Goal: Task Accomplishment & Management: Manage account settings

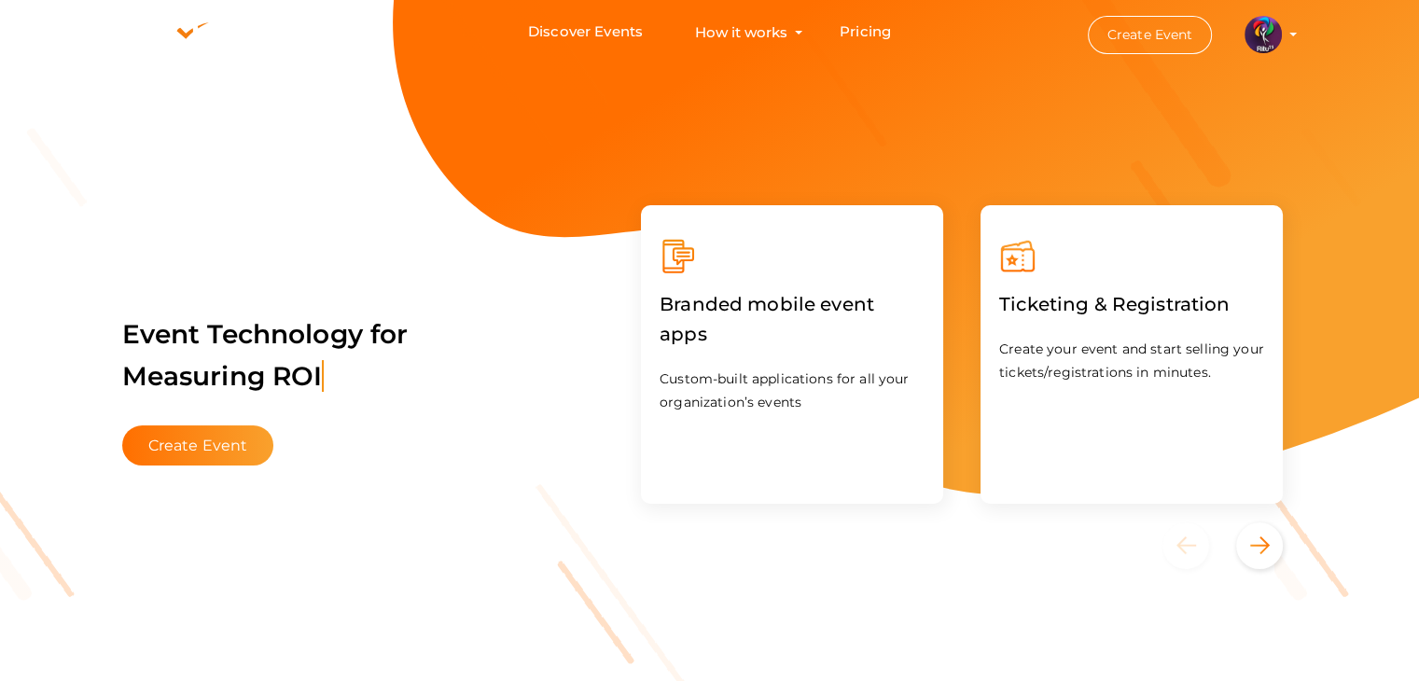
click at [1264, 45] on img at bounding box center [1262, 34] width 37 height 37
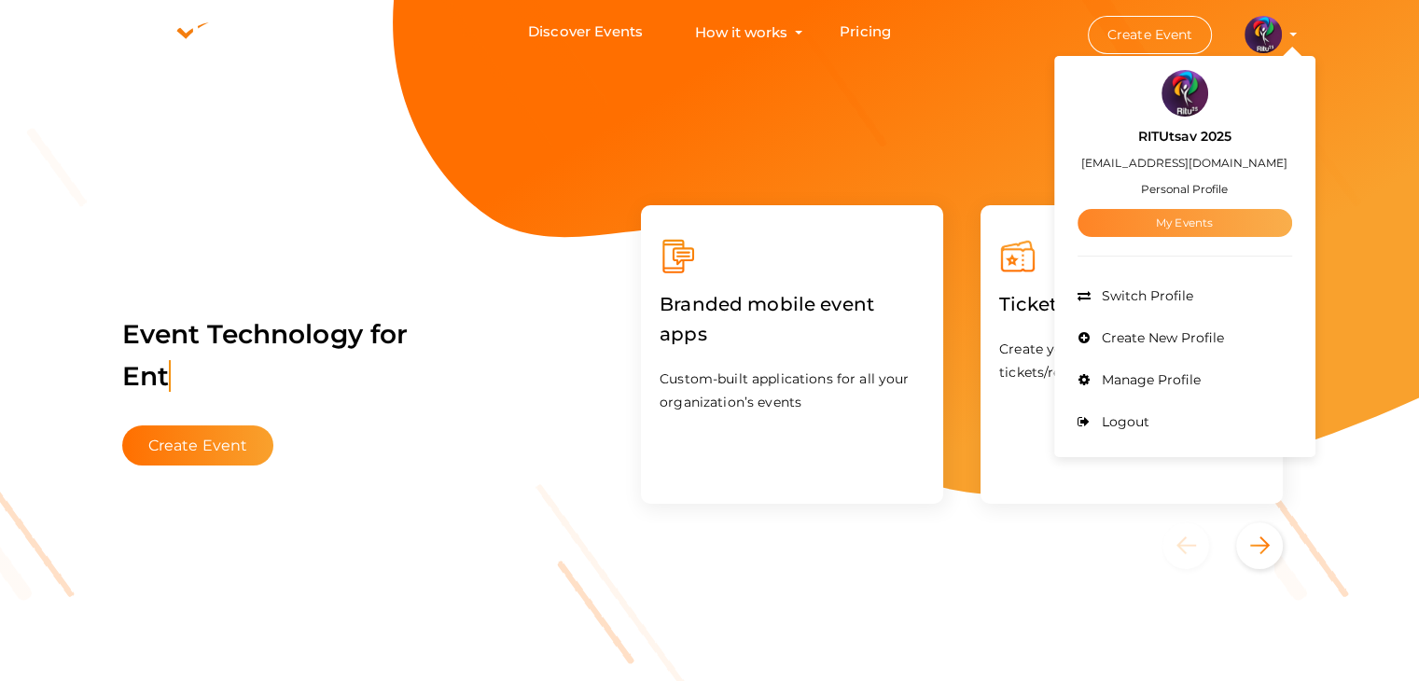
click at [1175, 222] on link "My Events" at bounding box center [1184, 223] width 215 height 28
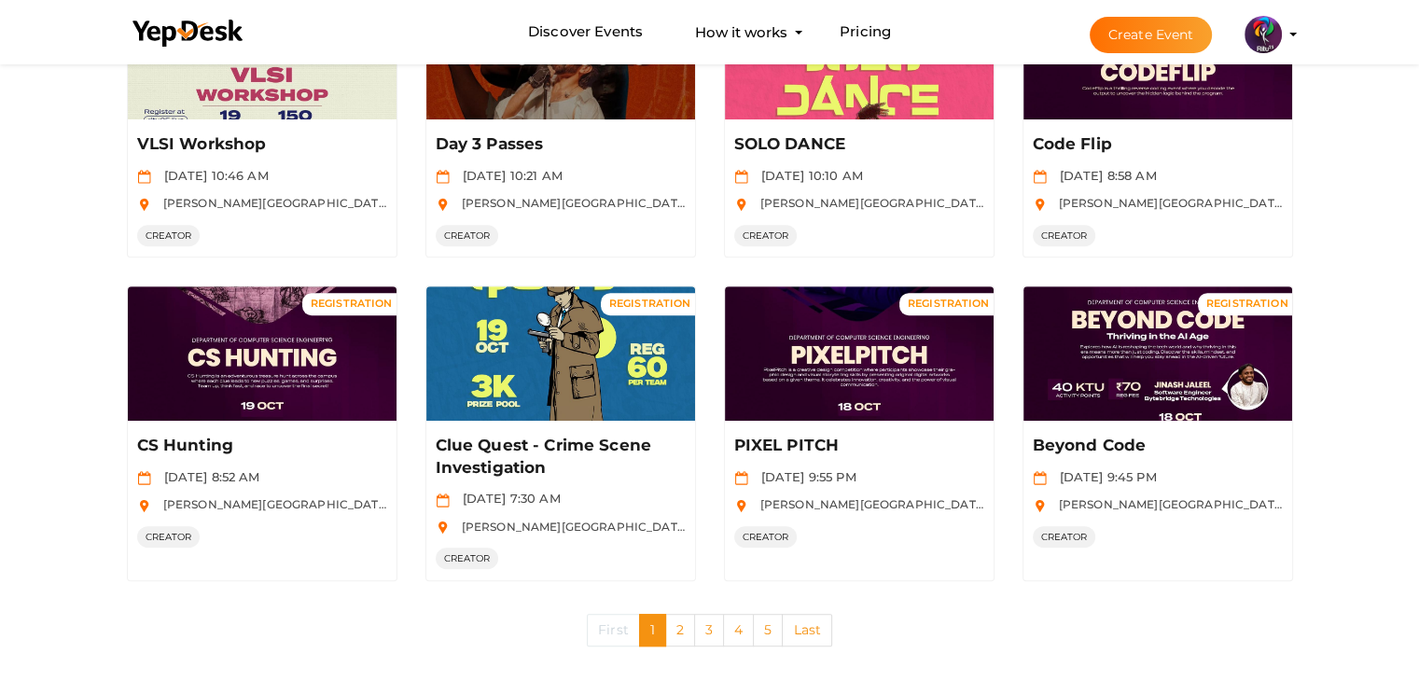
scroll to position [884, 0]
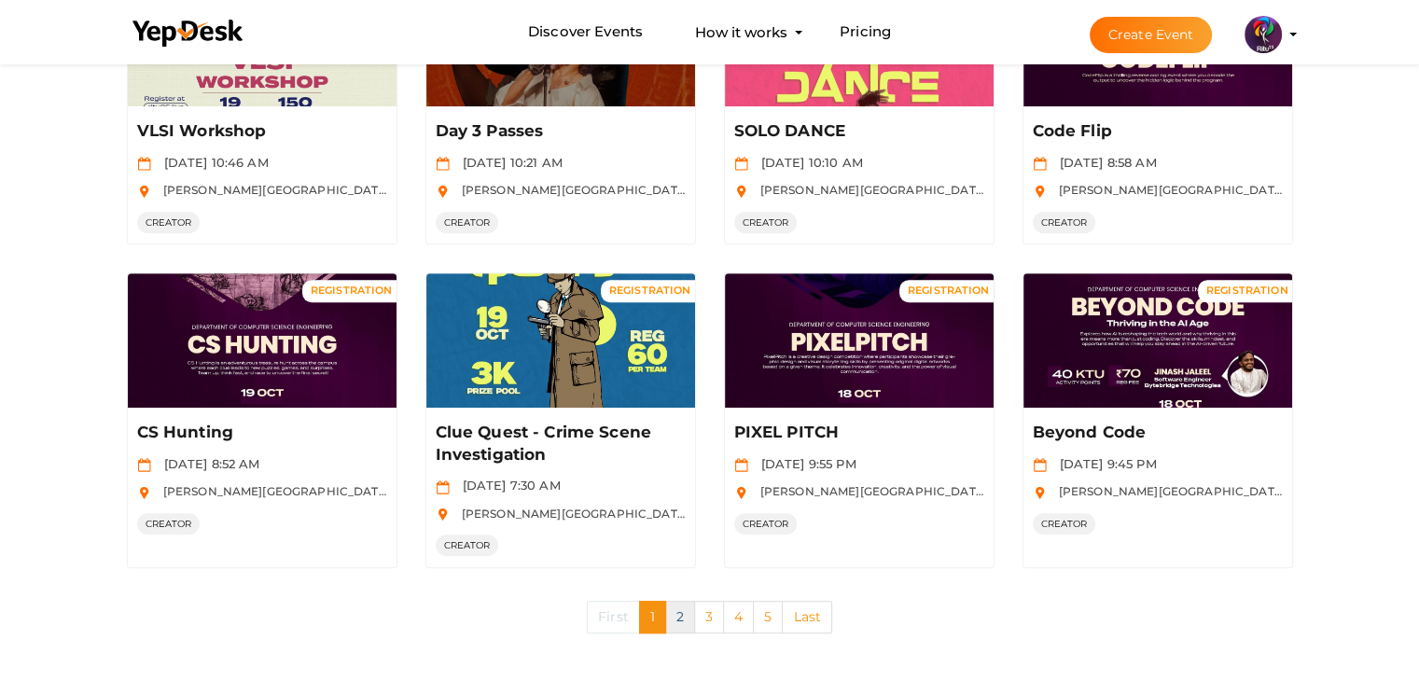
click at [686, 618] on link "2" at bounding box center [680, 617] width 30 height 33
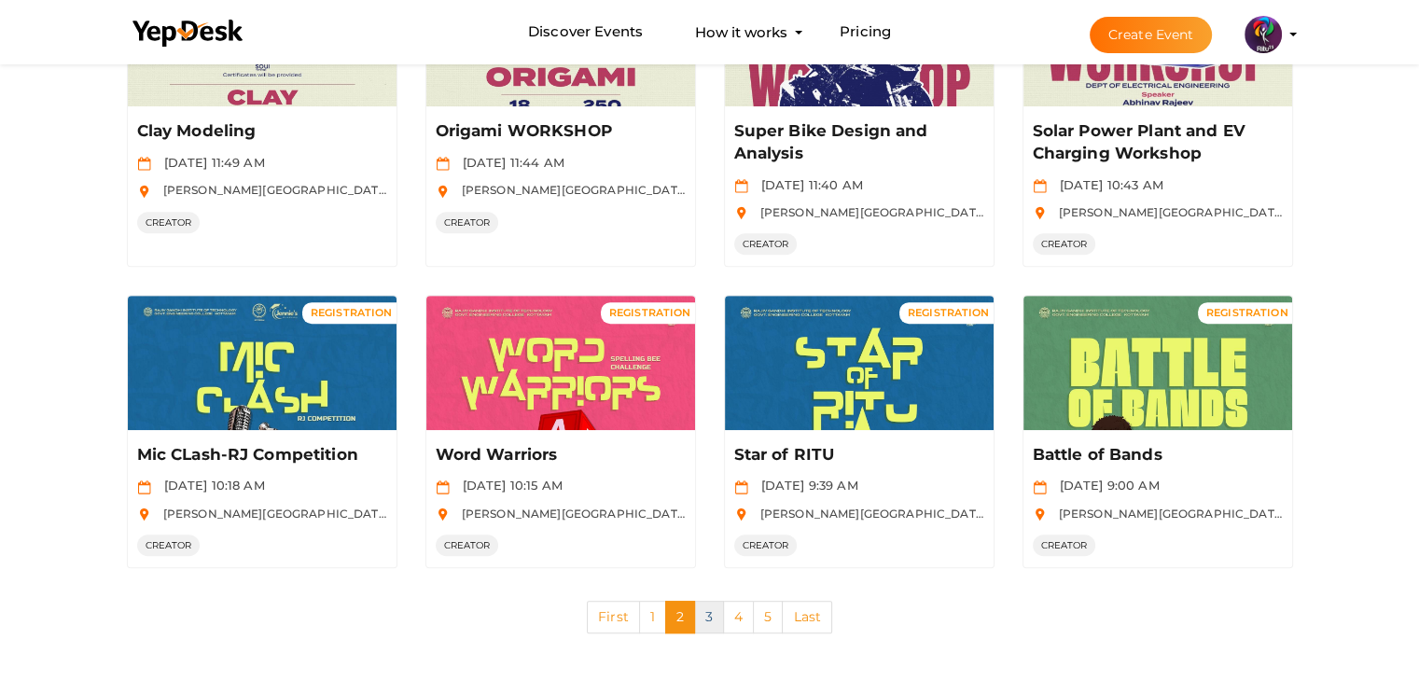
click at [714, 621] on link "3" at bounding box center [709, 617] width 30 height 33
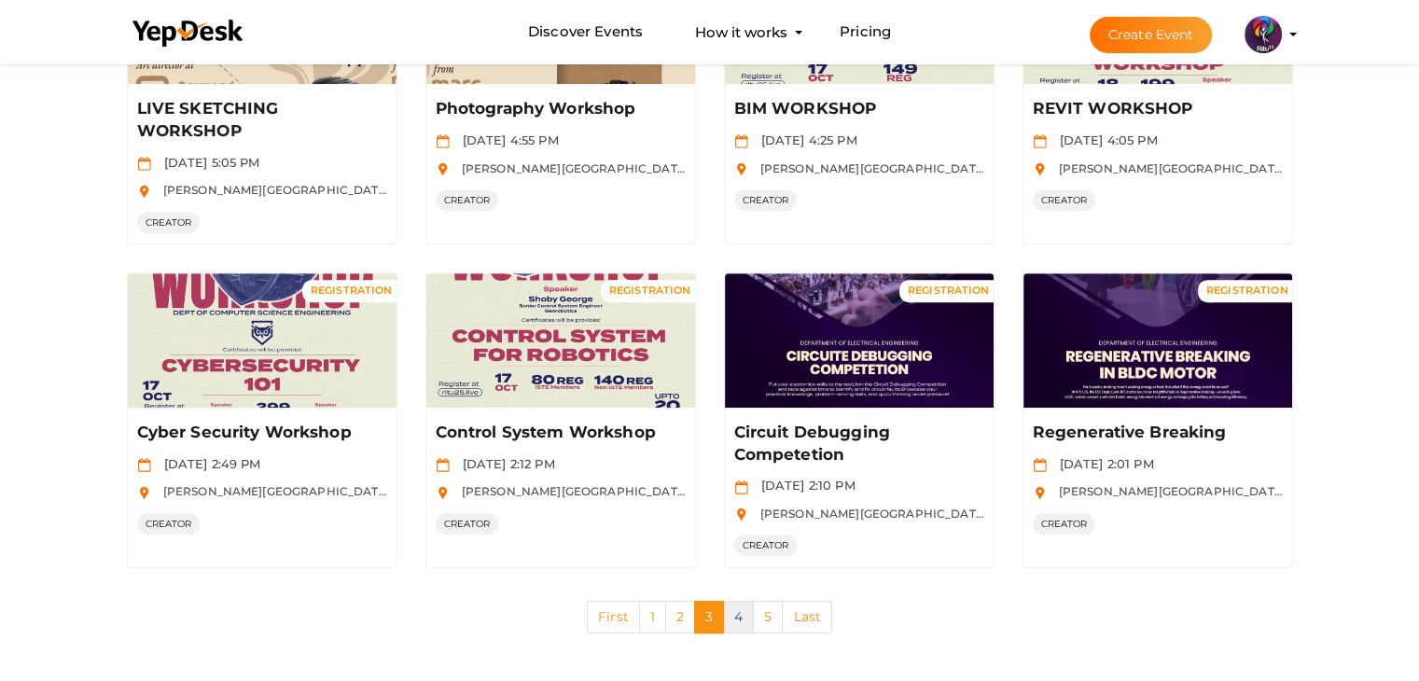
click at [741, 603] on link "4" at bounding box center [738, 617] width 31 height 33
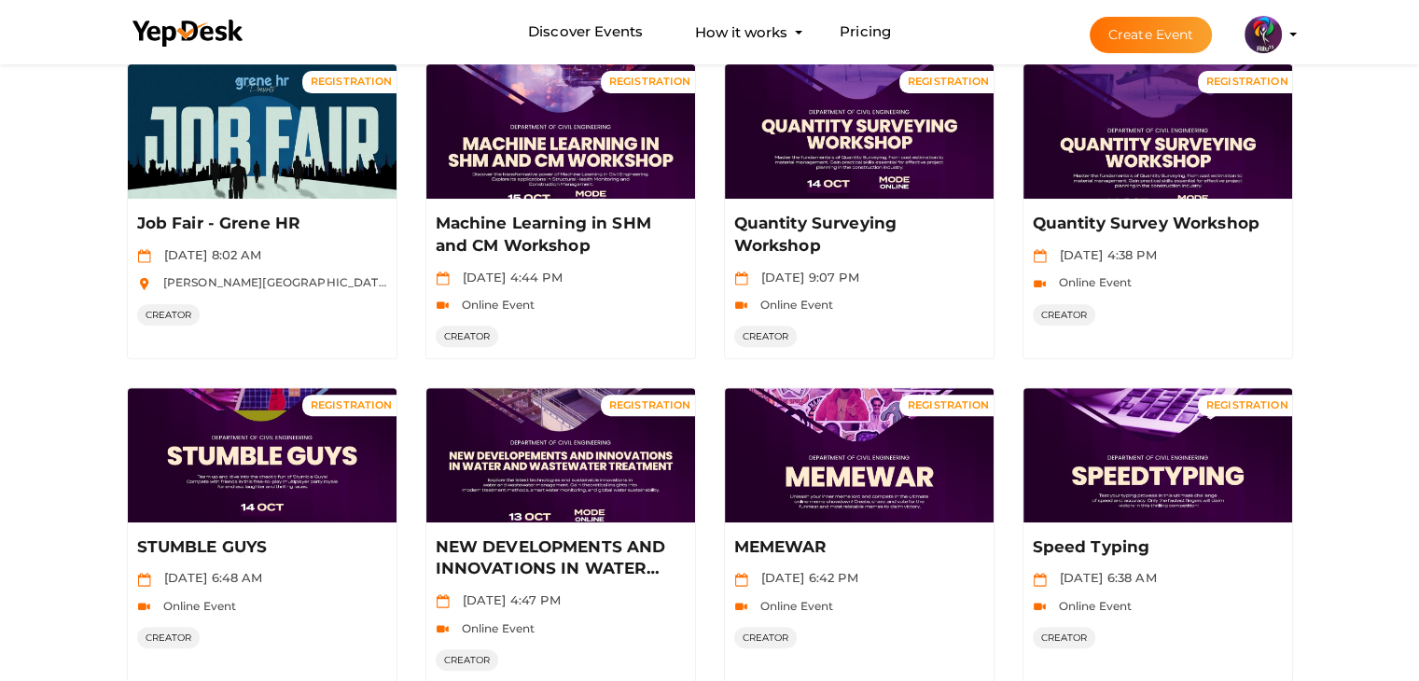
scroll to position [907, 0]
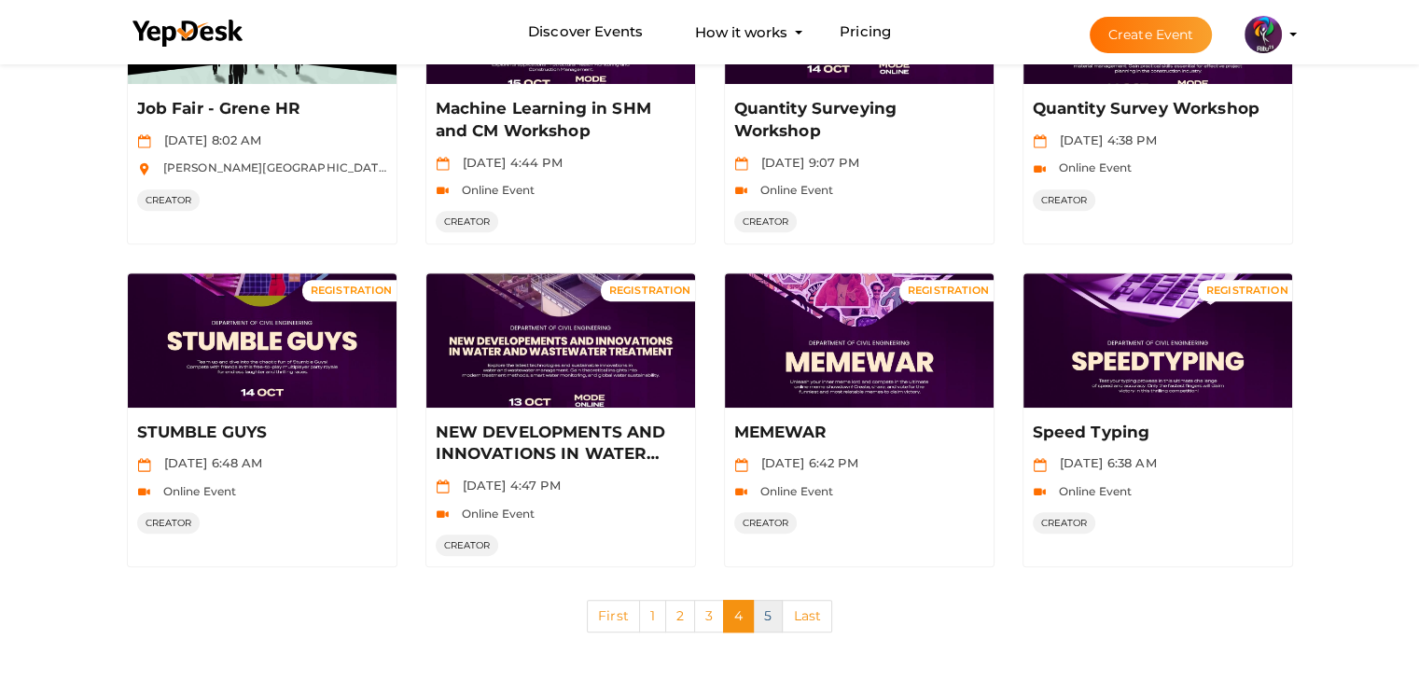
click at [755, 620] on link "5" at bounding box center [768, 616] width 30 height 33
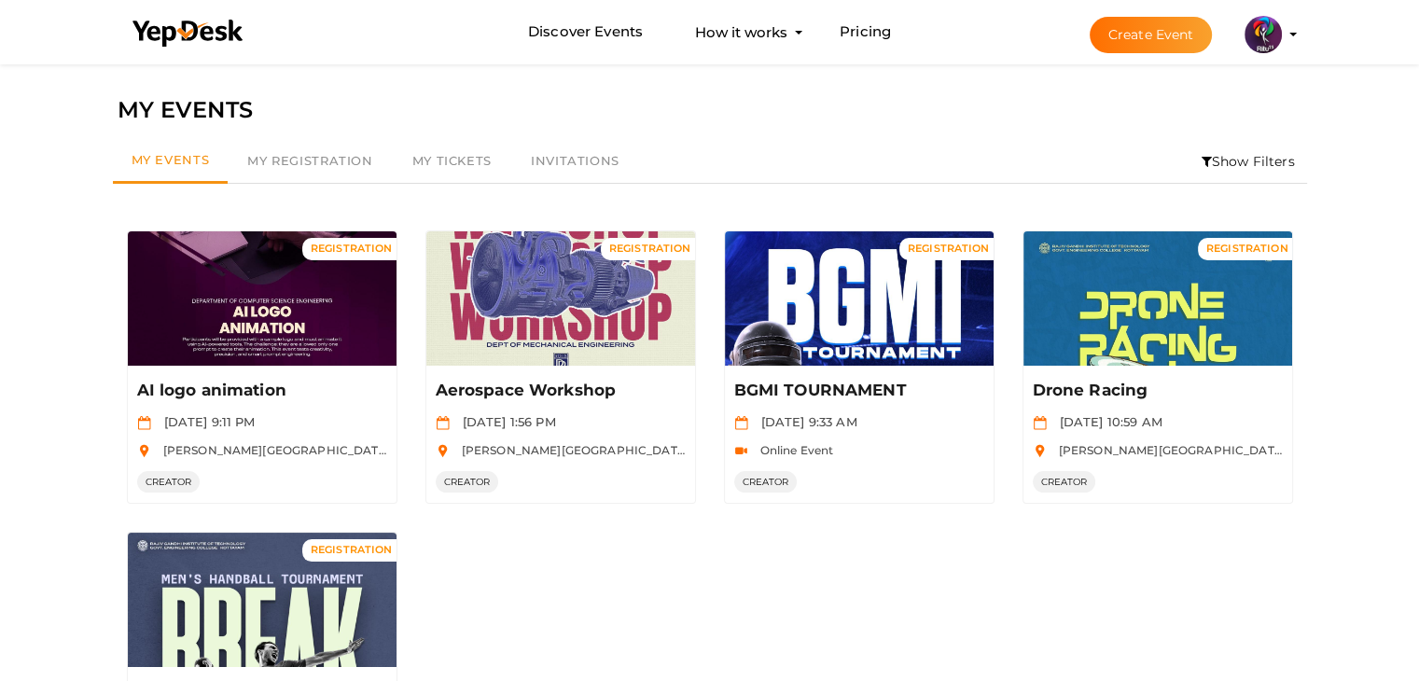
scroll to position [239, 0]
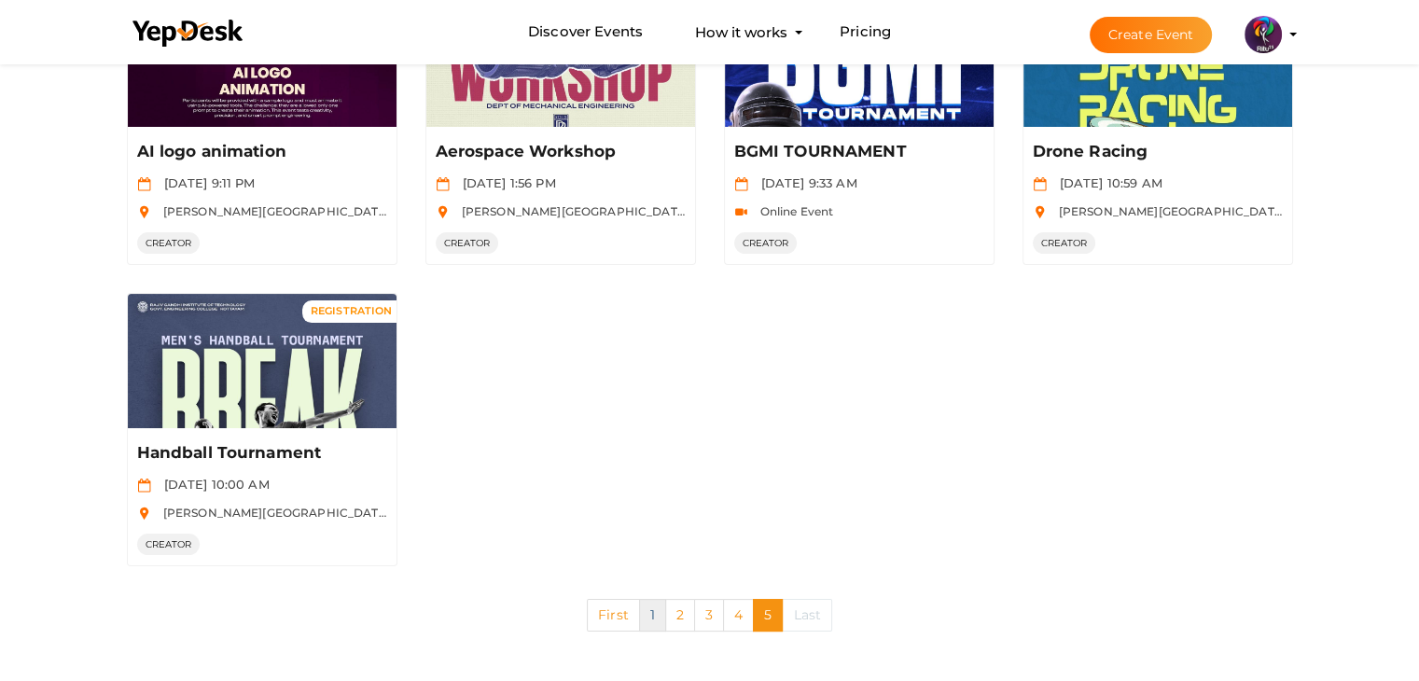
click at [652, 621] on link "1" at bounding box center [652, 615] width 27 height 33
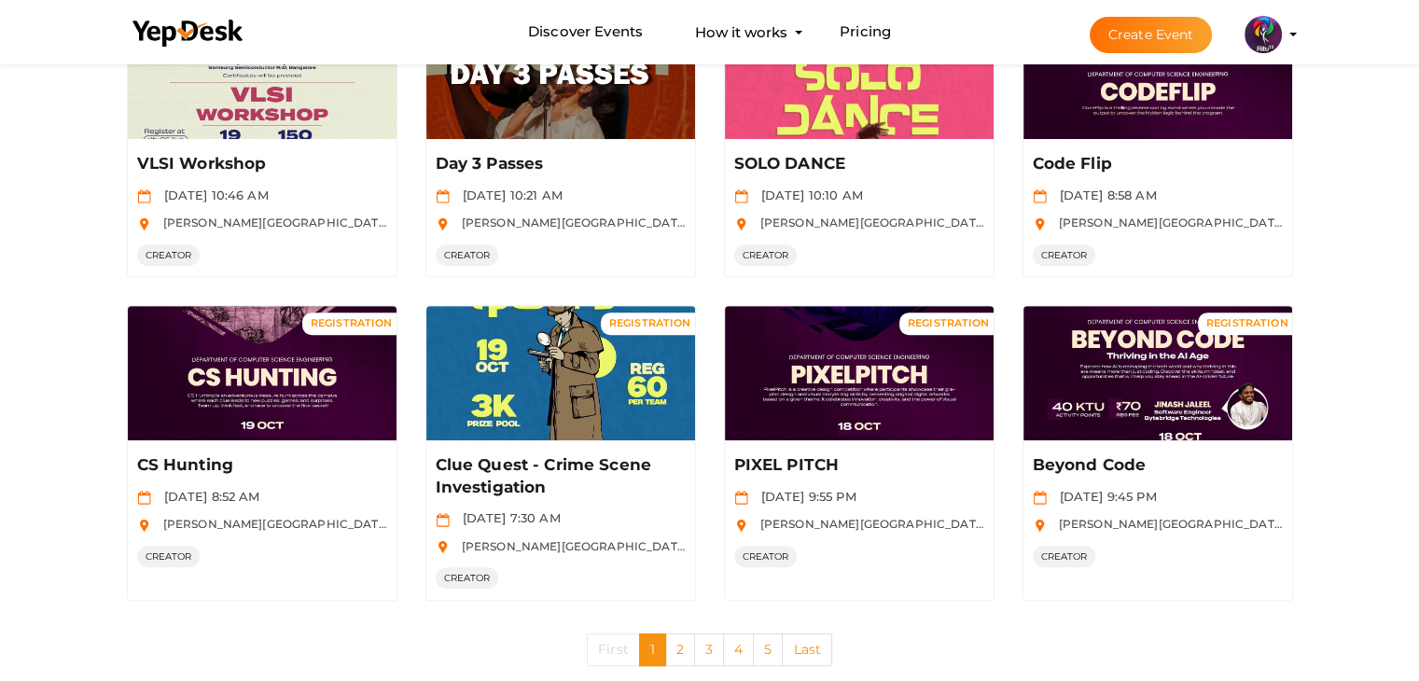
scroll to position [884, 0]
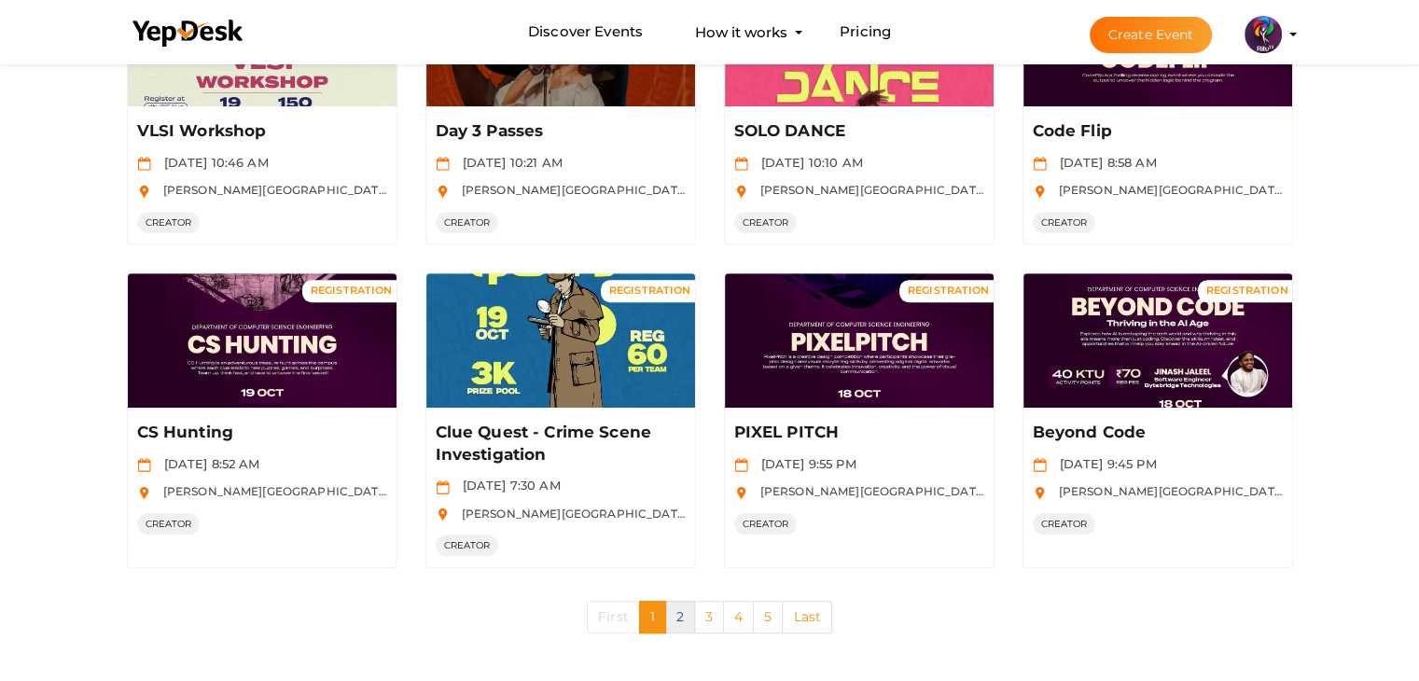
click at [678, 601] on link "2" at bounding box center [680, 617] width 30 height 33
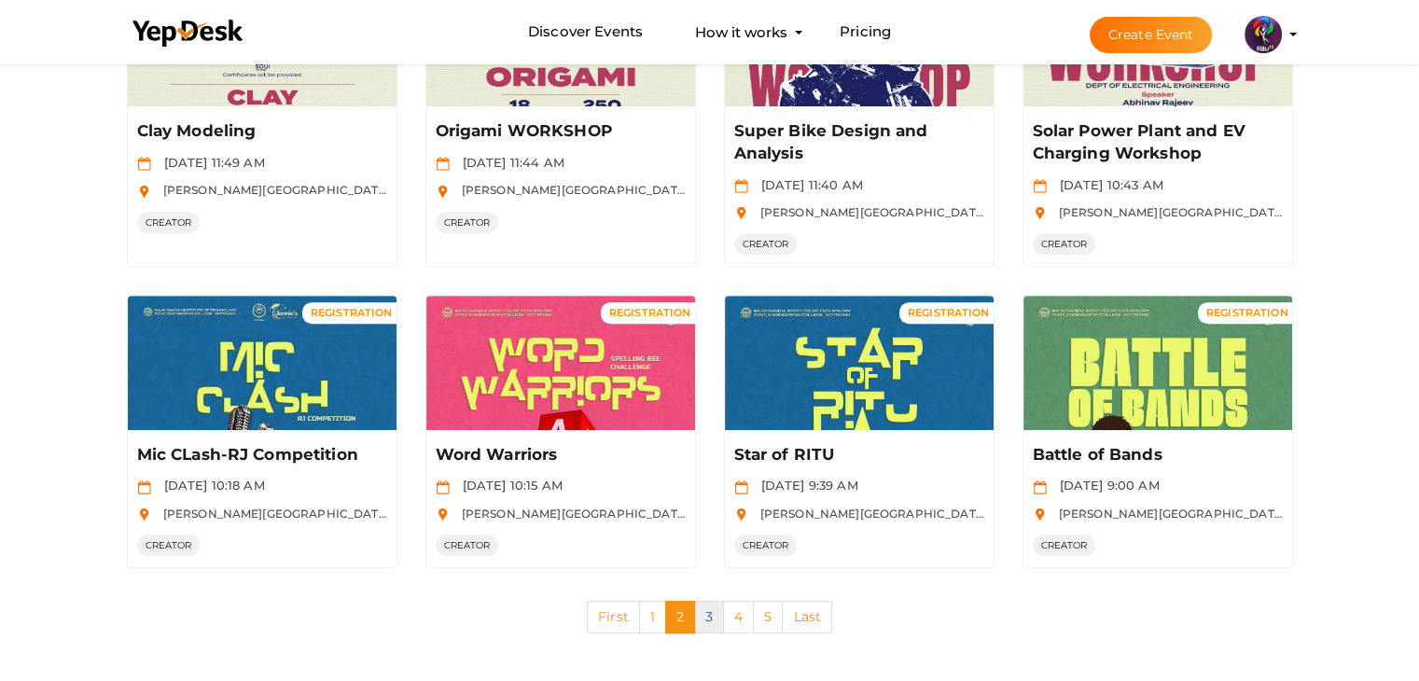
click at [706, 615] on link "3" at bounding box center [709, 617] width 30 height 33
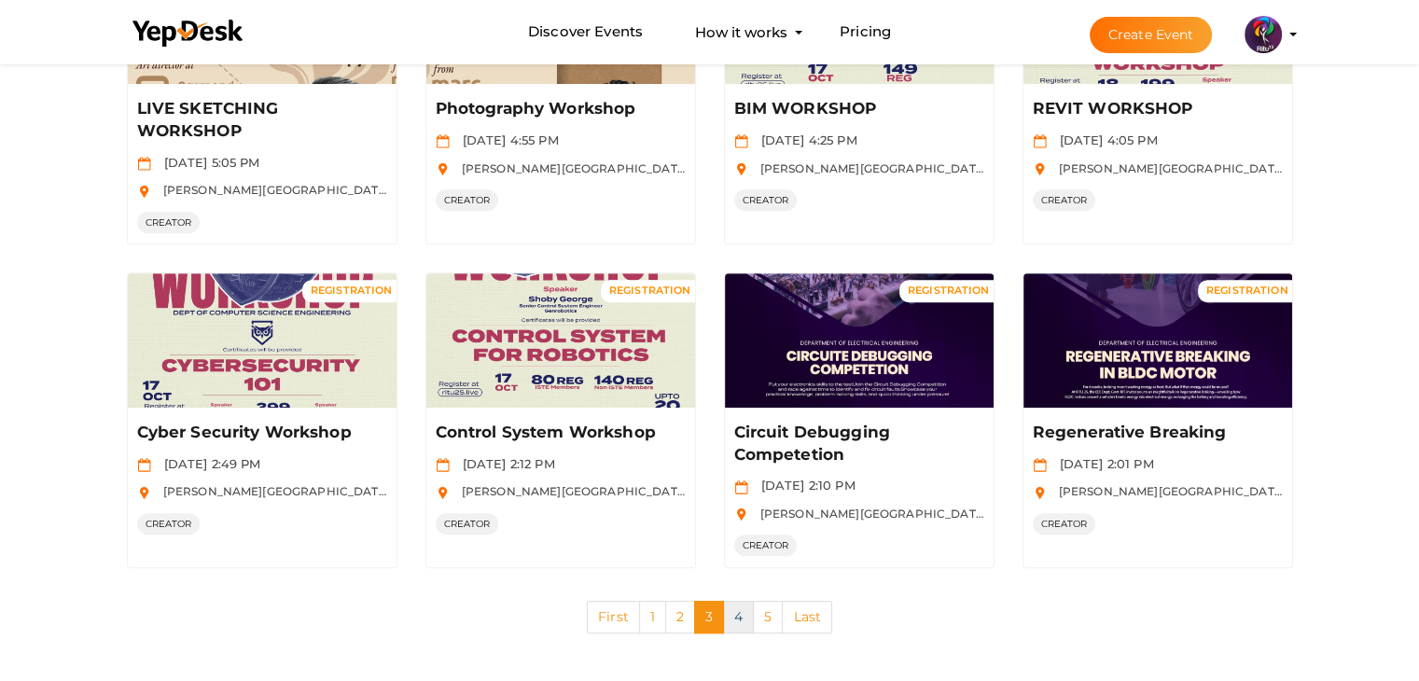
click at [744, 607] on link "4" at bounding box center [738, 617] width 31 height 33
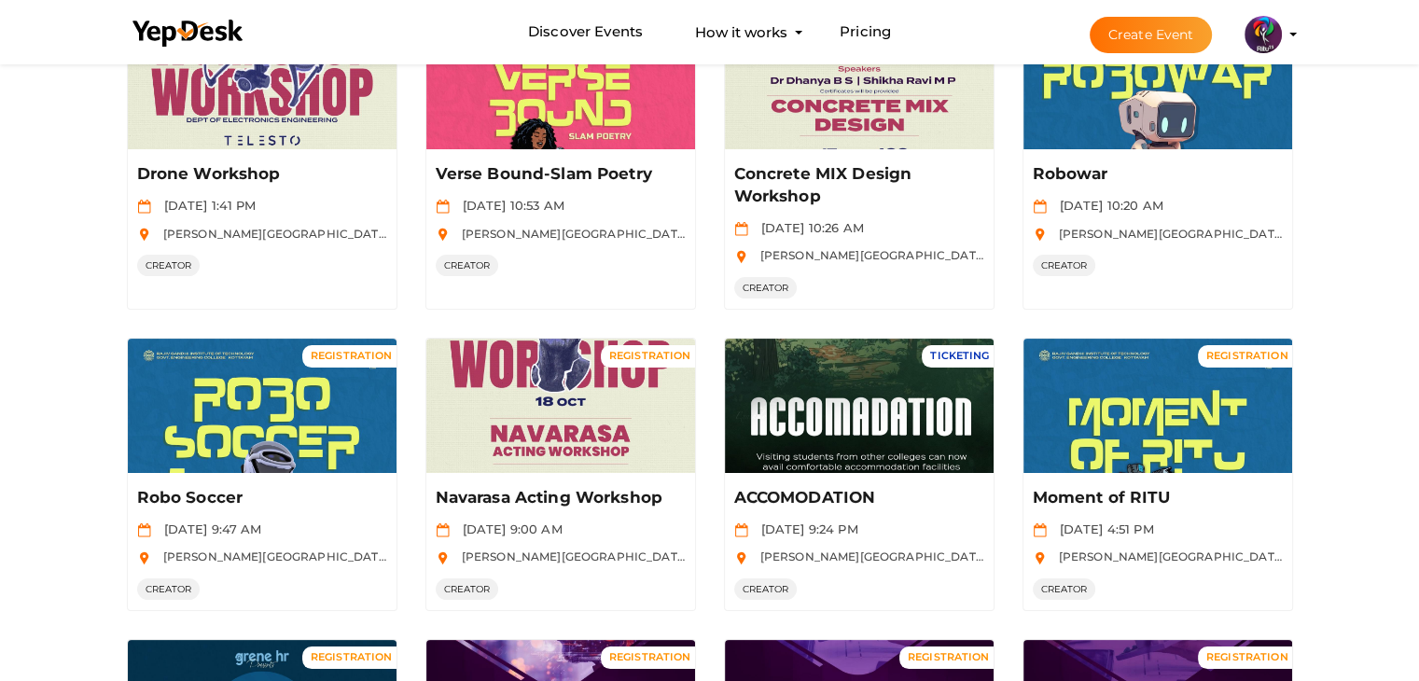
scroll to position [223, 0]
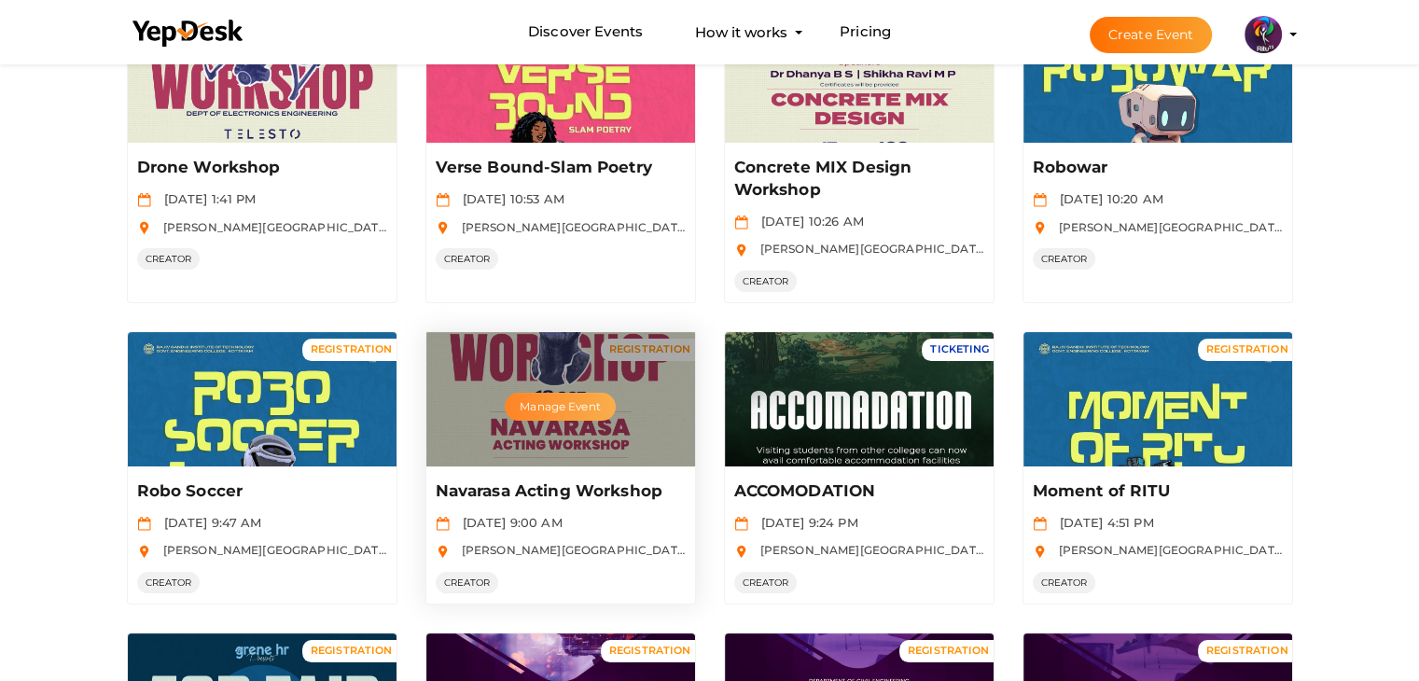
click at [581, 411] on button "Manage Event" at bounding box center [560, 407] width 110 height 28
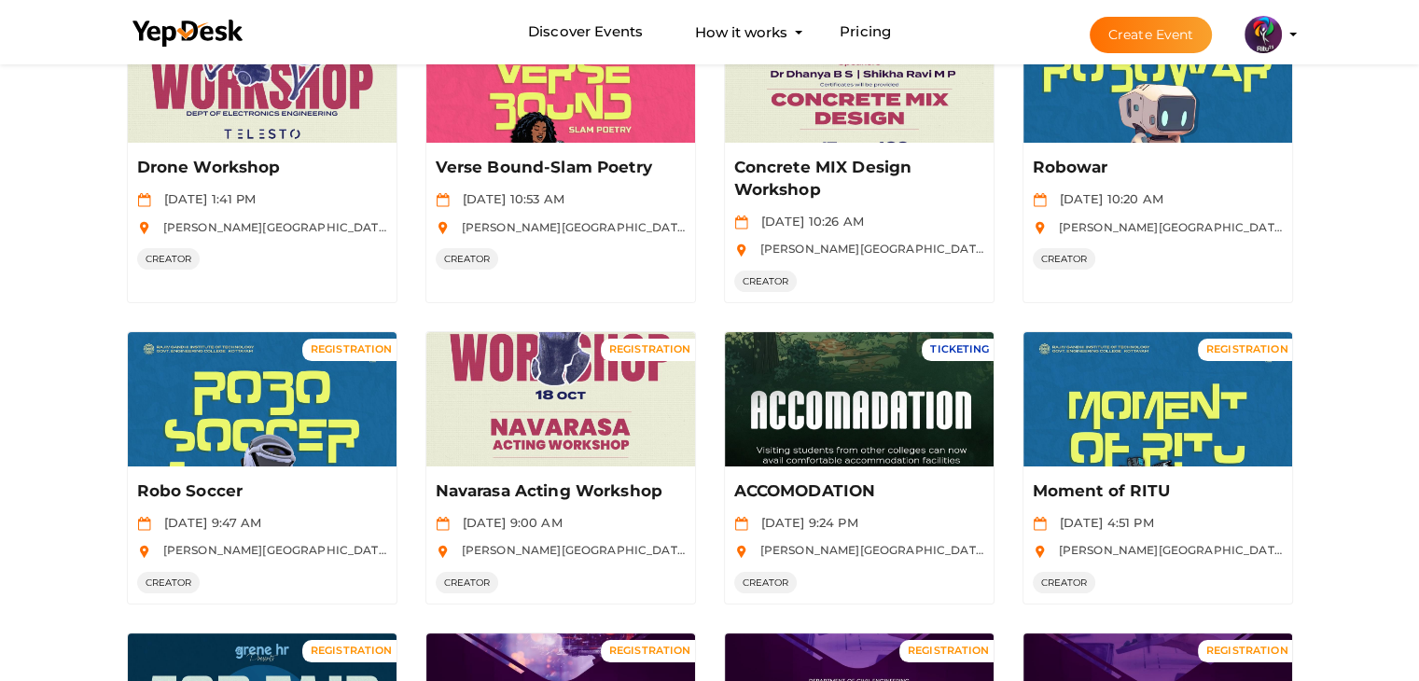
scroll to position [907, 0]
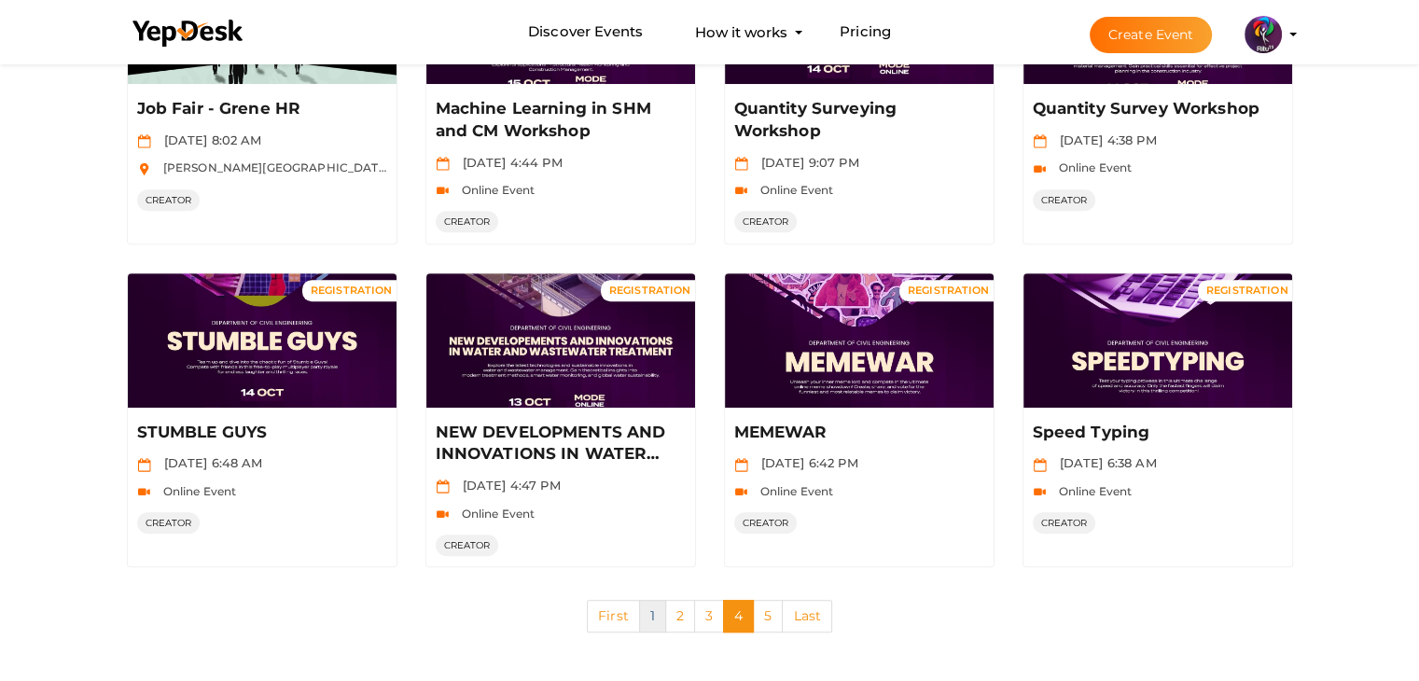
click at [653, 616] on link "1" at bounding box center [652, 616] width 27 height 33
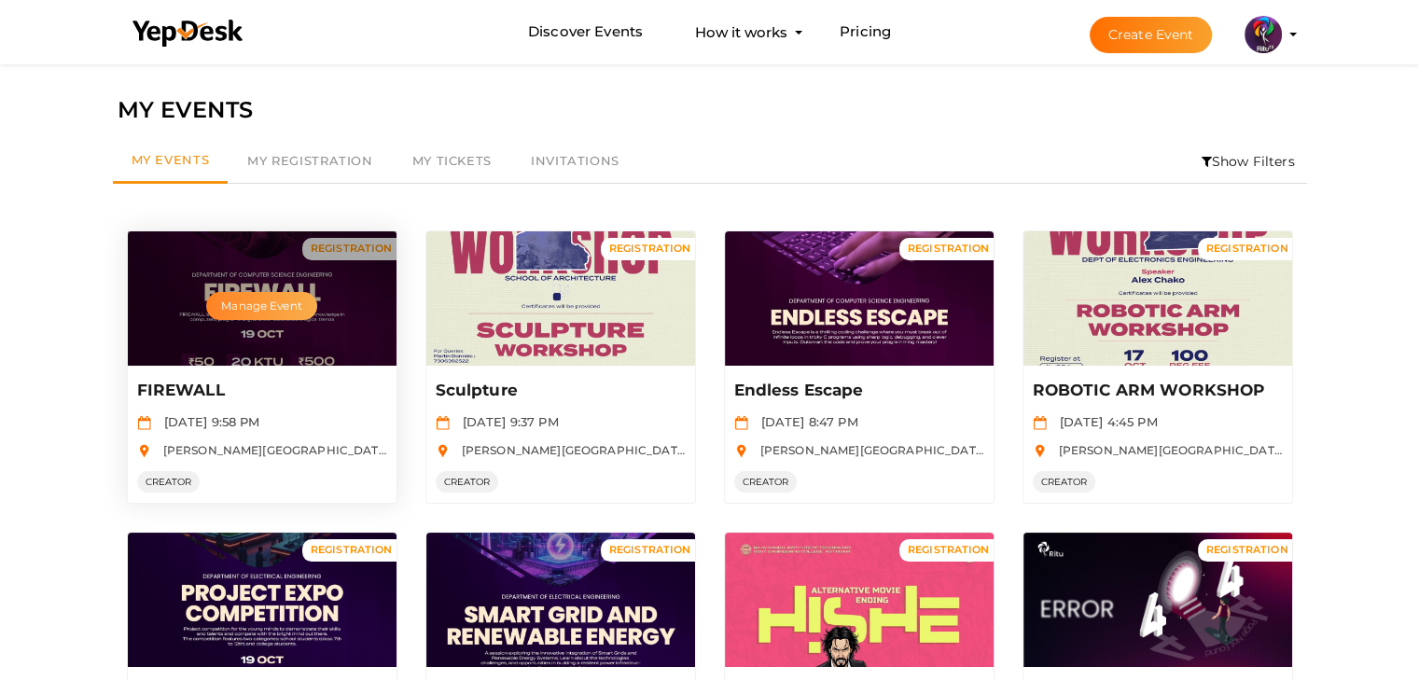
click at [256, 318] on button "Manage Event" at bounding box center [261, 306] width 110 height 28
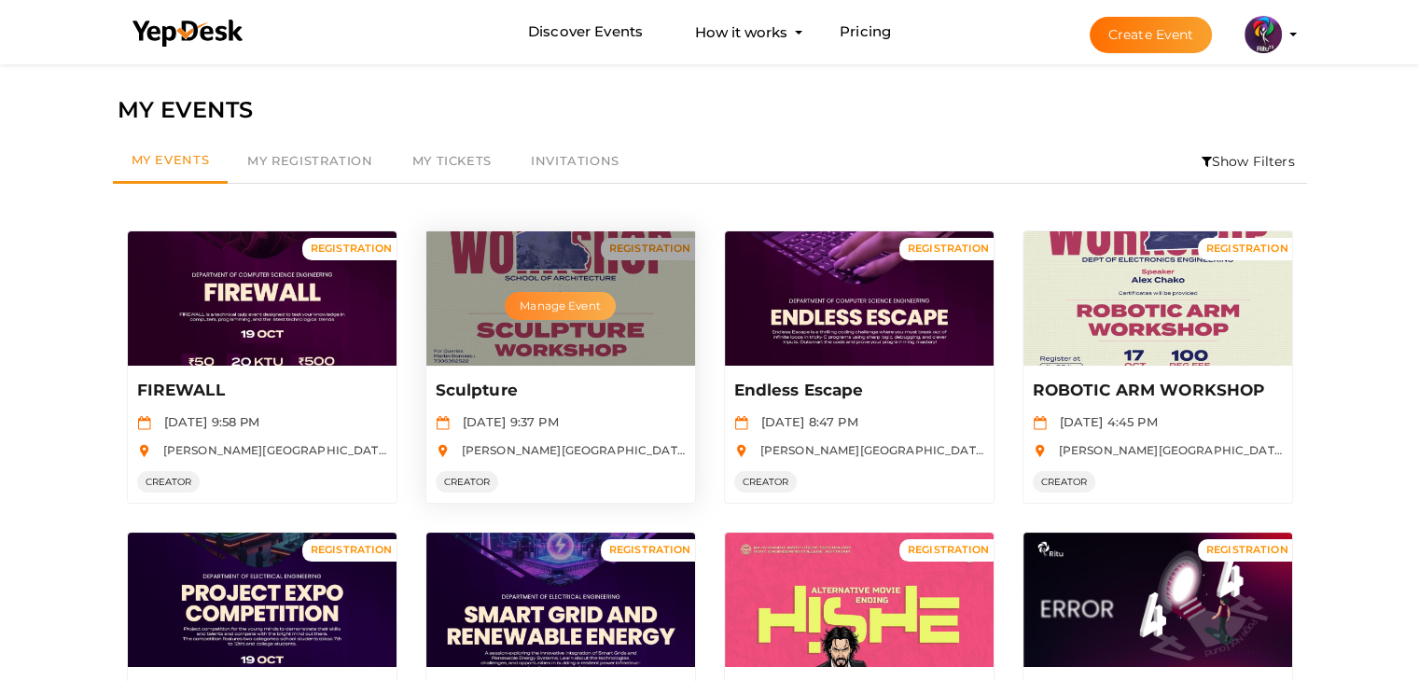
click at [544, 307] on button "Manage Event" at bounding box center [560, 306] width 110 height 28
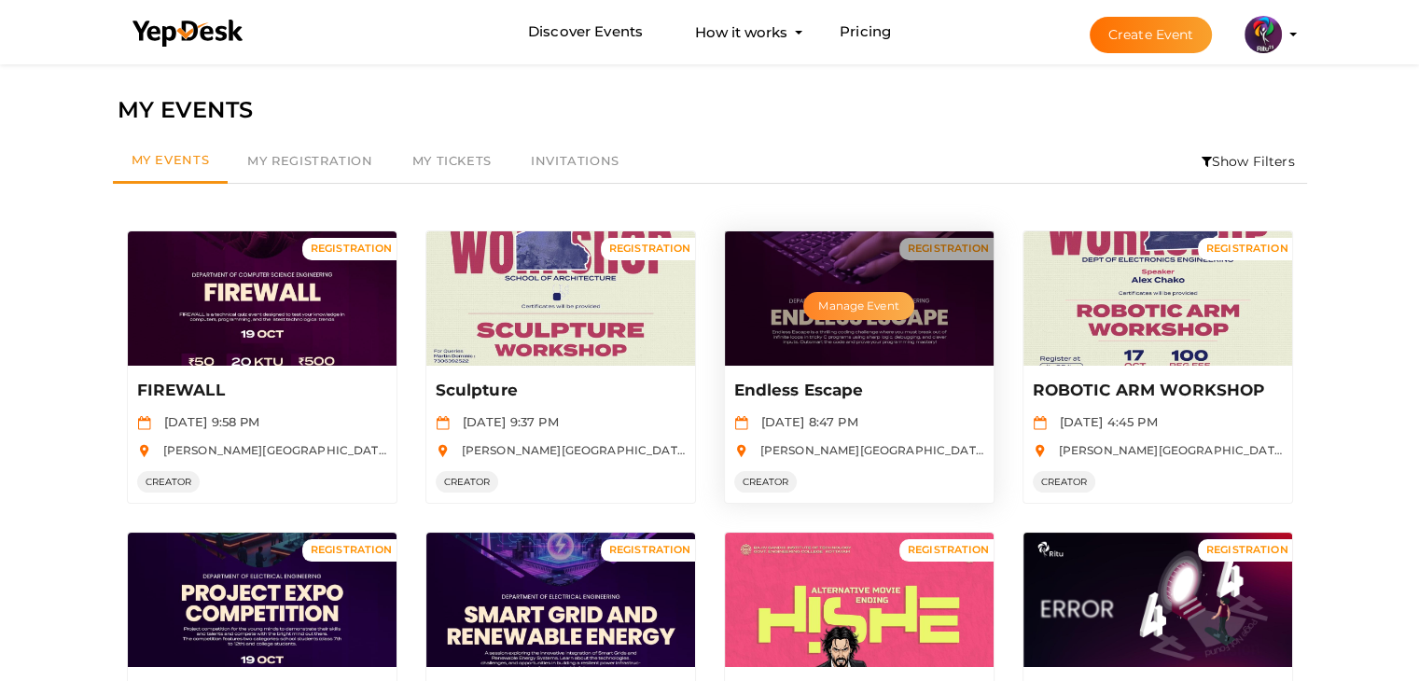
click at [850, 313] on button "Manage Event" at bounding box center [858, 306] width 110 height 28
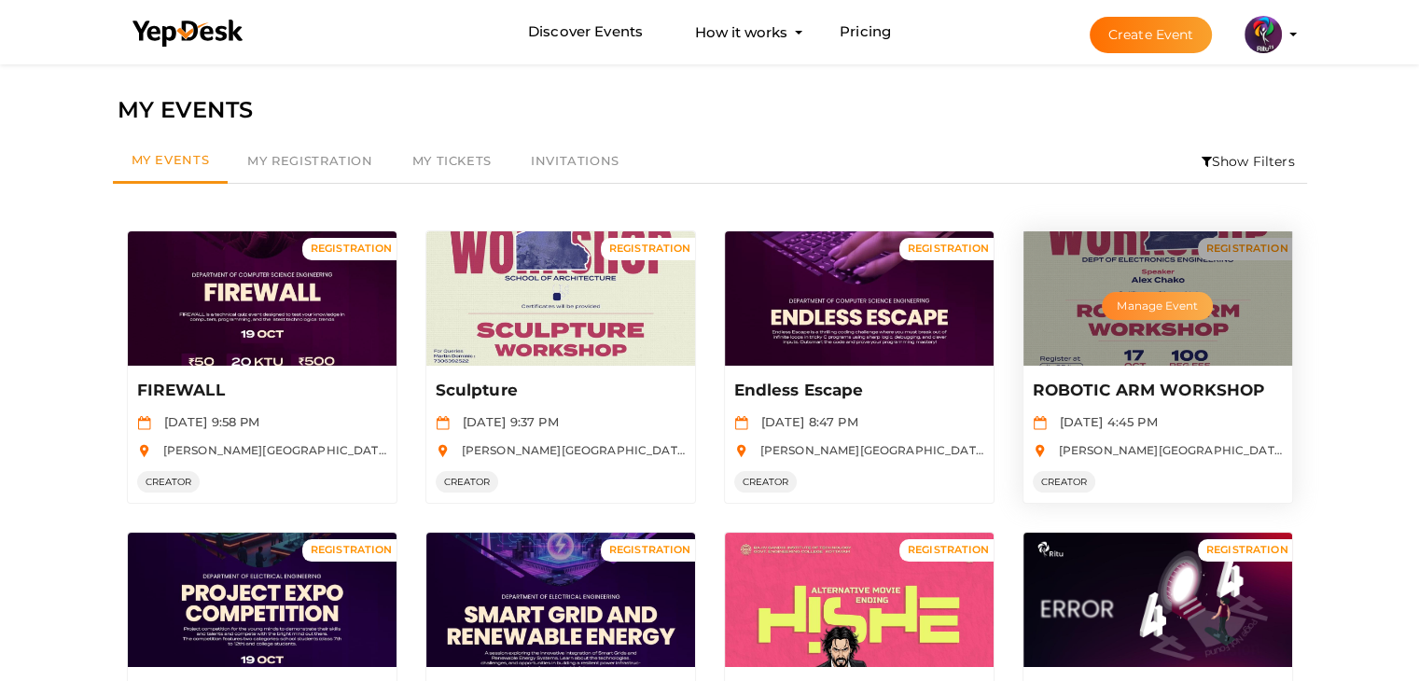
click at [1120, 316] on button "Manage Event" at bounding box center [1156, 306] width 110 height 28
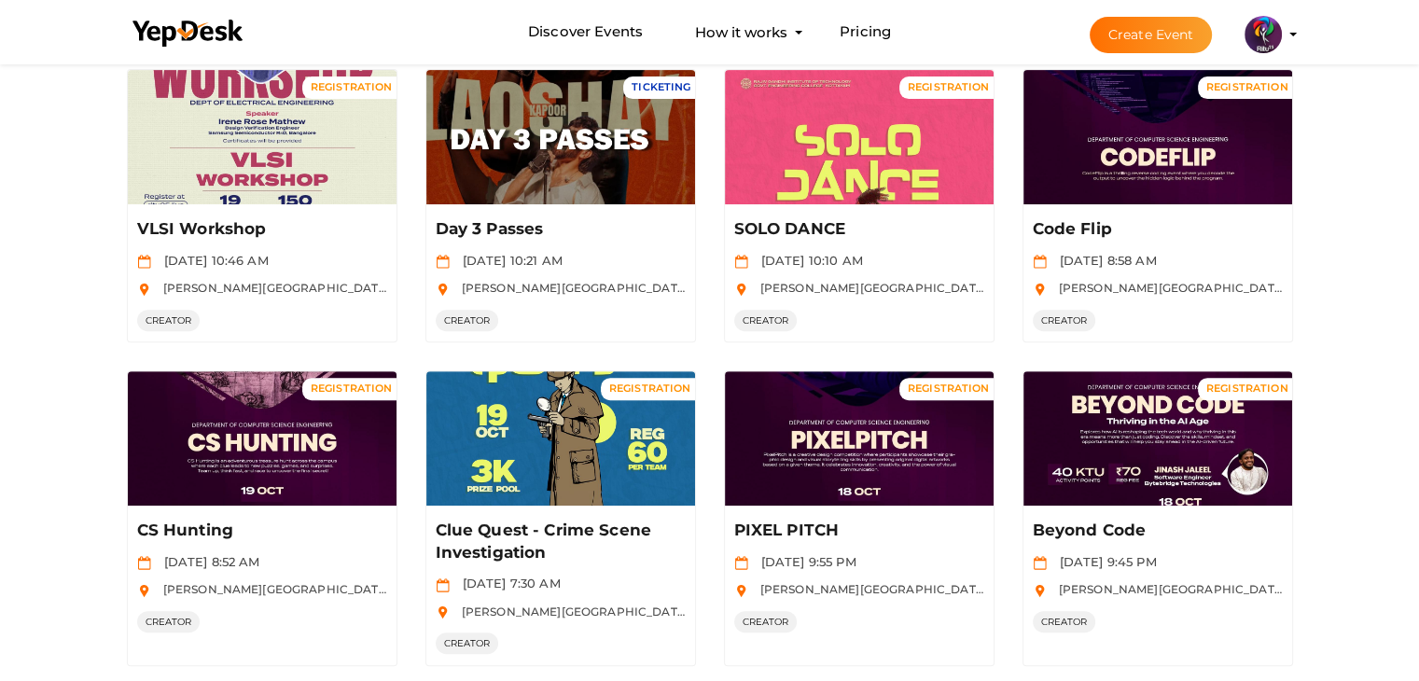
scroll to position [884, 0]
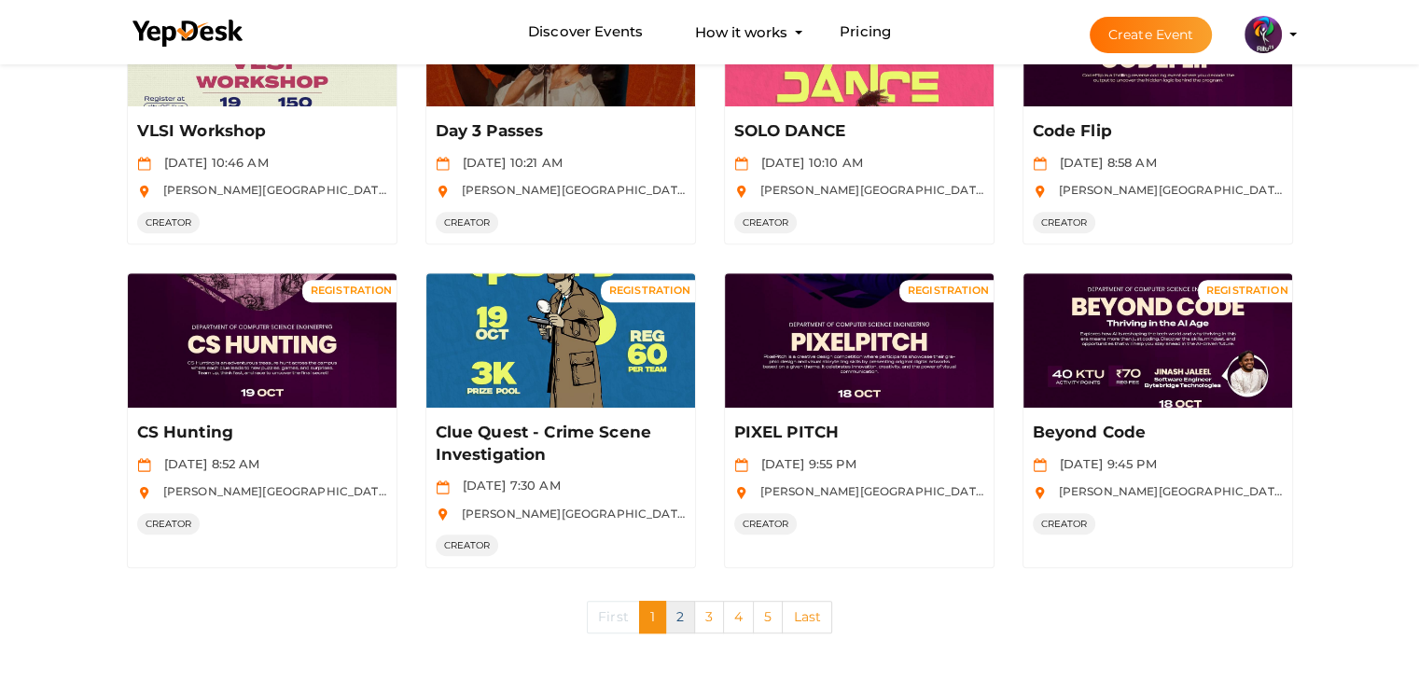
click at [671, 610] on link "2" at bounding box center [680, 617] width 30 height 33
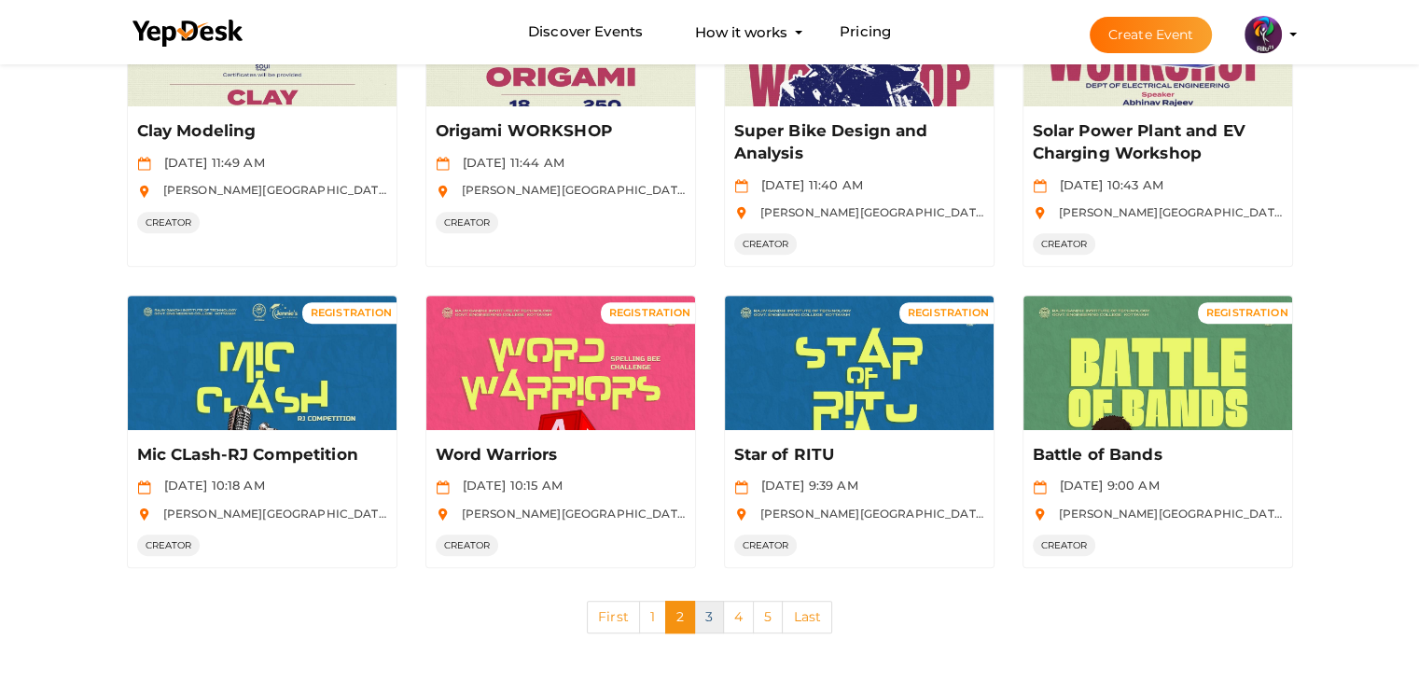
click at [720, 615] on link "3" at bounding box center [709, 617] width 30 height 33
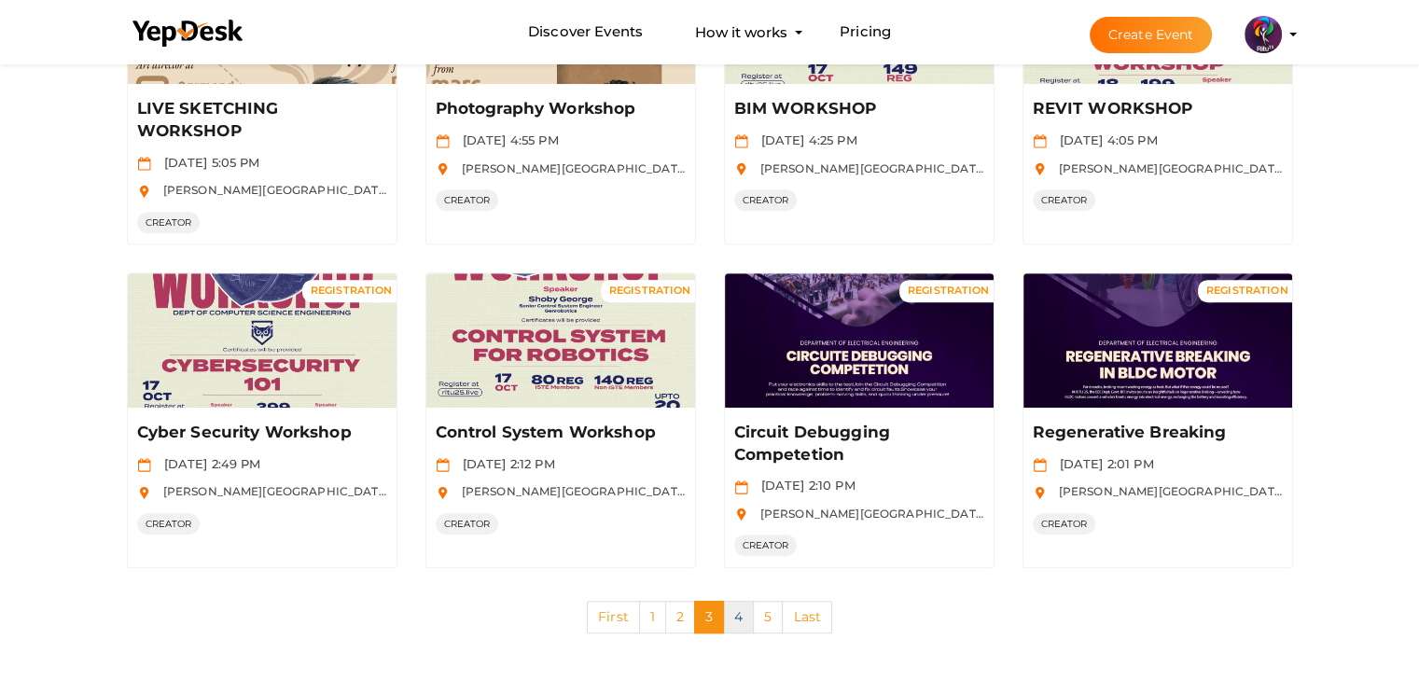
click at [742, 616] on link "4" at bounding box center [738, 617] width 31 height 33
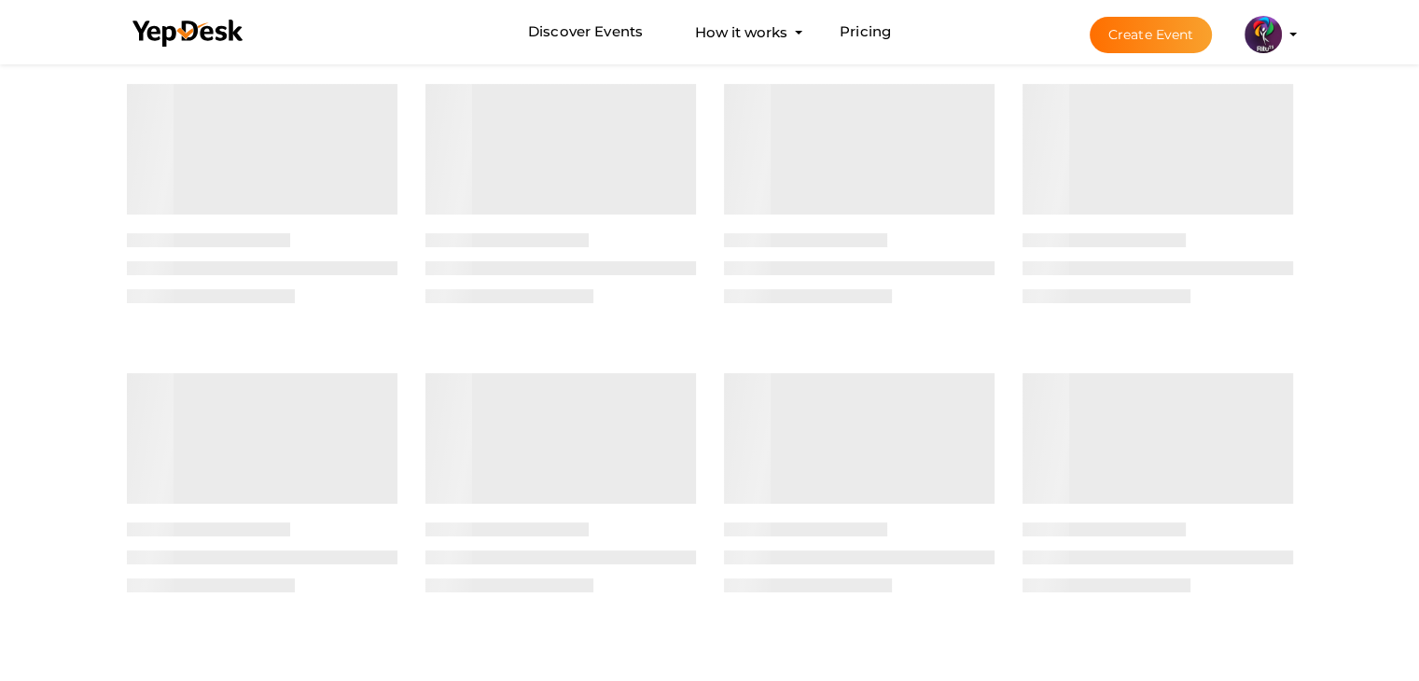
scroll to position [0, 0]
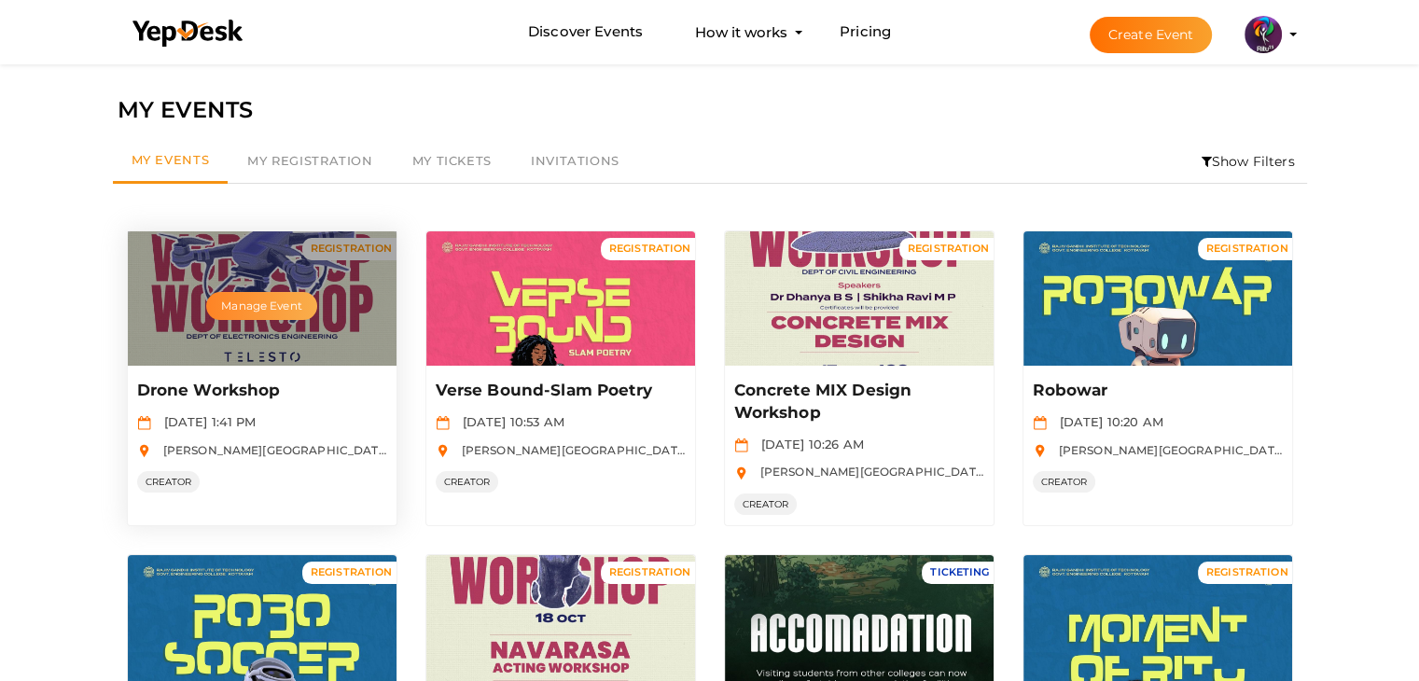
click at [273, 303] on button "Manage Event" at bounding box center [261, 306] width 110 height 28
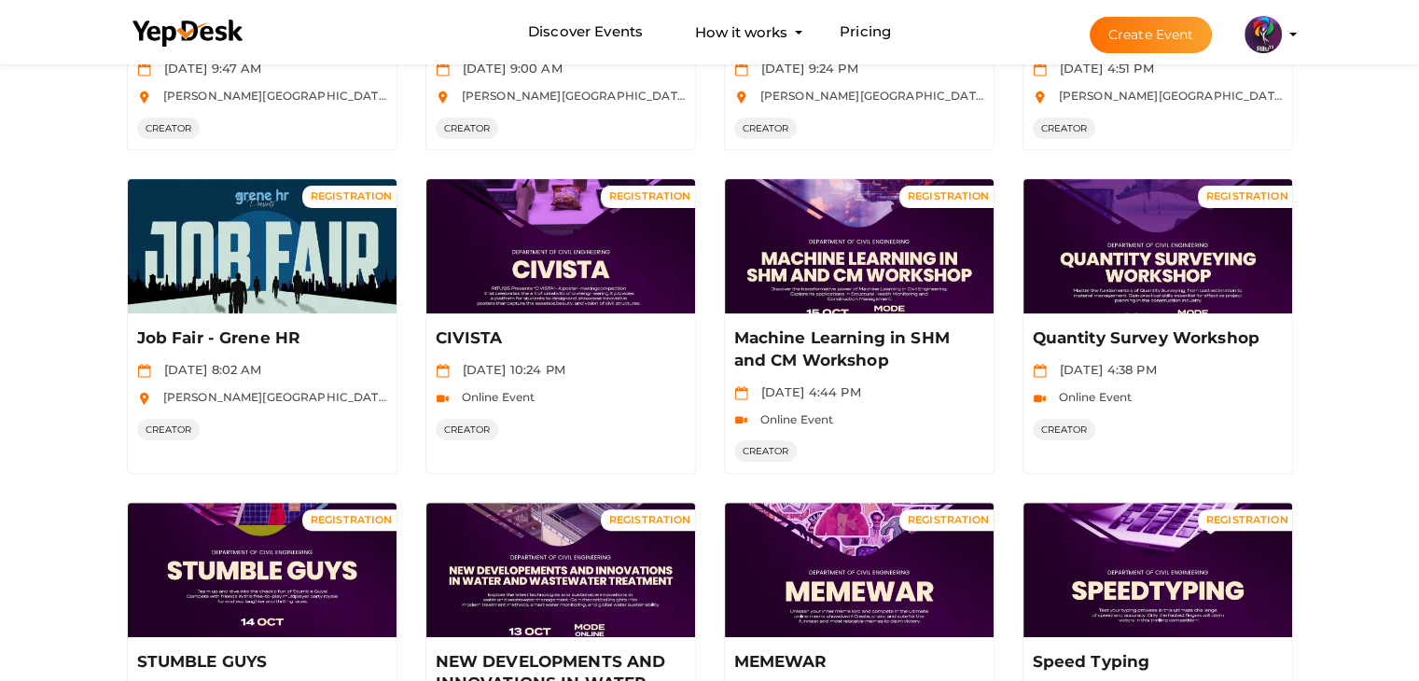
scroll to position [907, 0]
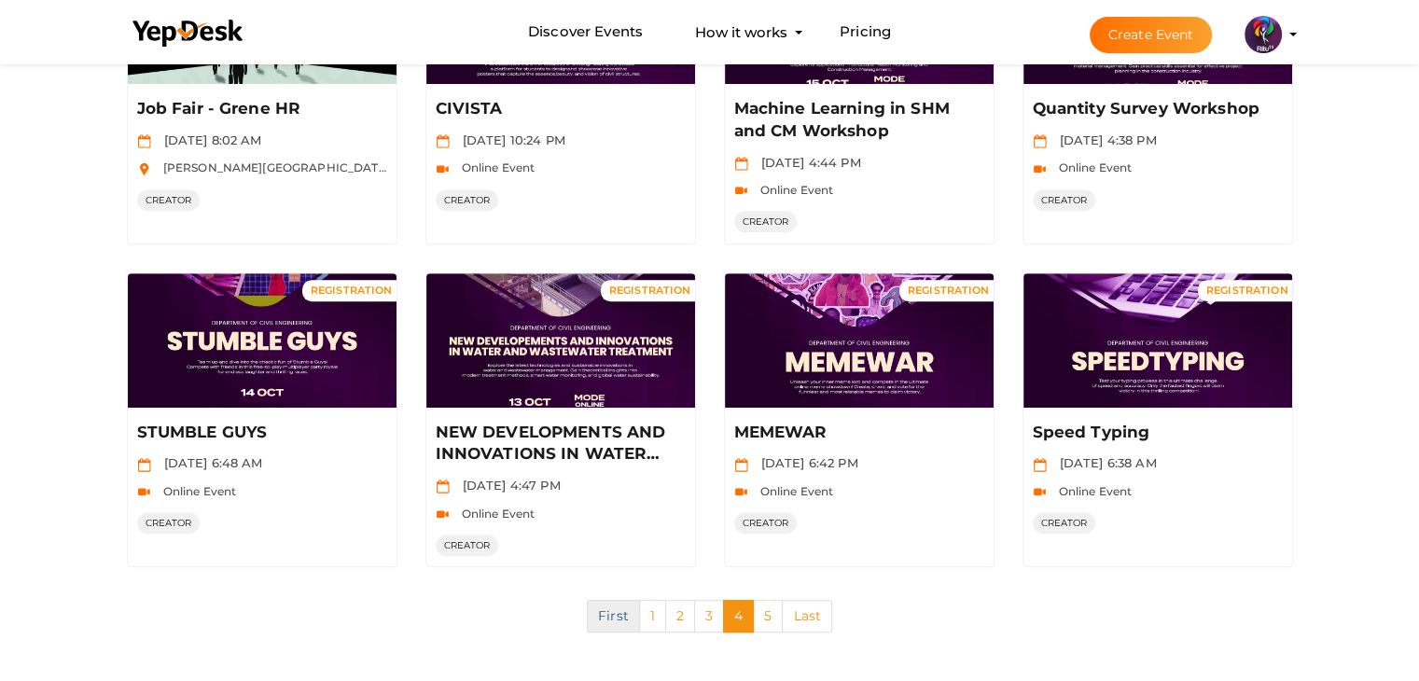
click at [630, 611] on link "First" at bounding box center [613, 616] width 53 height 33
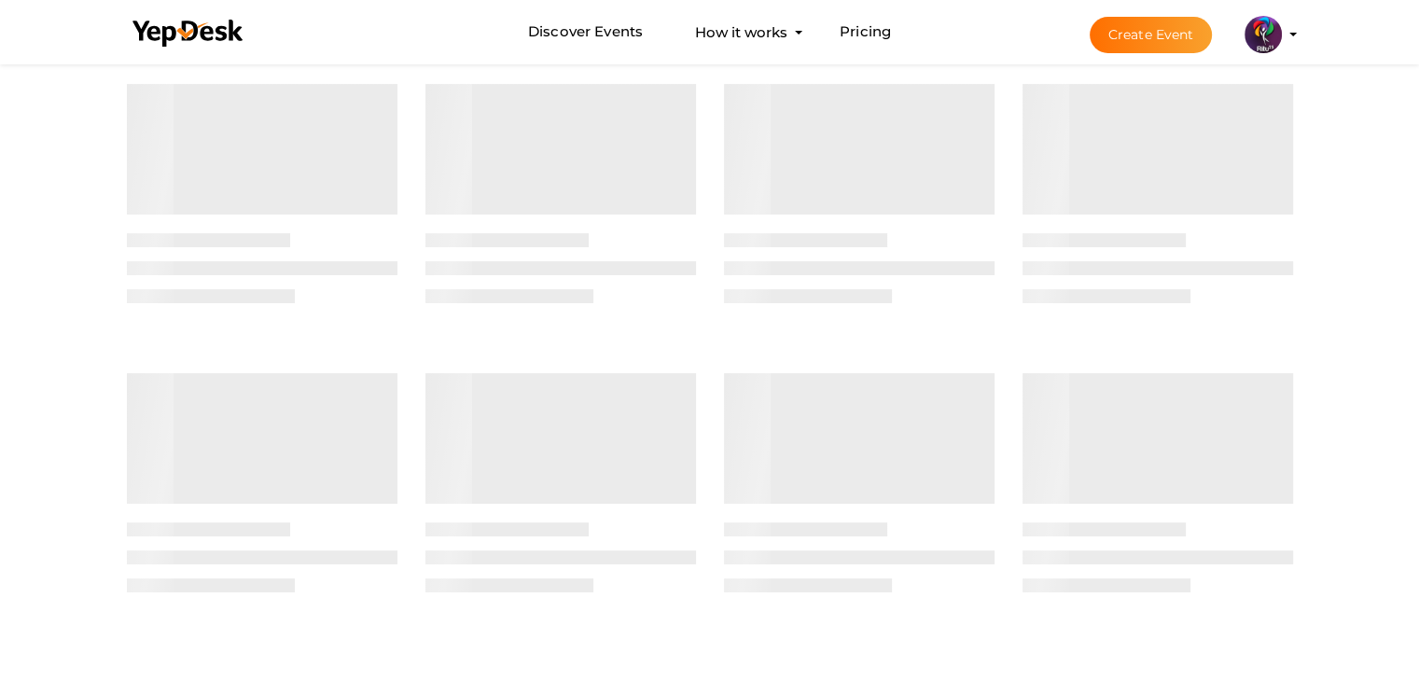
scroll to position [0, 0]
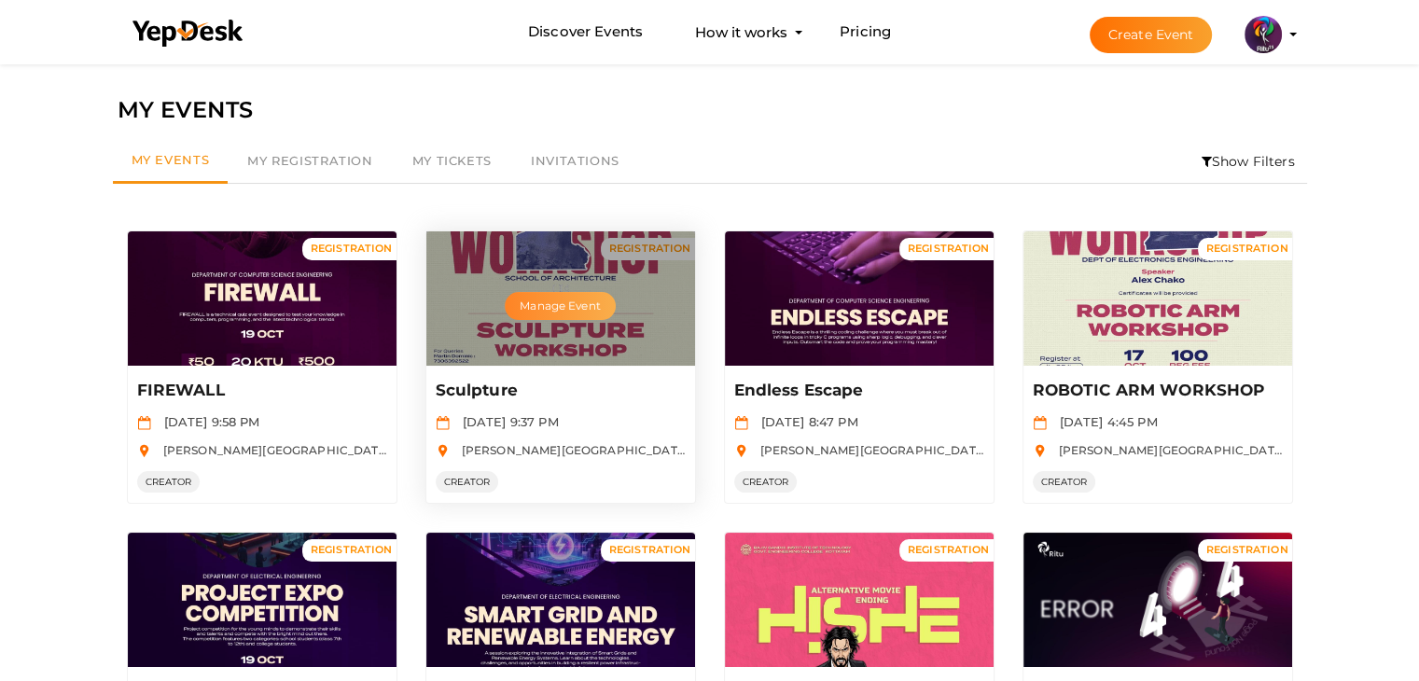
click at [556, 306] on button "Manage Event" at bounding box center [560, 306] width 110 height 28
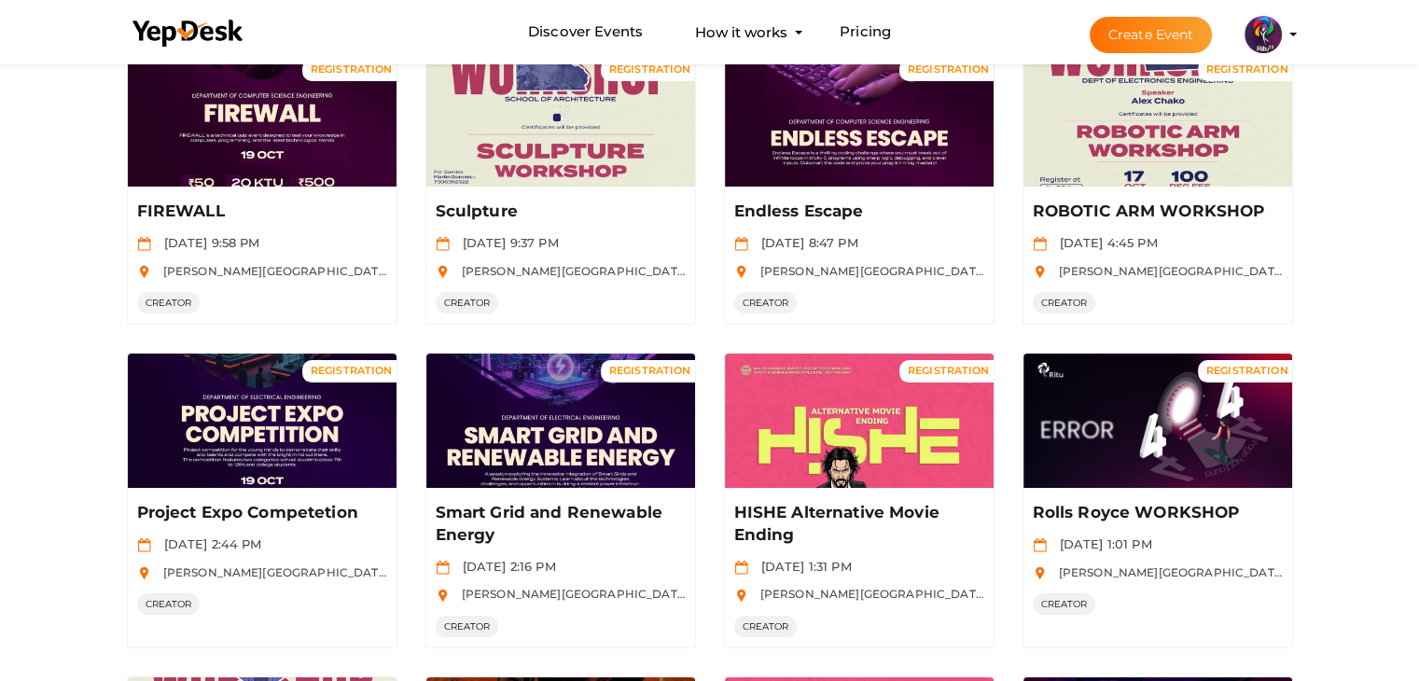
scroll to position [182, 0]
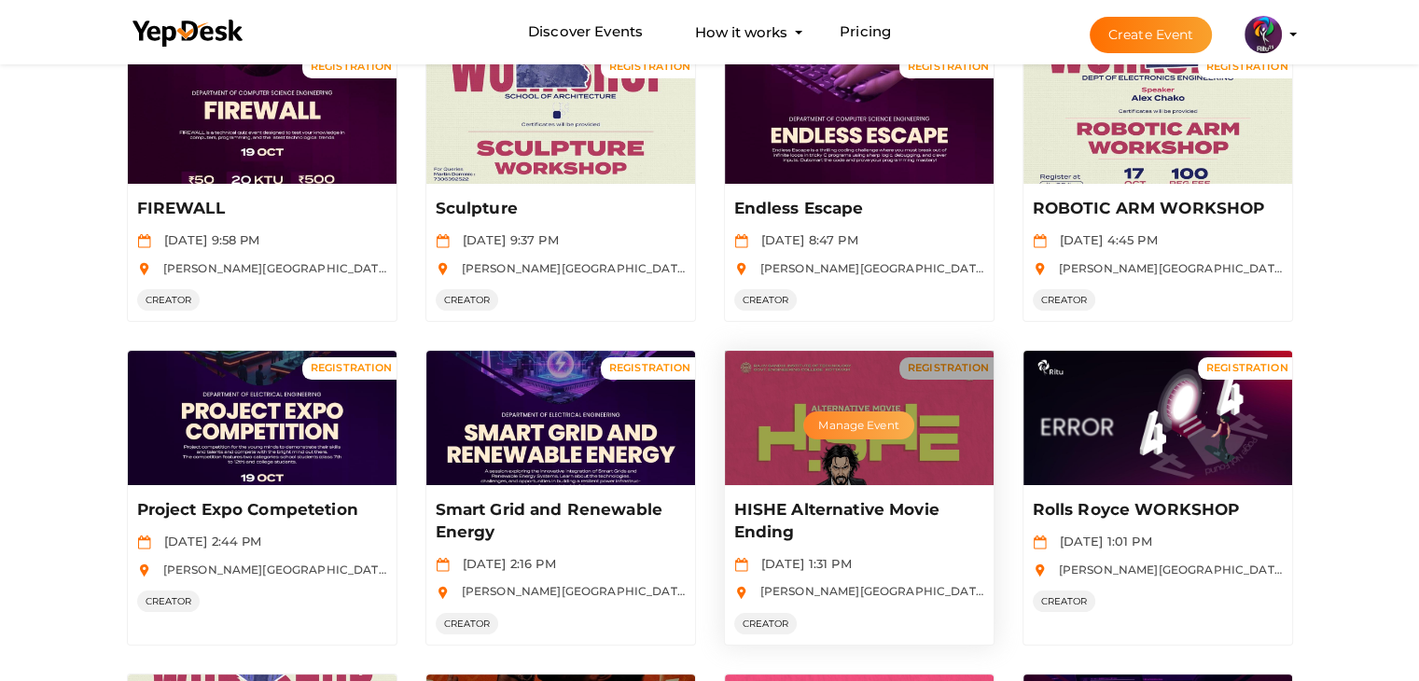
click at [870, 424] on button "Manage Event" at bounding box center [858, 425] width 110 height 28
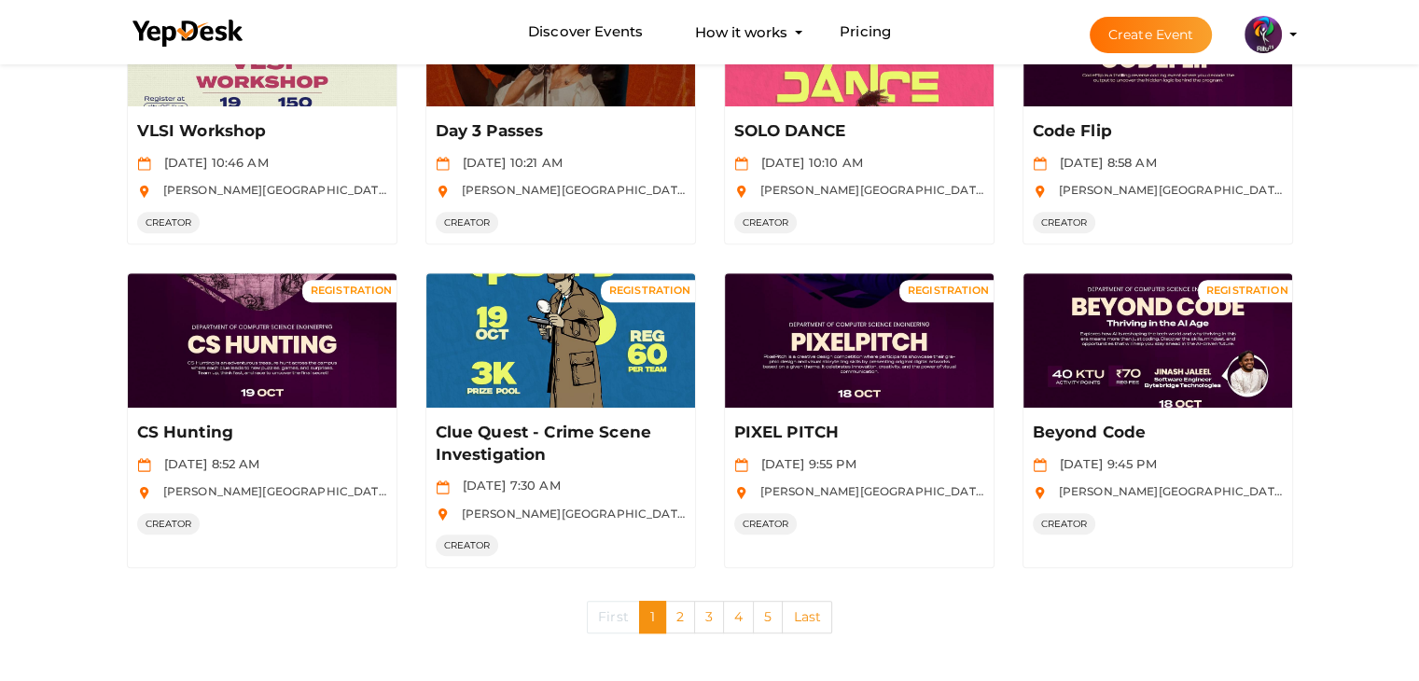
scroll to position [844, 0]
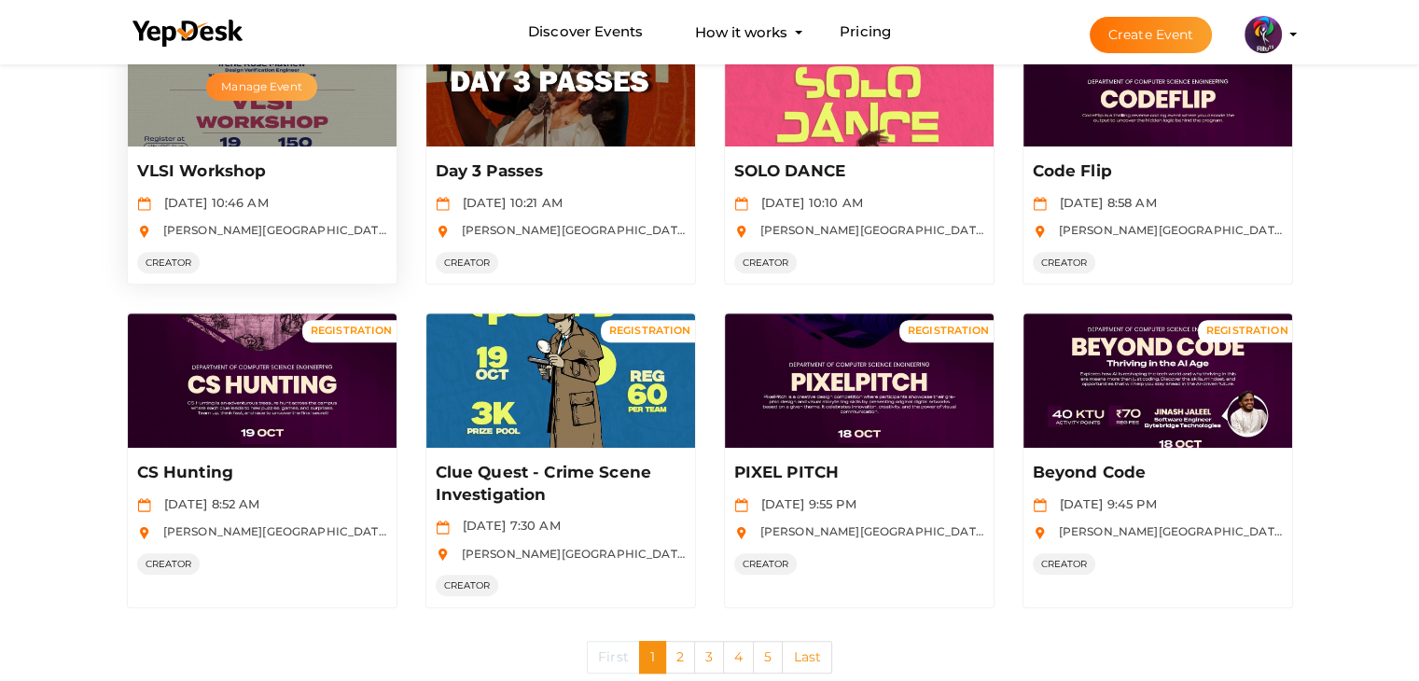
click at [258, 83] on button "Manage Event" at bounding box center [261, 87] width 110 height 28
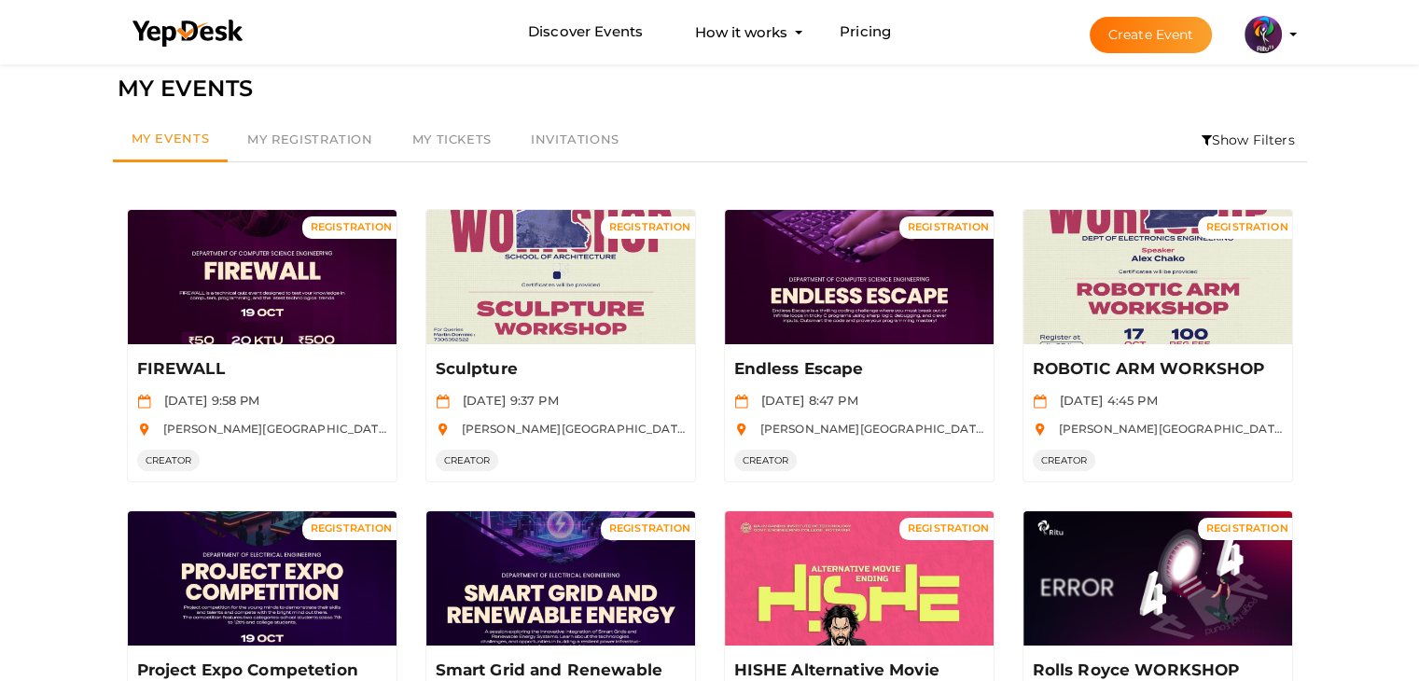
scroll to position [0, 0]
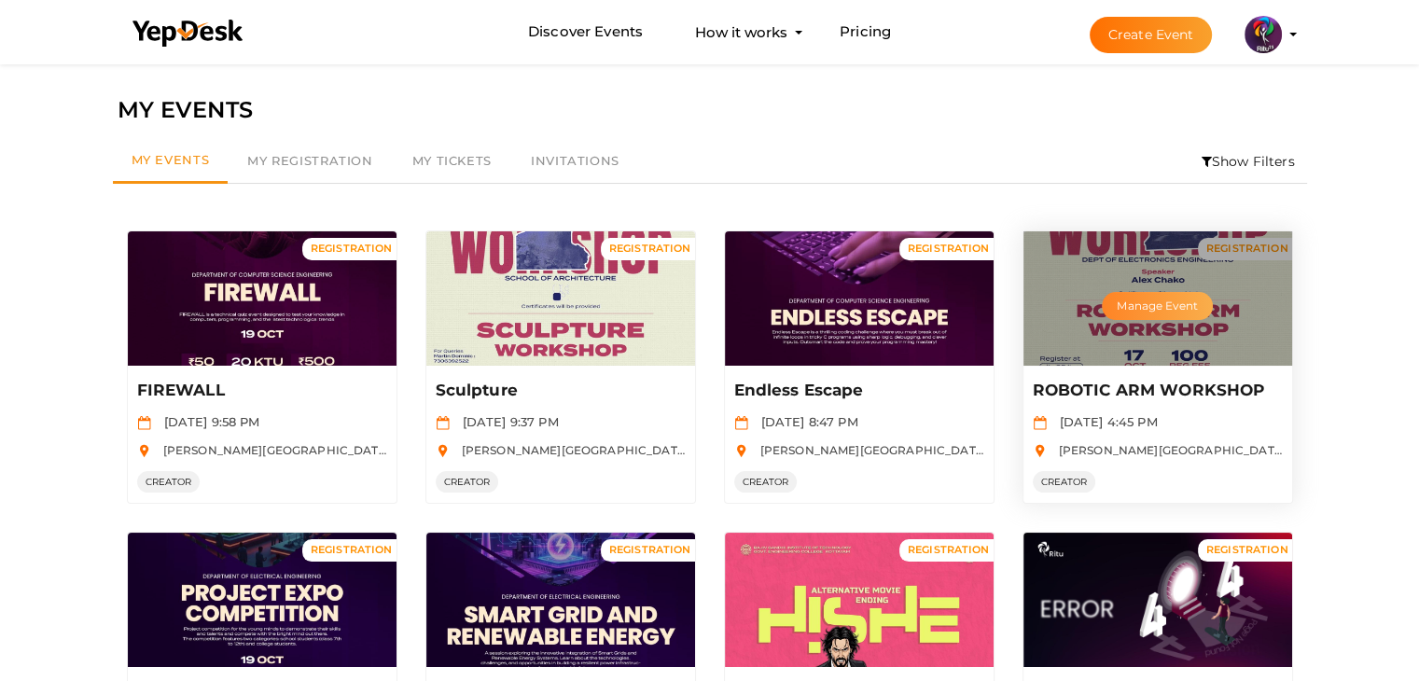
click at [1147, 311] on button "Manage Event" at bounding box center [1156, 306] width 110 height 28
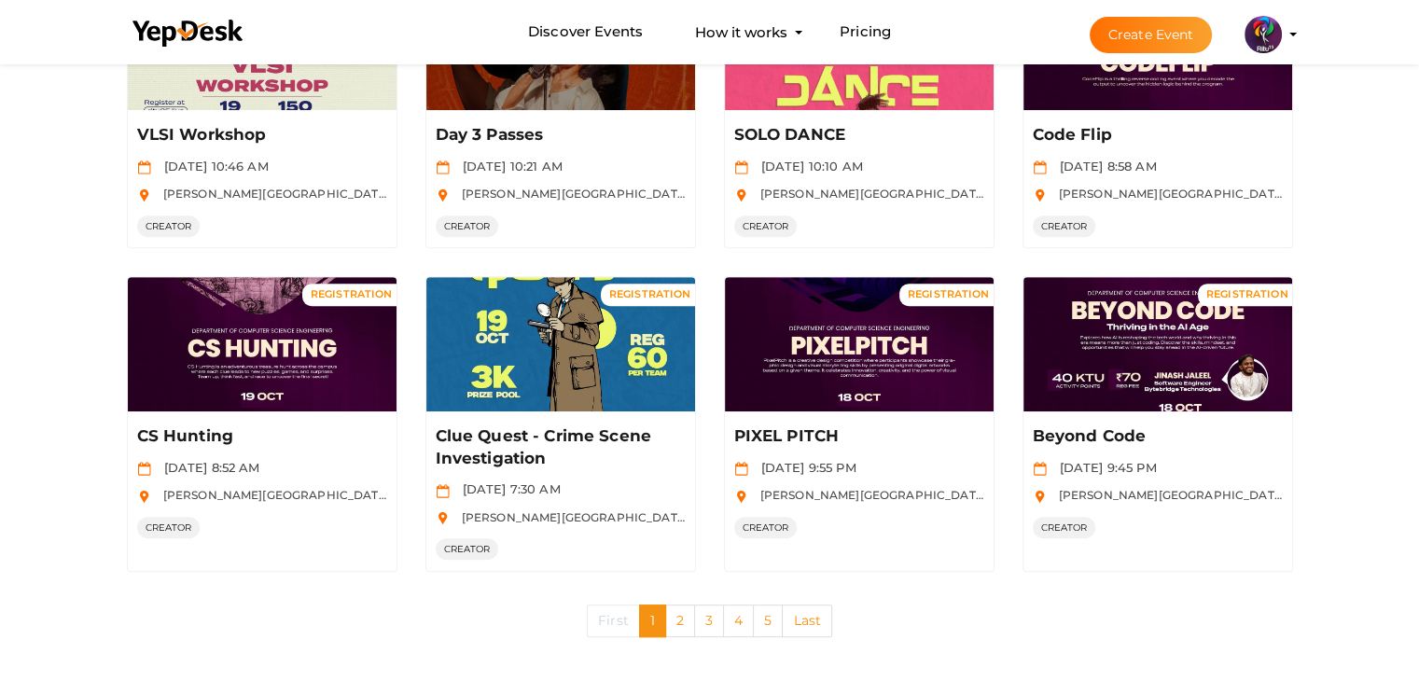
scroll to position [884, 0]
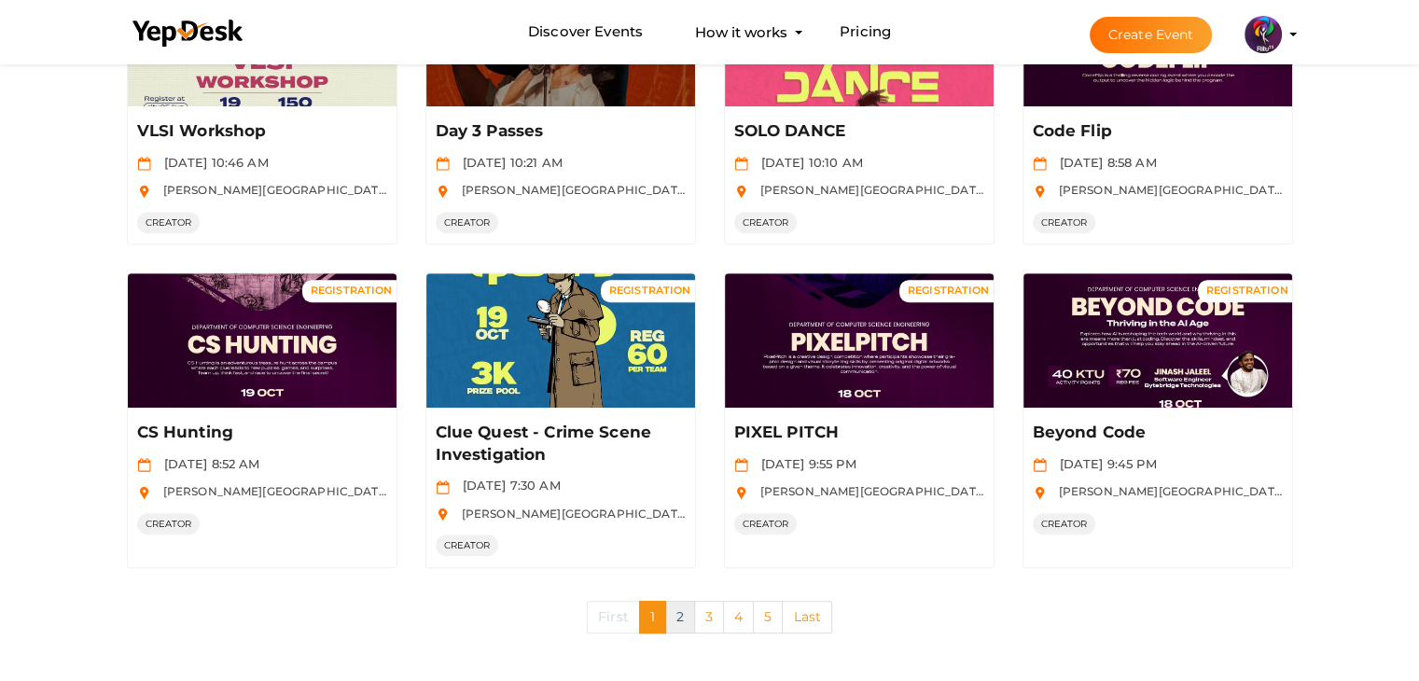
click at [680, 611] on link "2" at bounding box center [680, 617] width 30 height 33
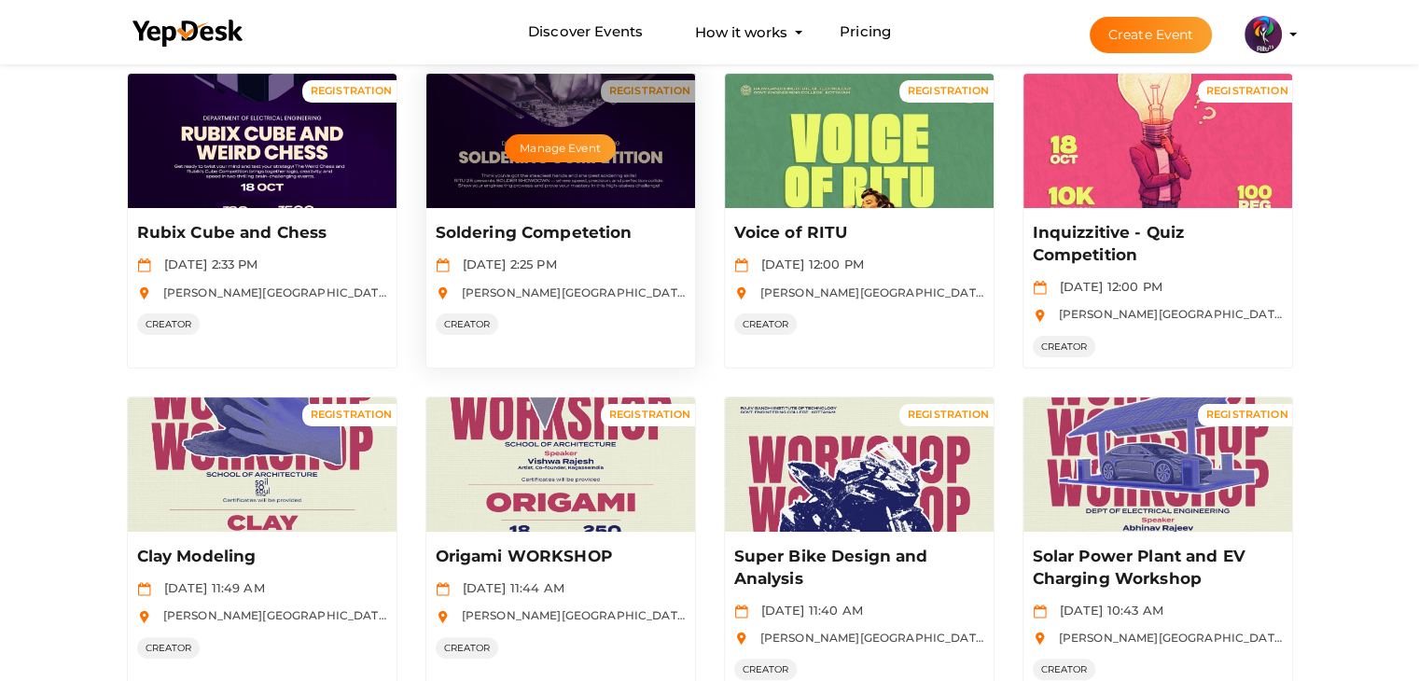
scroll to position [462, 0]
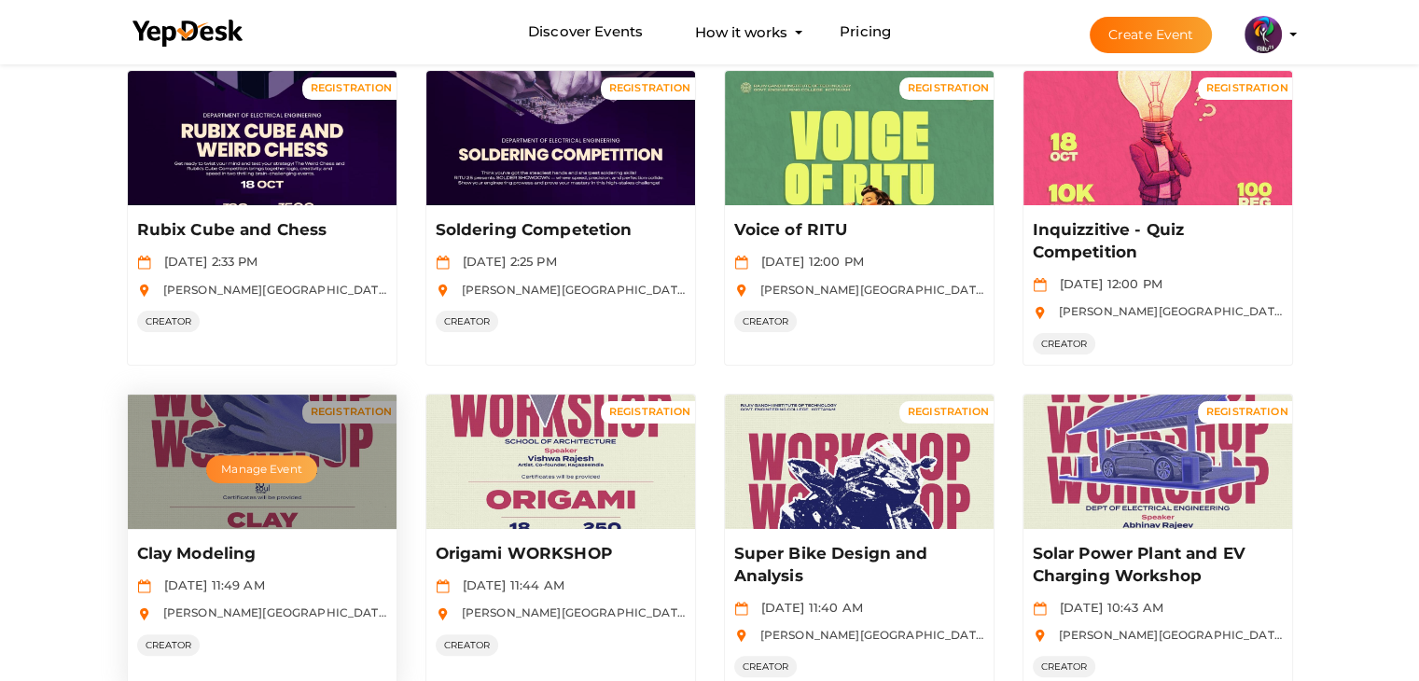
click at [257, 467] on button "Manage Event" at bounding box center [261, 469] width 110 height 28
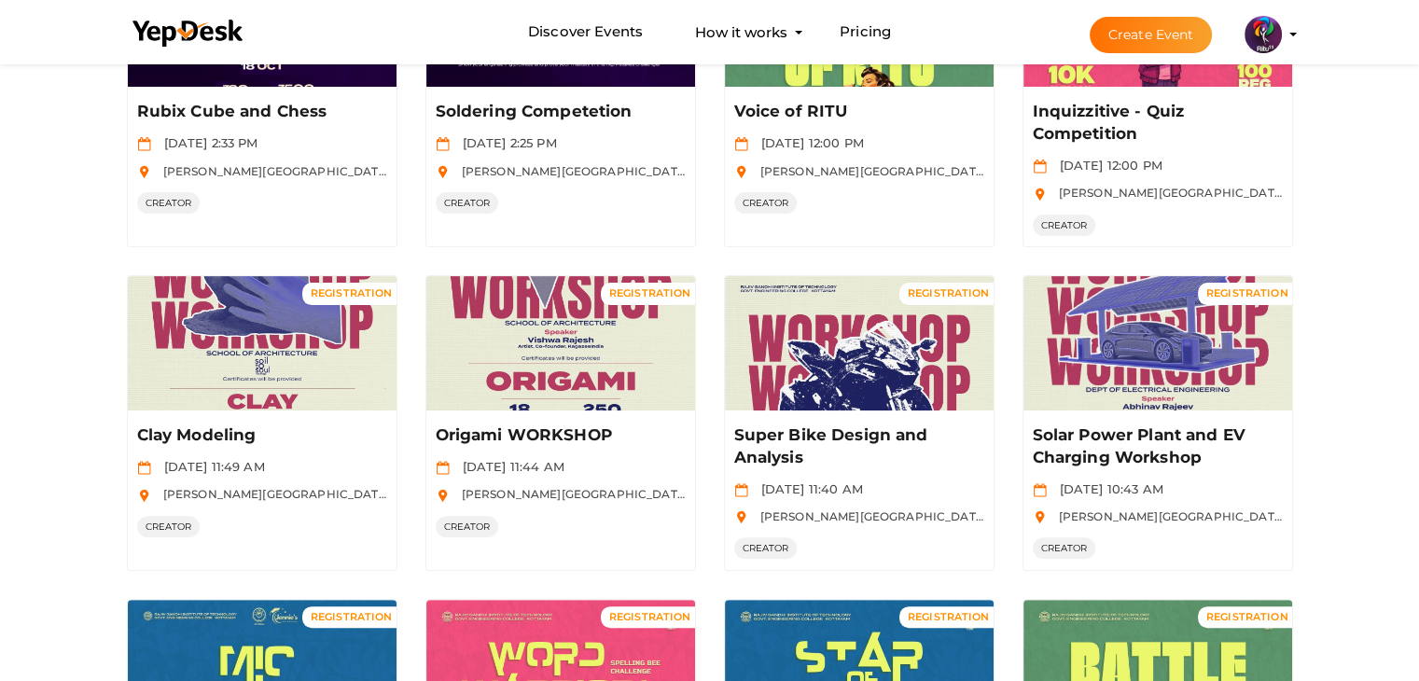
scroll to position [600, 0]
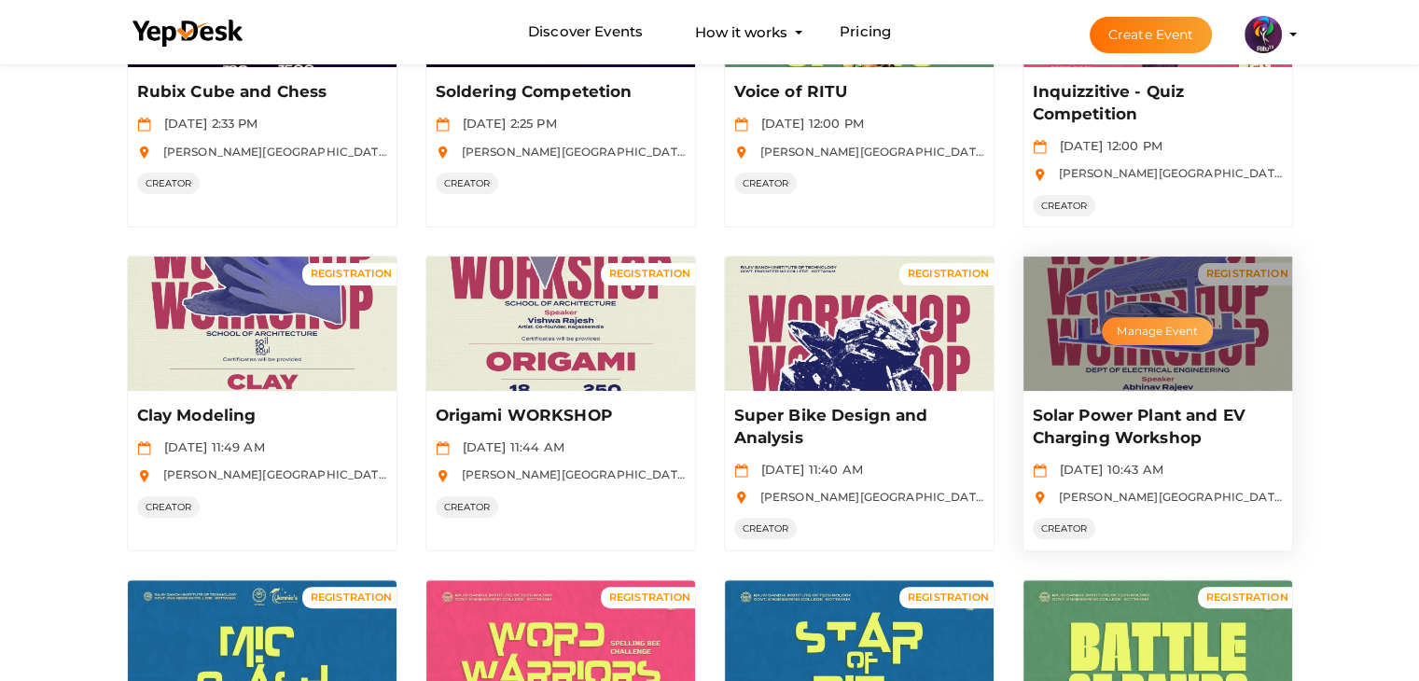
click at [1179, 329] on button "Manage Event" at bounding box center [1156, 331] width 110 height 28
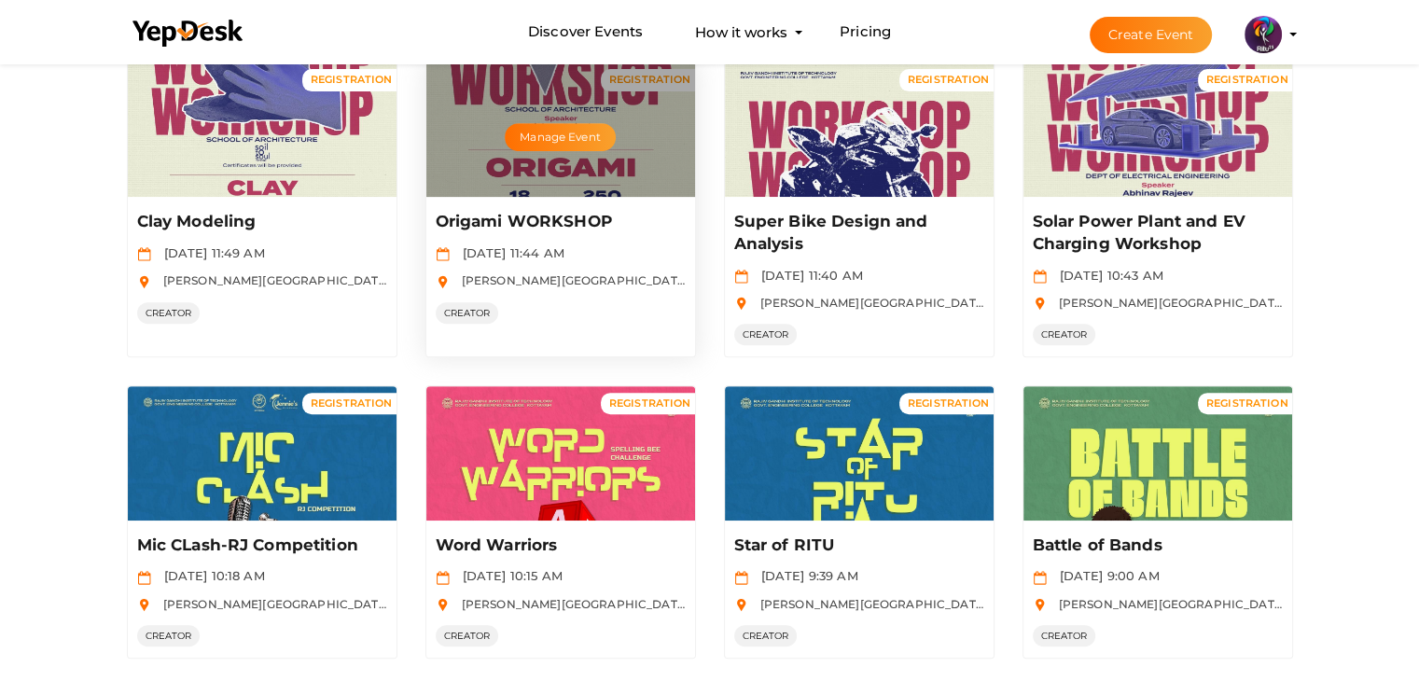
scroll to position [884, 0]
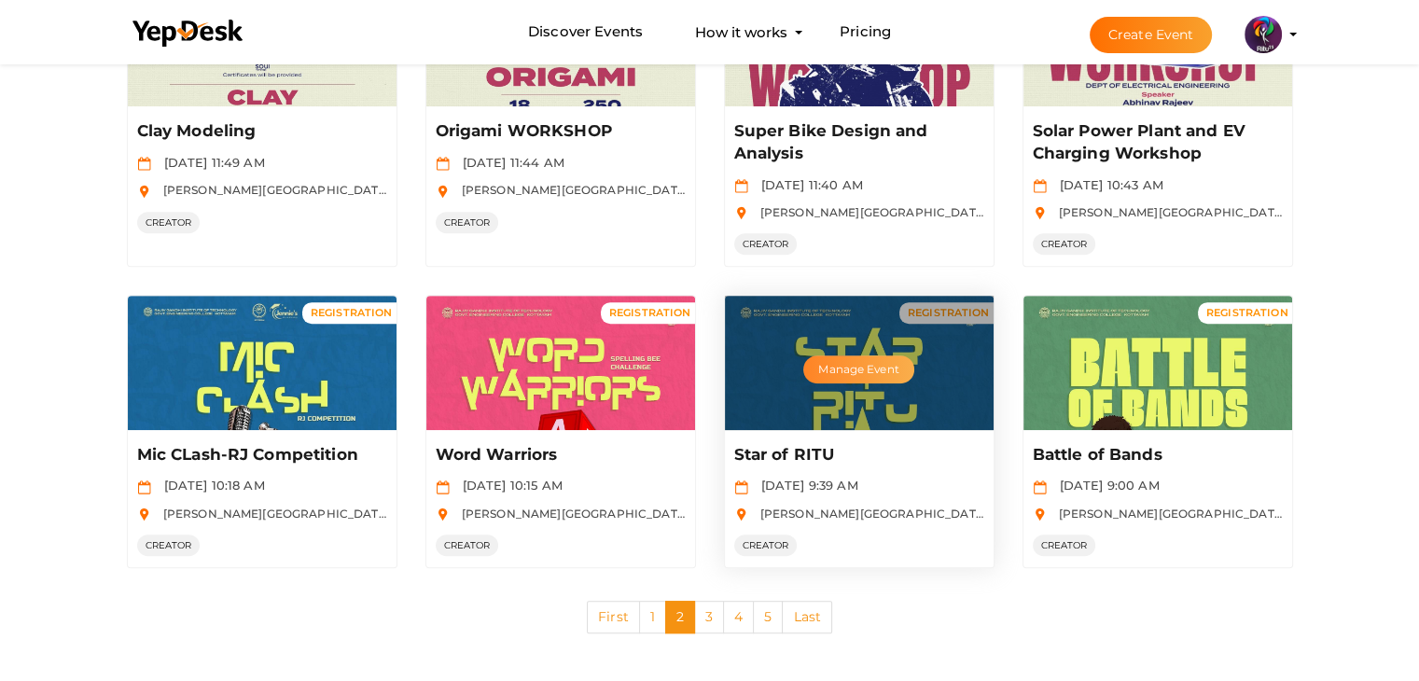
click at [837, 360] on button "Manage Event" at bounding box center [858, 369] width 110 height 28
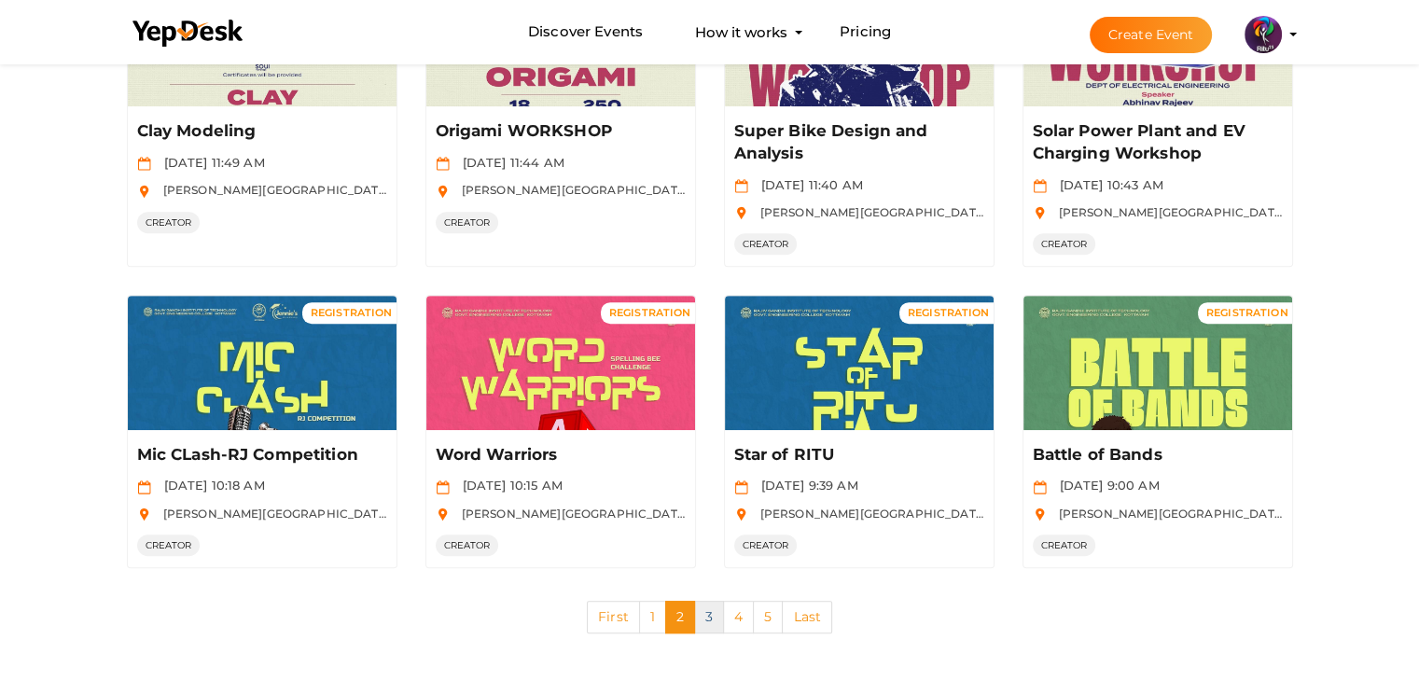
click at [707, 607] on link "3" at bounding box center [709, 617] width 30 height 33
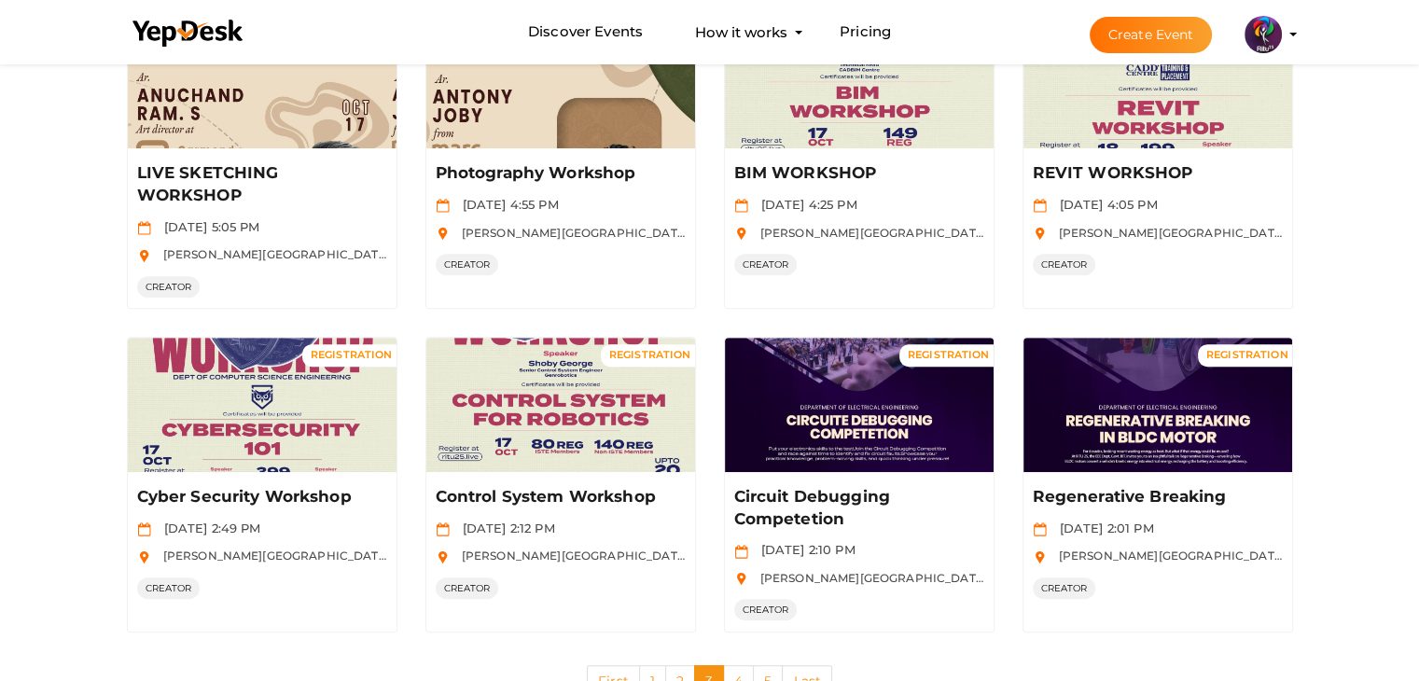
scroll to position [821, 0]
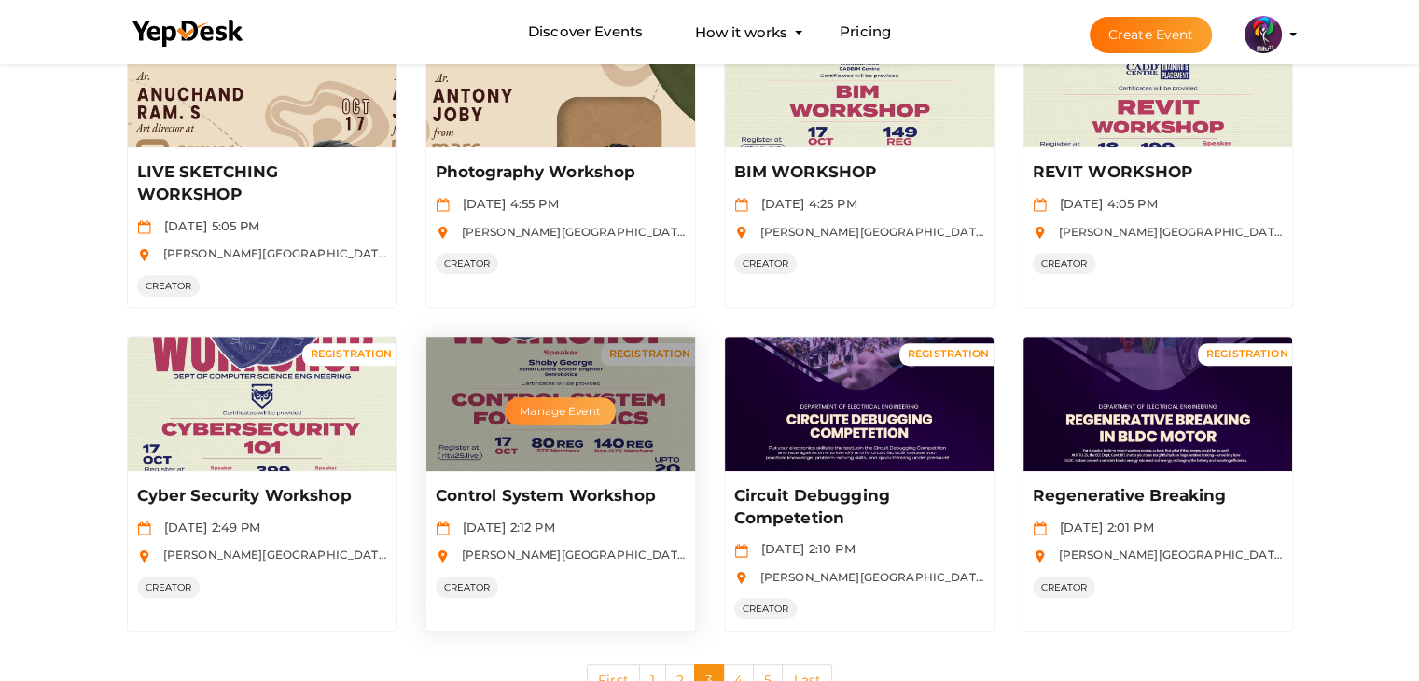
click at [560, 404] on button "Manage Event" at bounding box center [560, 411] width 110 height 28
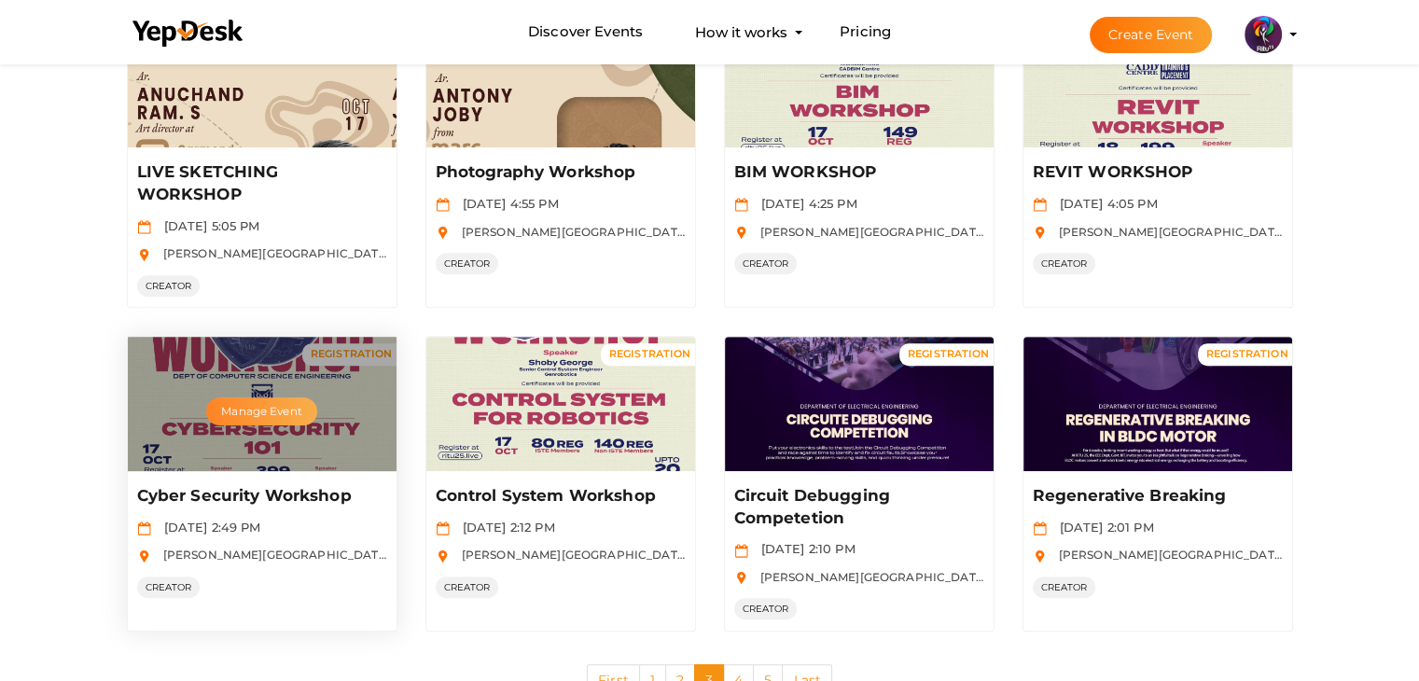
click at [280, 397] on button "Manage Event" at bounding box center [261, 411] width 110 height 28
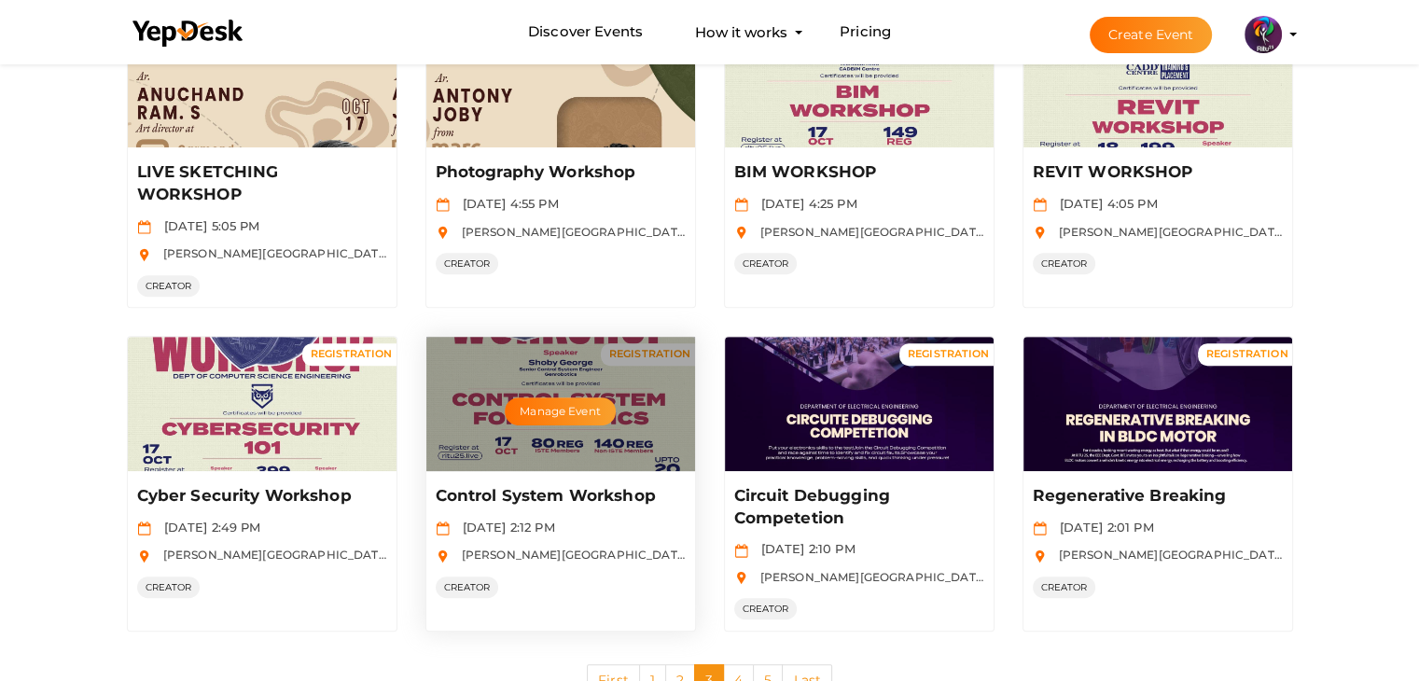
scroll to position [884, 0]
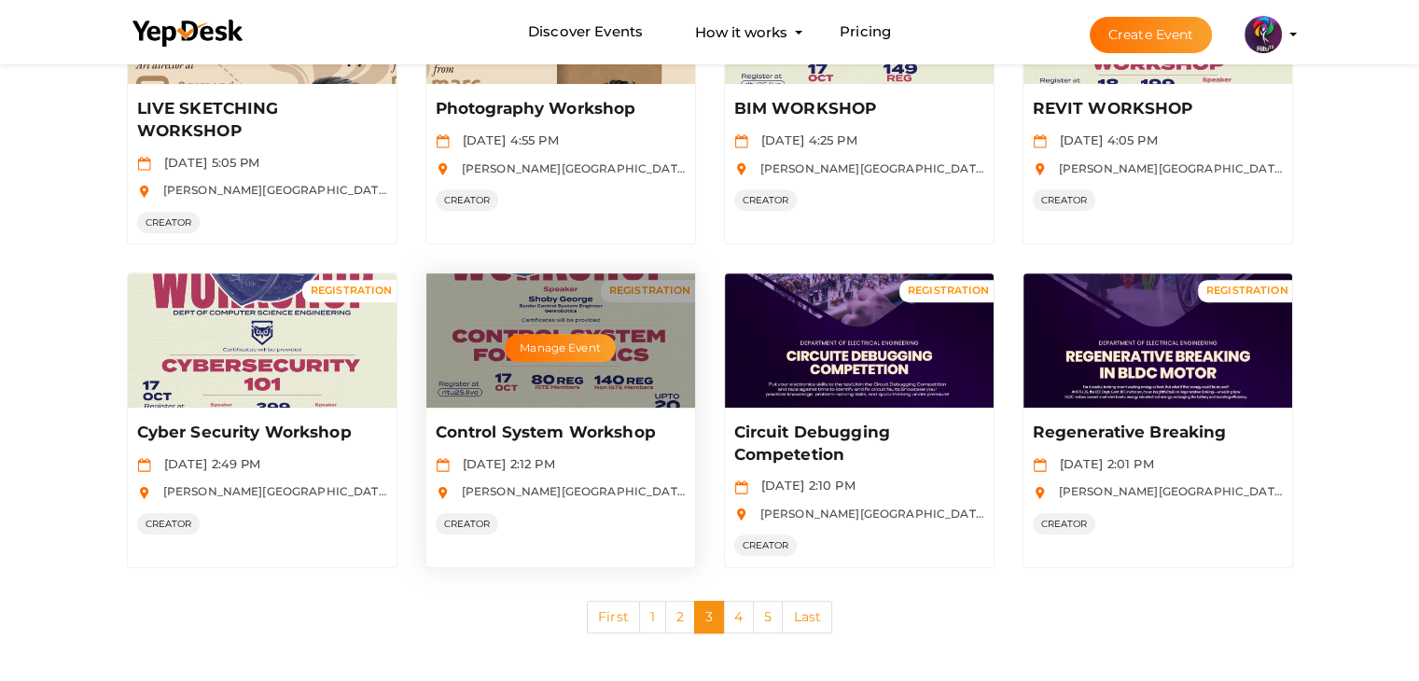
click at [504, 392] on div "Manage Event" at bounding box center [560, 340] width 269 height 134
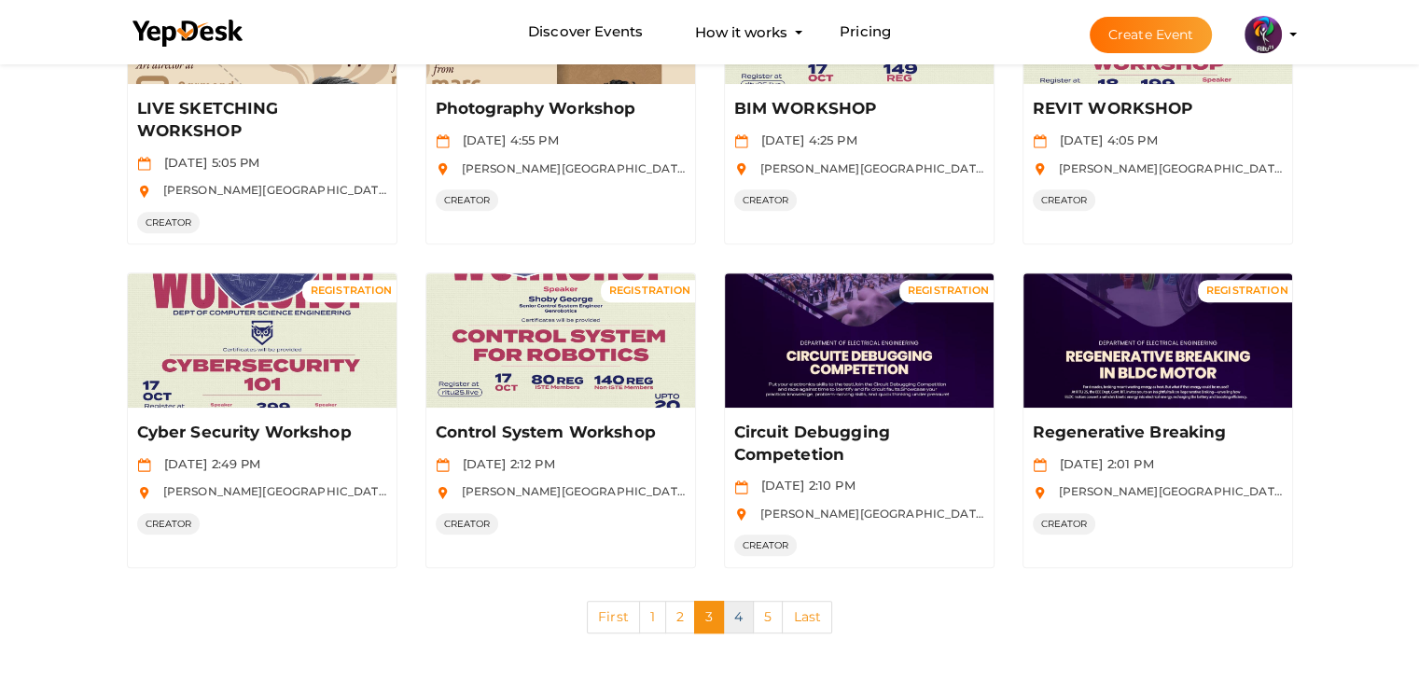
click at [731, 609] on link "4" at bounding box center [738, 617] width 31 height 33
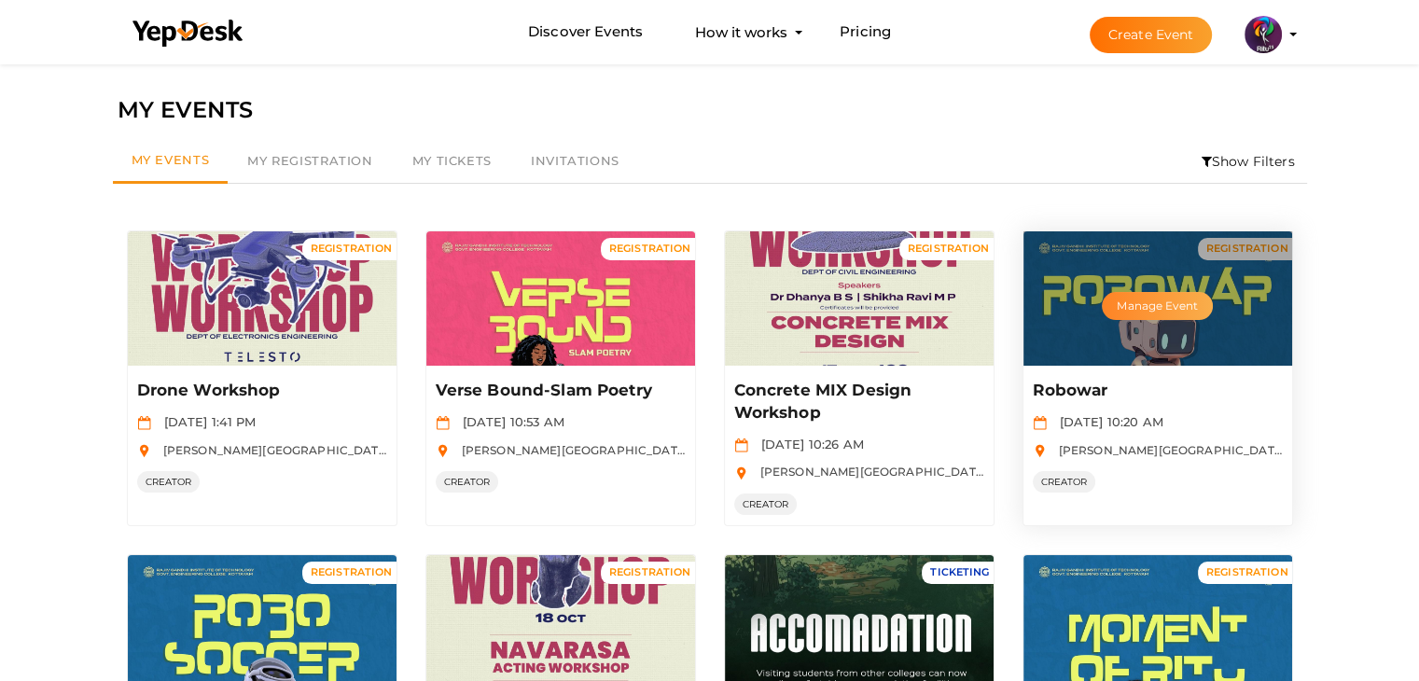
click at [1162, 298] on button "Manage Event" at bounding box center [1156, 306] width 110 height 28
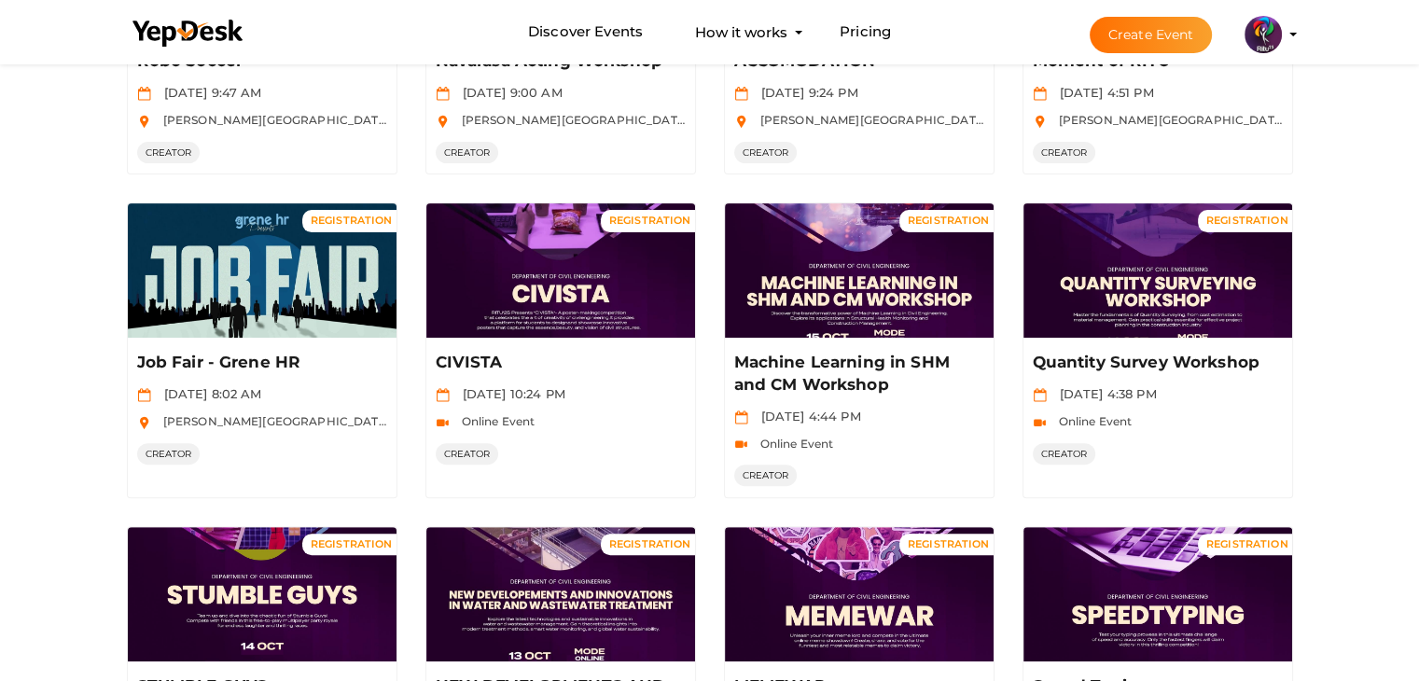
scroll to position [907, 0]
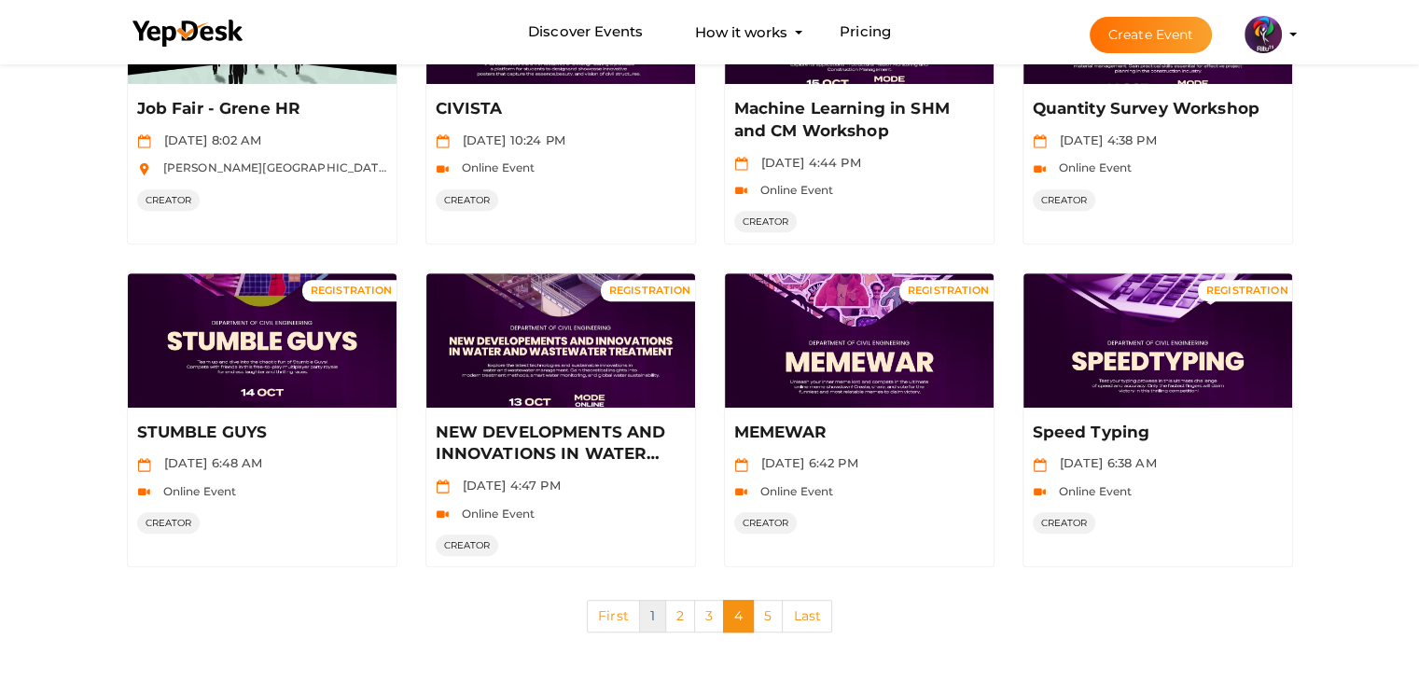
click at [654, 607] on link "1" at bounding box center [652, 616] width 27 height 33
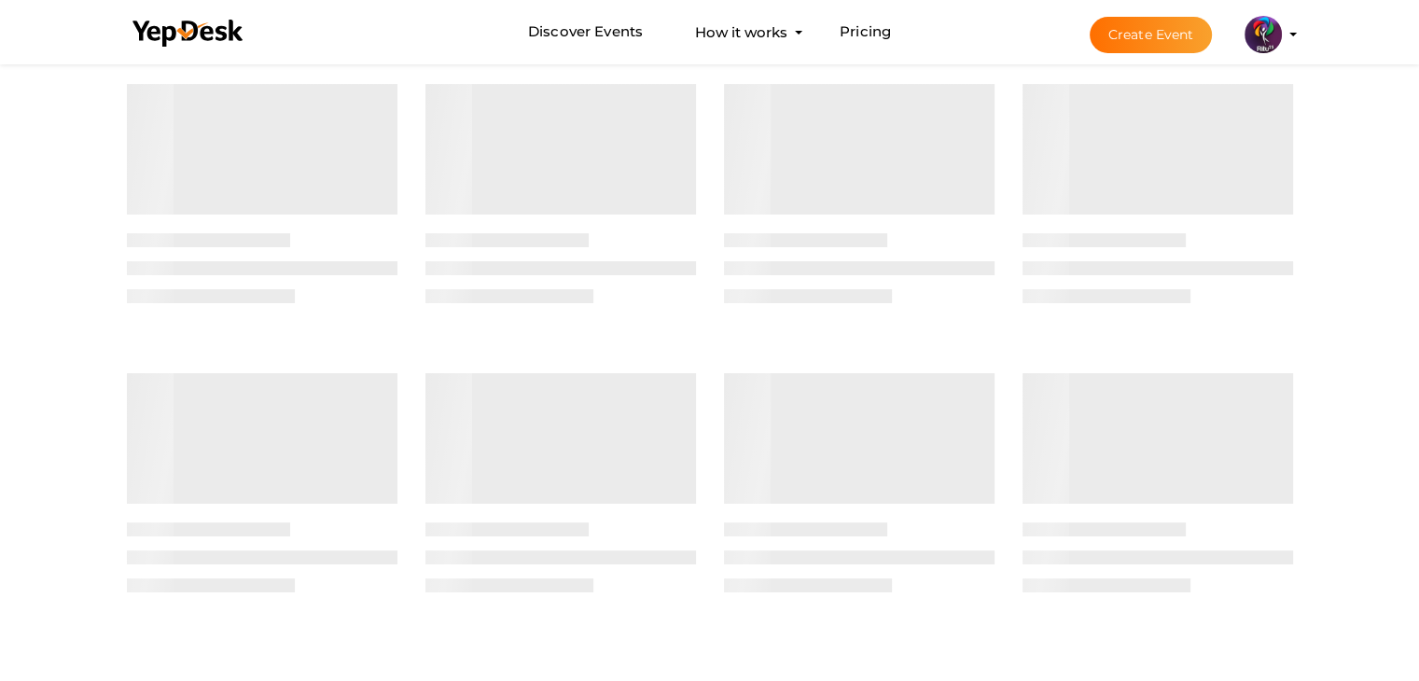
scroll to position [0, 0]
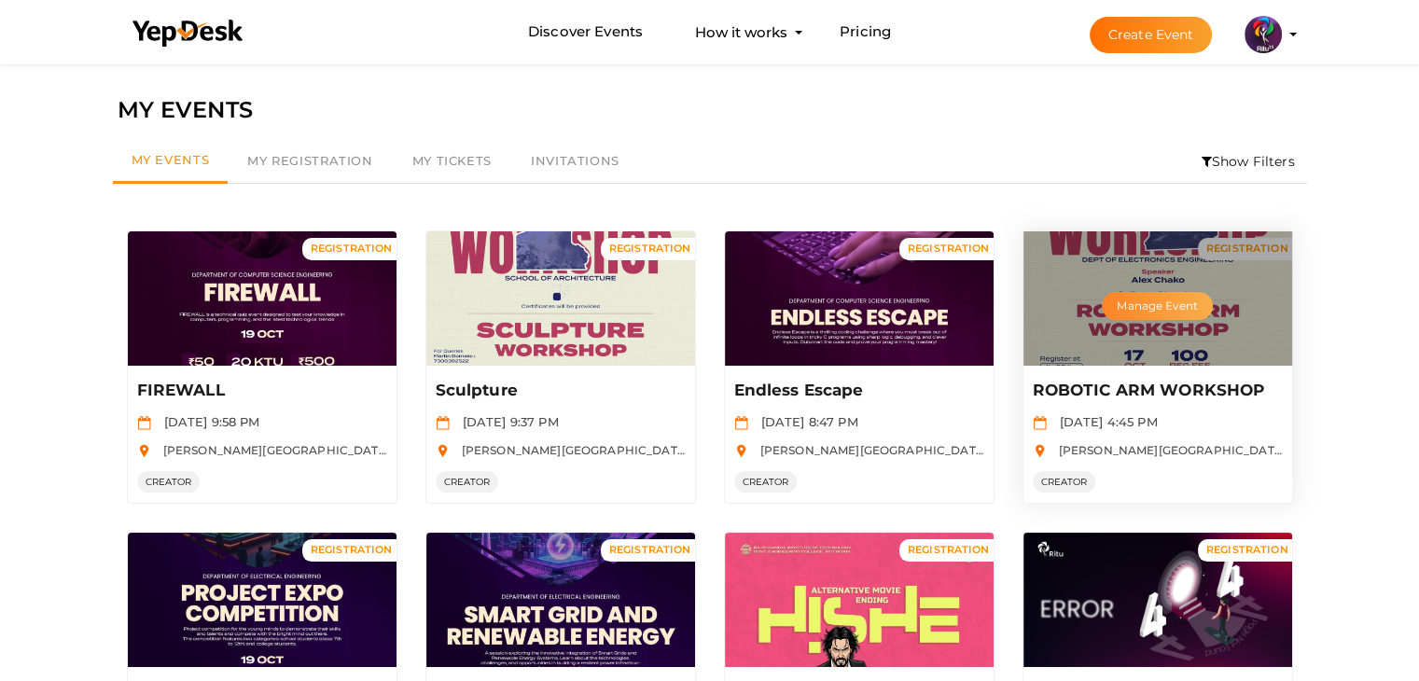
click at [1160, 311] on button "Manage Event" at bounding box center [1156, 306] width 110 height 28
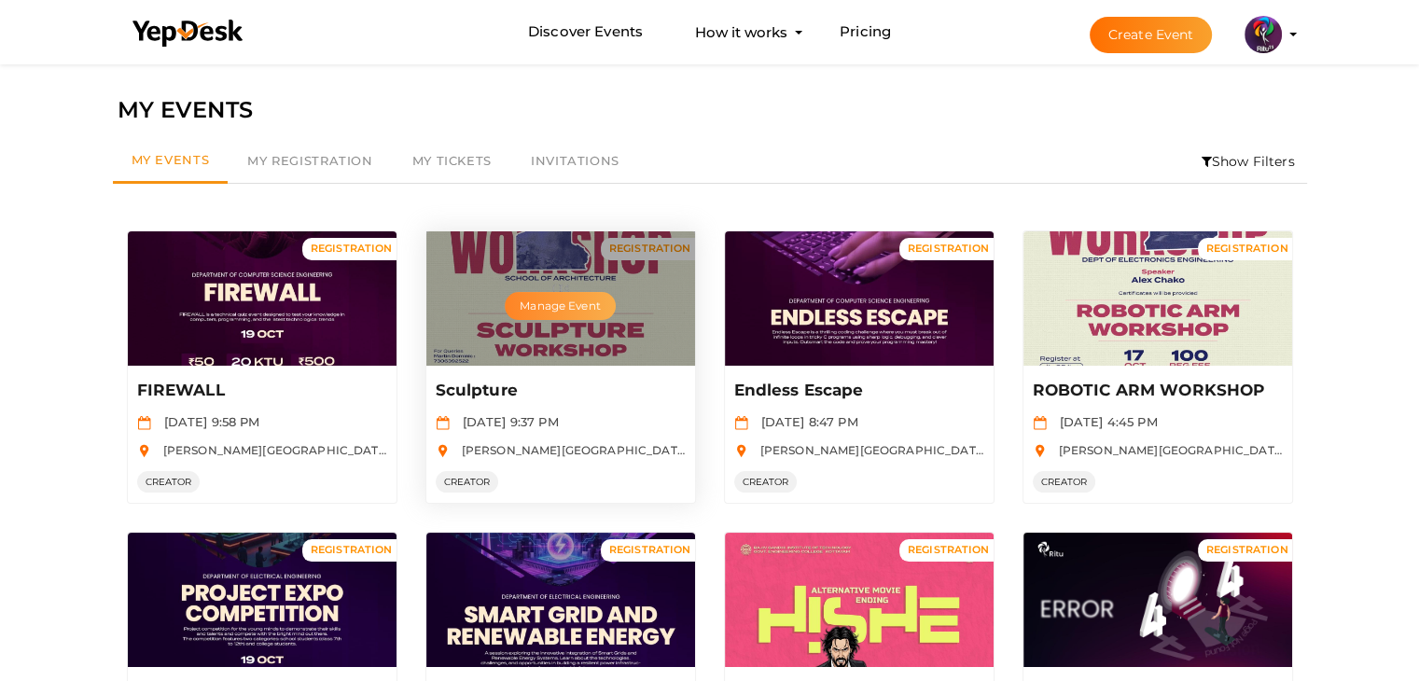
click at [586, 307] on button "Manage Event" at bounding box center [560, 306] width 110 height 28
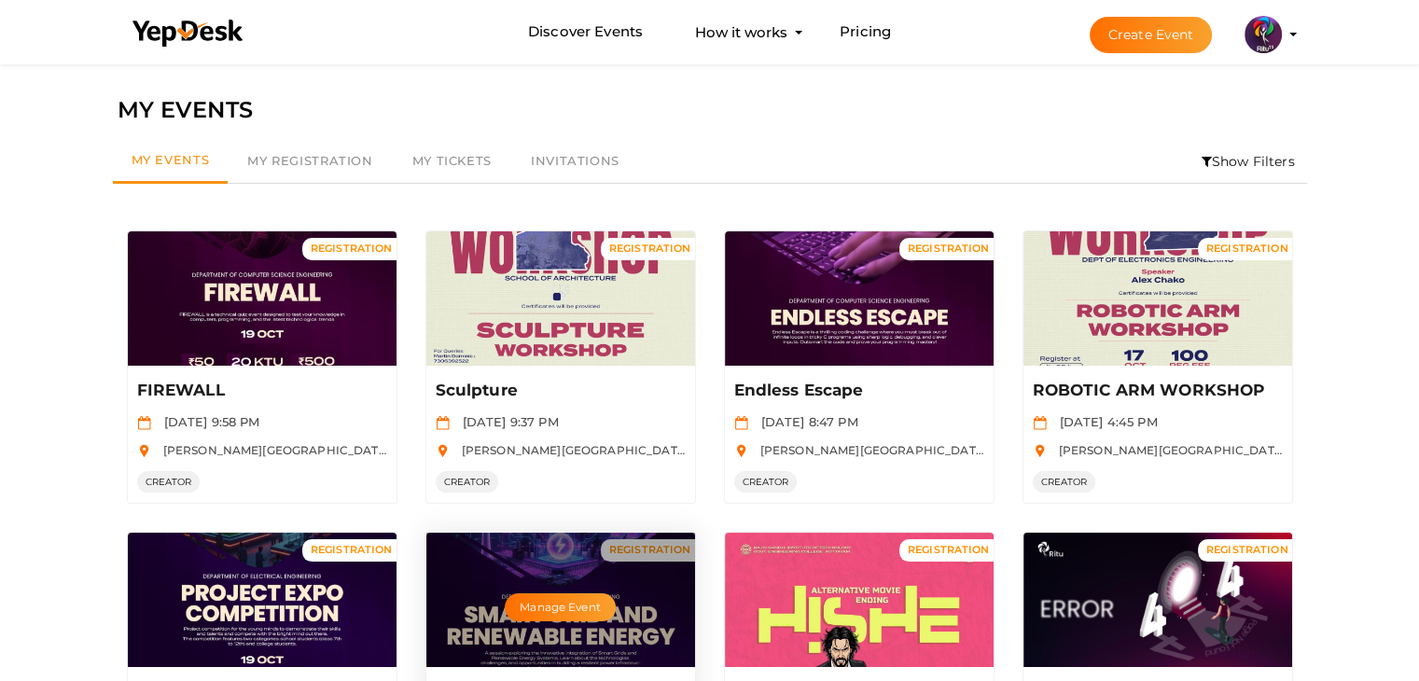
click at [589, 555] on div "Manage Event" at bounding box center [560, 600] width 269 height 134
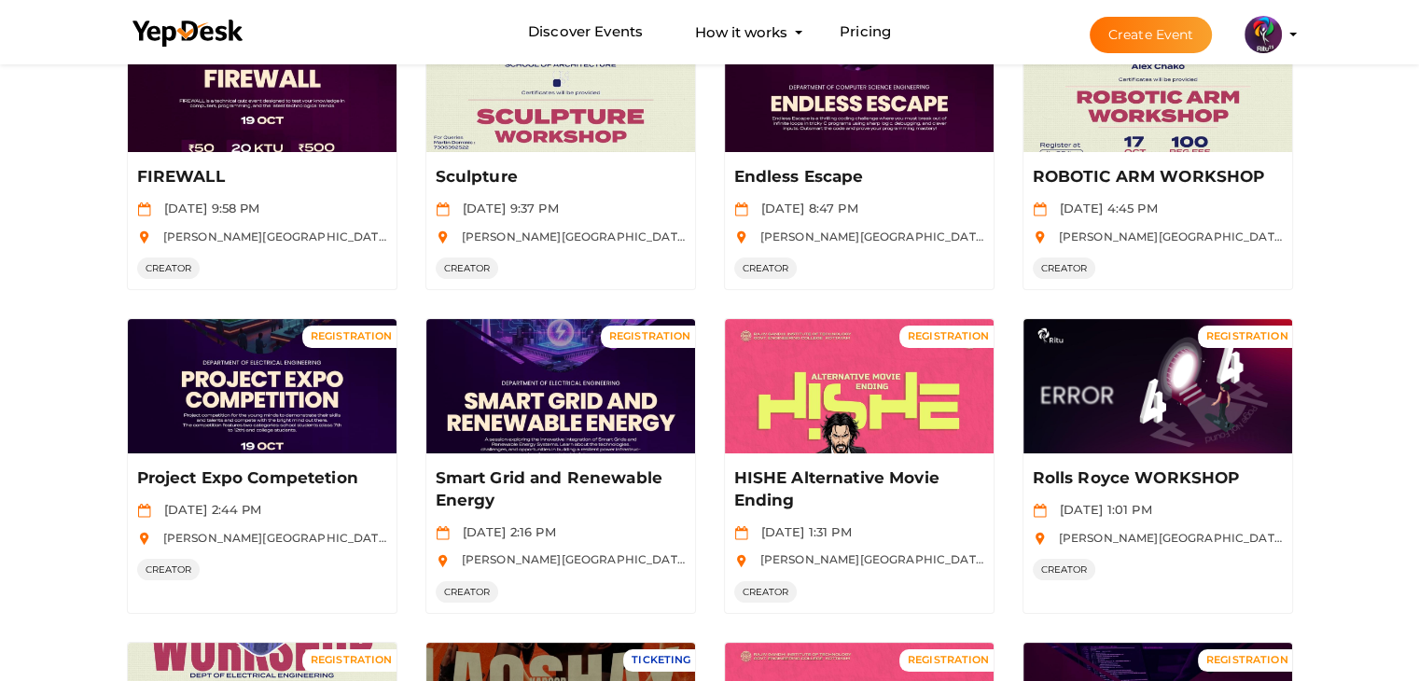
scroll to position [234, 0]
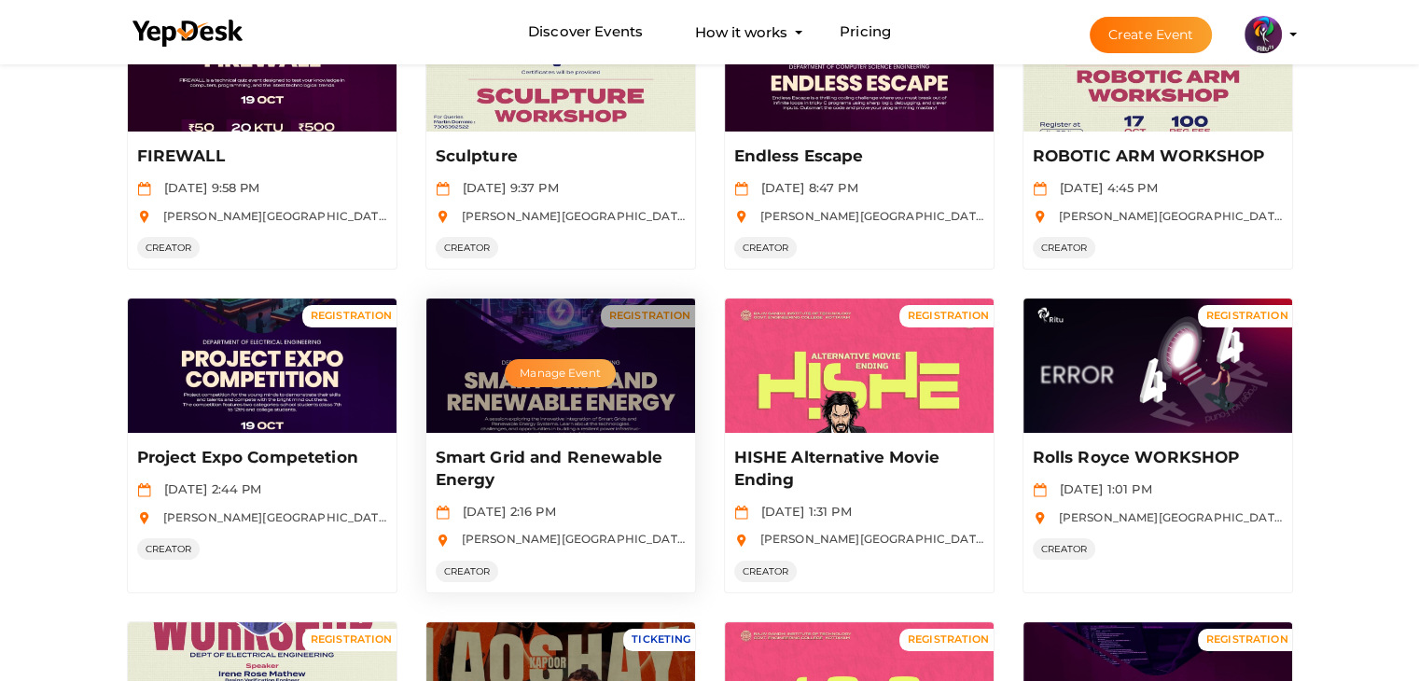
click at [586, 369] on button "Manage Event" at bounding box center [560, 373] width 110 height 28
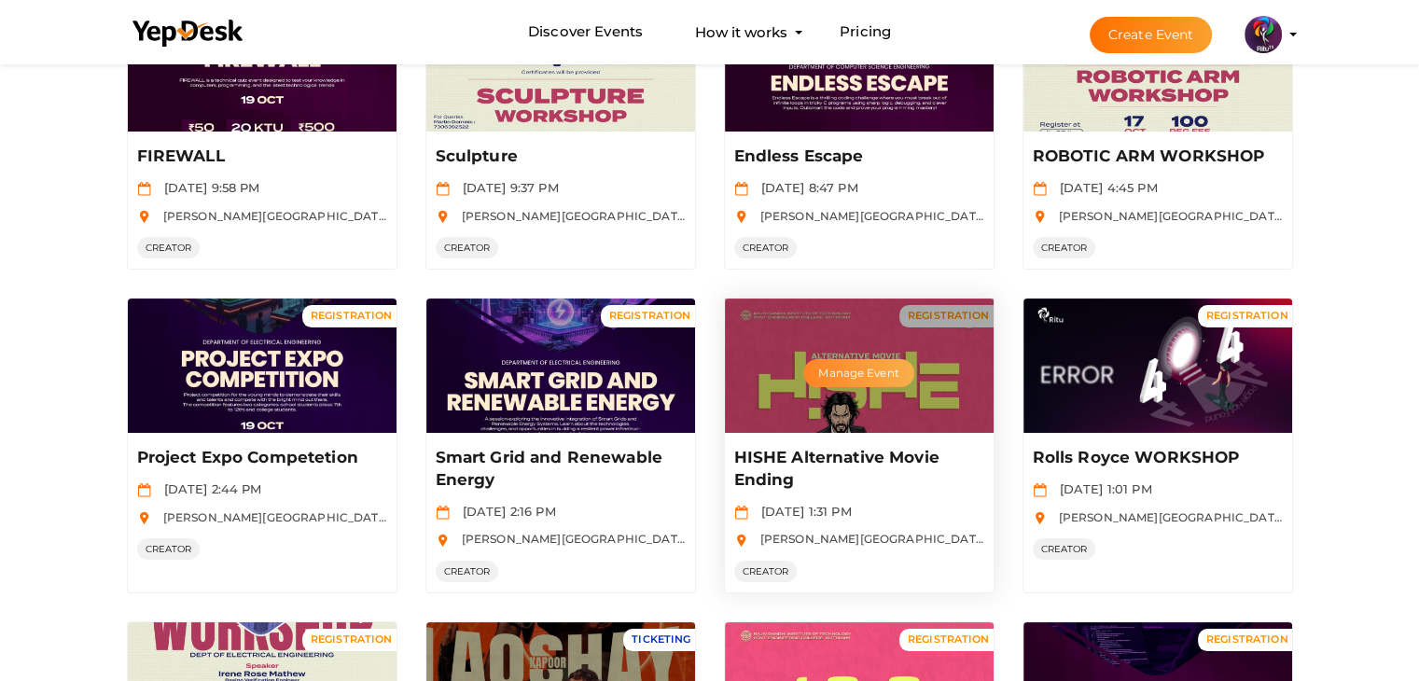
click at [882, 374] on button "Manage Event" at bounding box center [858, 373] width 110 height 28
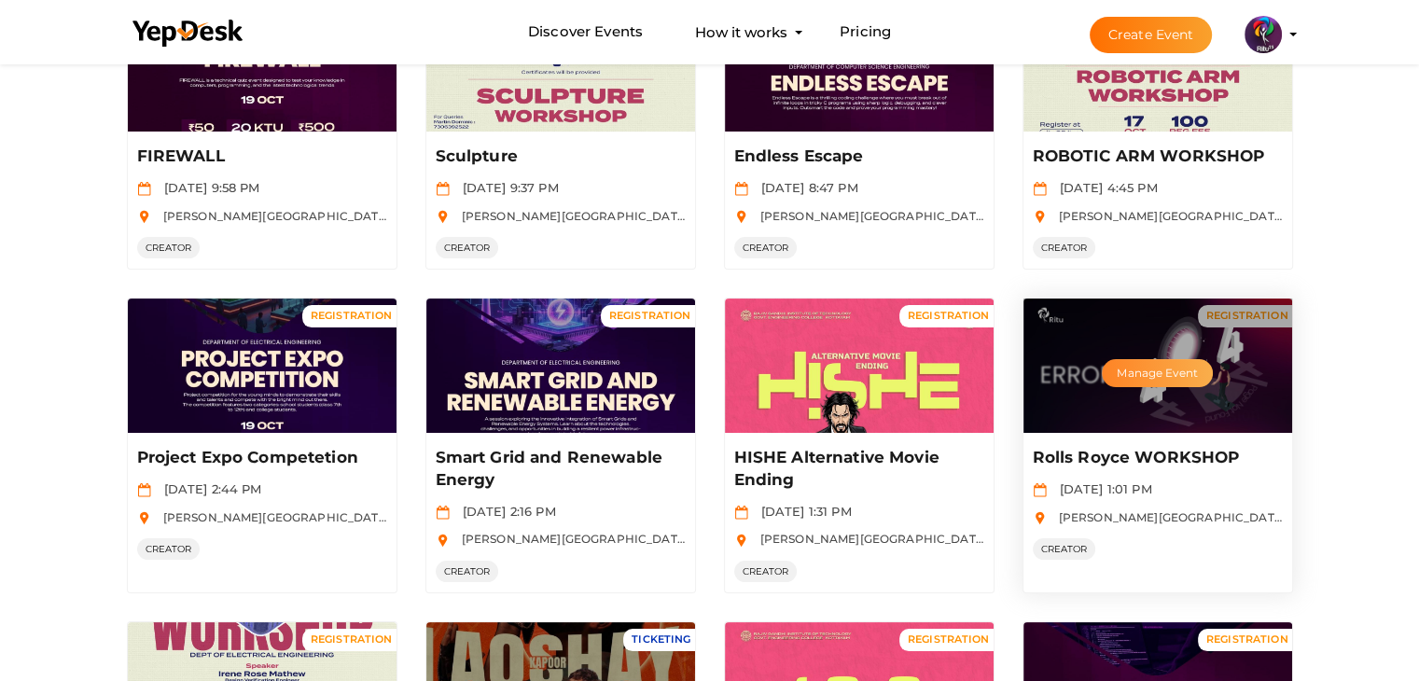
click at [1153, 359] on button "Manage Event" at bounding box center [1156, 373] width 110 height 28
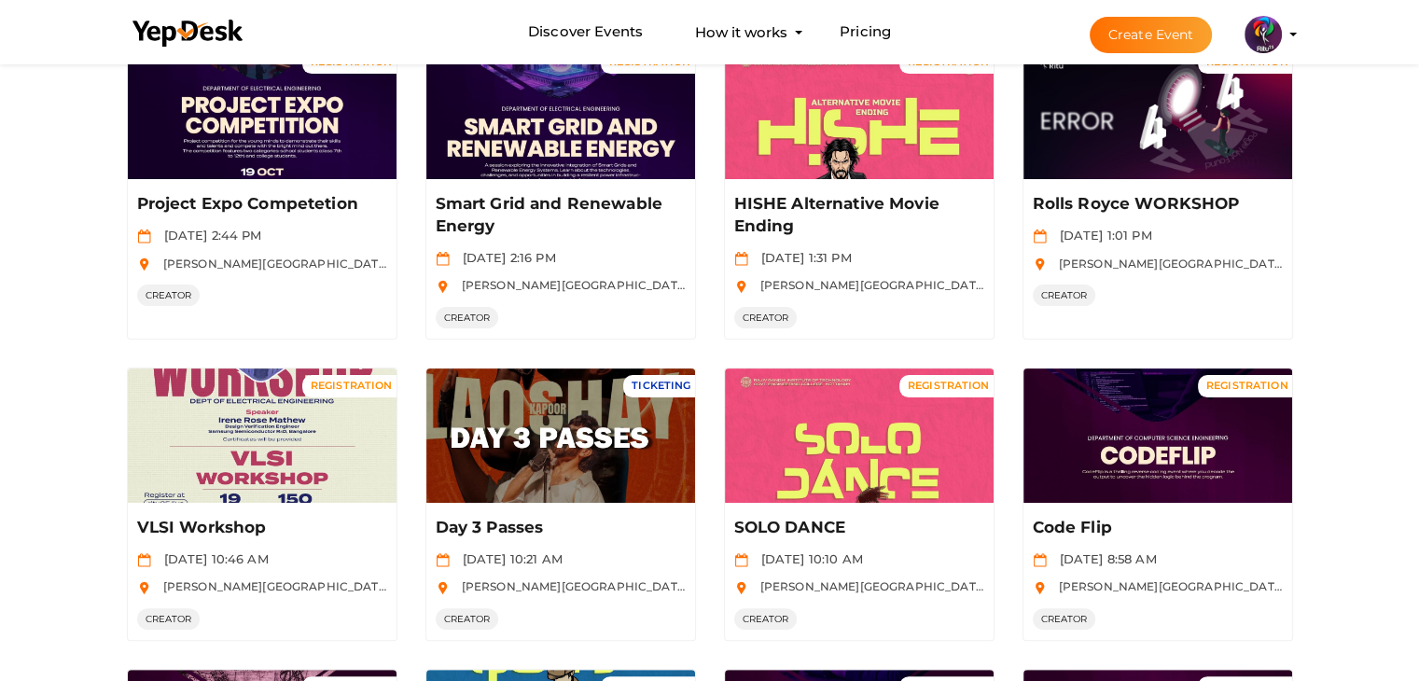
scroll to position [486, 0]
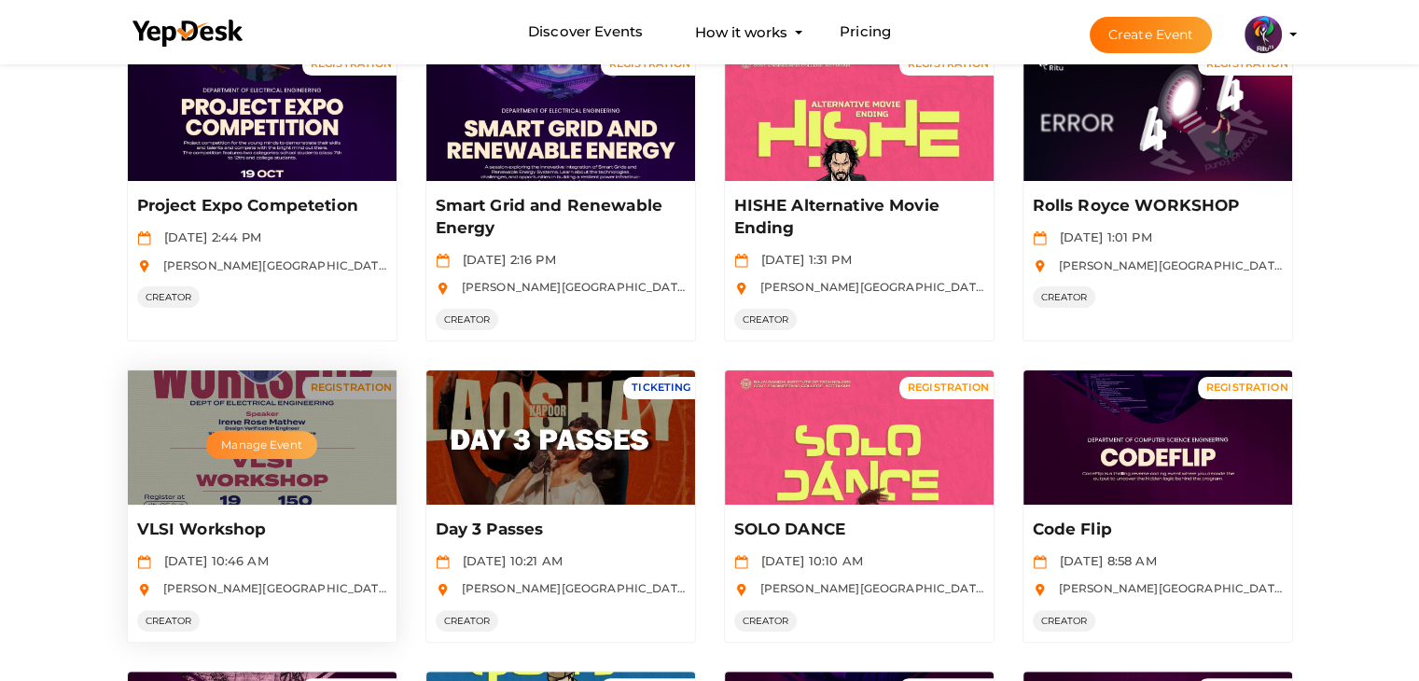
click at [274, 436] on button "Manage Event" at bounding box center [261, 445] width 110 height 28
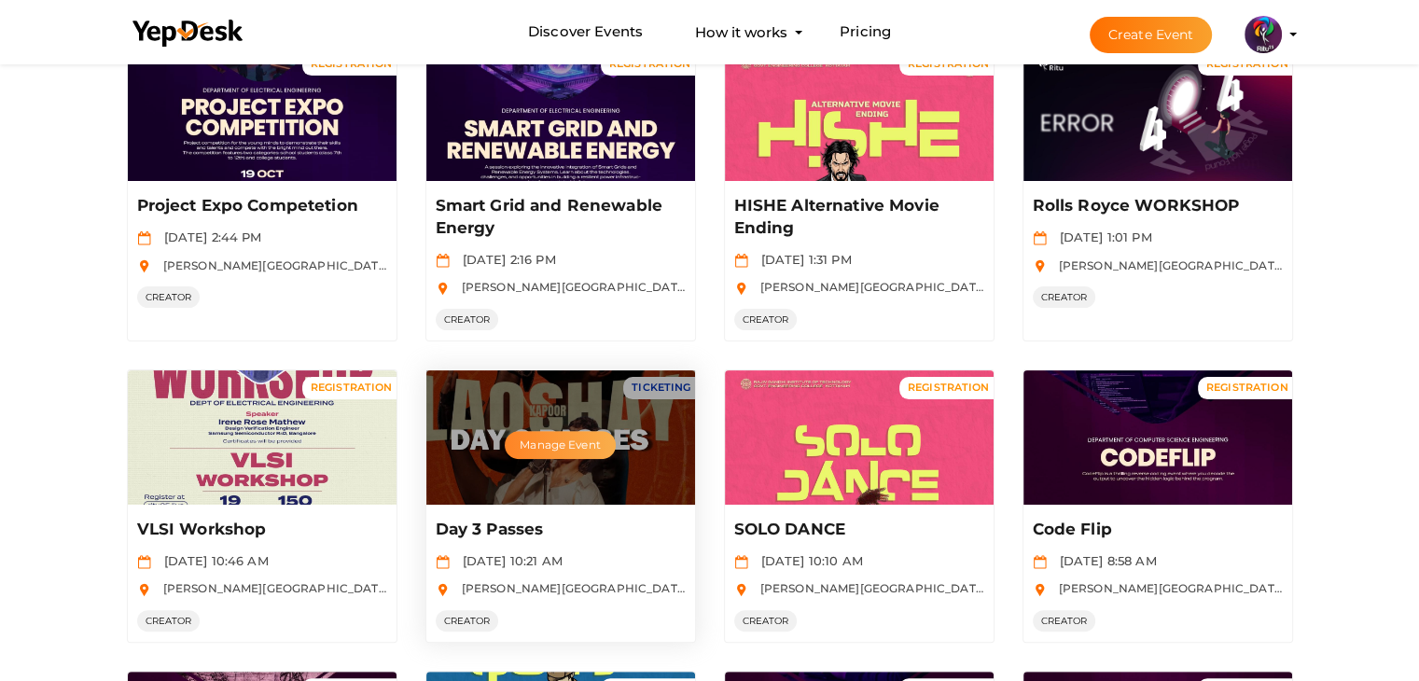
click at [547, 436] on button "Manage Event" at bounding box center [560, 445] width 110 height 28
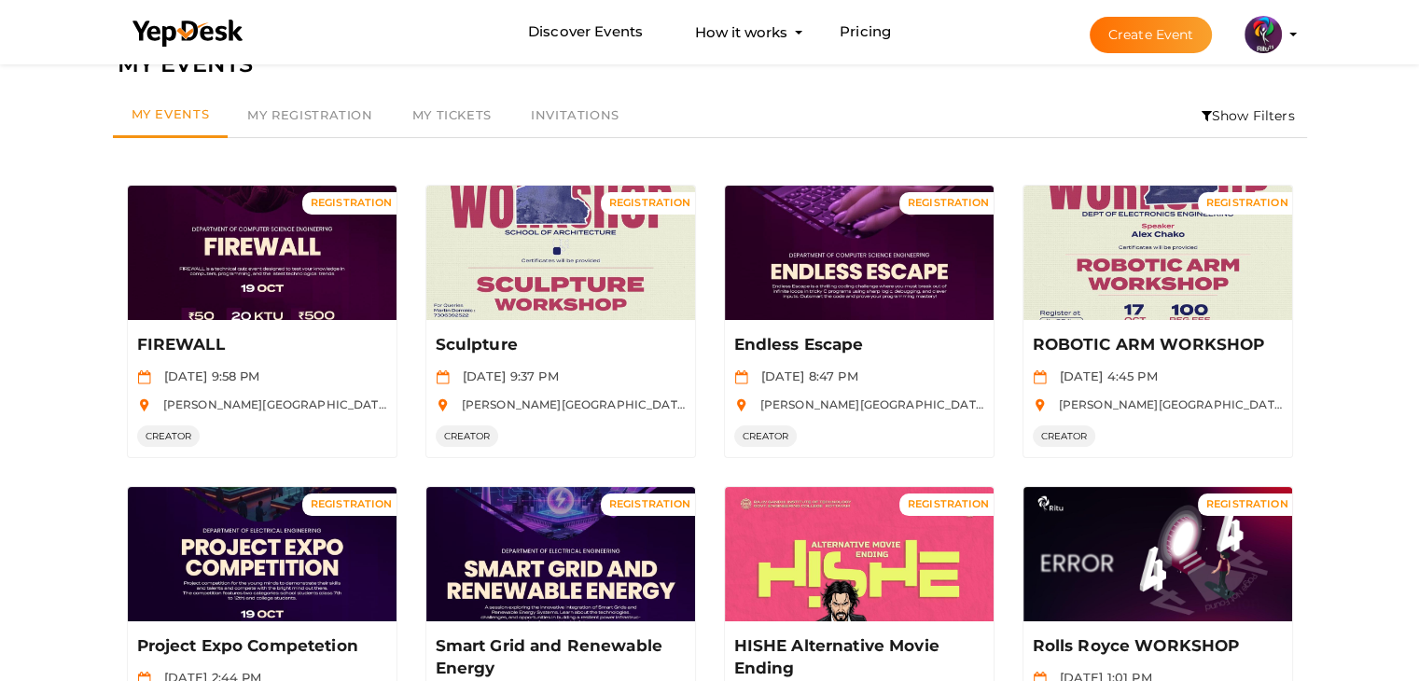
scroll to position [0, 0]
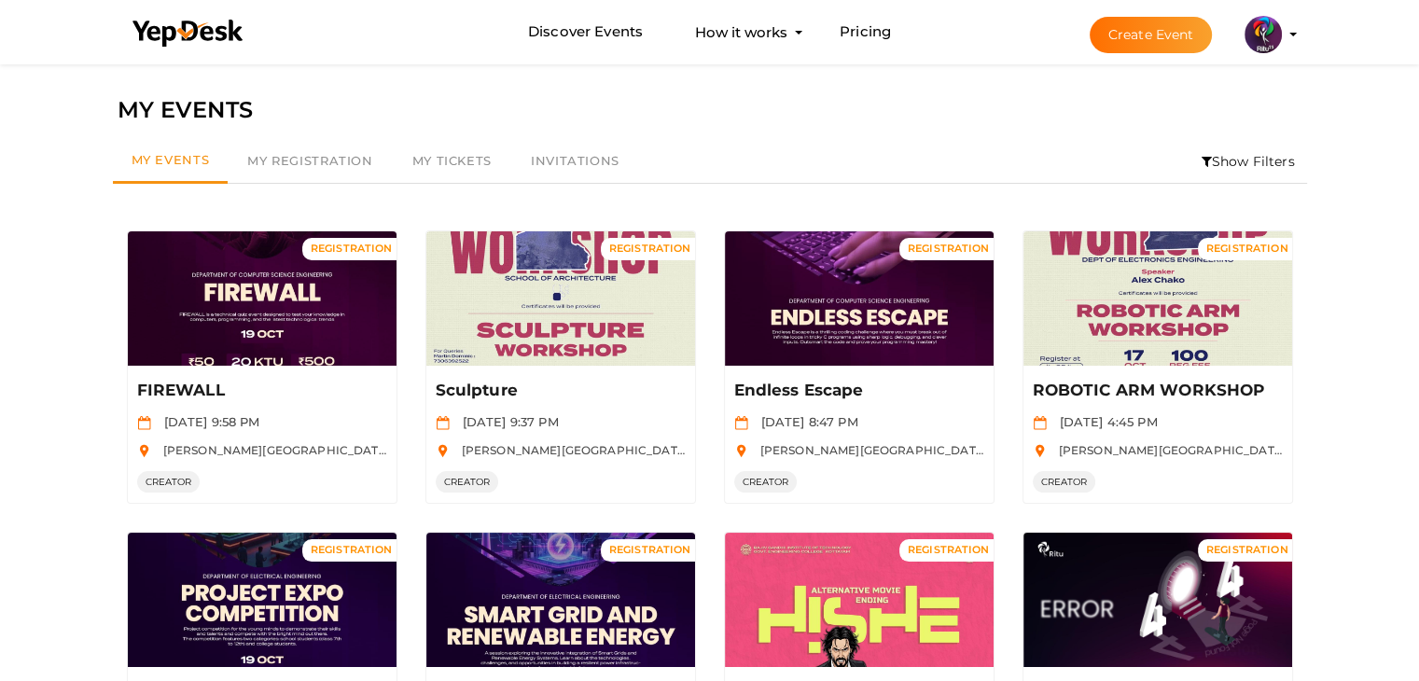
drag, startPoint x: 1407, startPoint y: 91, endPoint x: 1432, endPoint y: 99, distance: 25.4
click at [1419, 99] on html "Discover Events How it works Powerful Registration / Ticketing Start selling yo…" at bounding box center [709, 340] width 1419 height 681
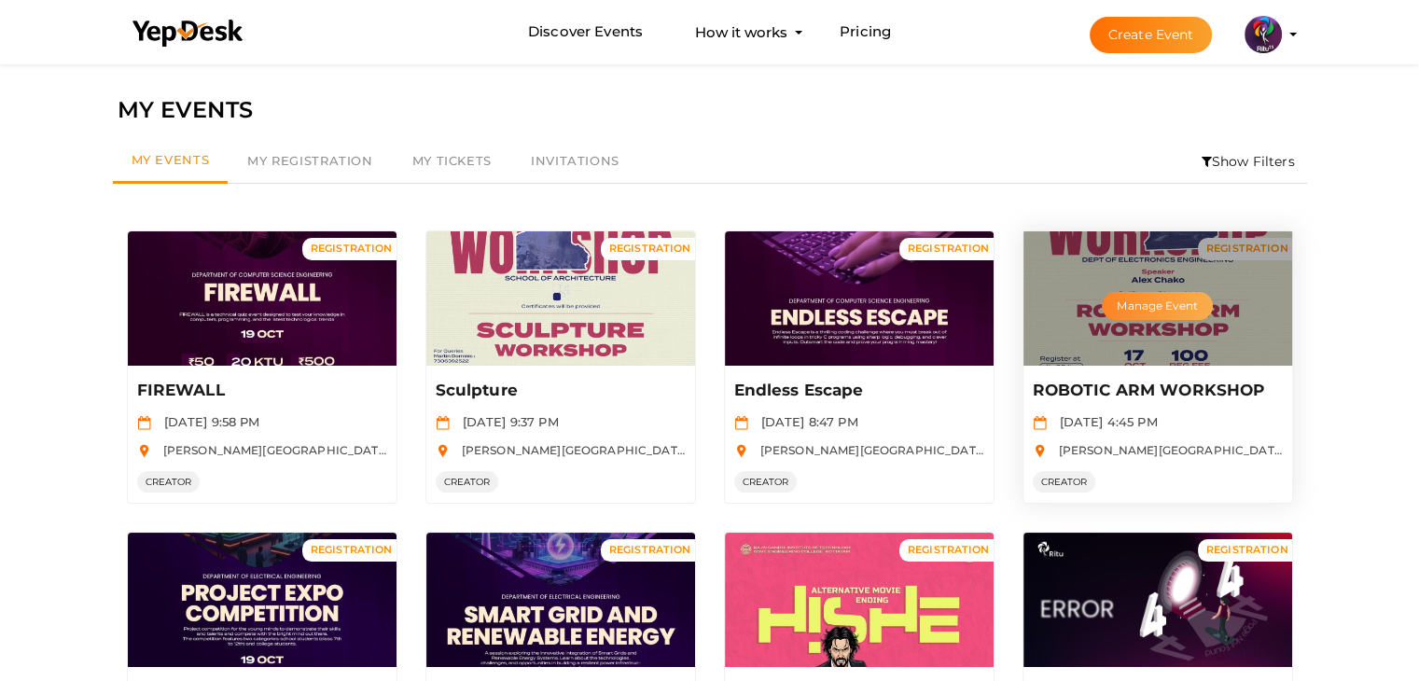
click at [1152, 311] on button "Manage Event" at bounding box center [1156, 306] width 110 height 28
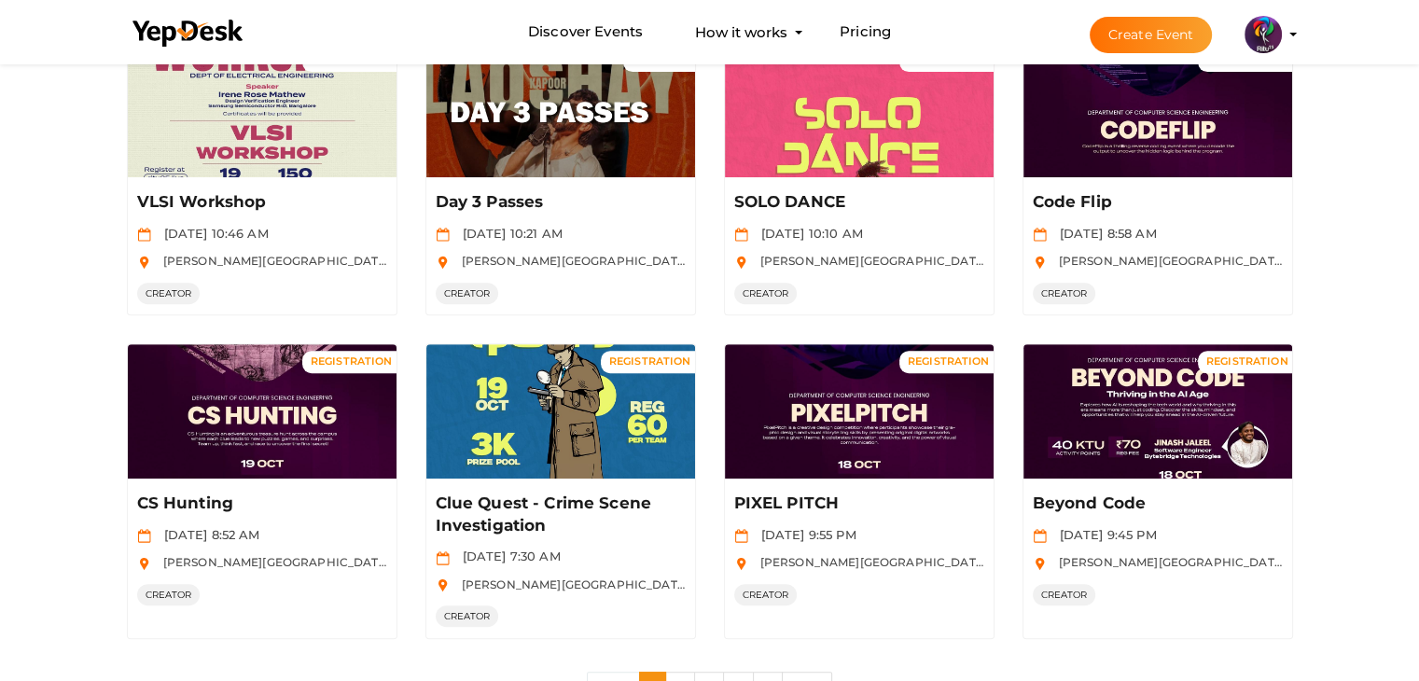
scroll to position [884, 0]
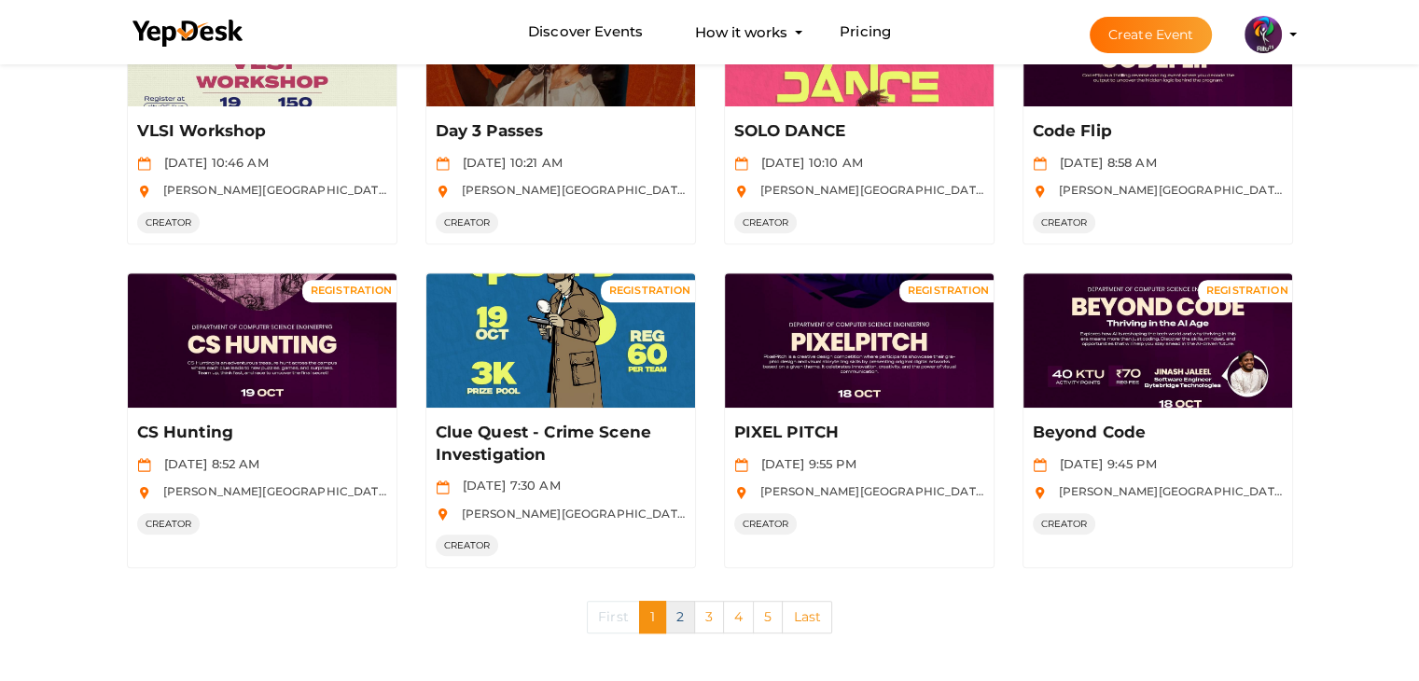
click at [671, 603] on link "2" at bounding box center [680, 617] width 30 height 33
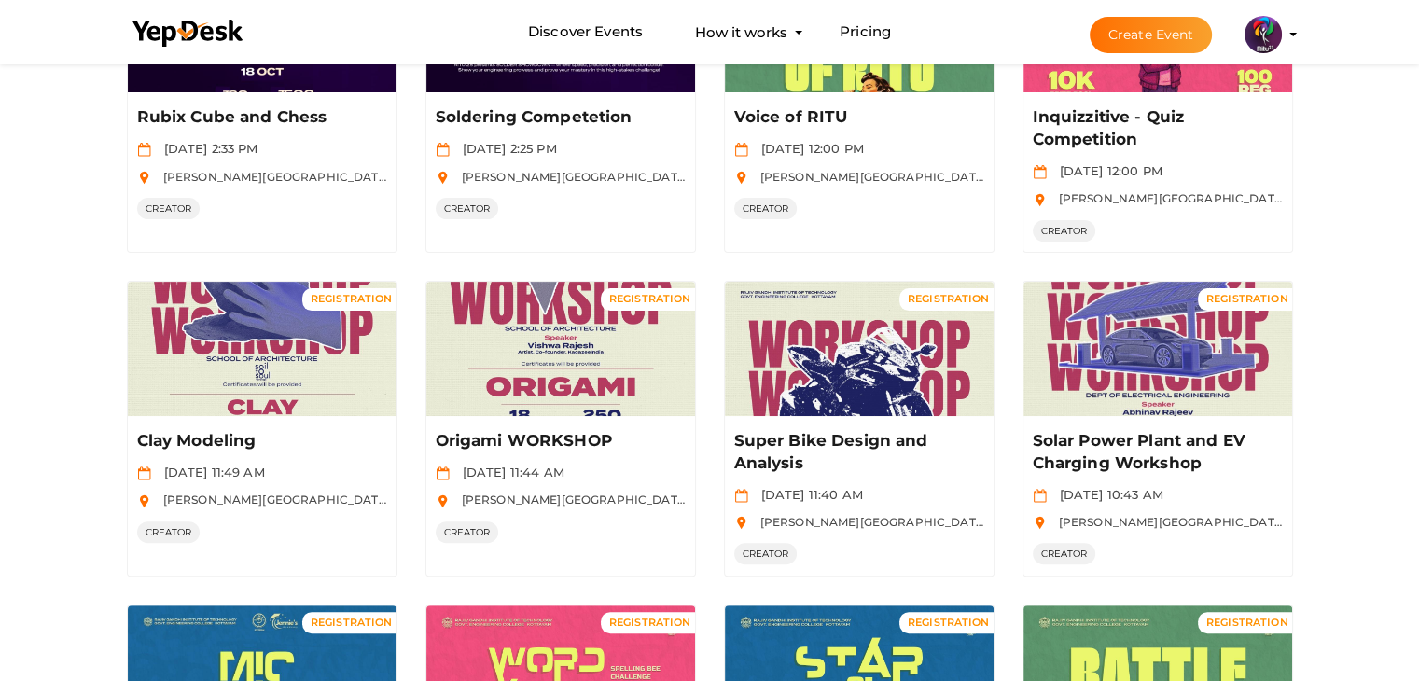
scroll to position [586, 0]
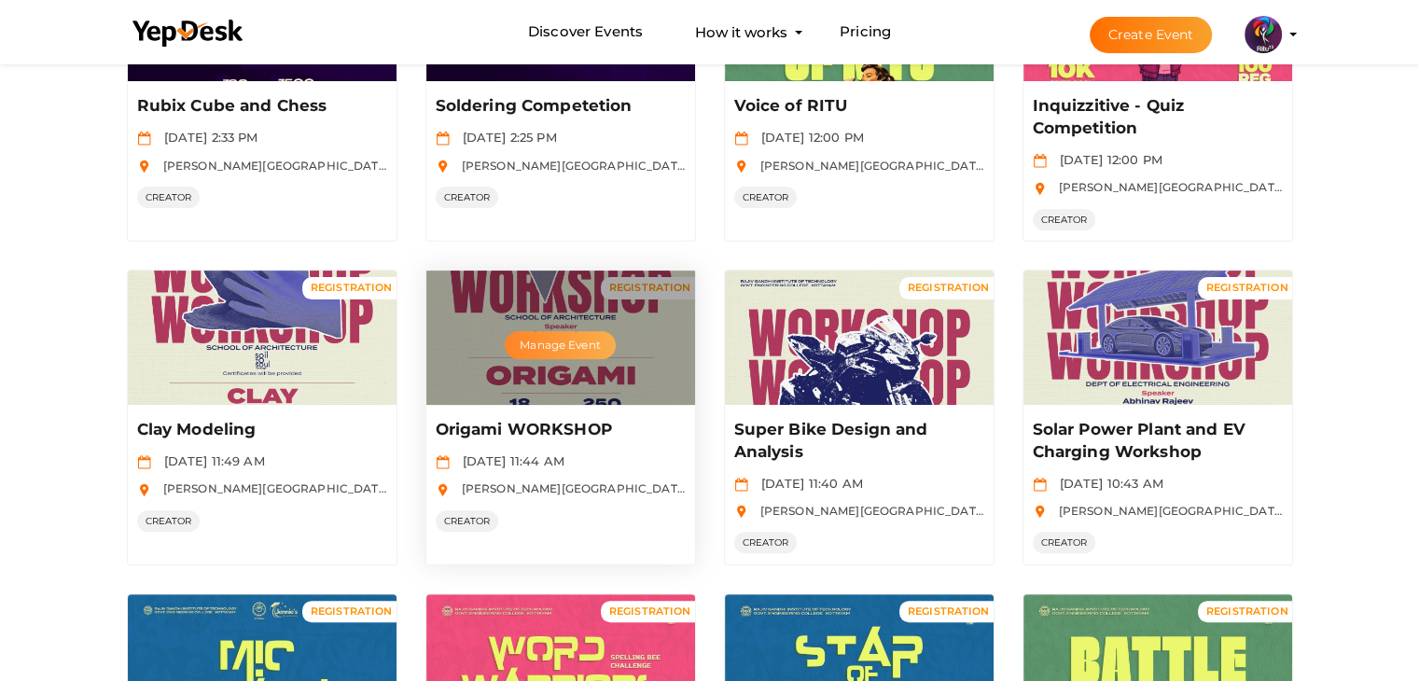
click at [565, 333] on button "Manage Event" at bounding box center [560, 345] width 110 height 28
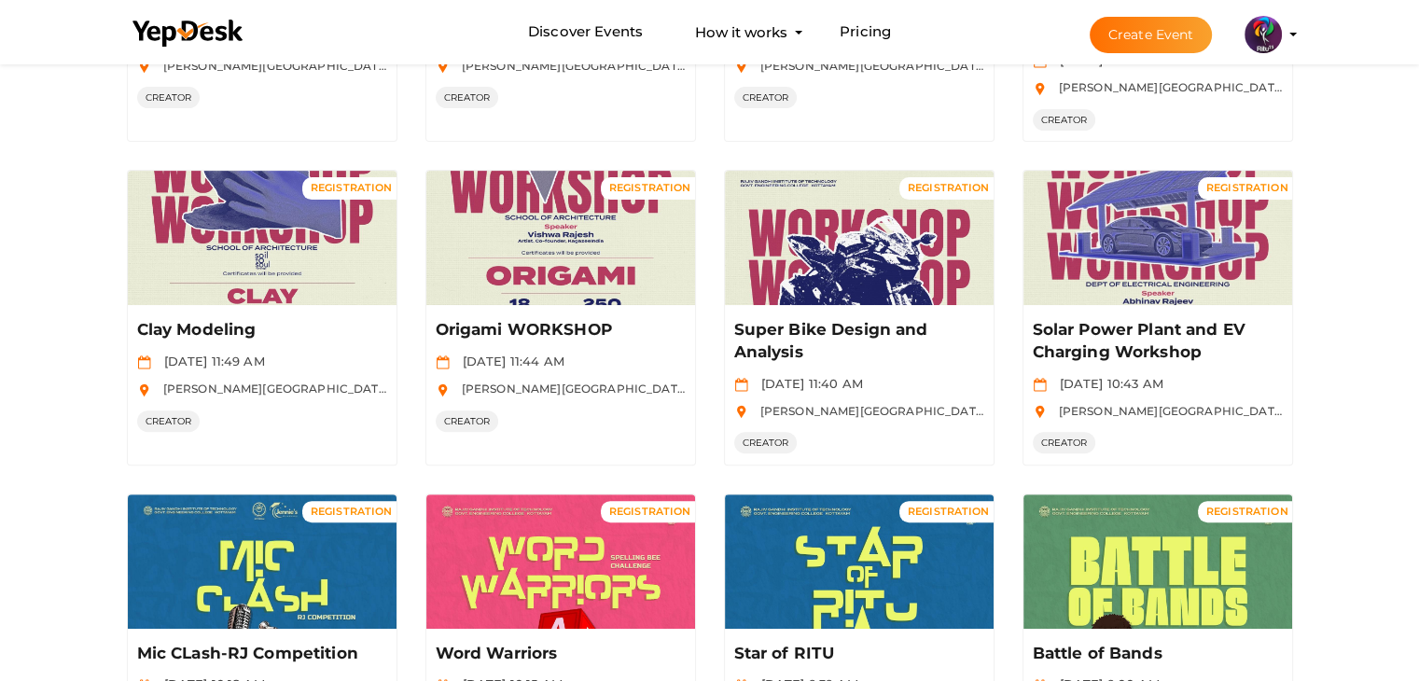
scroll to position [690, 0]
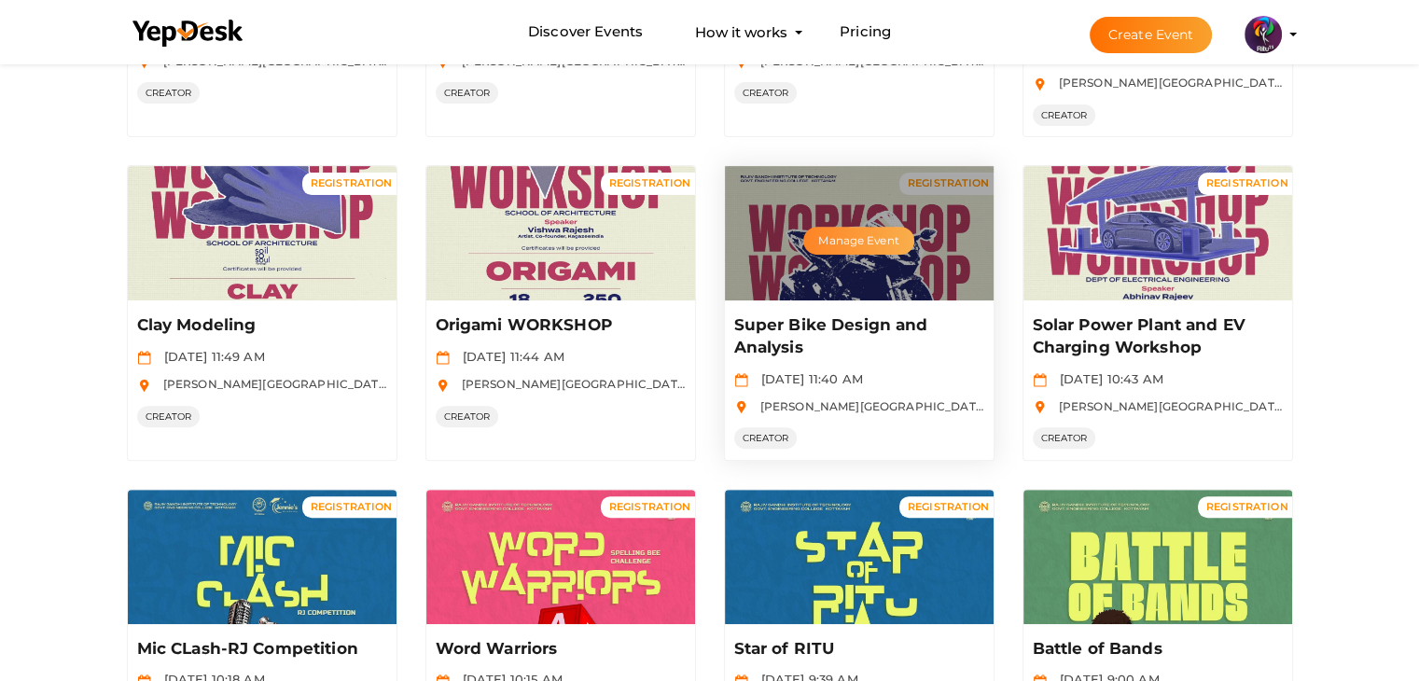
click at [843, 241] on button "Manage Event" at bounding box center [858, 241] width 110 height 28
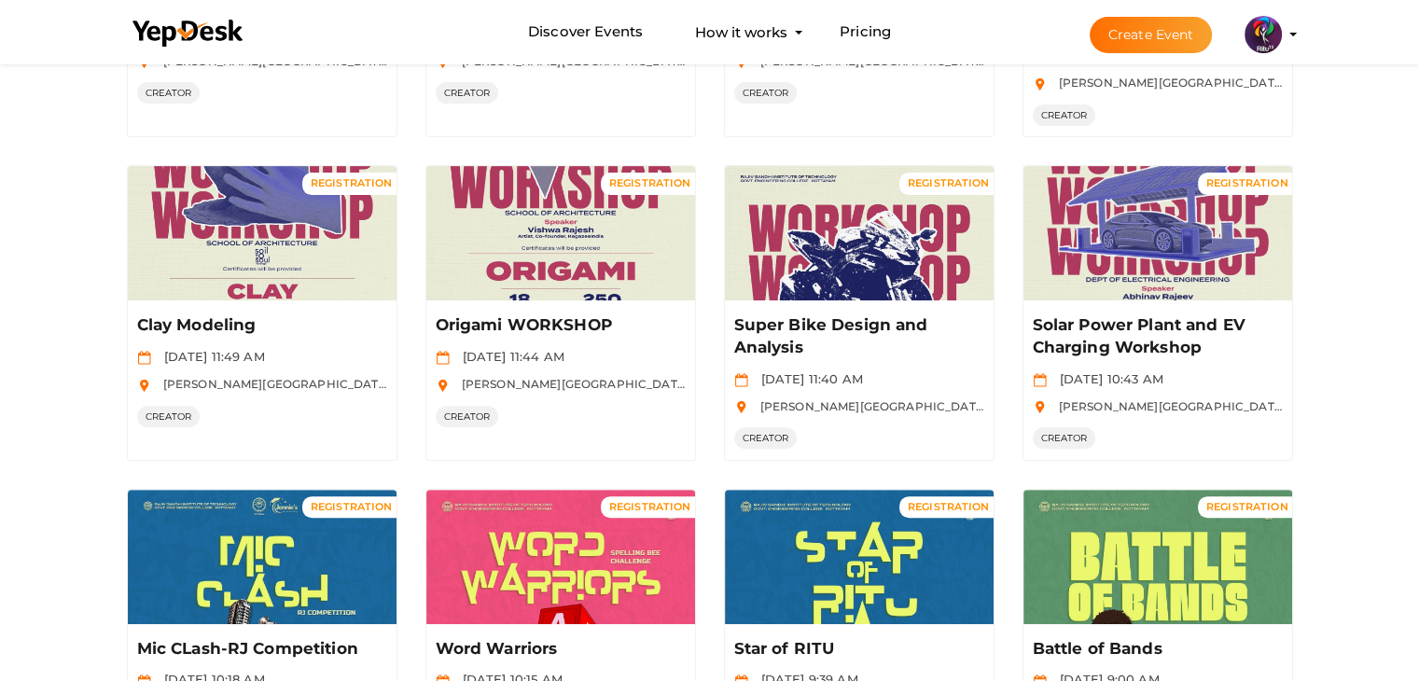
scroll to position [884, 0]
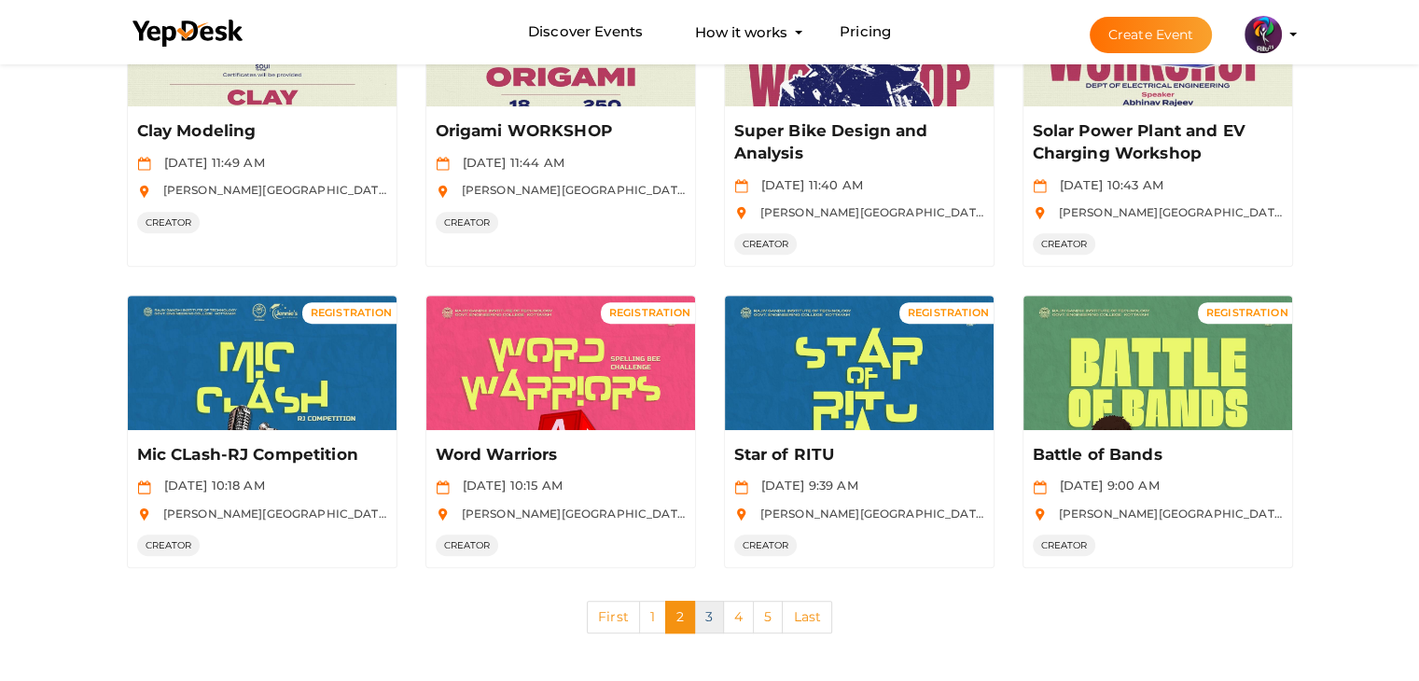
click at [705, 605] on link "3" at bounding box center [709, 617] width 30 height 33
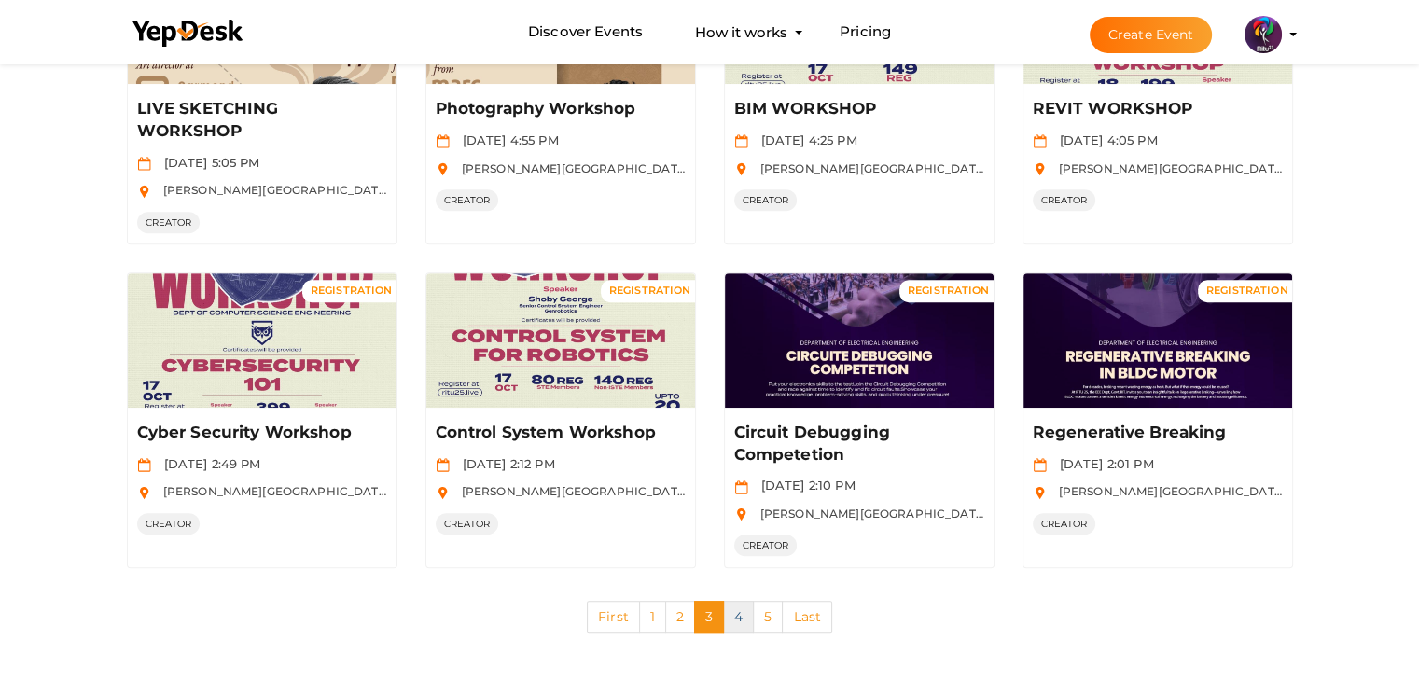
click at [746, 606] on link "4" at bounding box center [738, 617] width 31 height 33
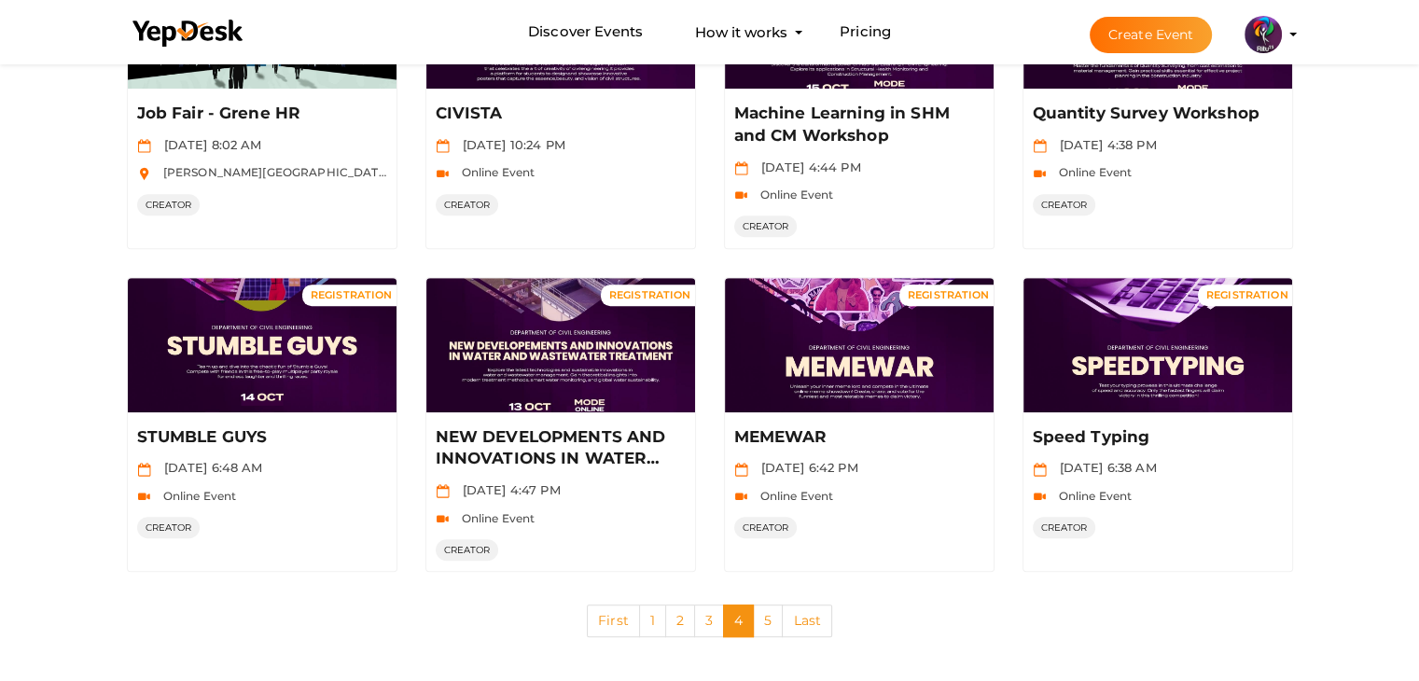
scroll to position [907, 0]
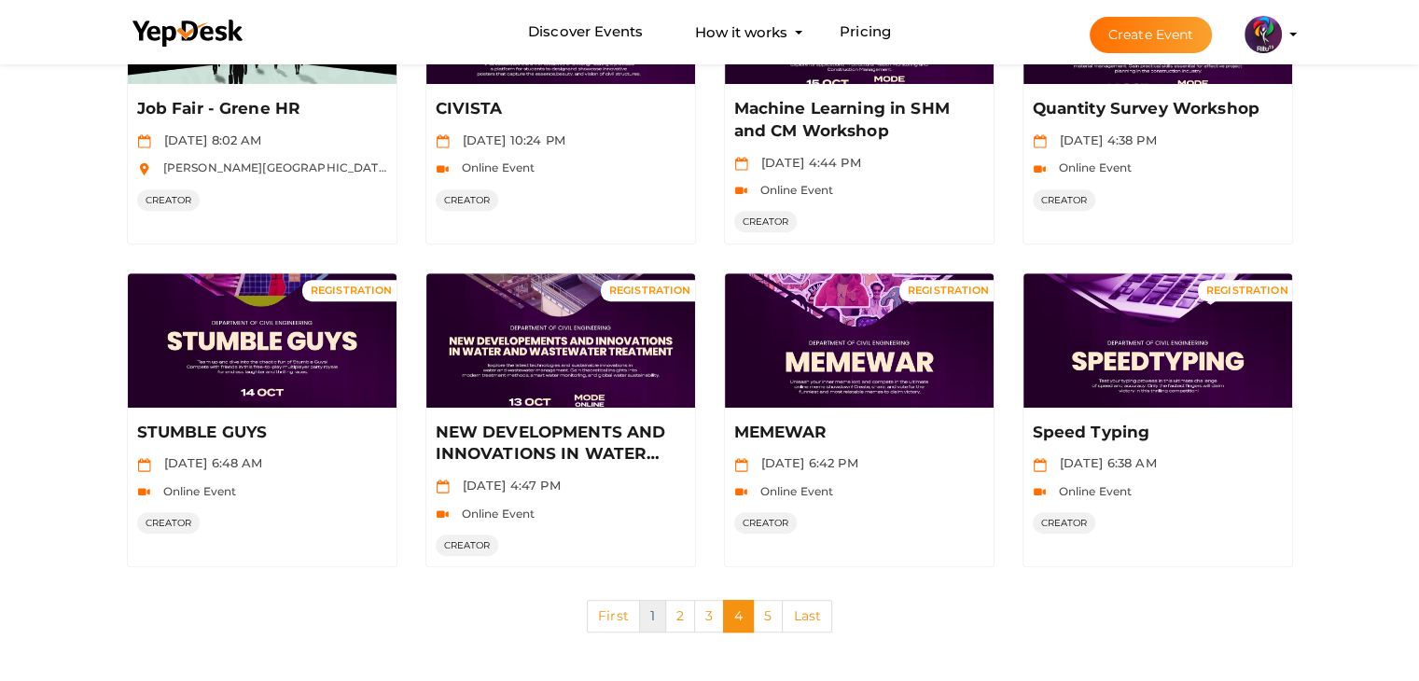
click at [656, 624] on link "1" at bounding box center [652, 616] width 27 height 33
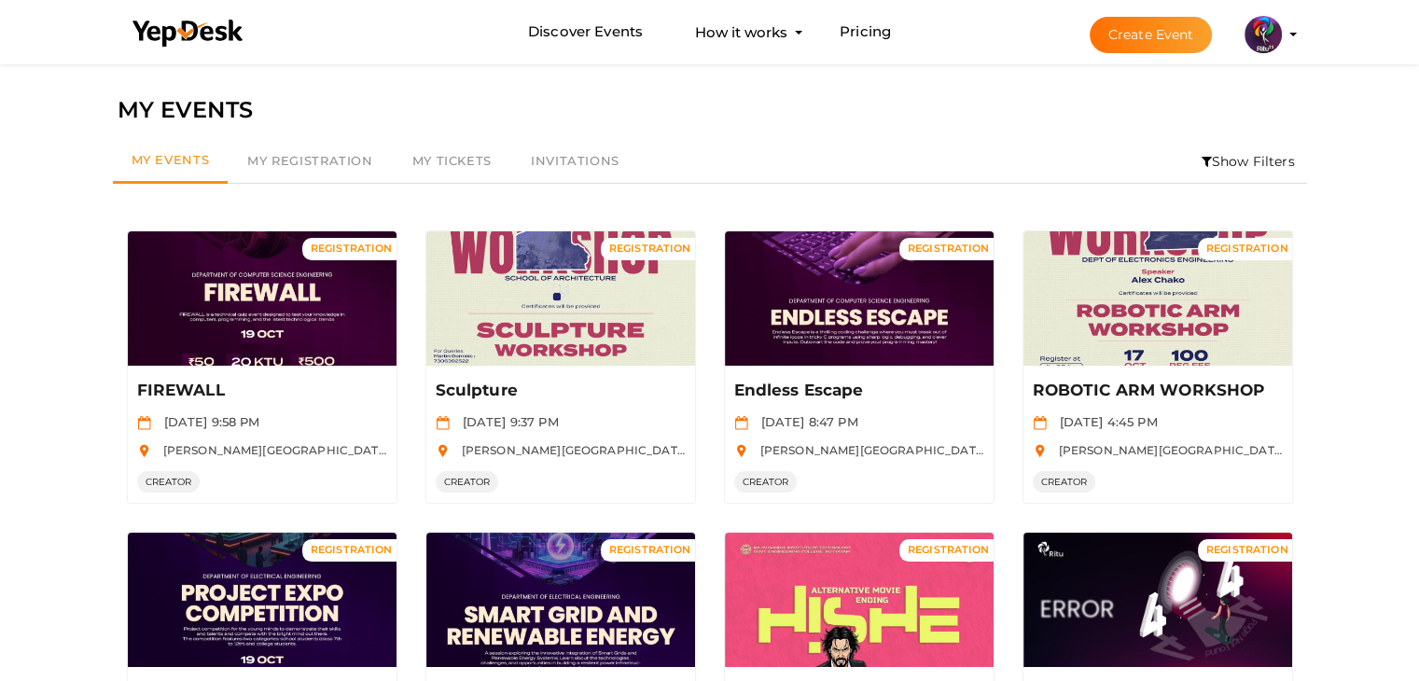
drag, startPoint x: 1416, startPoint y: 173, endPoint x: 1432, endPoint y: 176, distance: 16.3
click at [1419, 176] on html "Discover Events How it works Powerful Registration / Ticketing Start selling yo…" at bounding box center [709, 340] width 1419 height 681
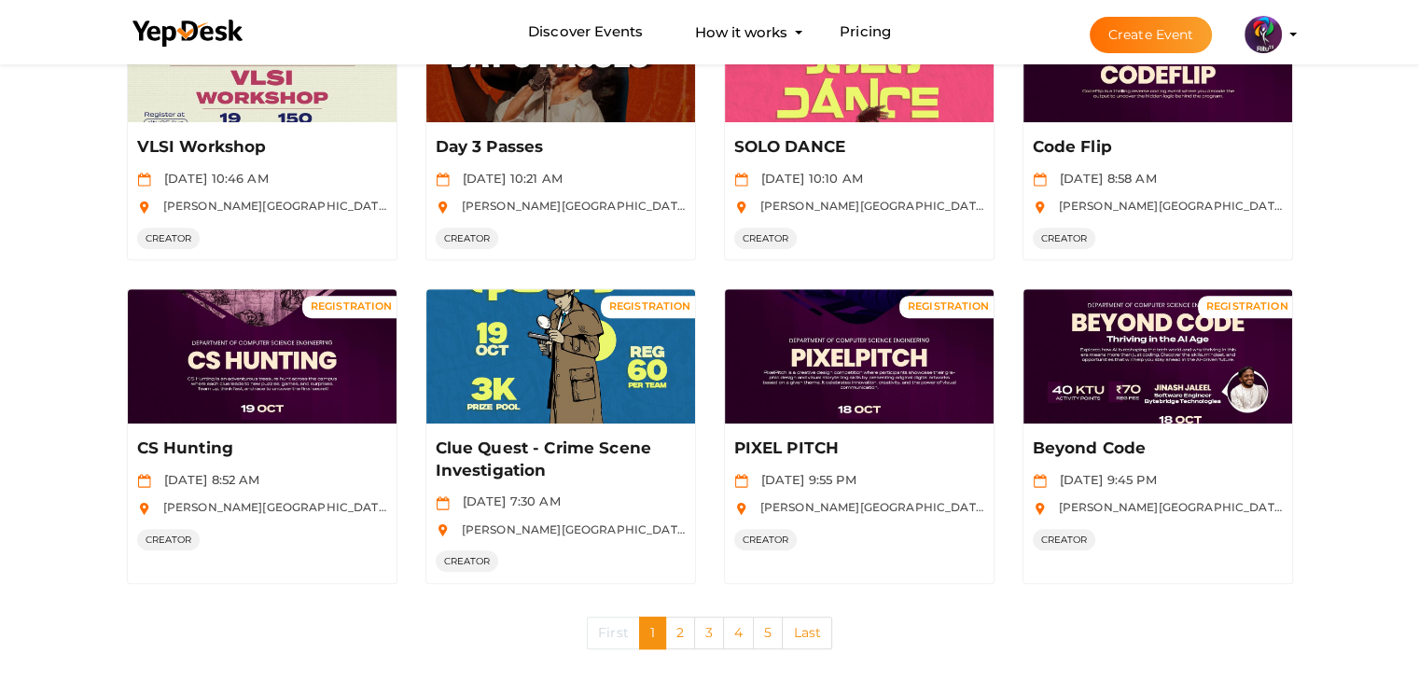
scroll to position [884, 0]
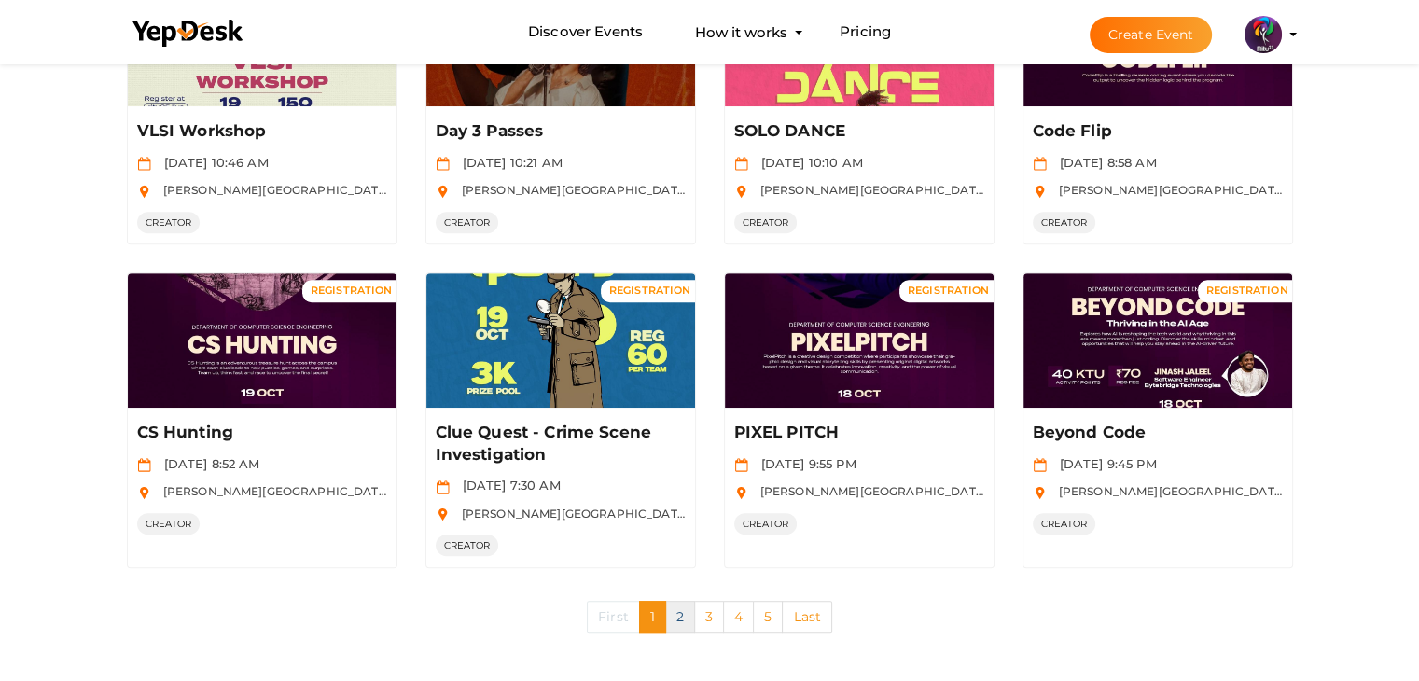
click at [684, 618] on link "2" at bounding box center [680, 617] width 30 height 33
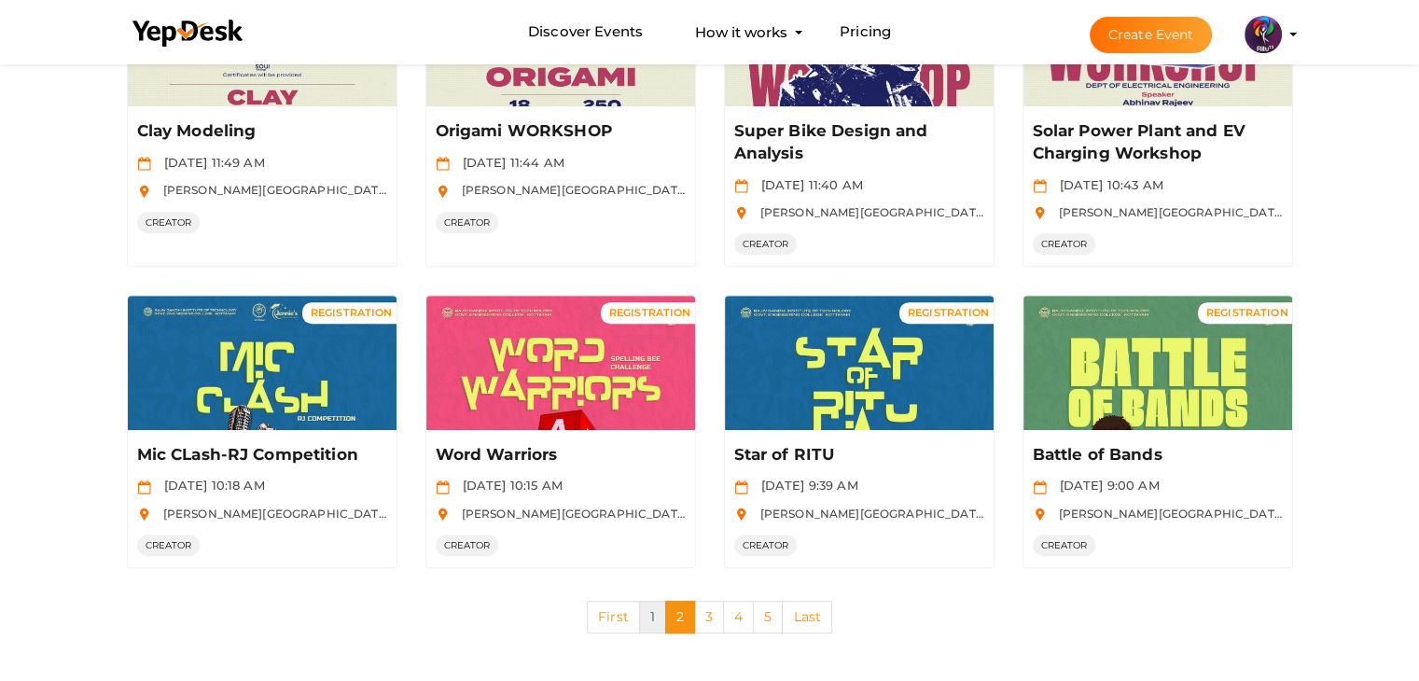
click at [655, 618] on link "1" at bounding box center [652, 617] width 27 height 33
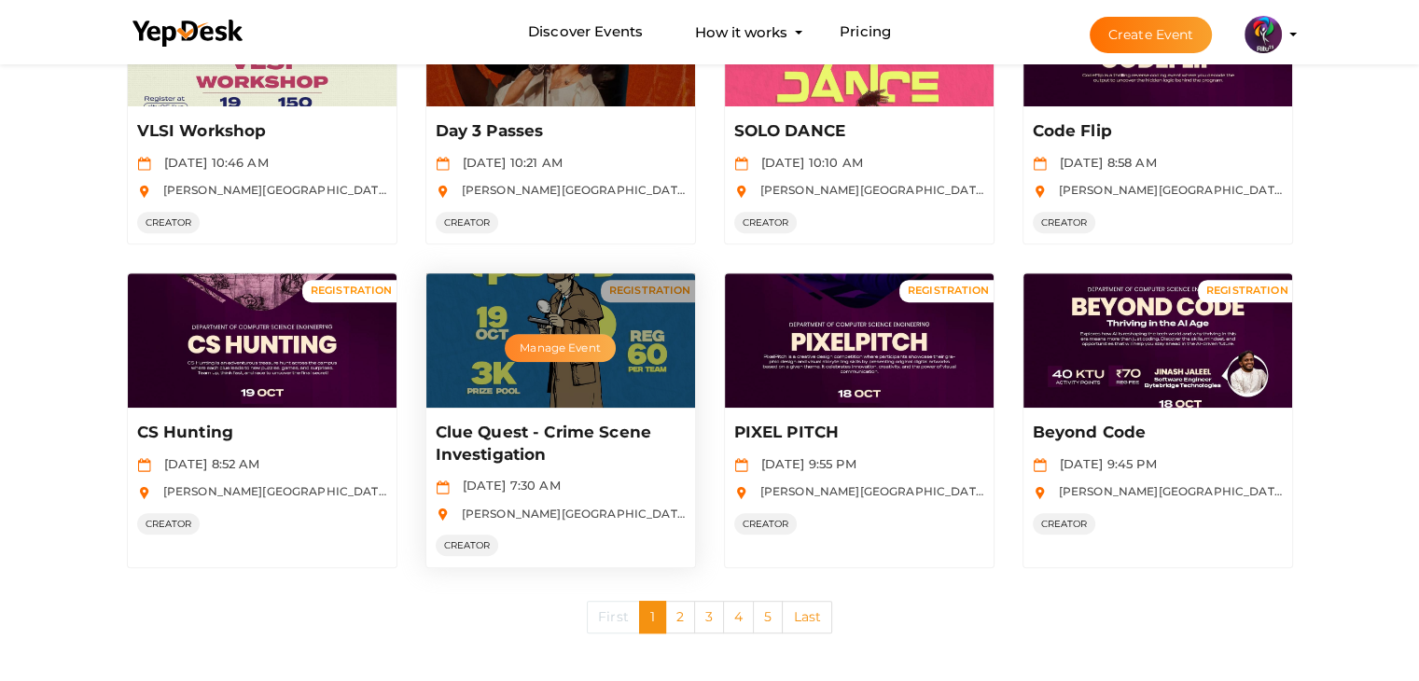
click at [545, 340] on button "Manage Event" at bounding box center [560, 348] width 110 height 28
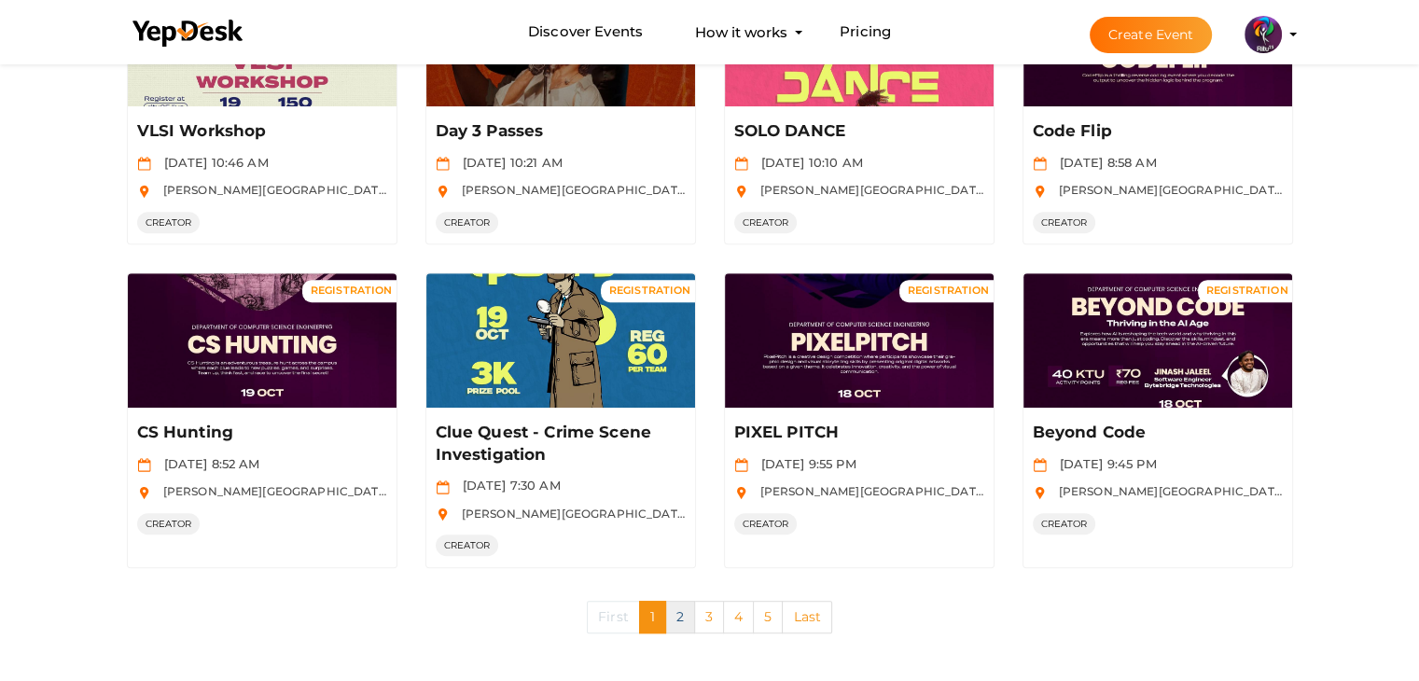
click at [680, 608] on link "2" at bounding box center [680, 617] width 30 height 33
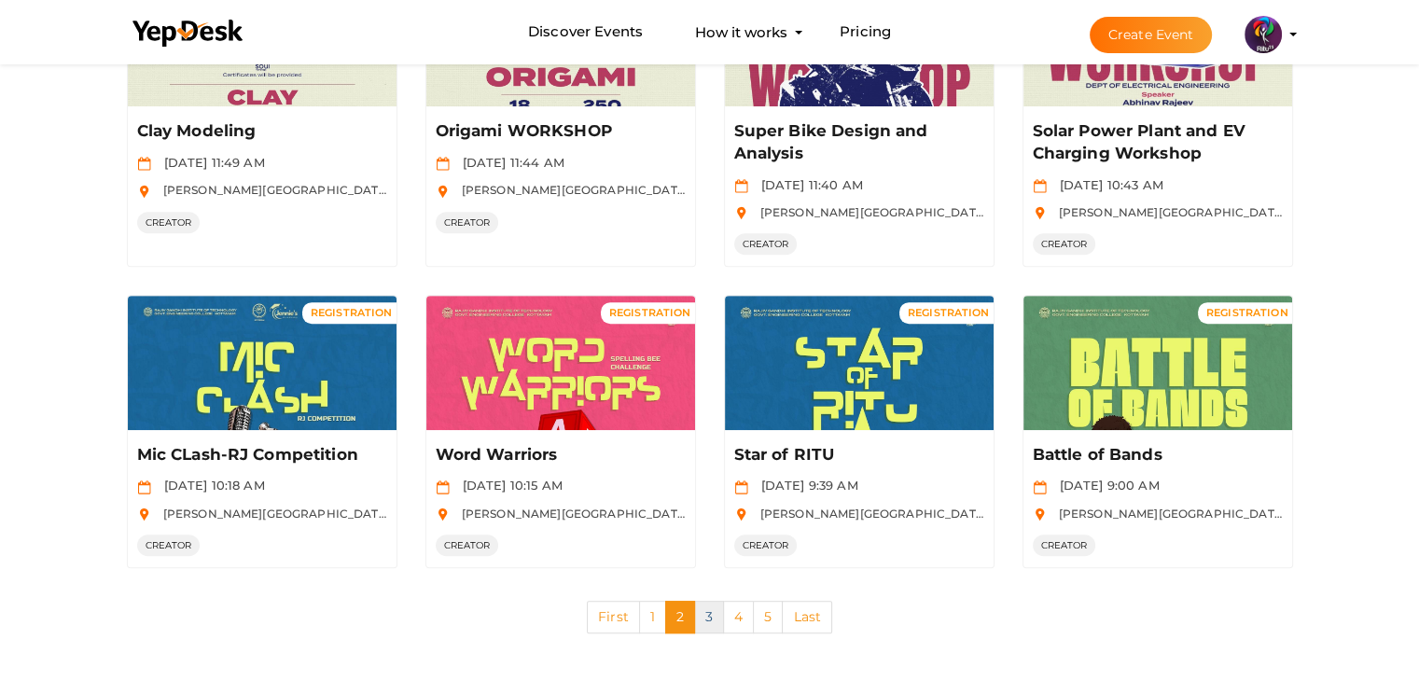
click at [709, 614] on link "3" at bounding box center [709, 617] width 30 height 33
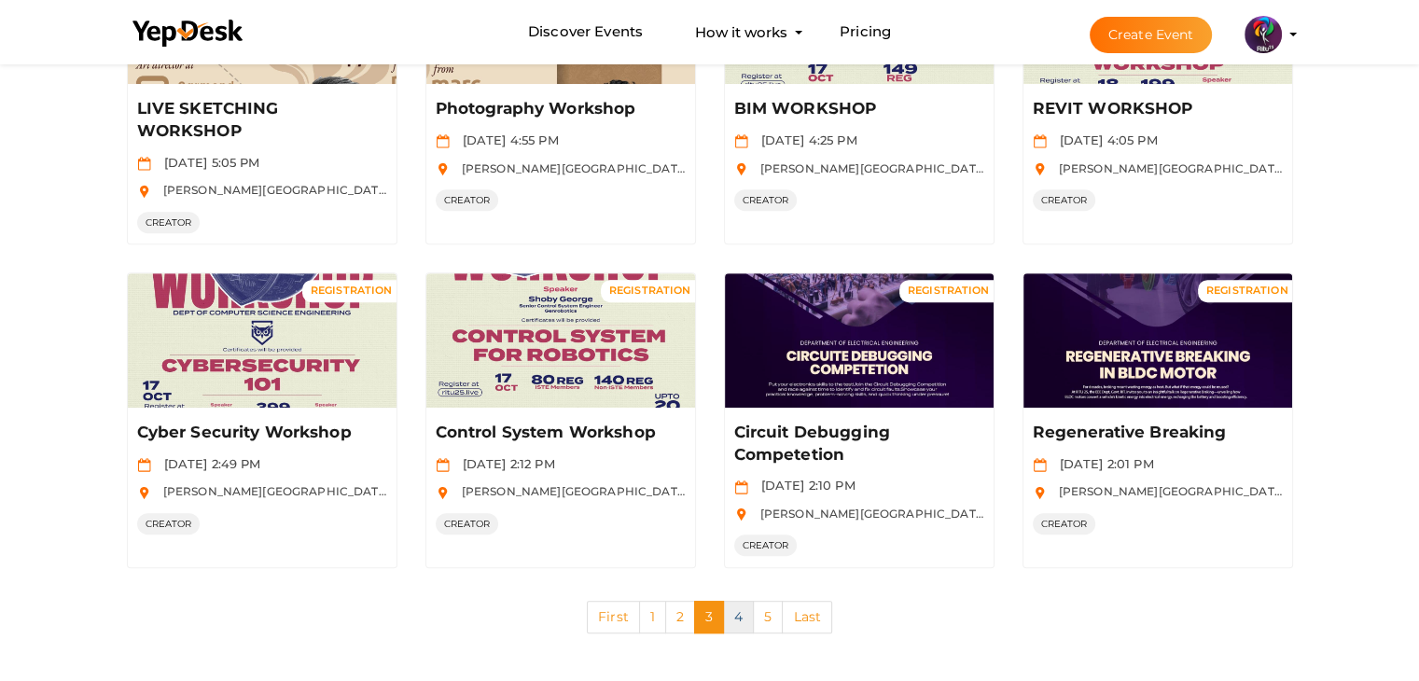
click at [726, 605] on link "4" at bounding box center [738, 617] width 31 height 33
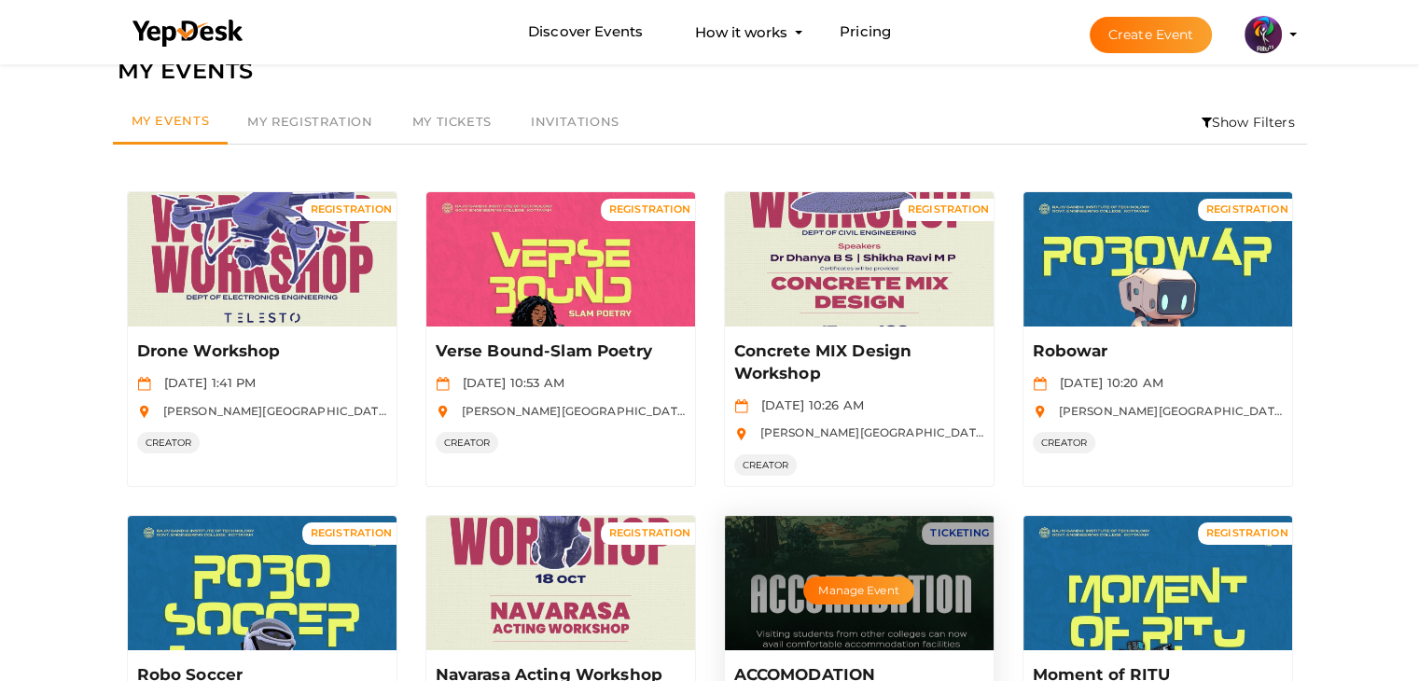
scroll to position [40, 0]
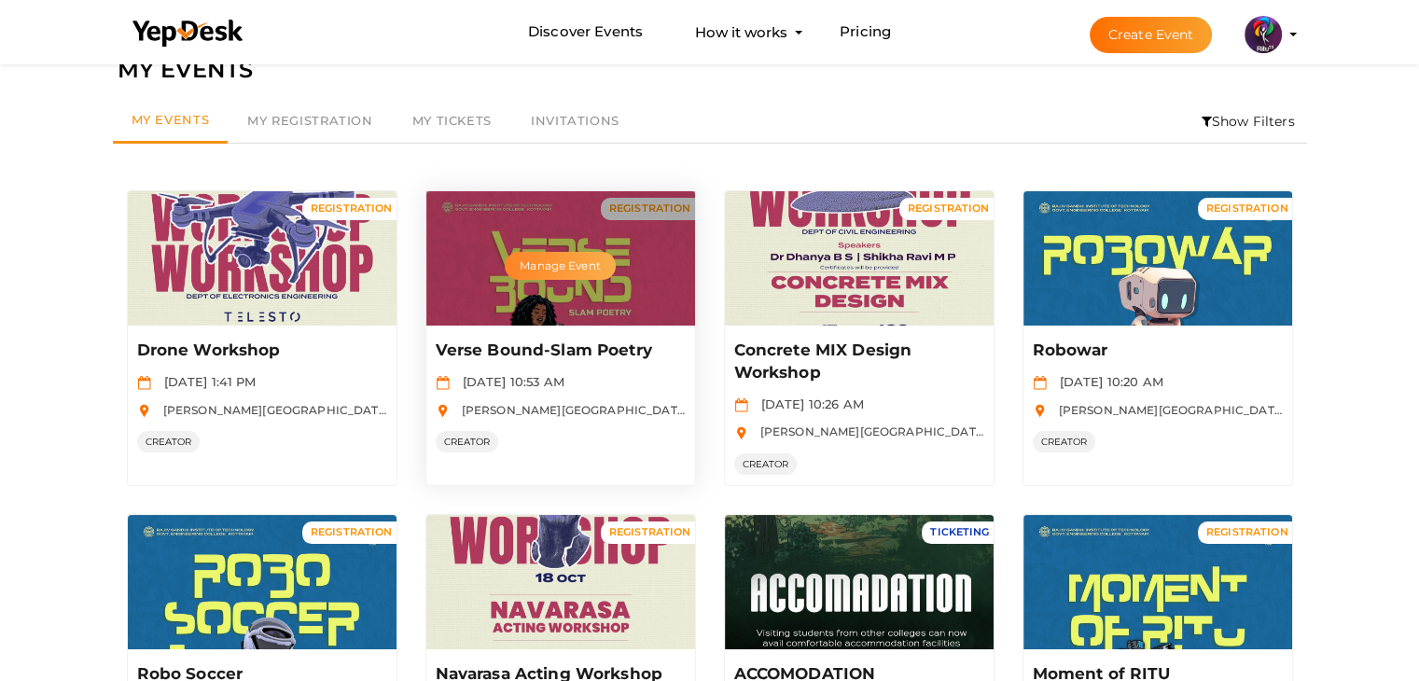
click at [556, 255] on button "Manage Event" at bounding box center [560, 266] width 110 height 28
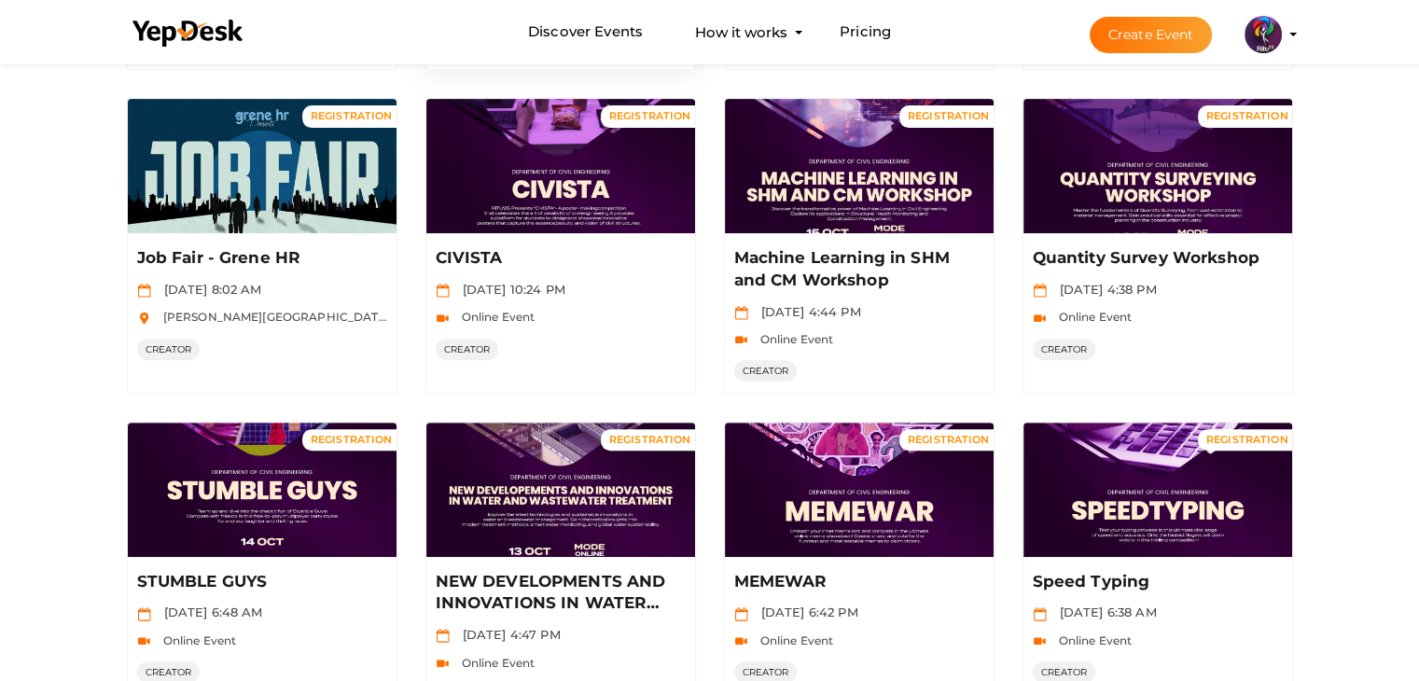
scroll to position [759, 0]
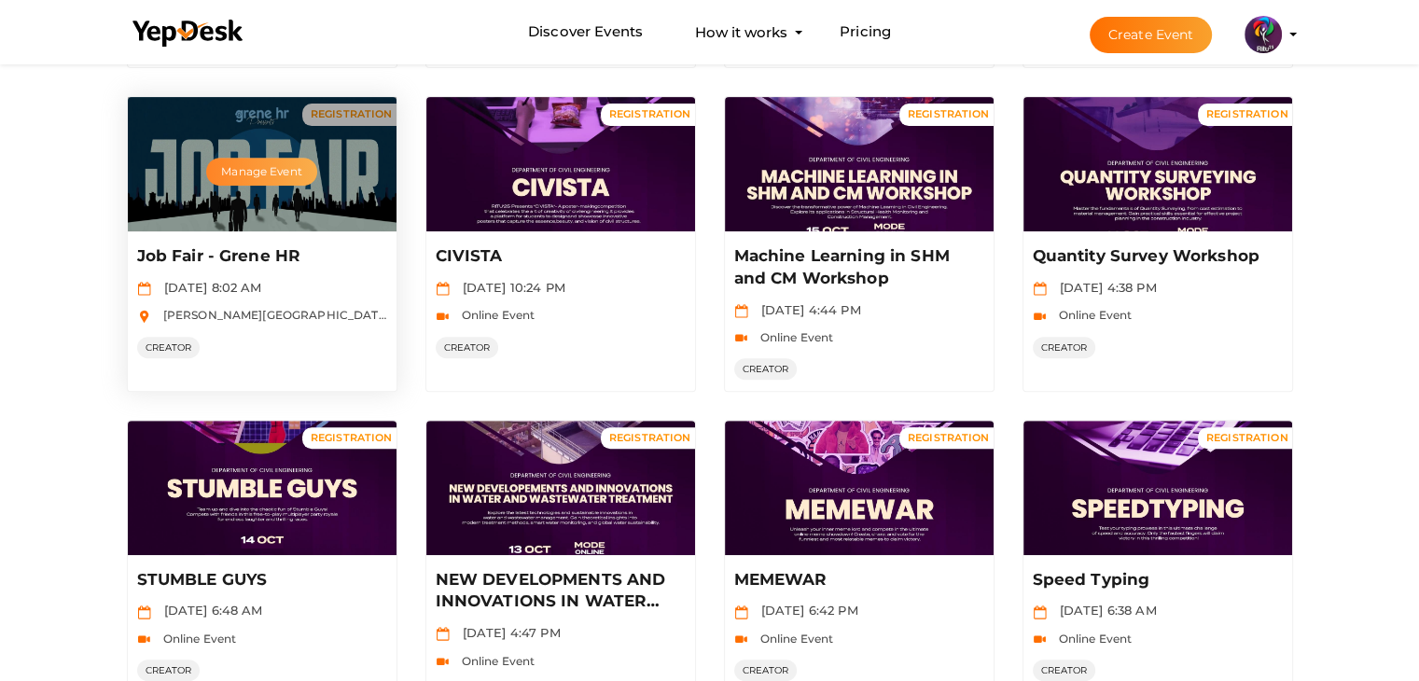
click at [258, 160] on button "Manage Event" at bounding box center [261, 172] width 110 height 28
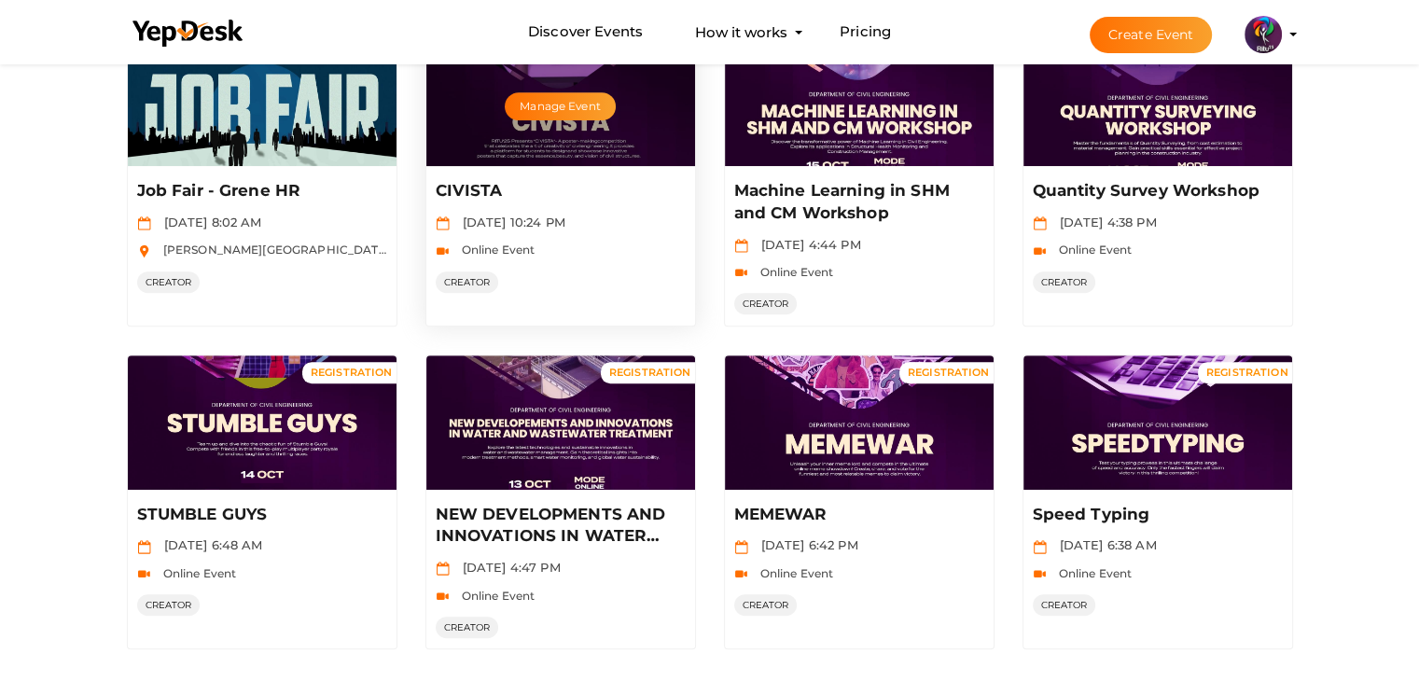
scroll to position [907, 0]
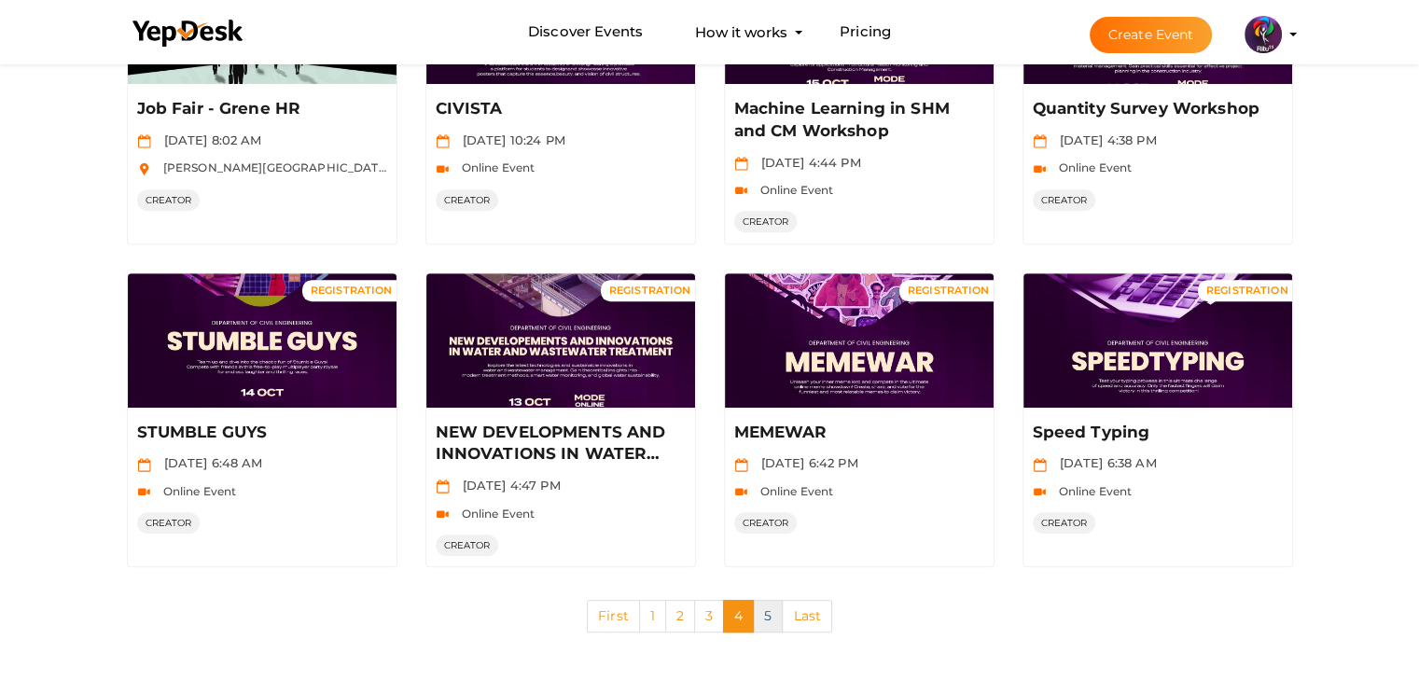
click at [764, 612] on link "5" at bounding box center [768, 616] width 30 height 33
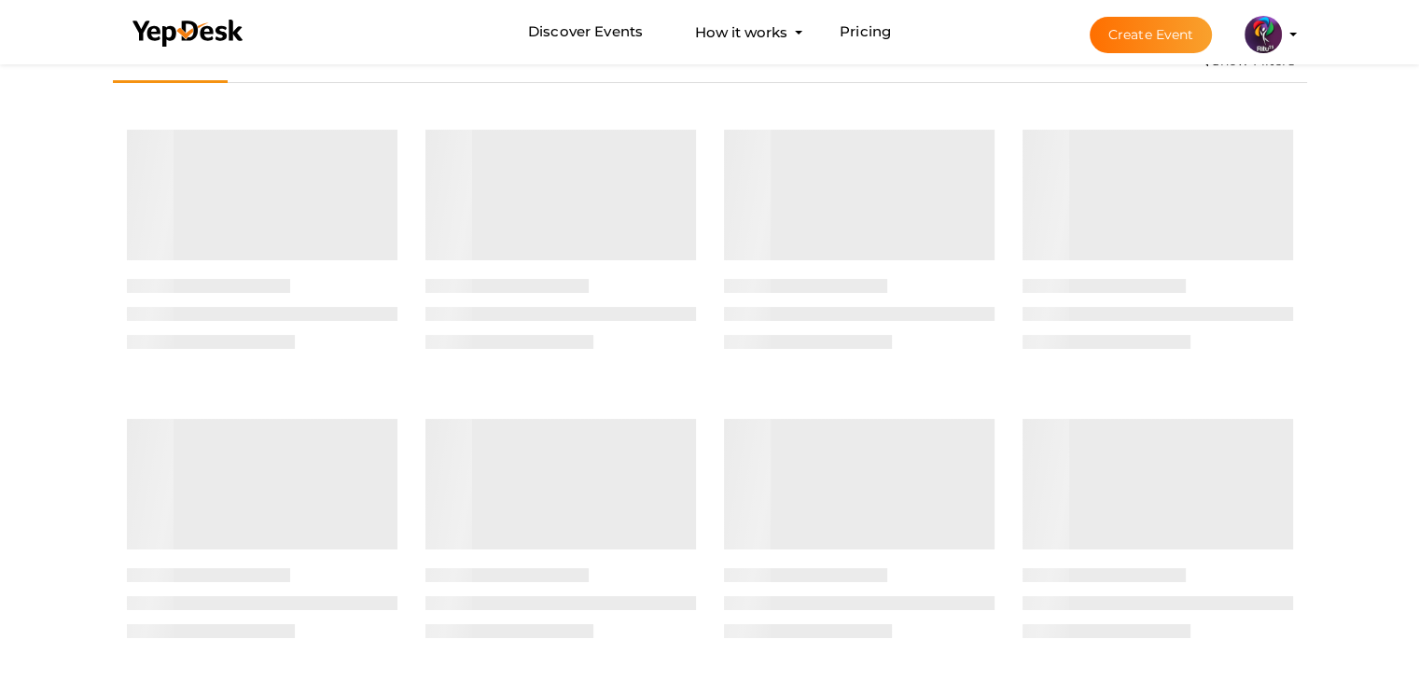
scroll to position [0, 0]
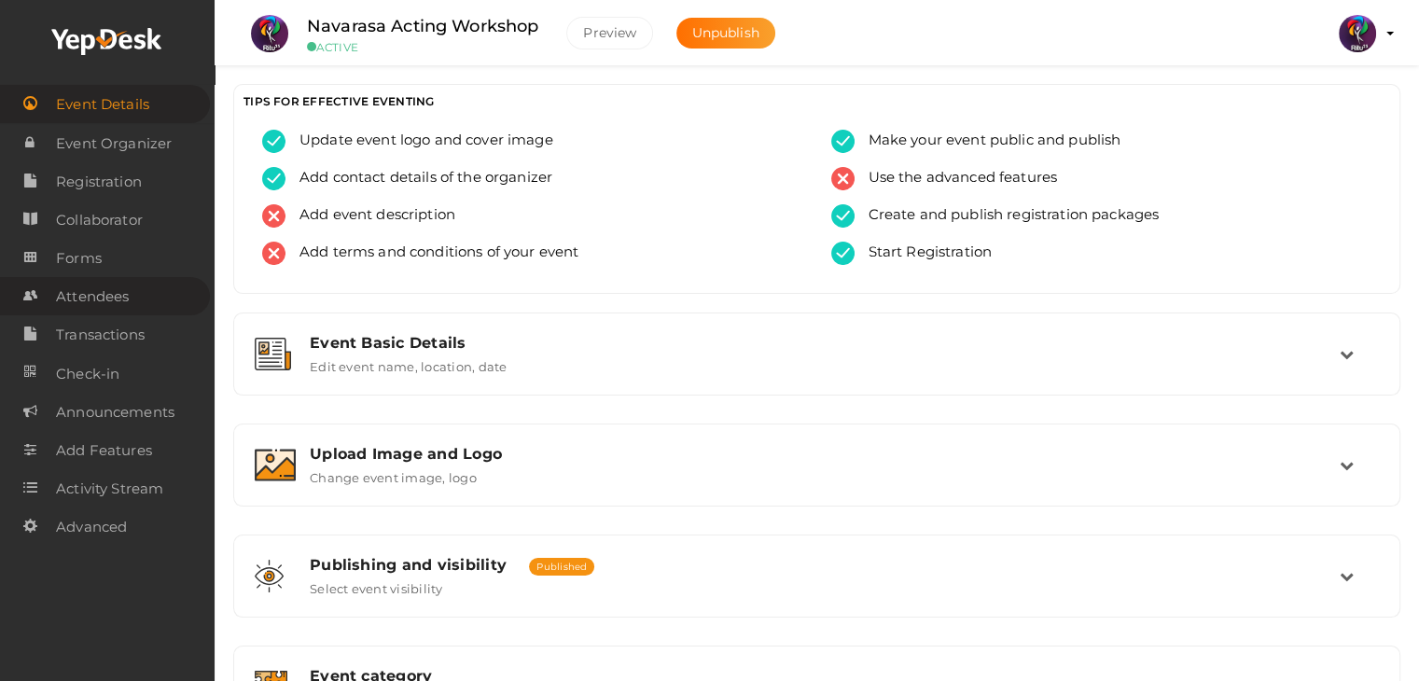
click at [68, 293] on span "Attendees" at bounding box center [92, 296] width 73 height 37
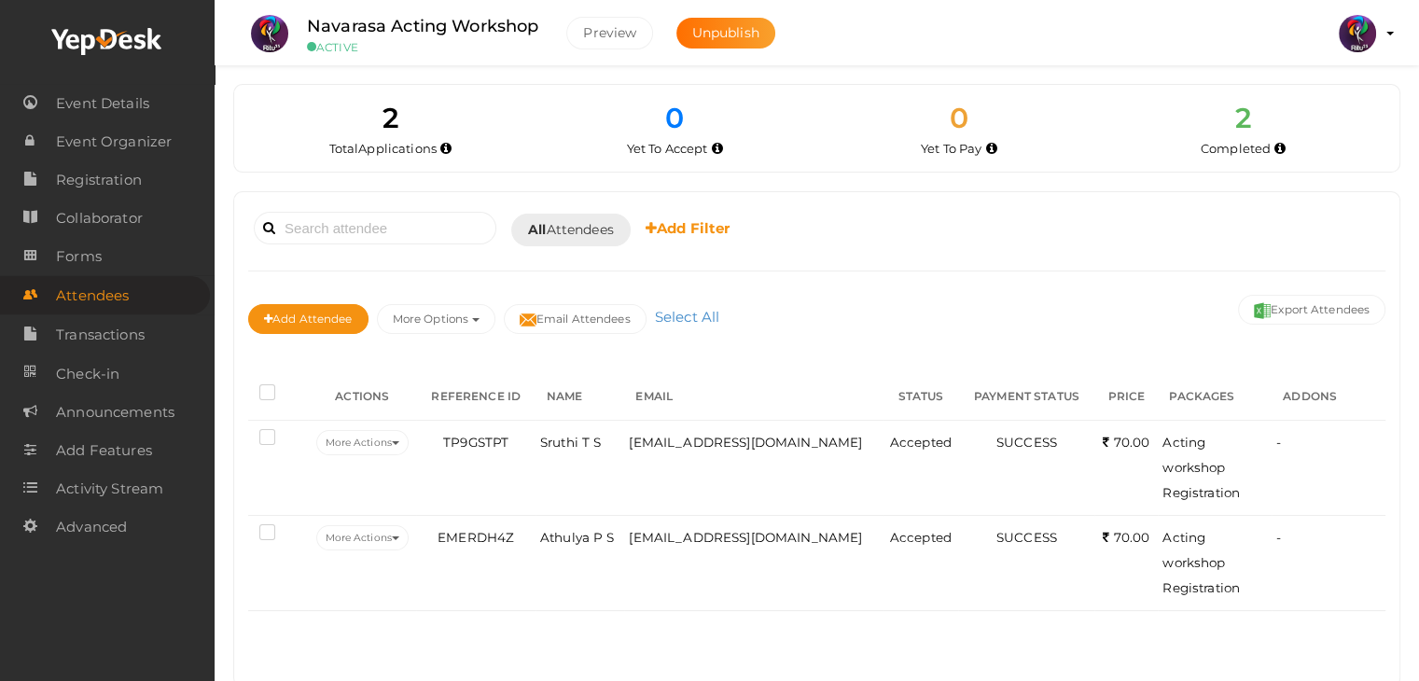
scroll to position [43, 0]
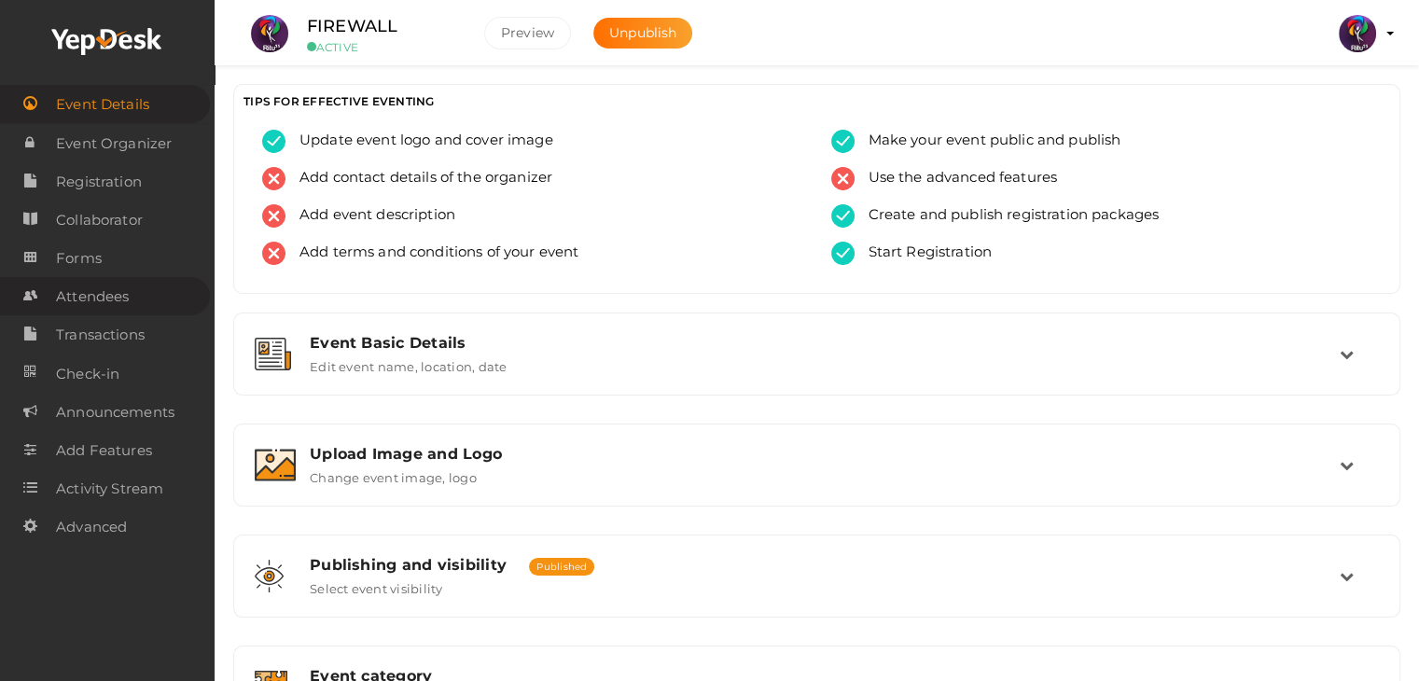
click at [150, 296] on link "Attendees" at bounding box center [105, 296] width 210 height 38
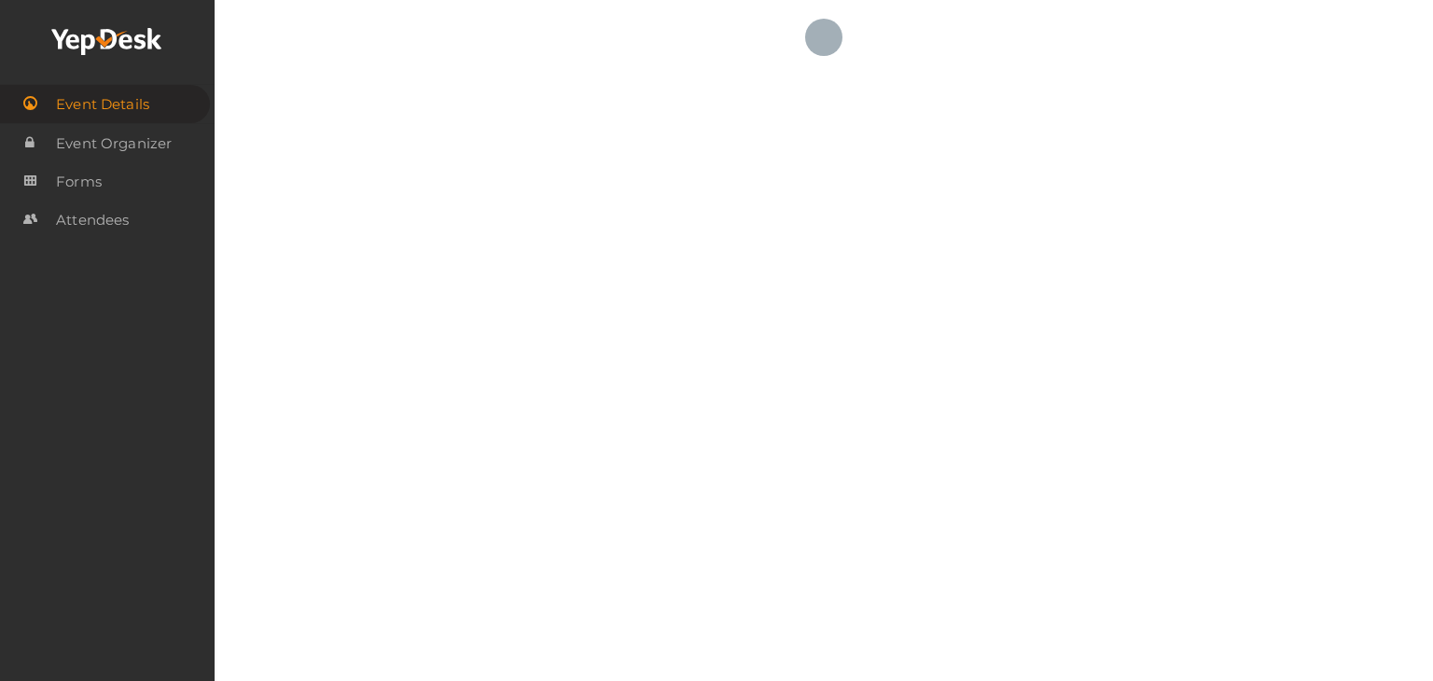
click at [689, 42] on div at bounding box center [824, 37] width 1218 height 75
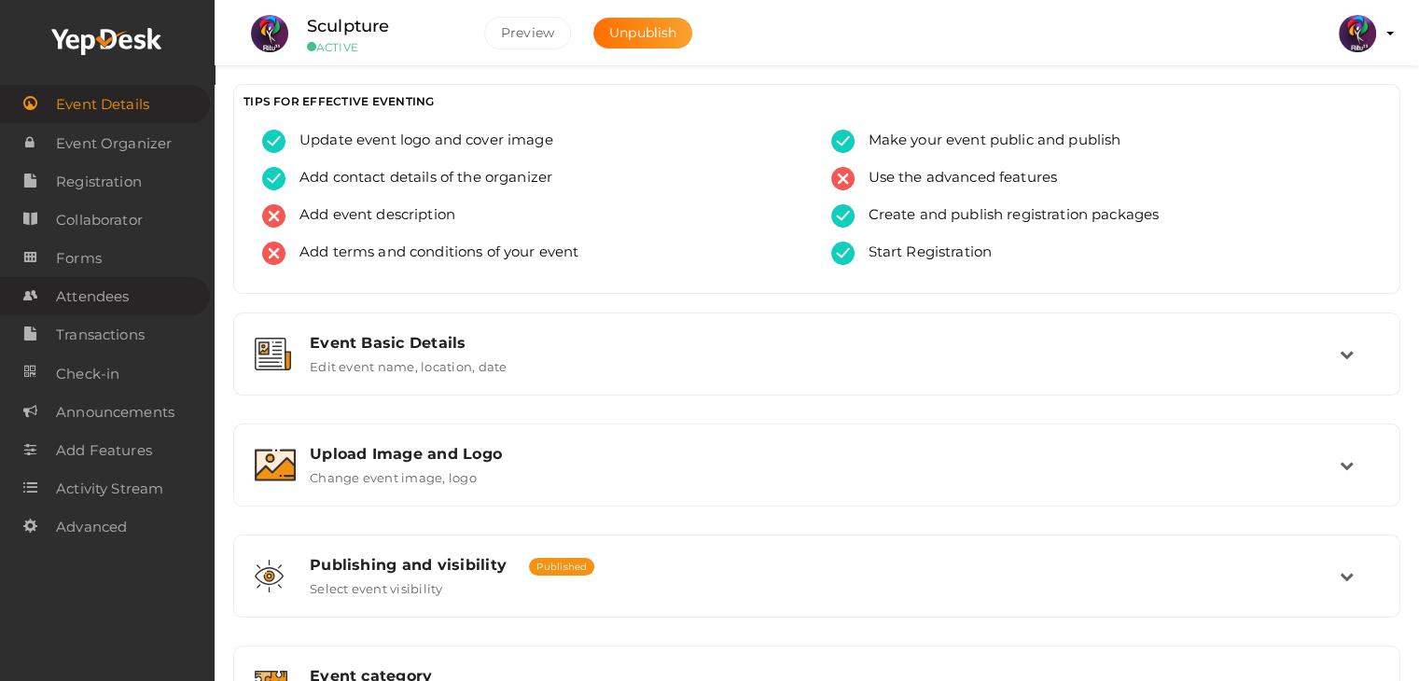
click at [169, 296] on link "Attendees" at bounding box center [105, 296] width 210 height 38
click at [123, 297] on span "Attendees" at bounding box center [92, 296] width 73 height 37
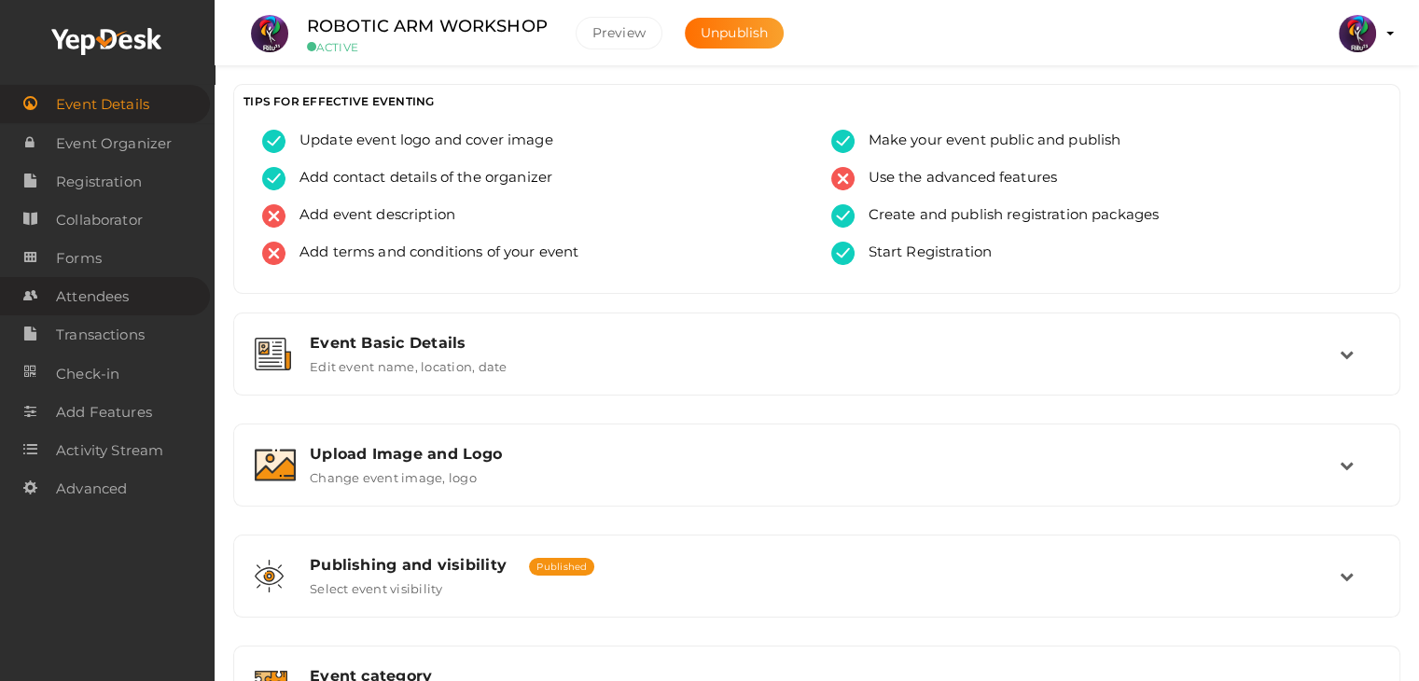
click at [153, 289] on link "Attendees" at bounding box center [105, 296] width 210 height 38
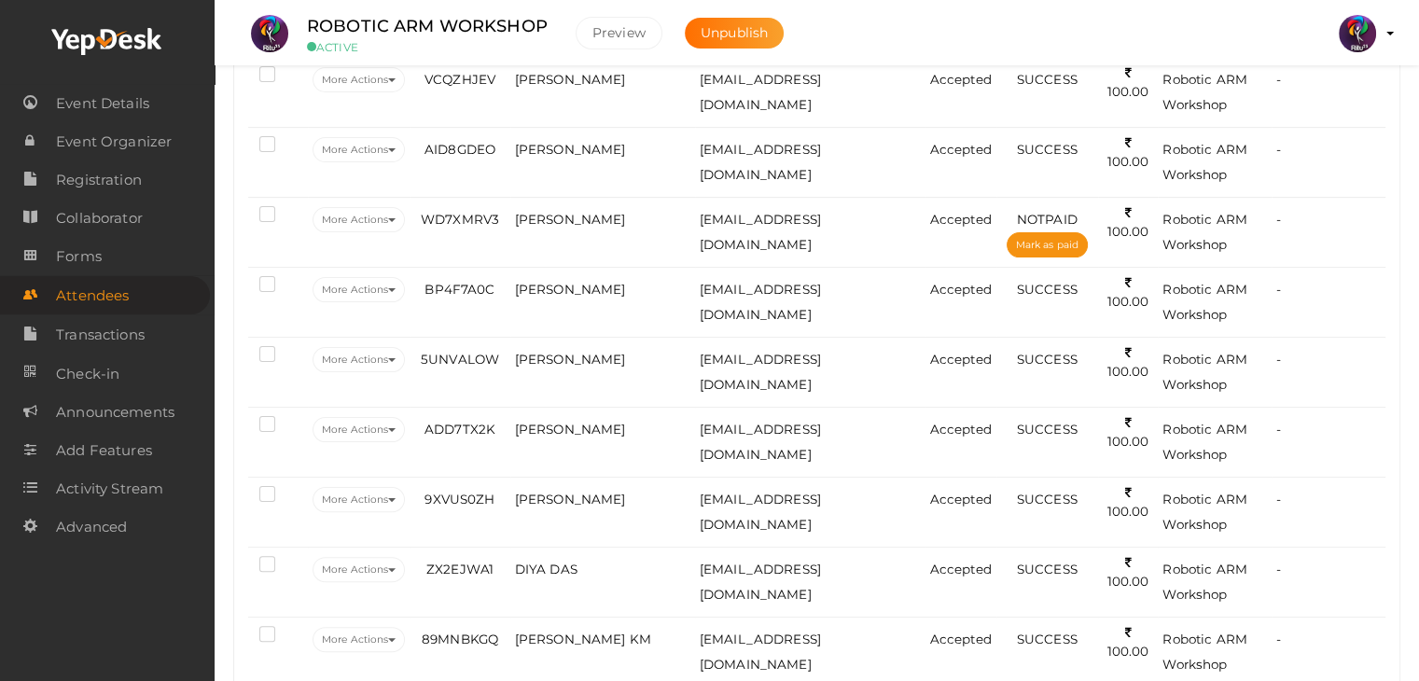
scroll to position [345, 0]
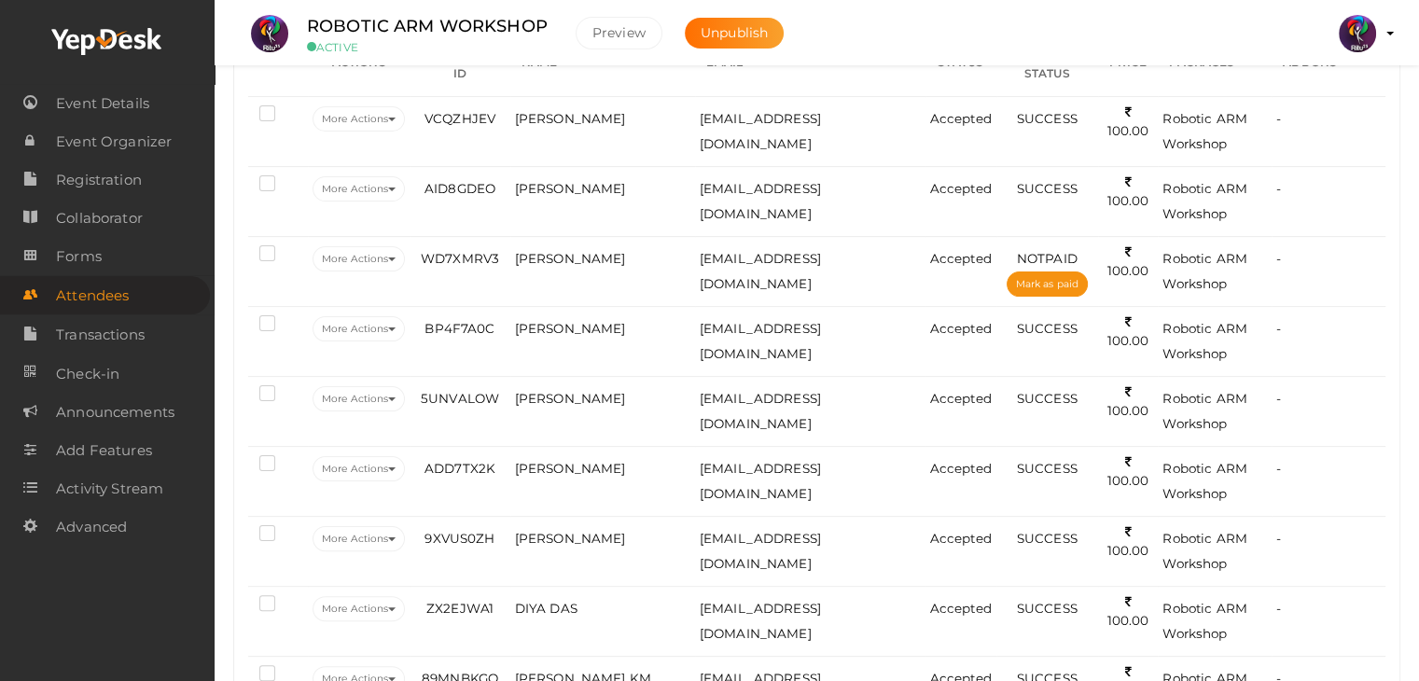
drag, startPoint x: 1399, startPoint y: 154, endPoint x: 1406, endPoint y: 121, distance: 33.5
drag, startPoint x: 1406, startPoint y: 121, endPoint x: 1422, endPoint y: 126, distance: 16.5
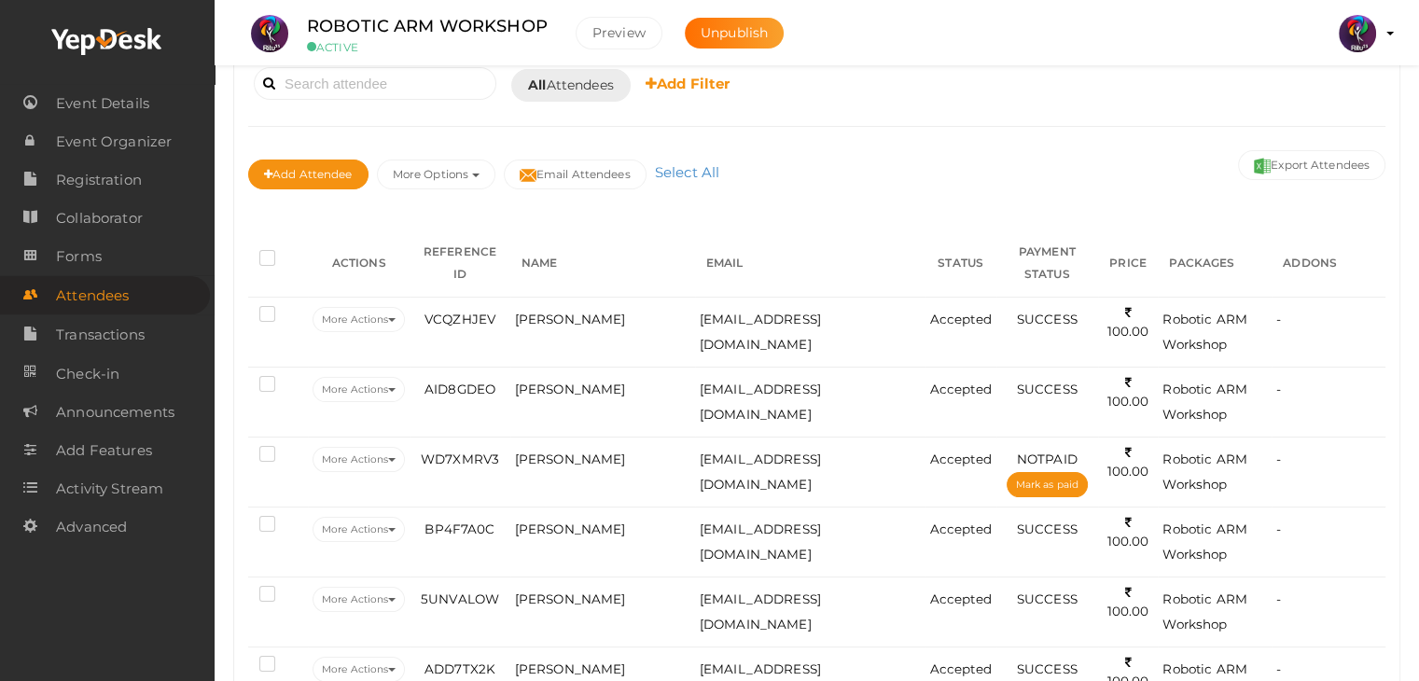
scroll to position [0, 0]
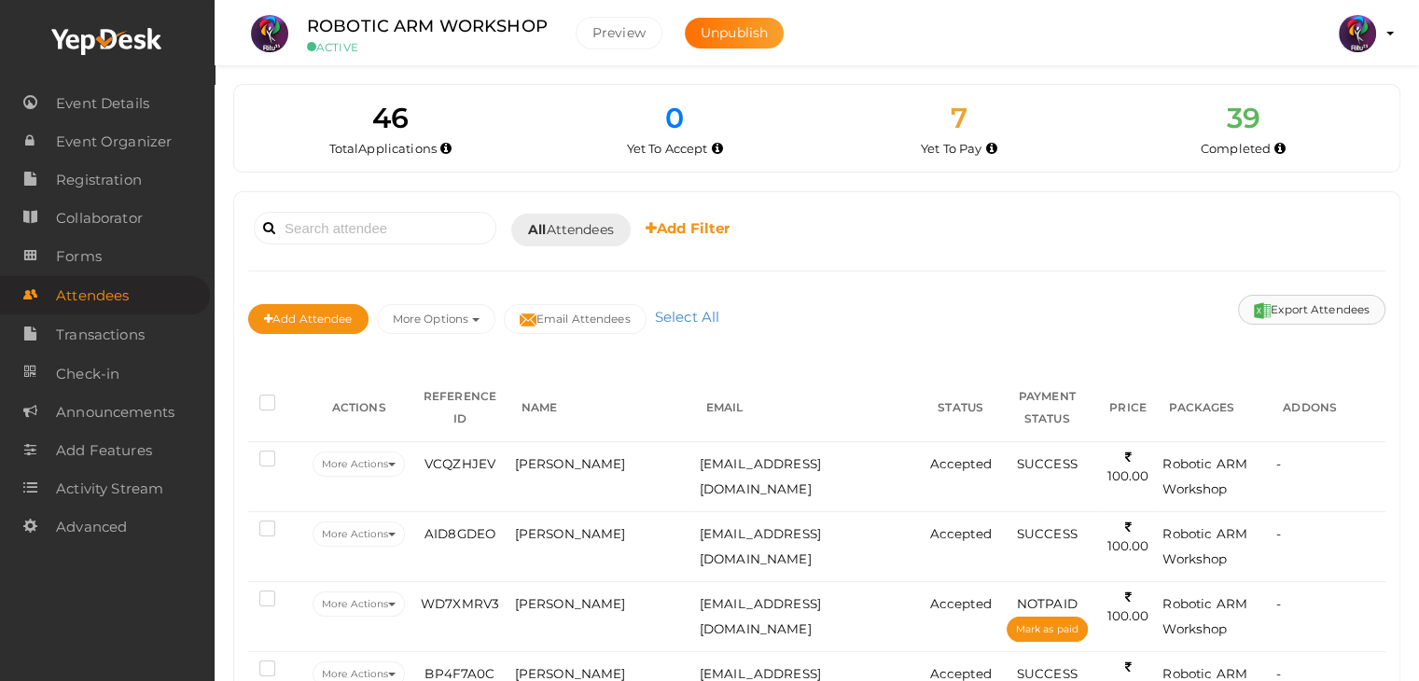
click at [1282, 314] on button "Export Attendees" at bounding box center [1311, 310] width 147 height 30
click at [121, 184] on span "Registration" at bounding box center [99, 179] width 86 height 37
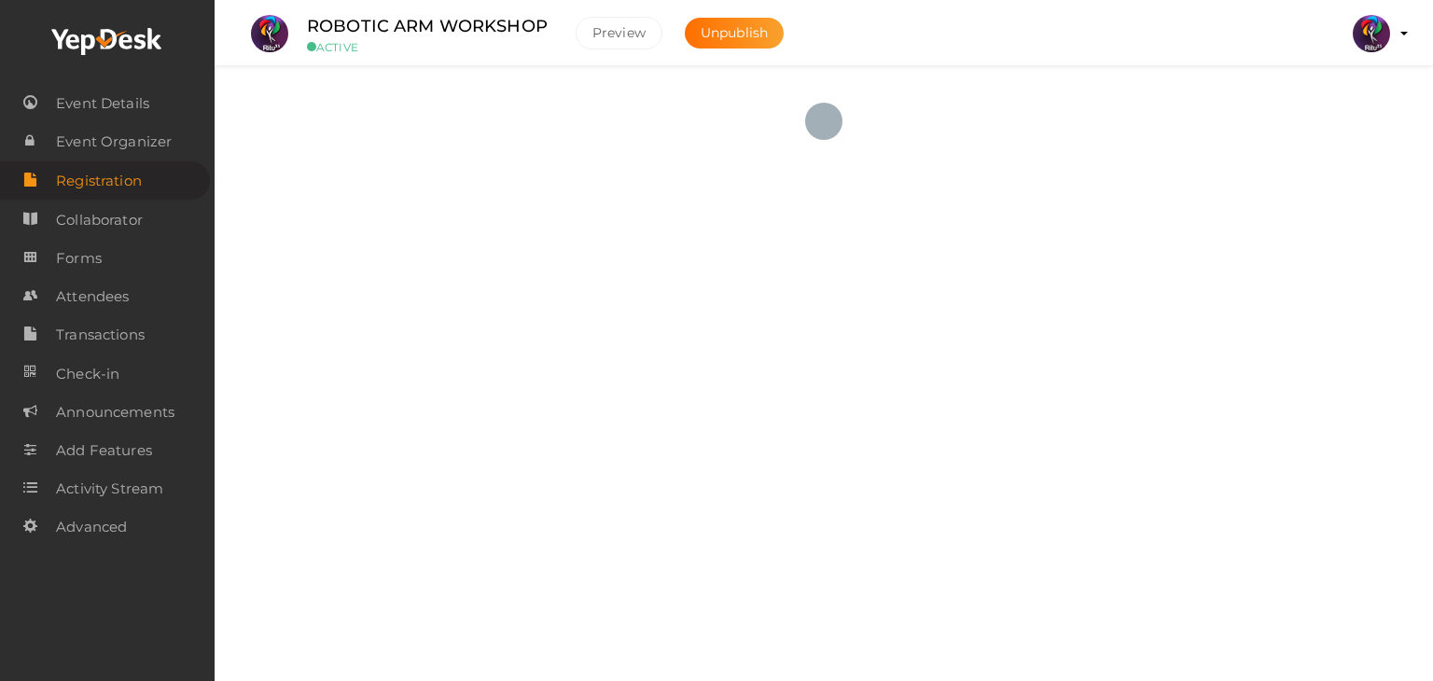
checkbox input "true"
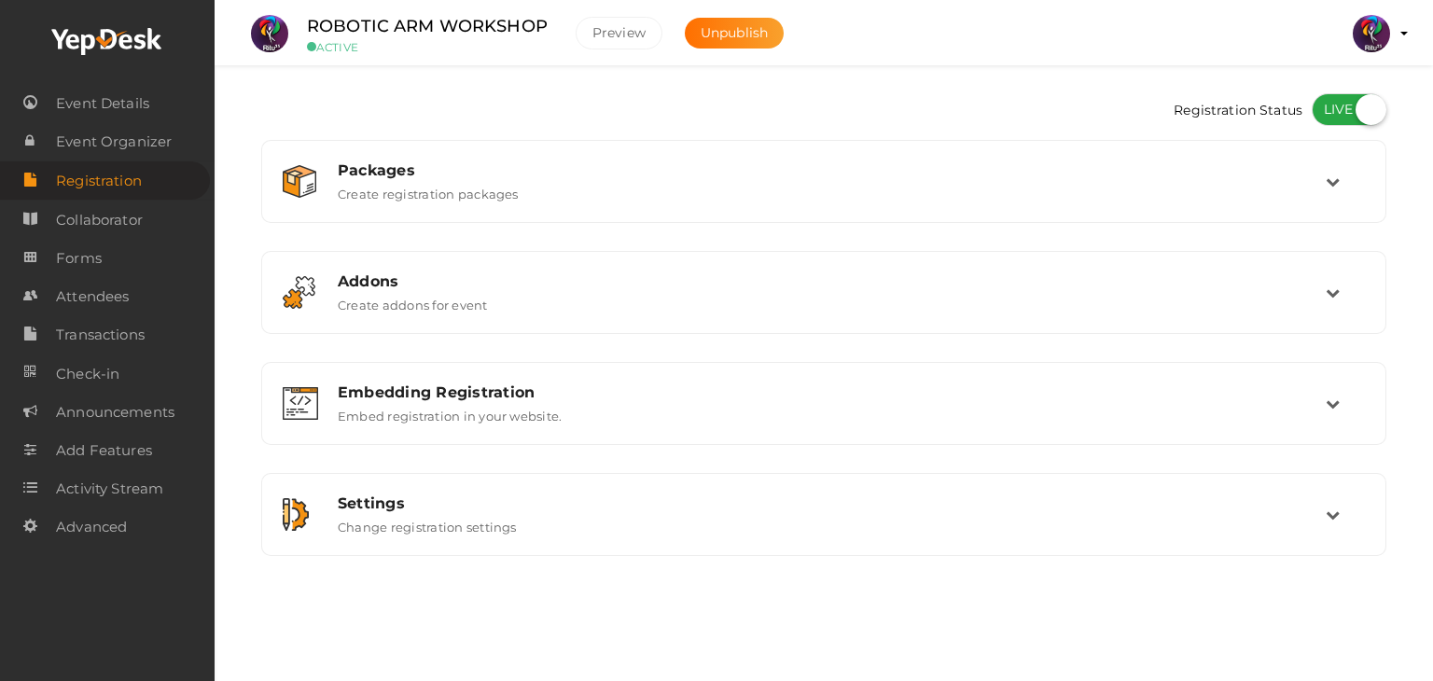
click at [1432, 201] on div "Registration Status Packages Create registration packages Add Package No packag…" at bounding box center [824, 324] width 1218 height 649
click at [107, 284] on span "Attendees" at bounding box center [92, 296] width 73 height 37
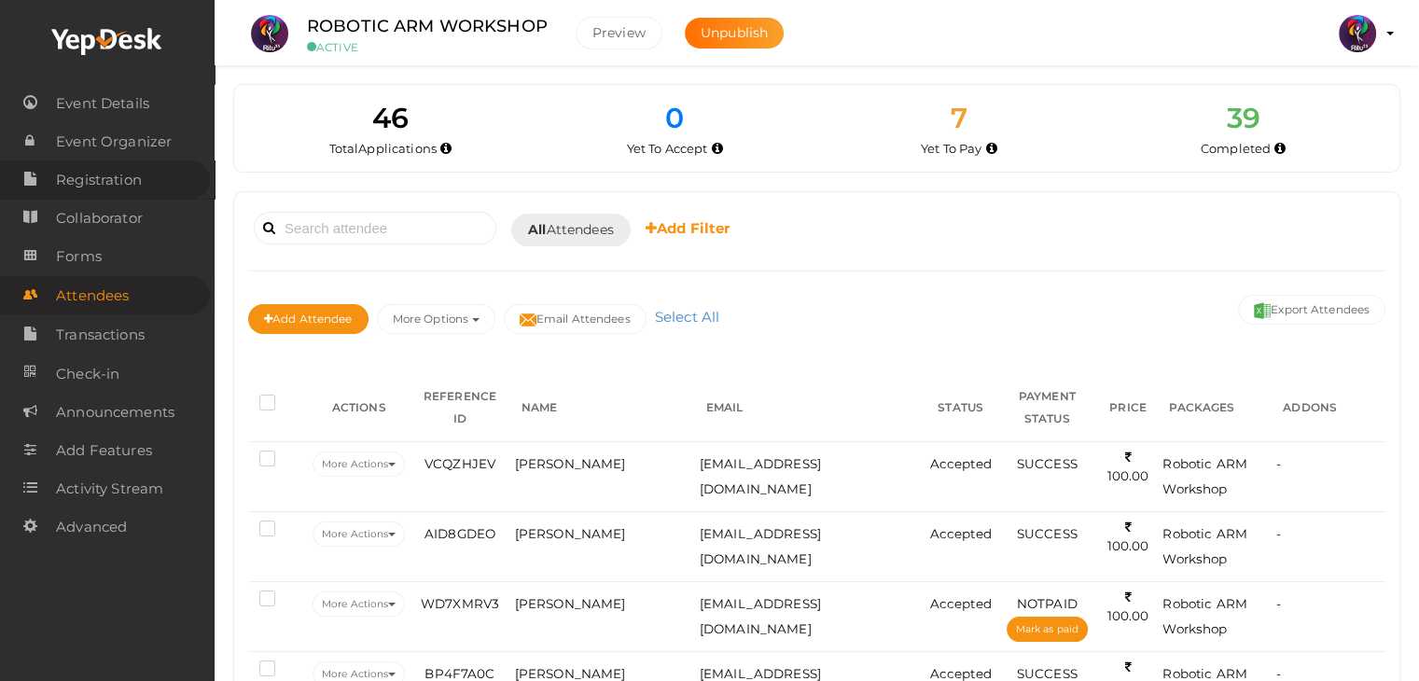
click at [104, 175] on span "Registration" at bounding box center [99, 179] width 86 height 37
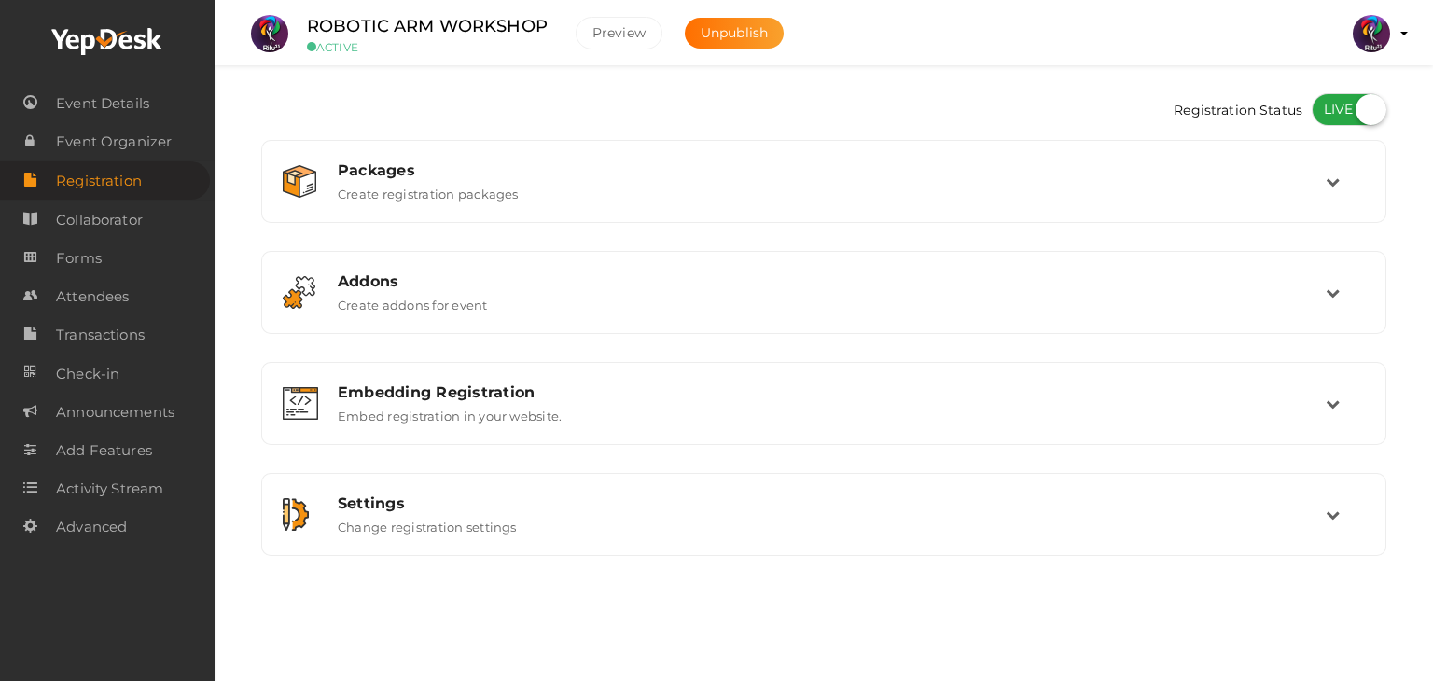
click at [1370, 103] on label at bounding box center [1348, 109] width 75 height 33
click at [1323, 103] on input "checkbox" at bounding box center [1317, 103] width 12 height 12
checkbox input "false"
click at [914, 115] on div "Registration Status" at bounding box center [823, 112] width 1125 height 56
drag, startPoint x: 1432, startPoint y: 207, endPoint x: 1432, endPoint y: 98, distance: 109.1
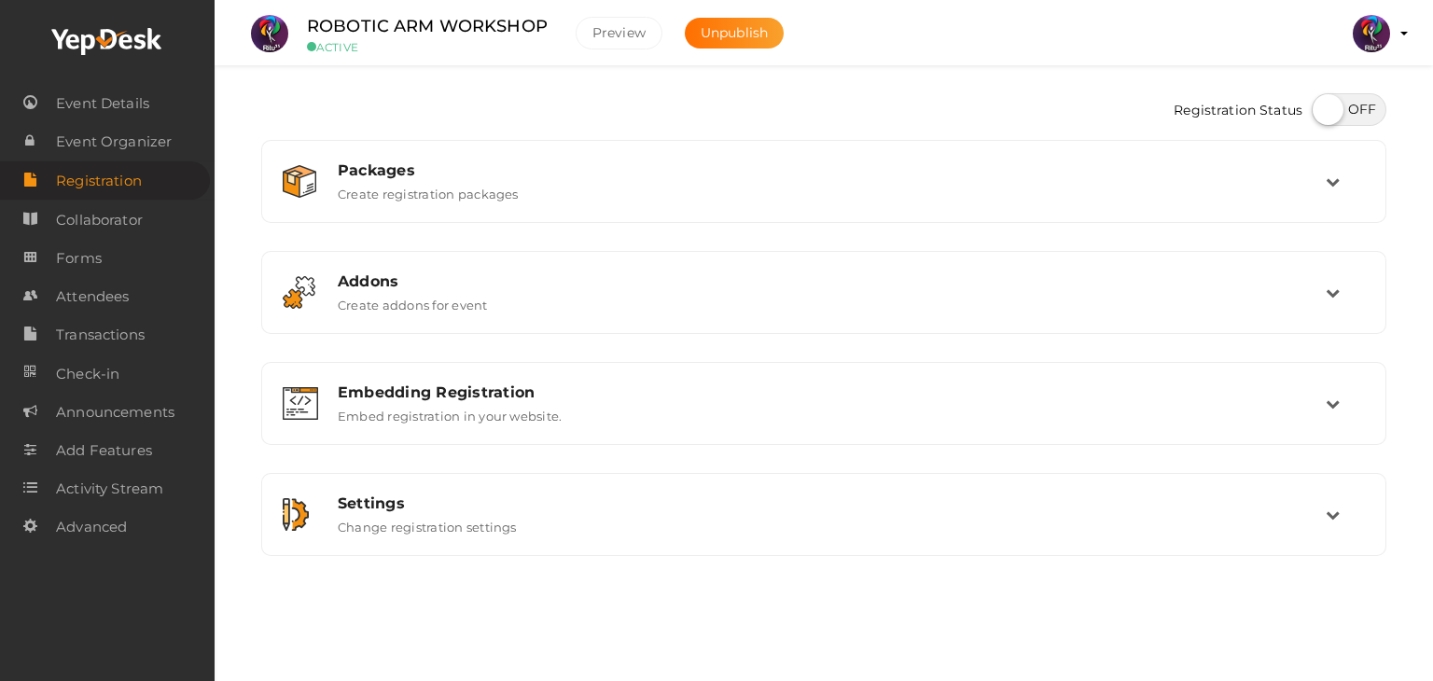
click at [1432, 98] on div "Registration Status Packages Create registration packages Add Package No packag…" at bounding box center [824, 324] width 1218 height 649
click at [154, 308] on link "Attendees" at bounding box center [105, 296] width 210 height 38
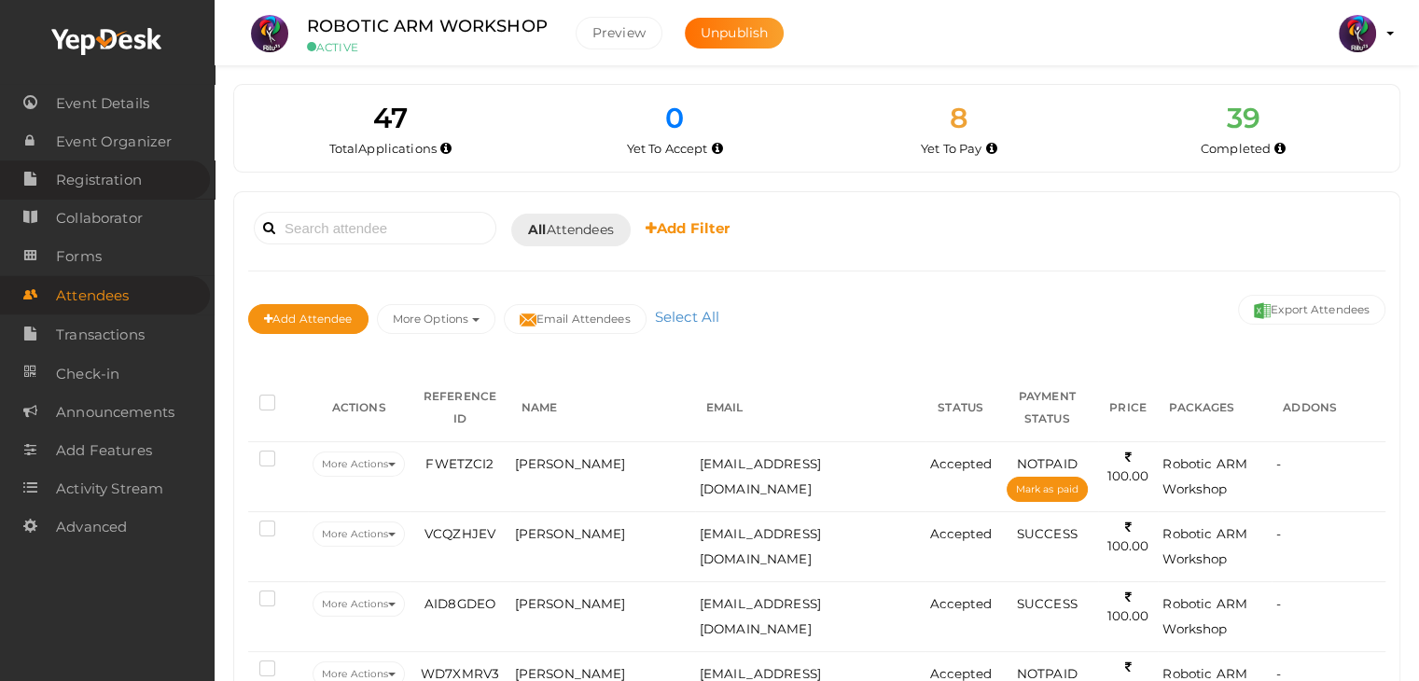
click at [153, 177] on link "Registration" at bounding box center [105, 179] width 210 height 38
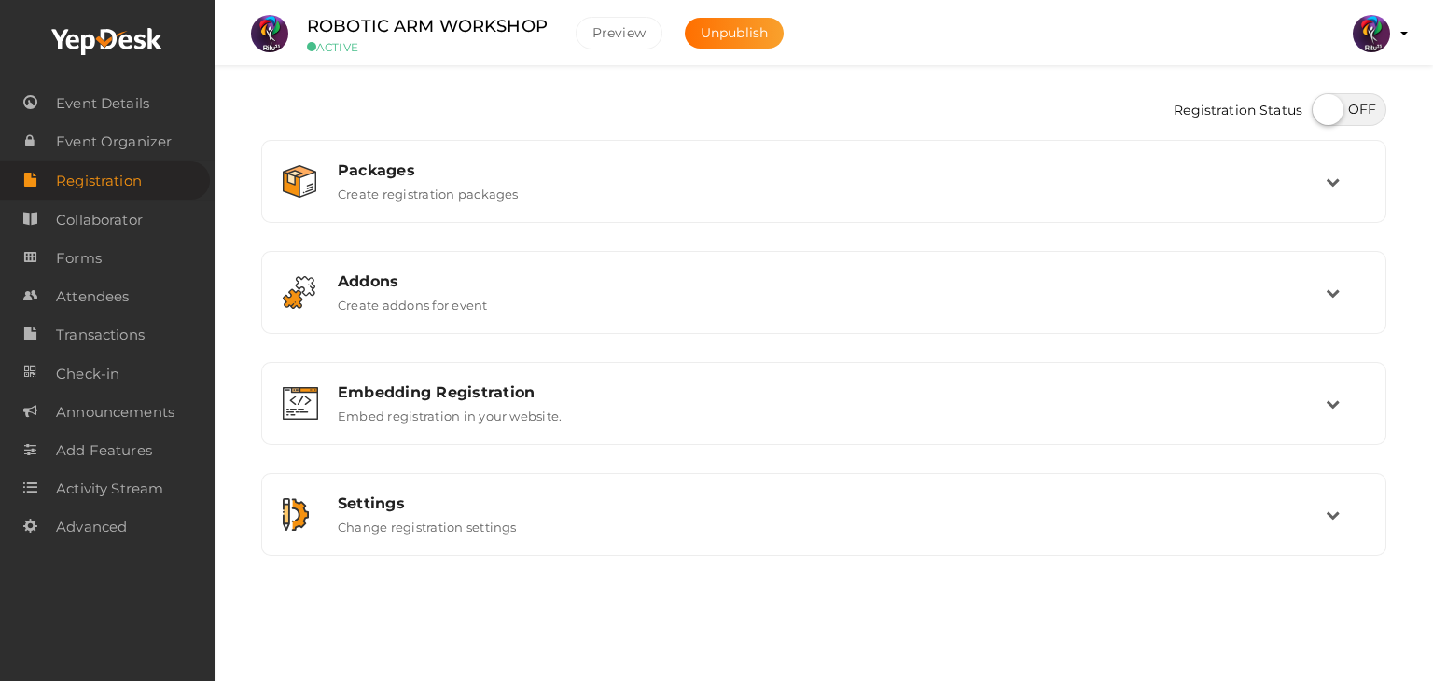
click at [1432, 172] on div "Registration Status Packages Create registration packages Add Package No packag…" at bounding box center [824, 324] width 1218 height 649
click at [1432, 256] on div "Registration Status Packages Create registration packages Add Package No packag…" at bounding box center [824, 324] width 1218 height 649
drag, startPoint x: 1432, startPoint y: 256, endPoint x: 1422, endPoint y: 179, distance: 77.0
click at [1422, 179] on div "Registration Status Packages Create registration packages Add Package No packag…" at bounding box center [824, 324] width 1218 height 649
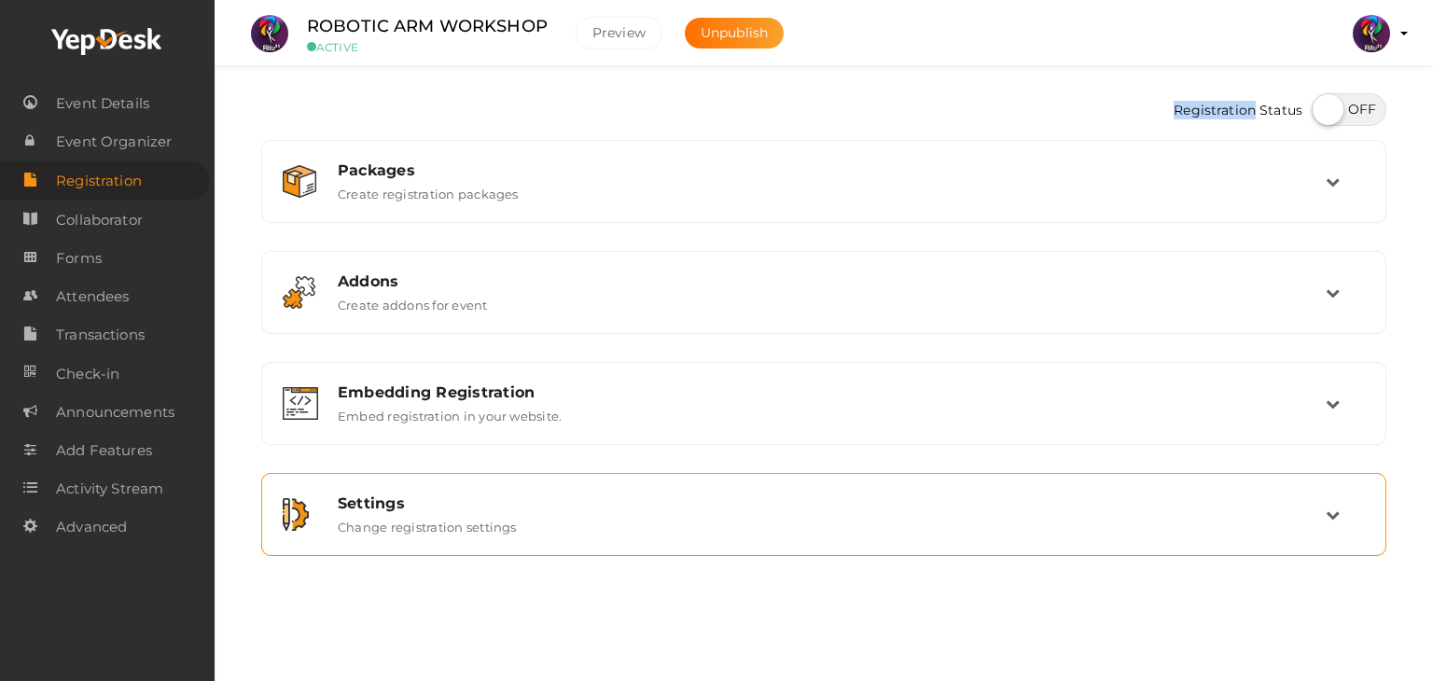
click at [638, 499] on div "Settings" at bounding box center [832, 503] width 988 height 18
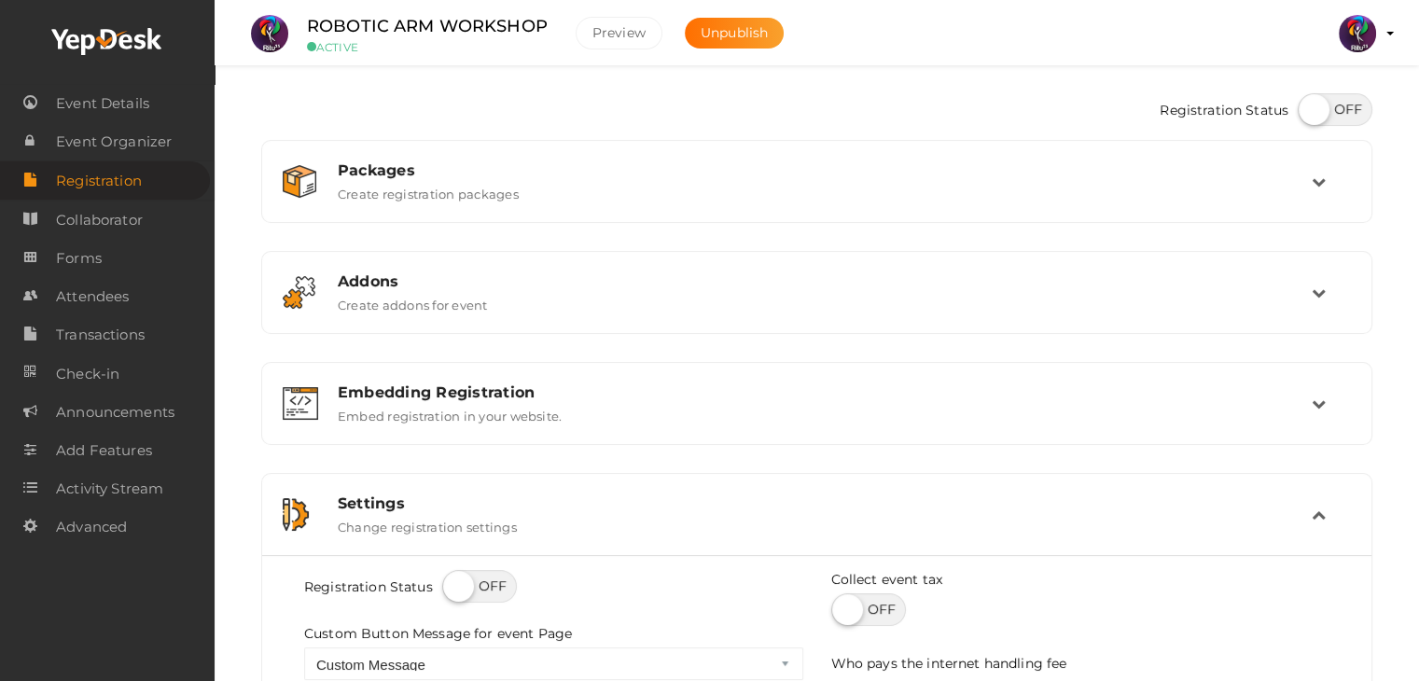
click at [1064, 110] on div "Registration Status" at bounding box center [816, 112] width 1111 height 56
click at [142, 310] on link "Attendees" at bounding box center [105, 296] width 210 height 38
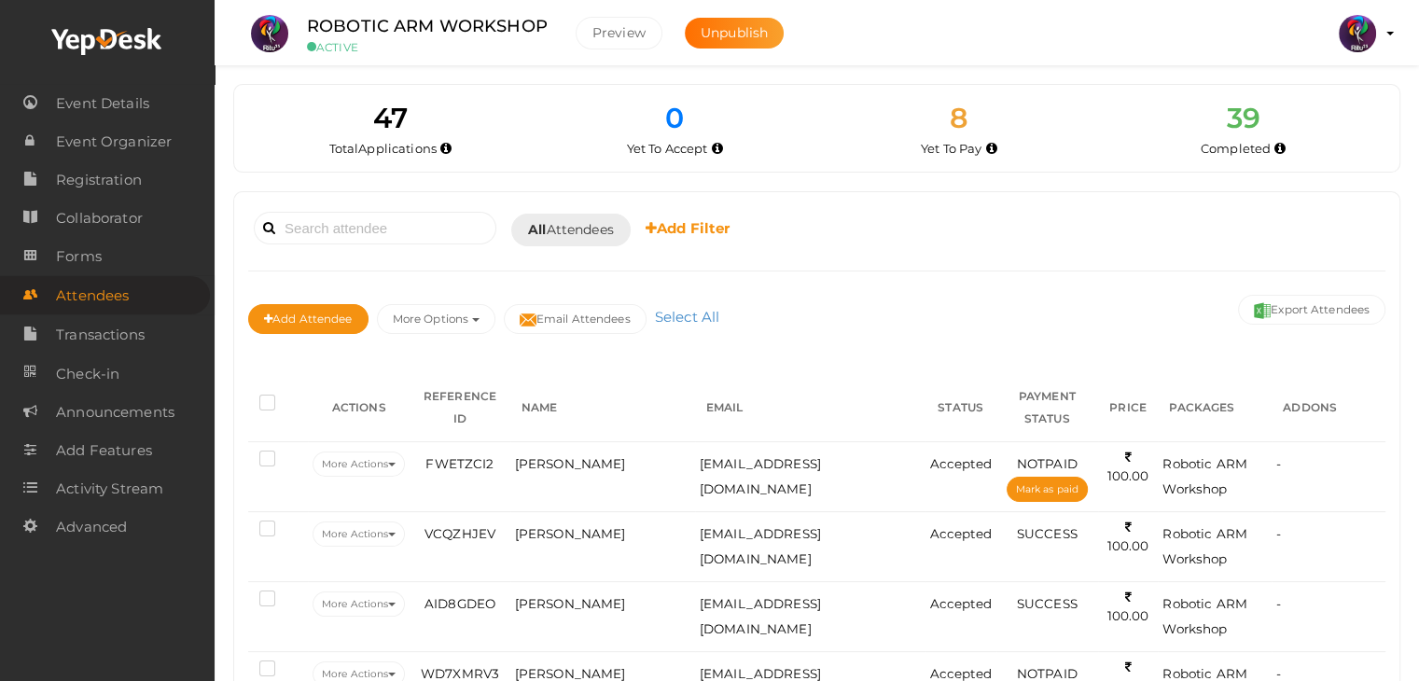
click at [1130, 340] on div "Add Attendee More Options Publish to Facebook Resend Invites Invite Attendees A…" at bounding box center [816, 321] width 1137 height 62
click at [117, 337] on span "Transactions" at bounding box center [100, 334] width 89 height 37
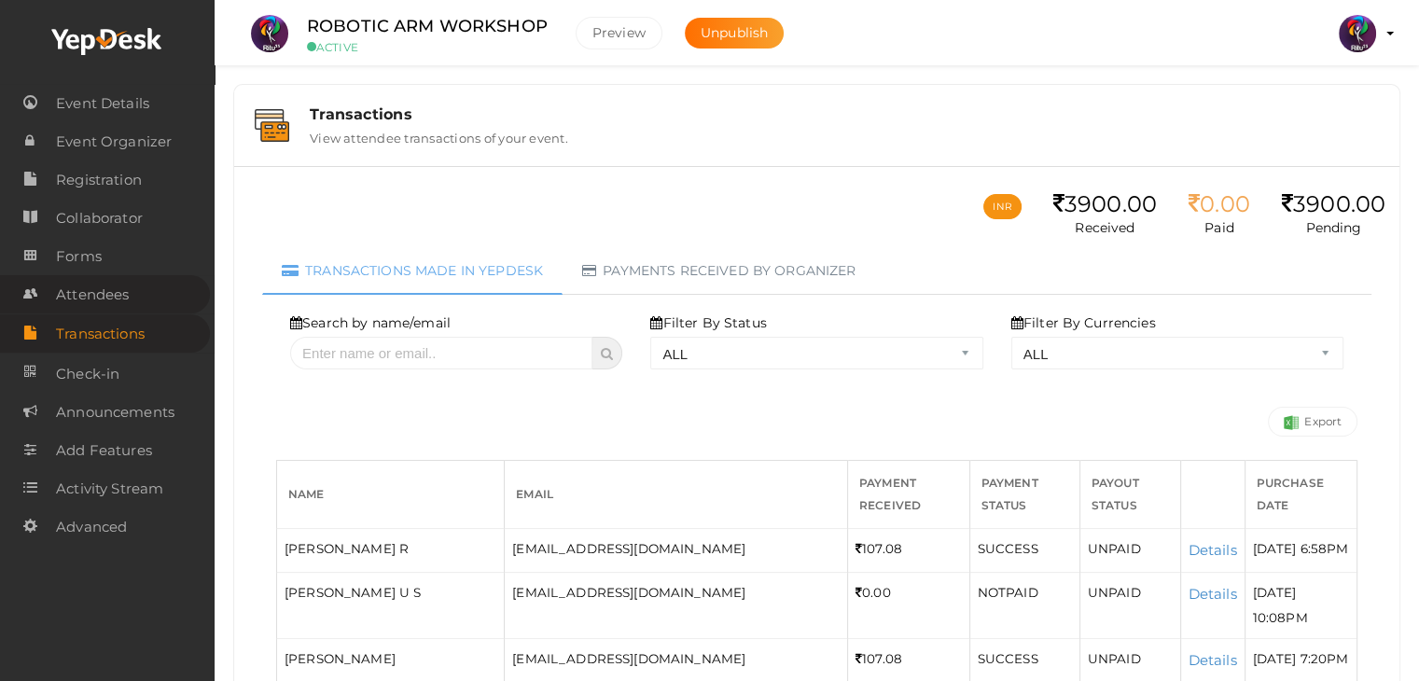
click at [85, 288] on span "Attendees" at bounding box center [92, 294] width 73 height 37
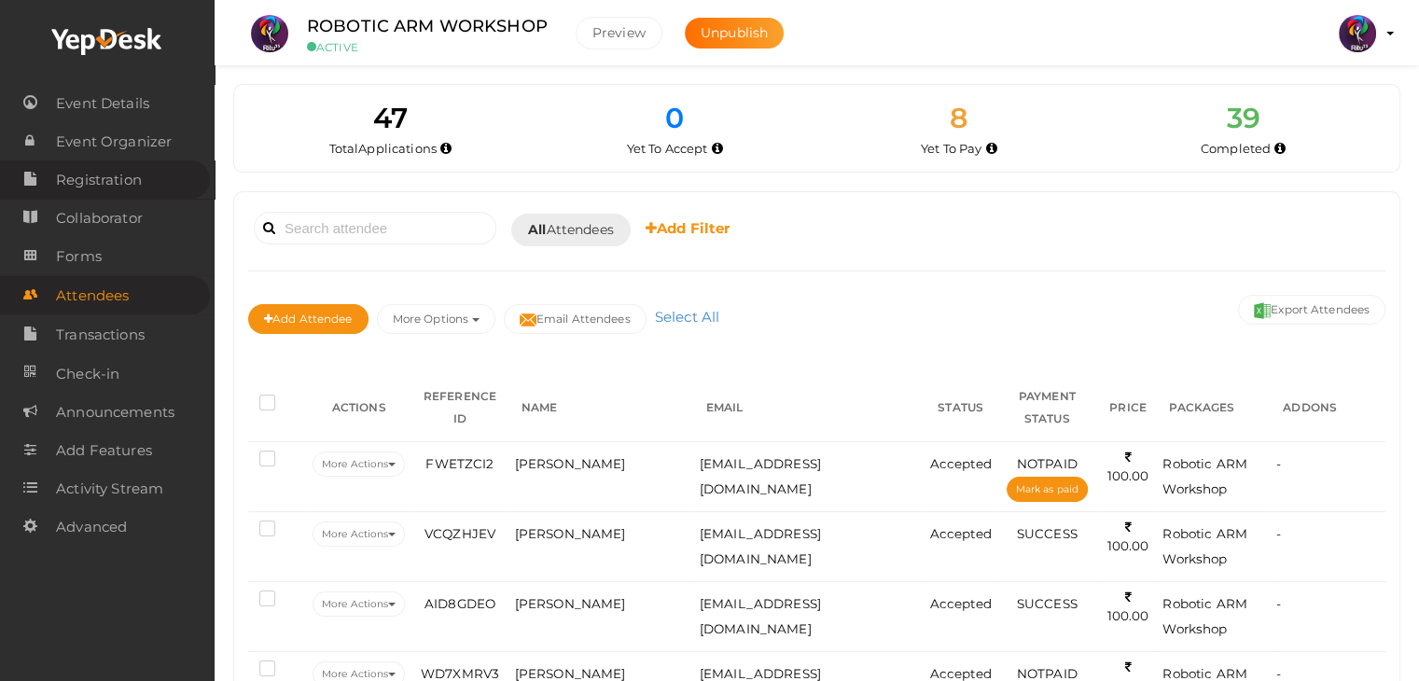
click at [111, 195] on span "Registration" at bounding box center [99, 179] width 86 height 37
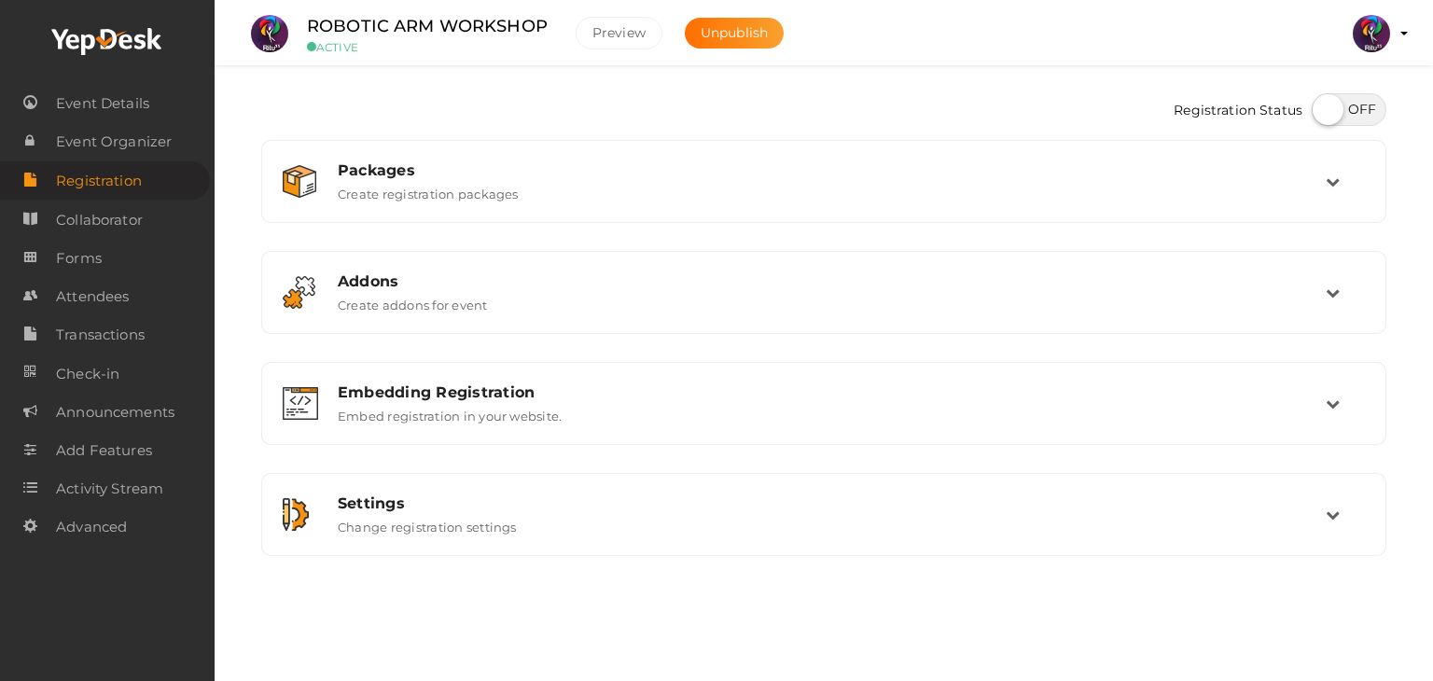
click at [1332, 120] on label at bounding box center [1348, 109] width 75 height 33
click at [1323, 109] on input "checkbox" at bounding box center [1317, 103] width 12 height 12
checkbox input "true"
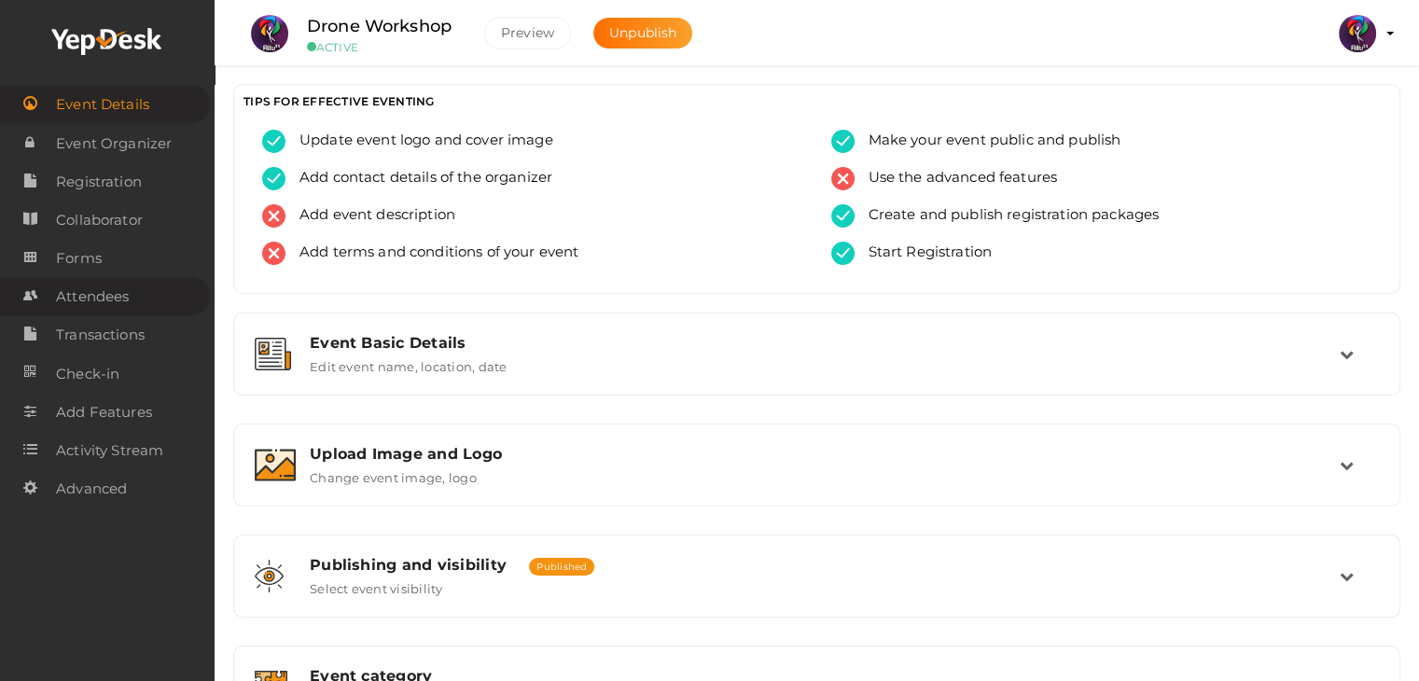
click at [78, 311] on span "Attendees" at bounding box center [92, 296] width 73 height 37
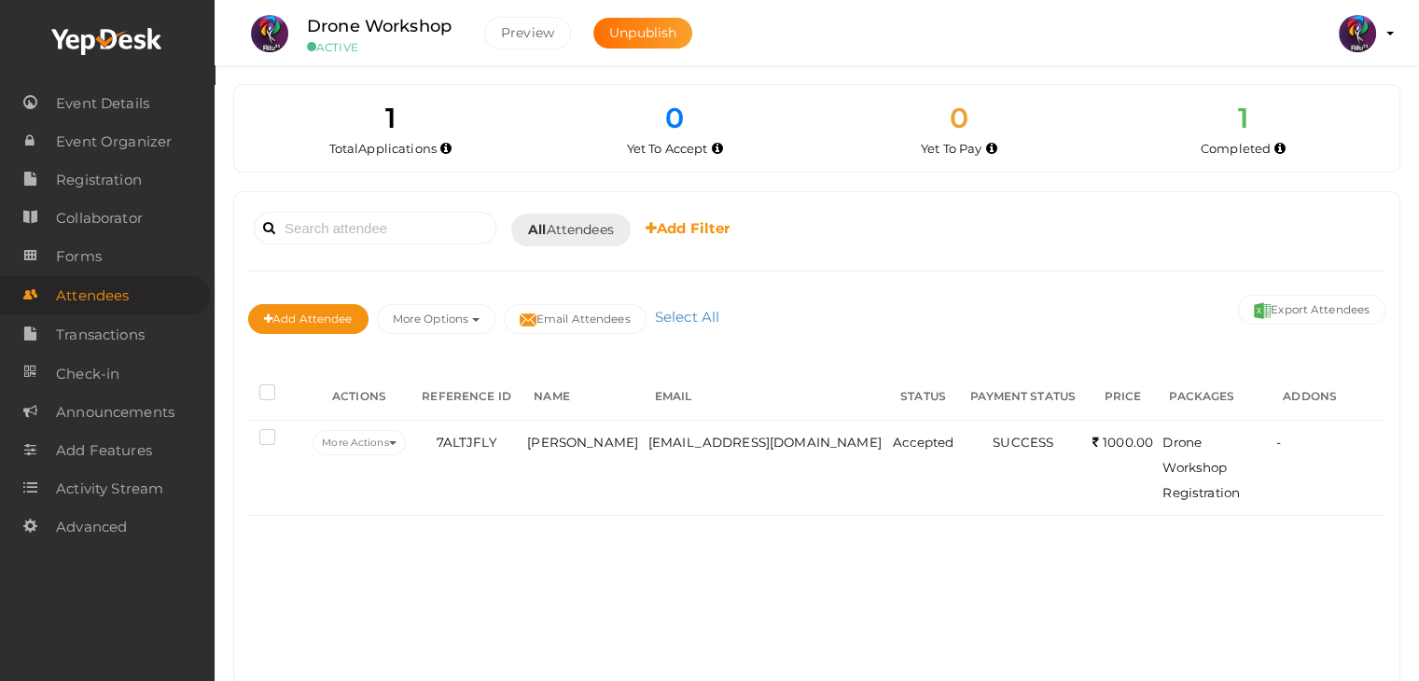
click at [857, 620] on div "Booked for [DATE] [DATE] [DATE] This Week Custom Date All Attendees All Yet to …" at bounding box center [816, 439] width 1165 height 494
click at [915, 568] on div "Booked for [DATE] [DATE] [DATE] This Week Custom Date All Attendees All Yet to …" at bounding box center [816, 439] width 1165 height 494
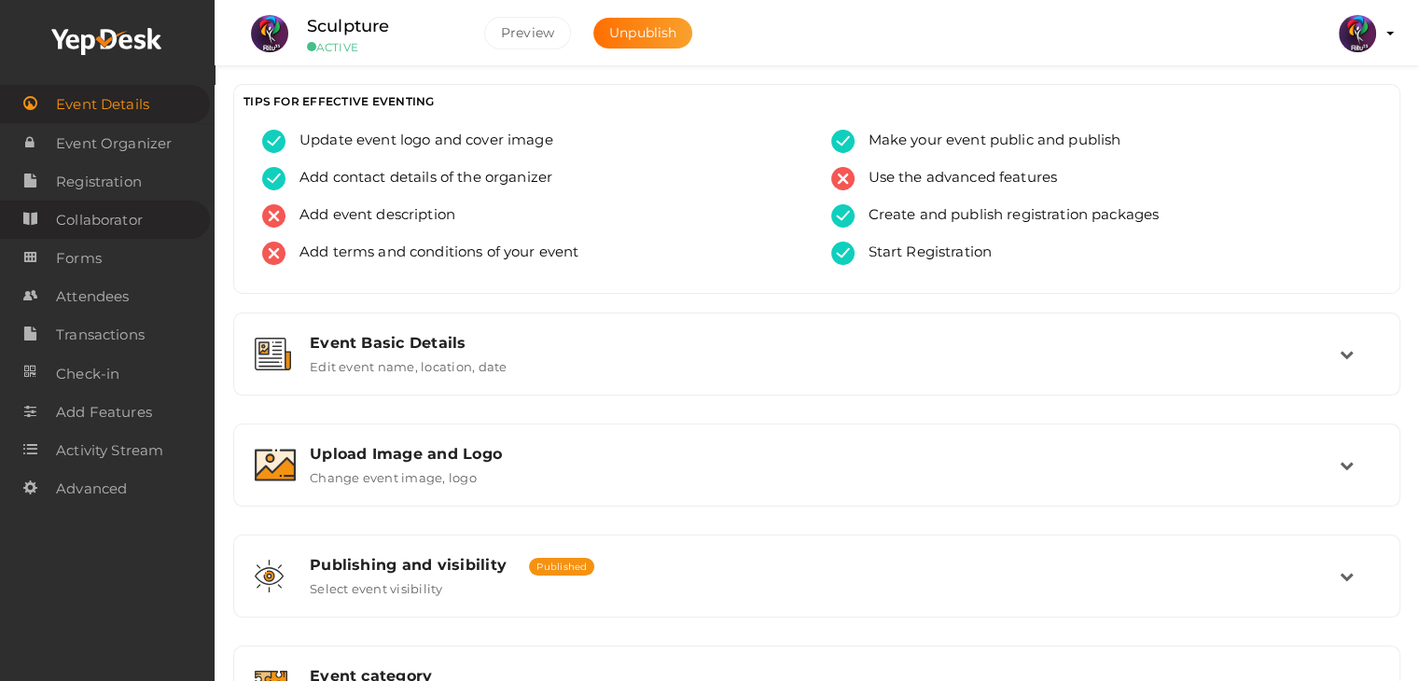
click at [93, 237] on span "Collaborator" at bounding box center [99, 219] width 87 height 37
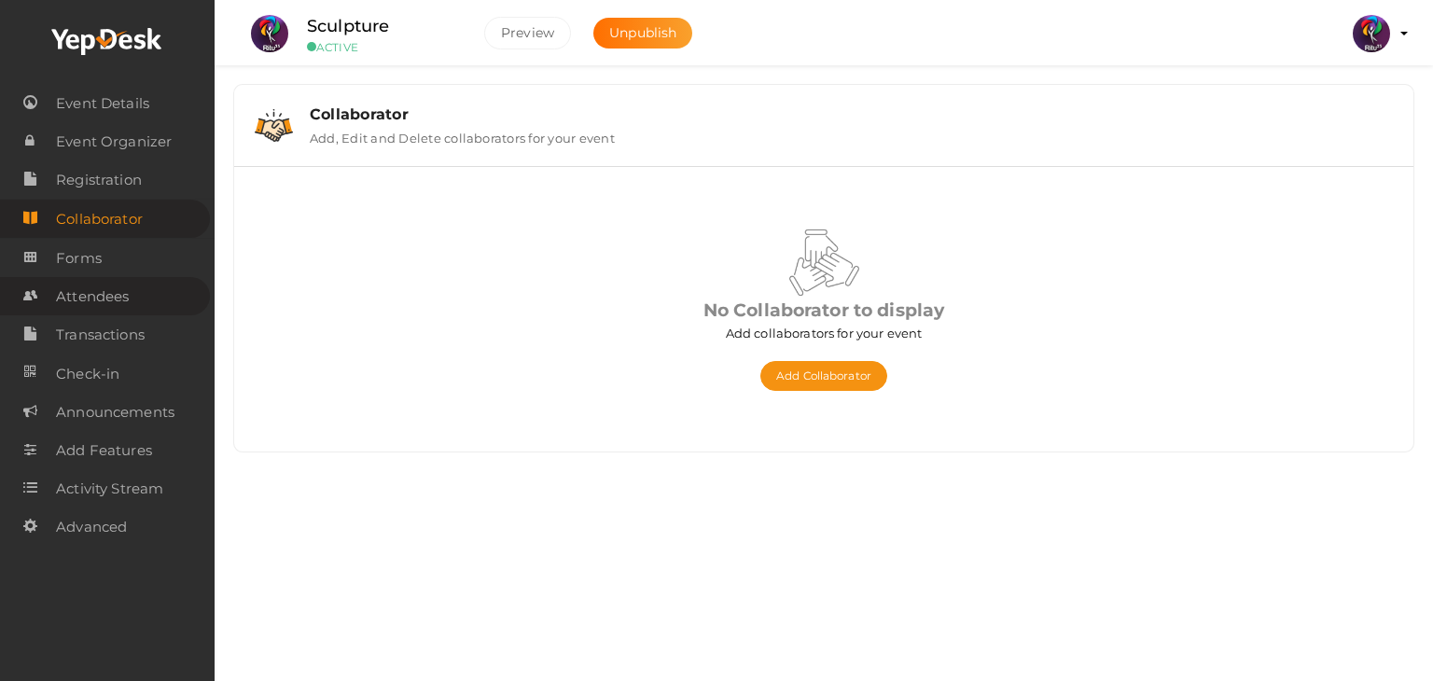
click at [93, 294] on span "Attendees" at bounding box center [92, 296] width 73 height 37
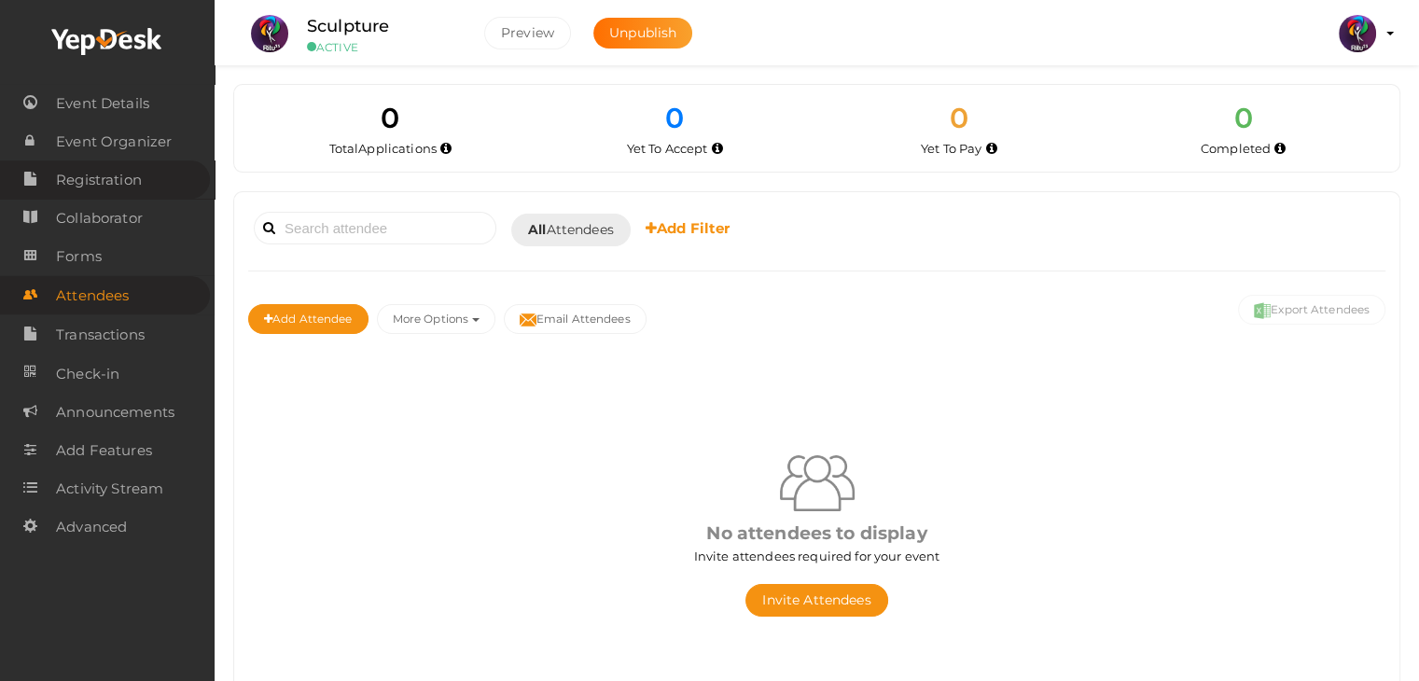
click at [107, 178] on span "Registration" at bounding box center [99, 179] width 86 height 37
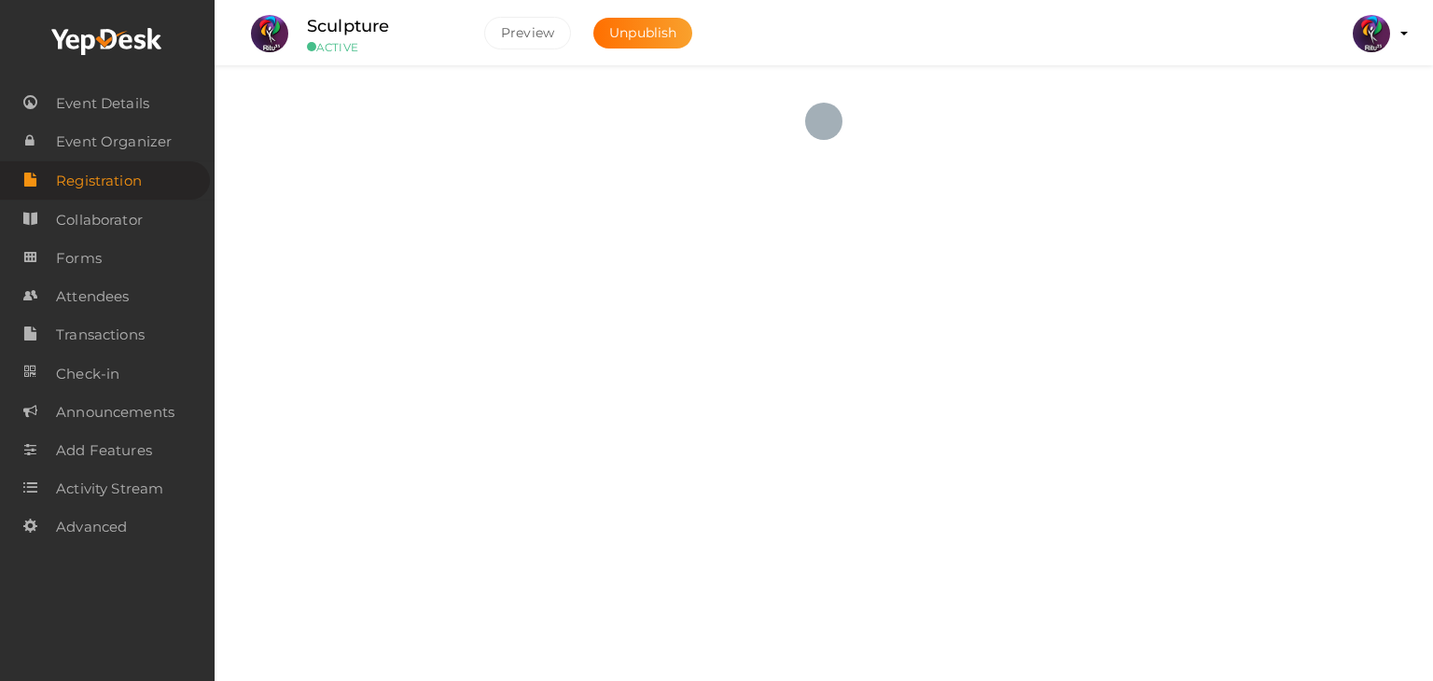
checkbox input "true"
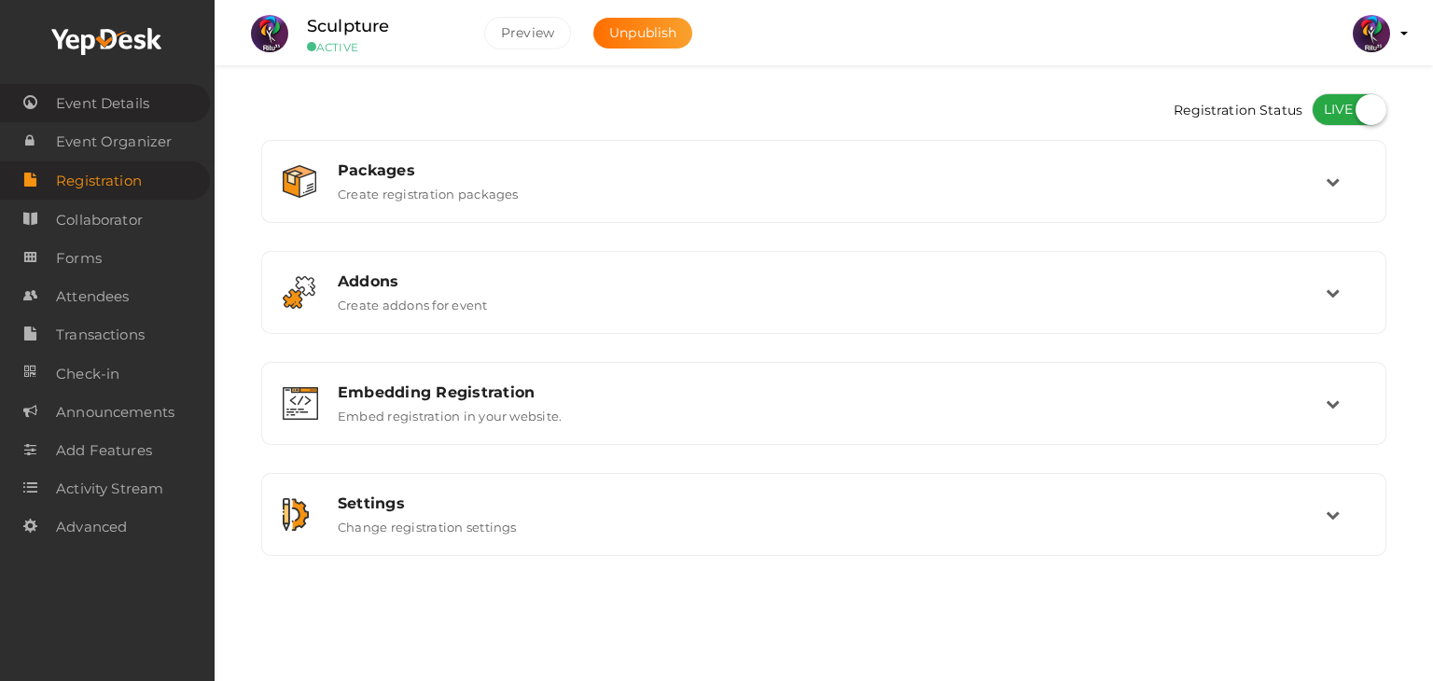
click at [139, 110] on span "Event Details" at bounding box center [102, 103] width 93 height 37
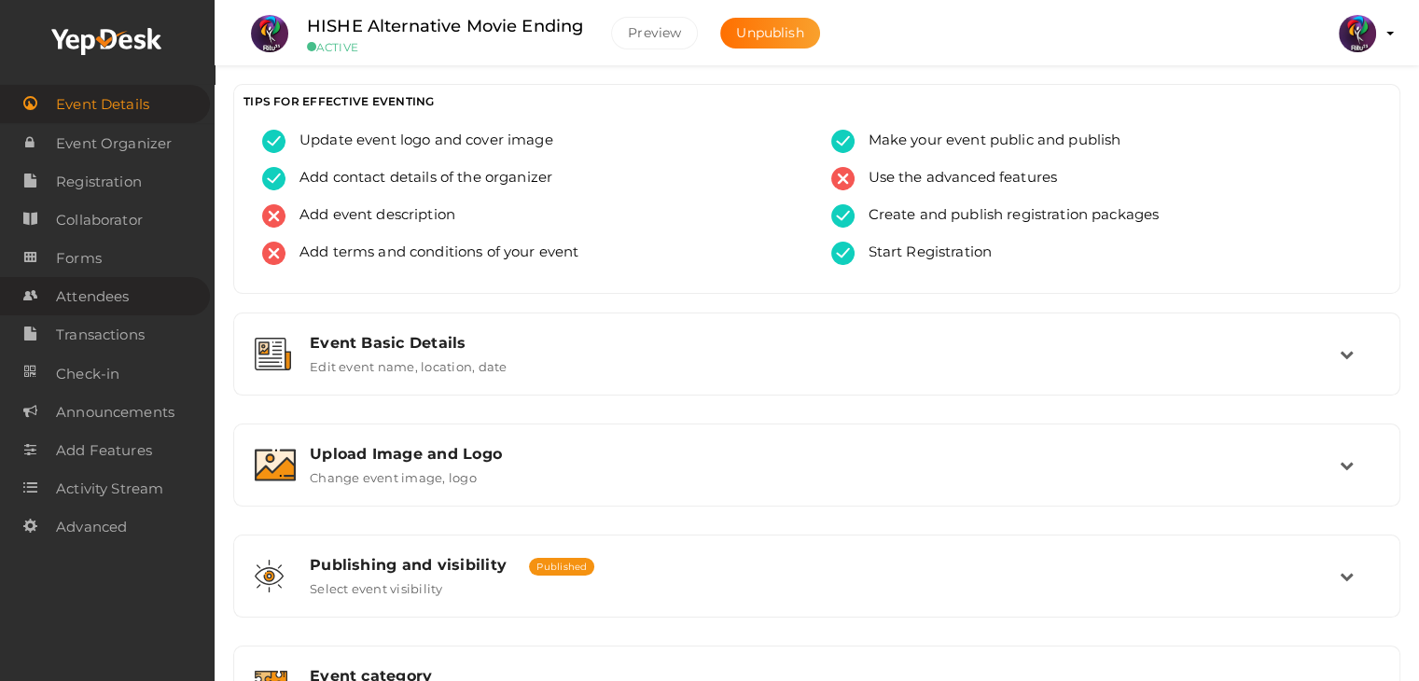
click at [116, 306] on span "Attendees" at bounding box center [92, 296] width 73 height 37
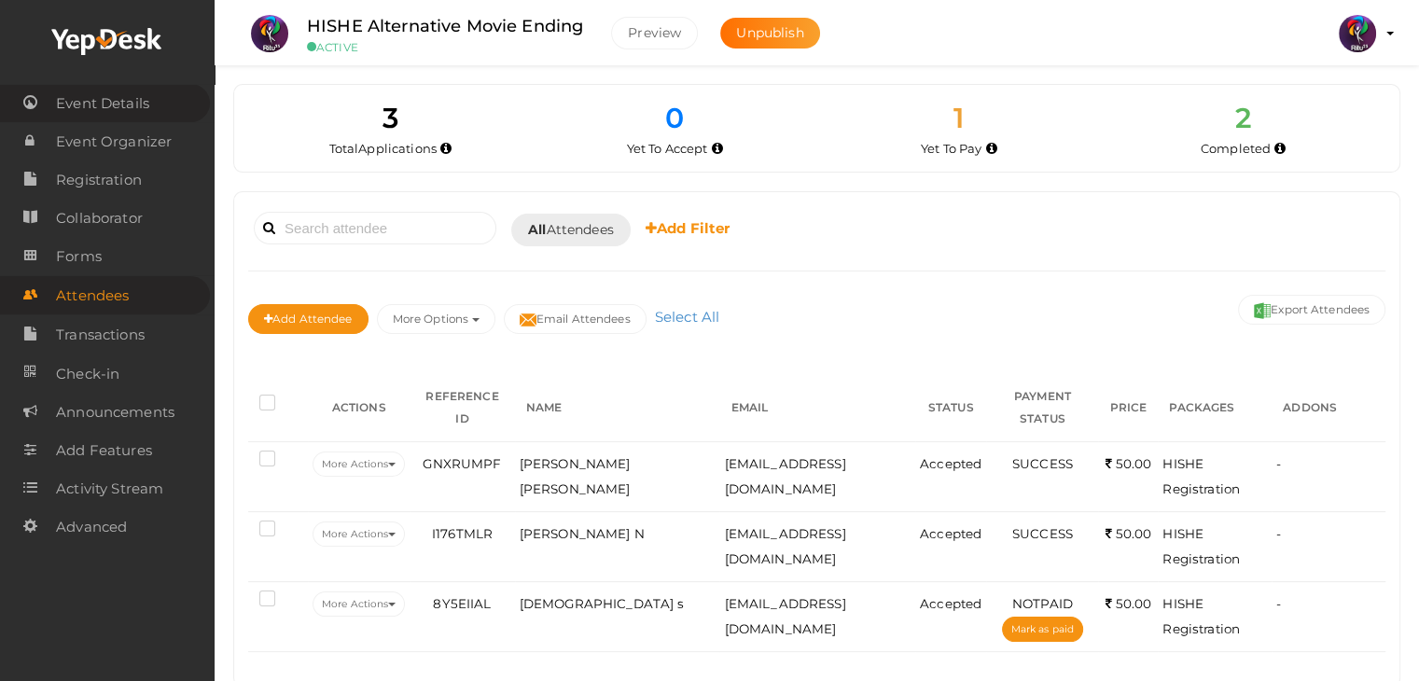
click at [93, 100] on span "Event Details" at bounding box center [102, 103] width 93 height 37
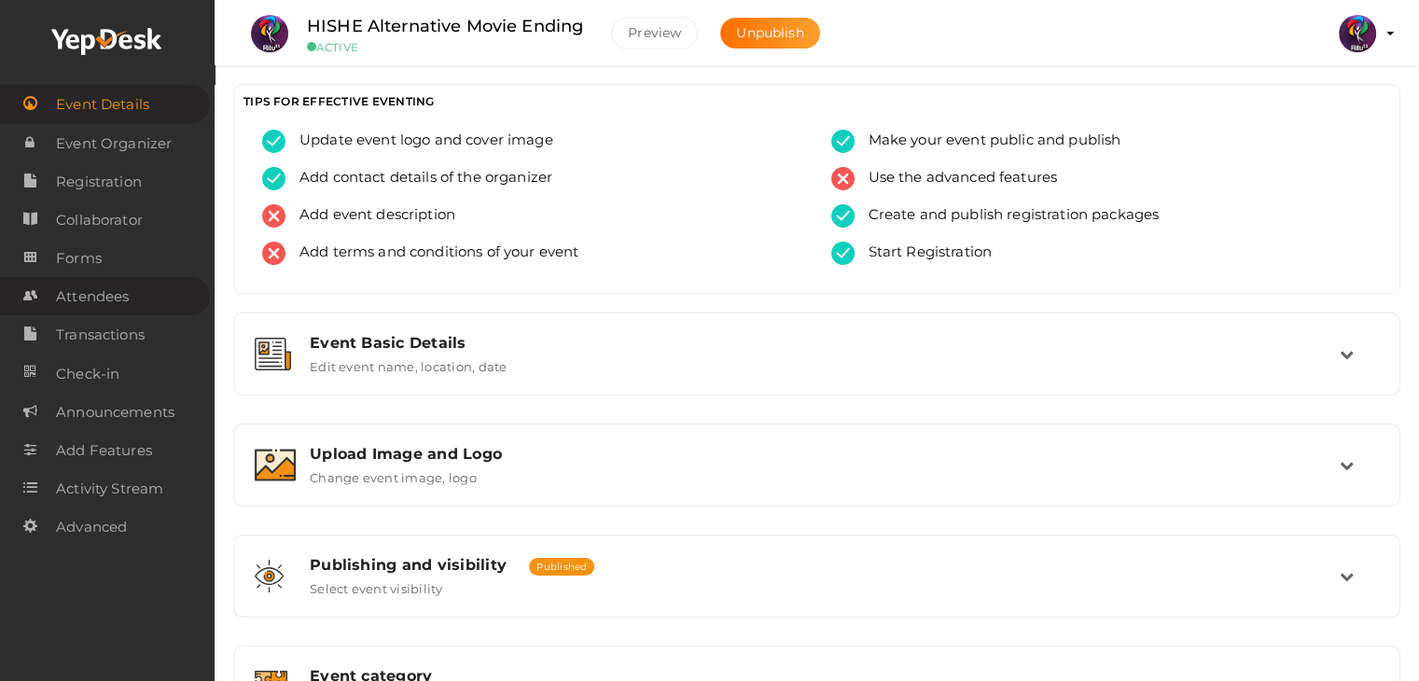
click at [117, 297] on span "Attendees" at bounding box center [92, 296] width 73 height 37
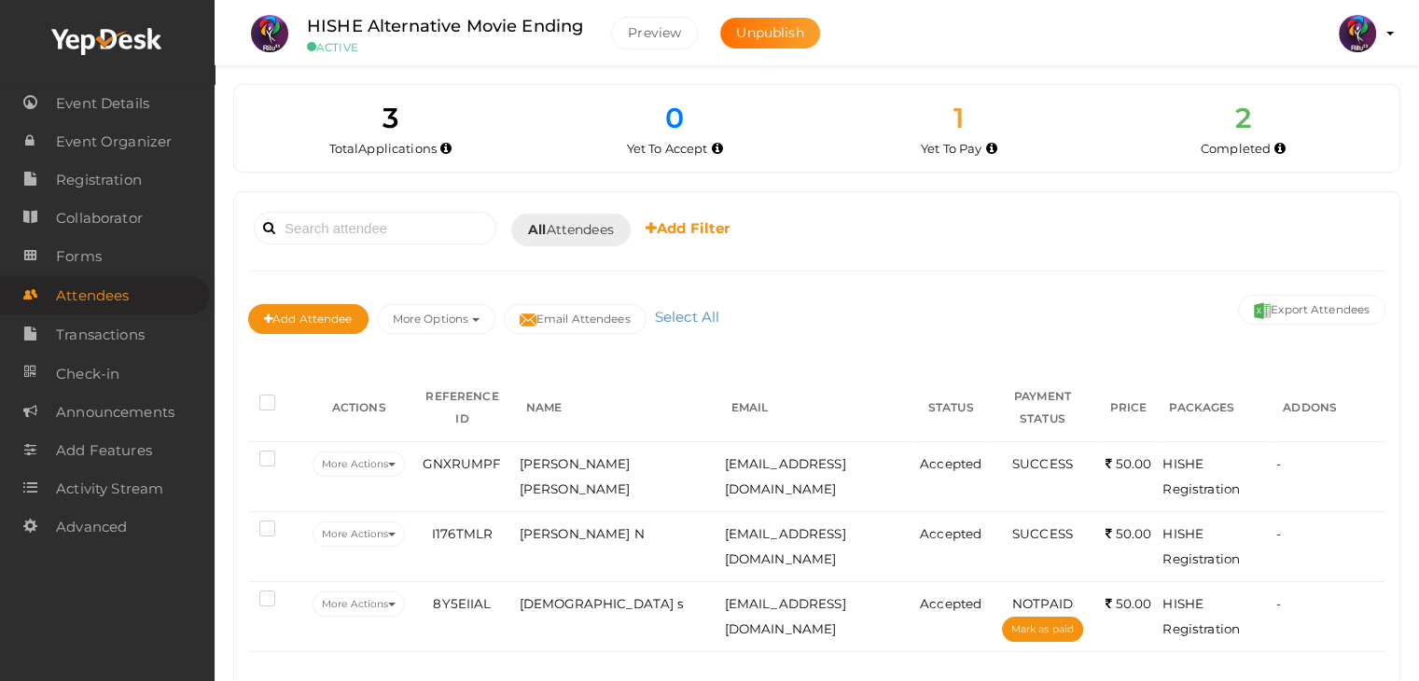
click at [703, 240] on div "Booked for Today Today Tomorrow This Week Custom Date All Attendees All Yet to …" at bounding box center [816, 229] width 1137 height 46
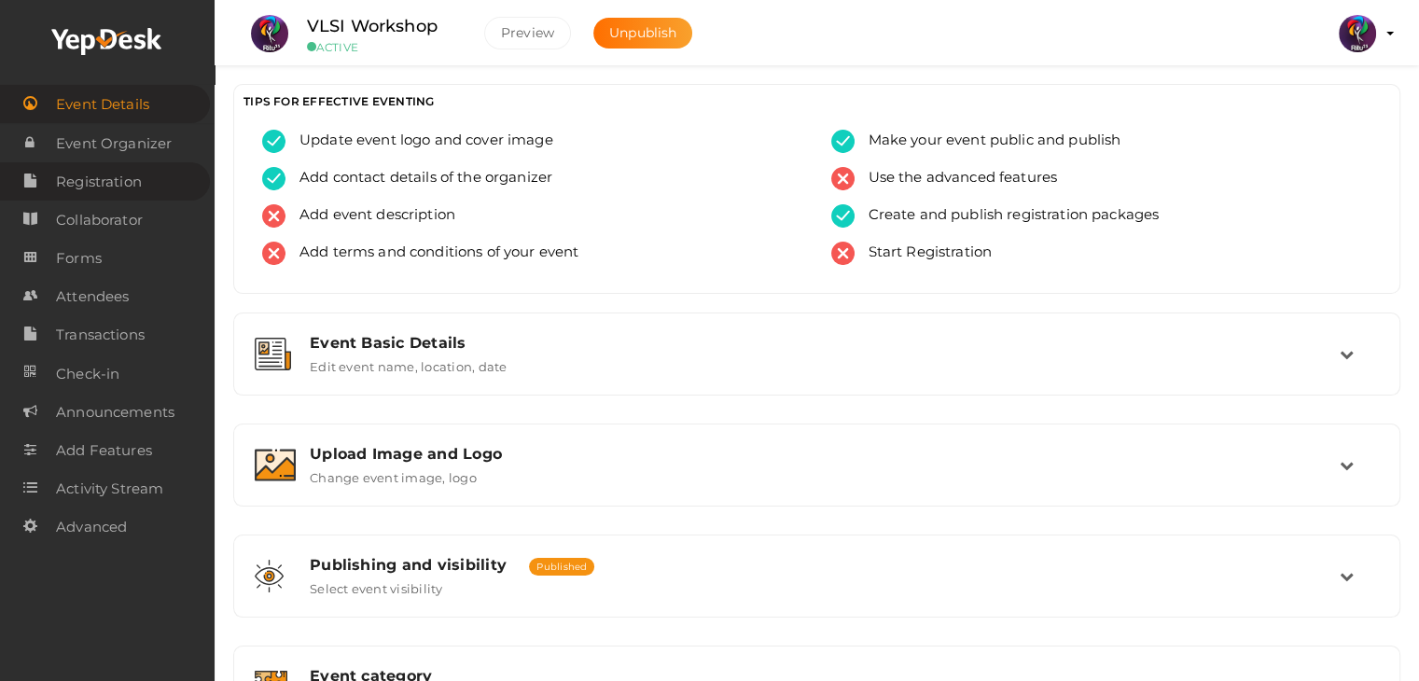
click at [90, 184] on span "Registration" at bounding box center [99, 181] width 86 height 37
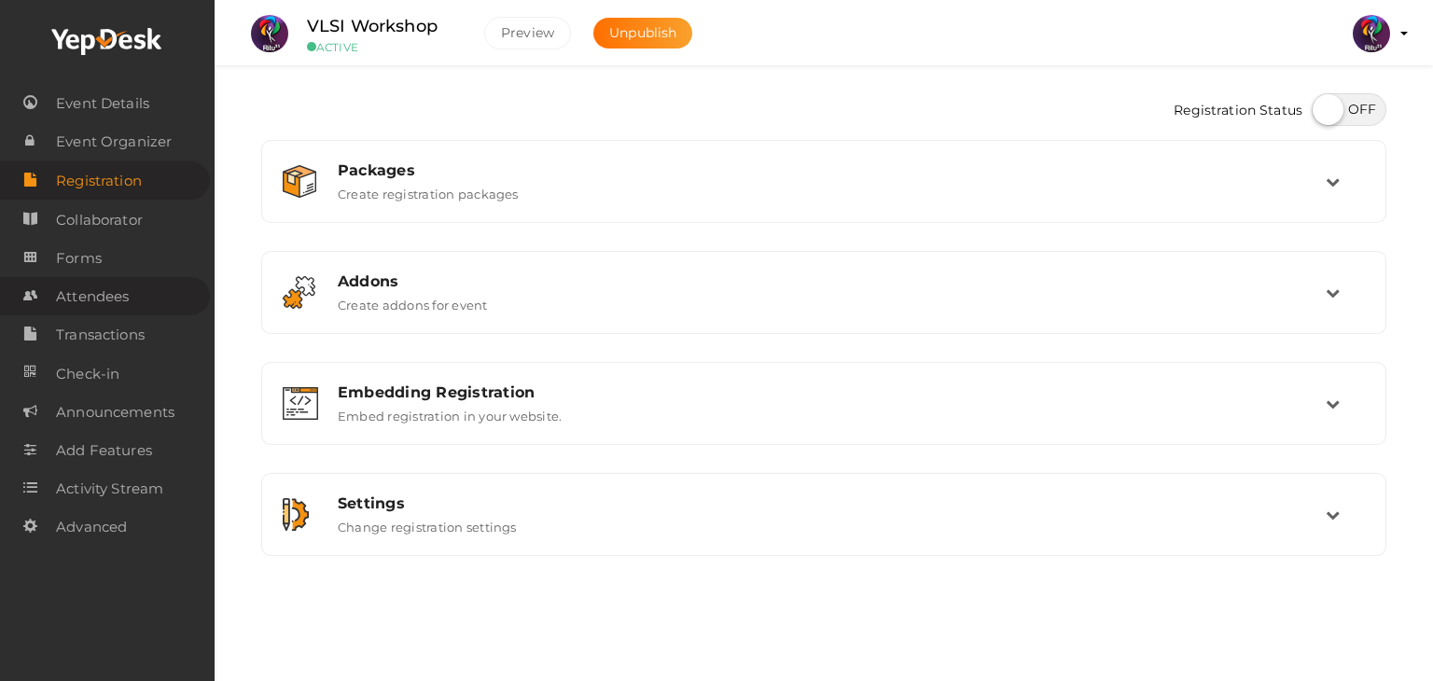
click at [83, 288] on span "Attendees" at bounding box center [92, 296] width 73 height 37
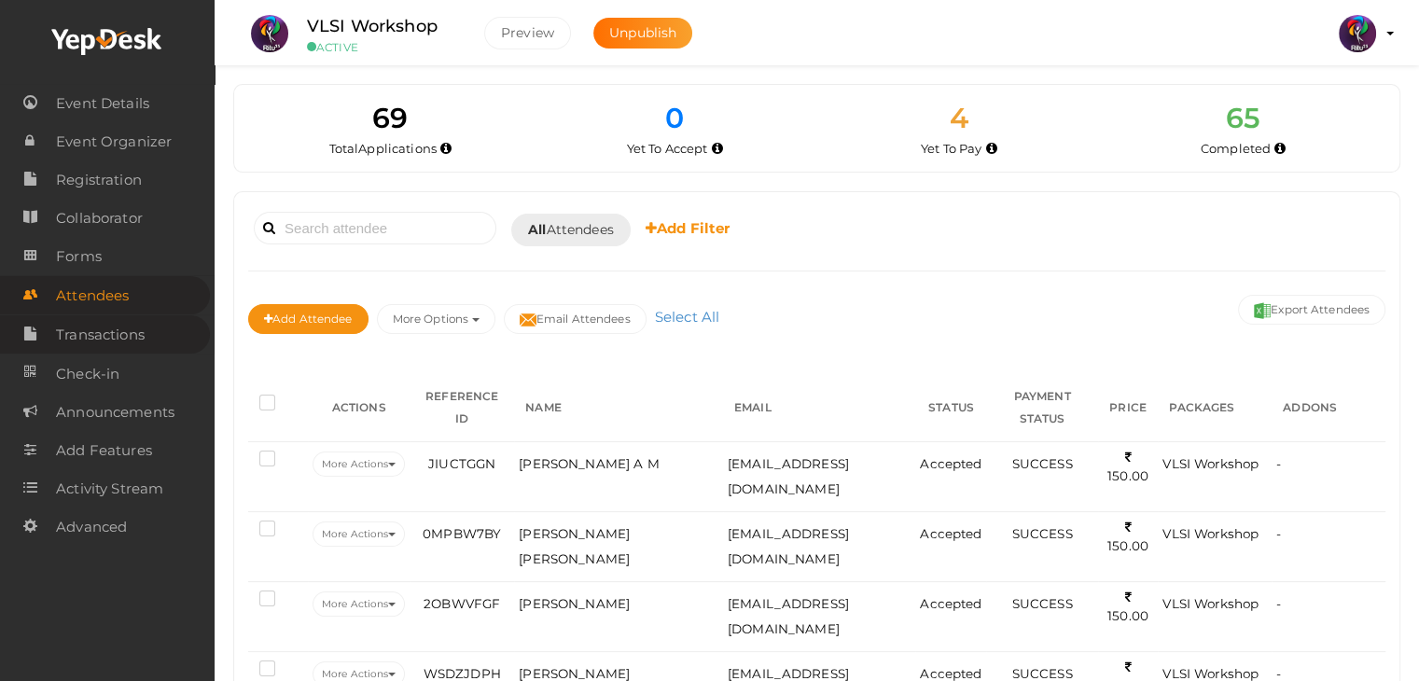
click at [149, 344] on link "Transactions" at bounding box center [105, 334] width 210 height 38
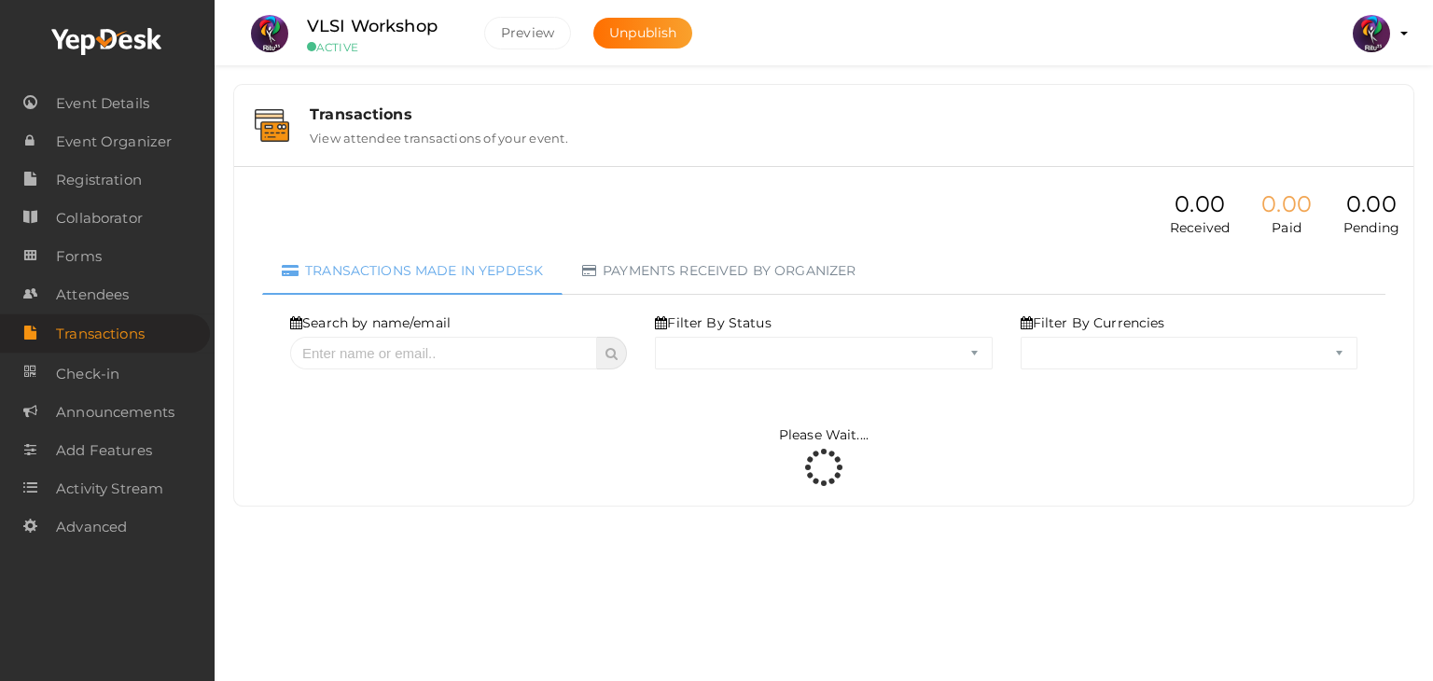
select select "ALL"
click at [126, 173] on span "Registration" at bounding box center [99, 179] width 86 height 37
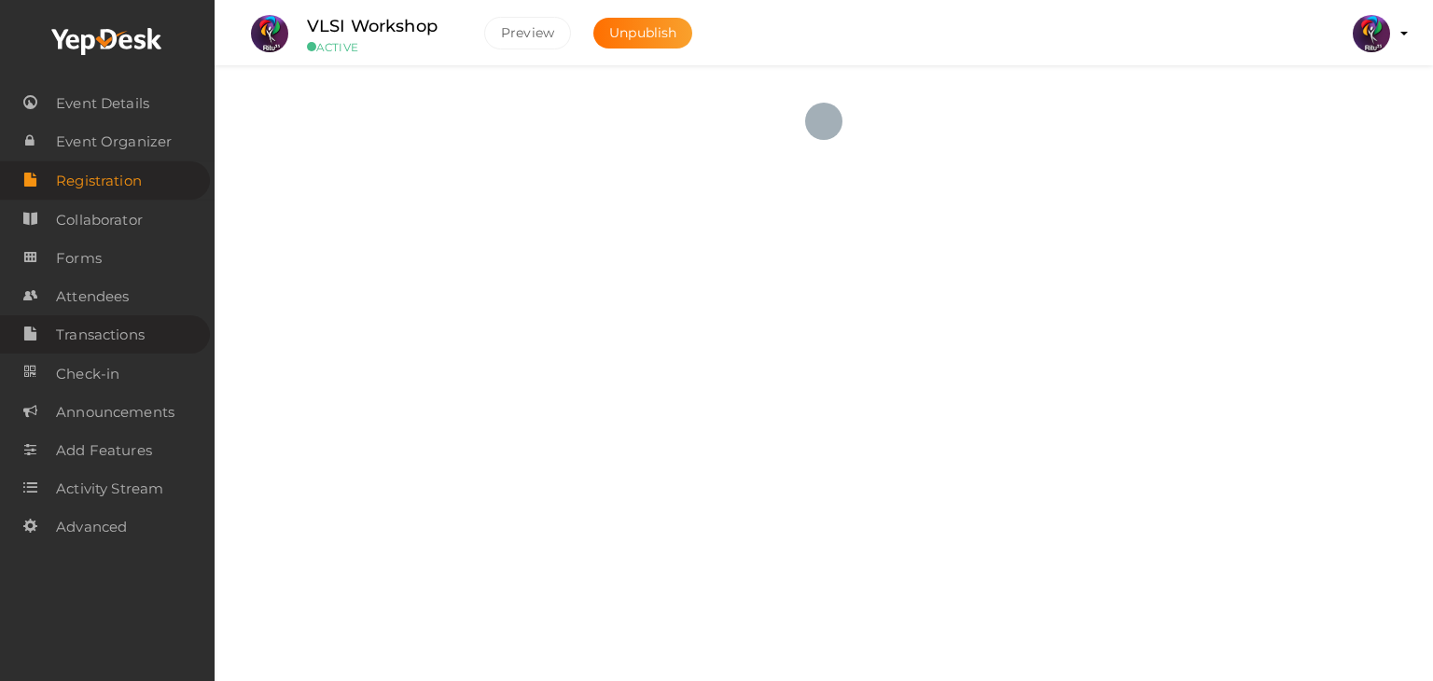
click at [119, 339] on span "Transactions" at bounding box center [100, 334] width 89 height 37
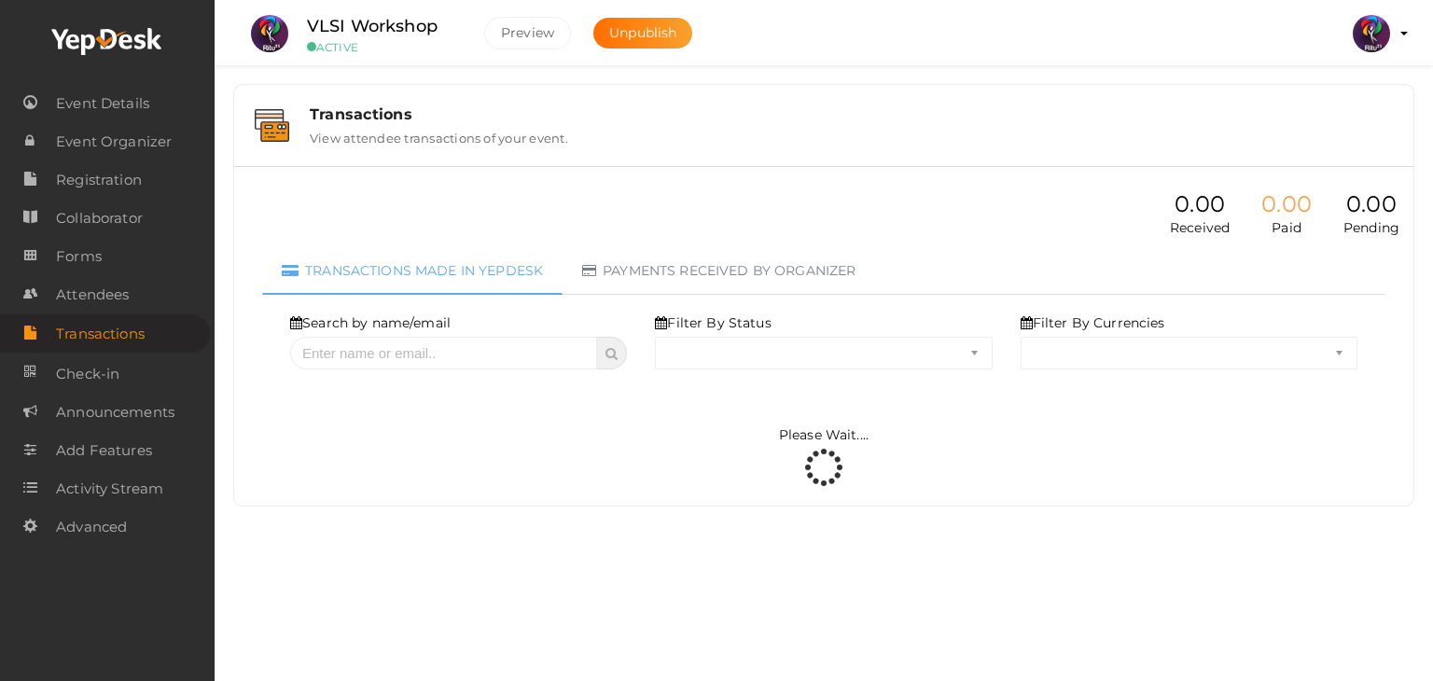
select select "ALL"
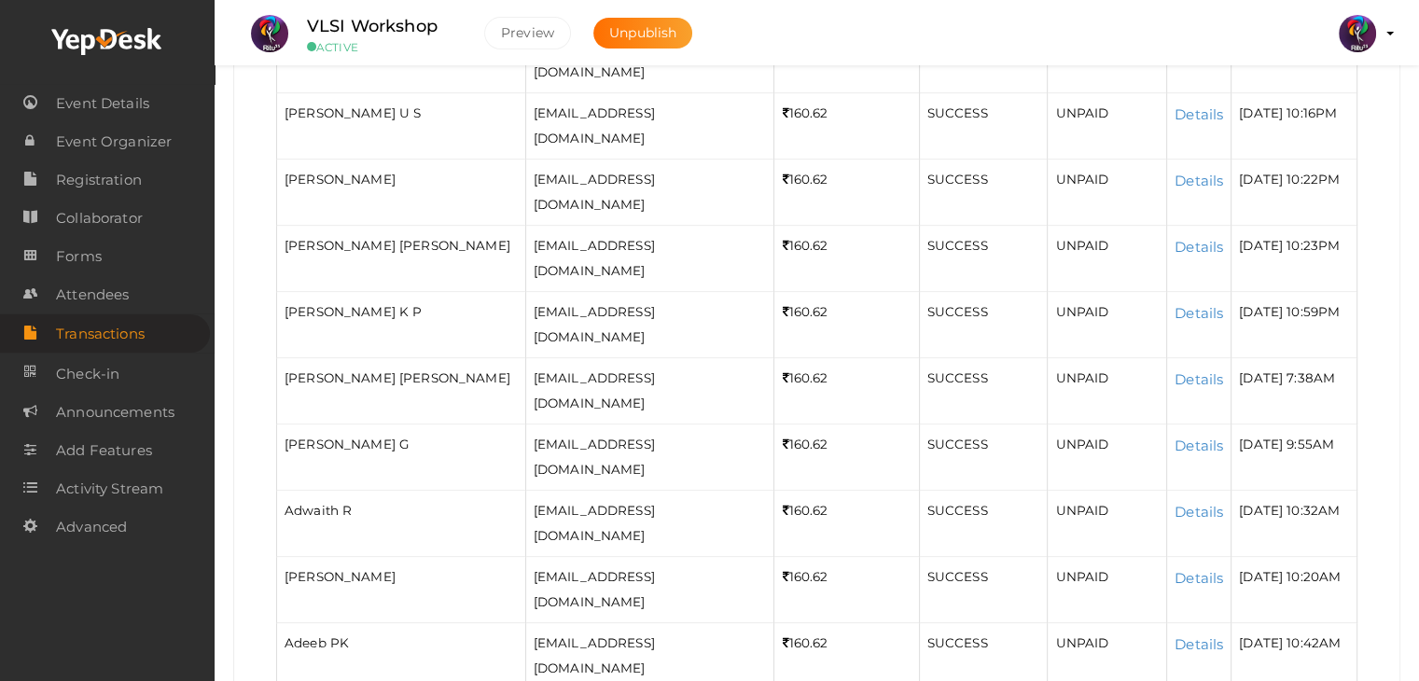
scroll to position [503, 0]
click at [114, 187] on span "Registration" at bounding box center [99, 179] width 86 height 37
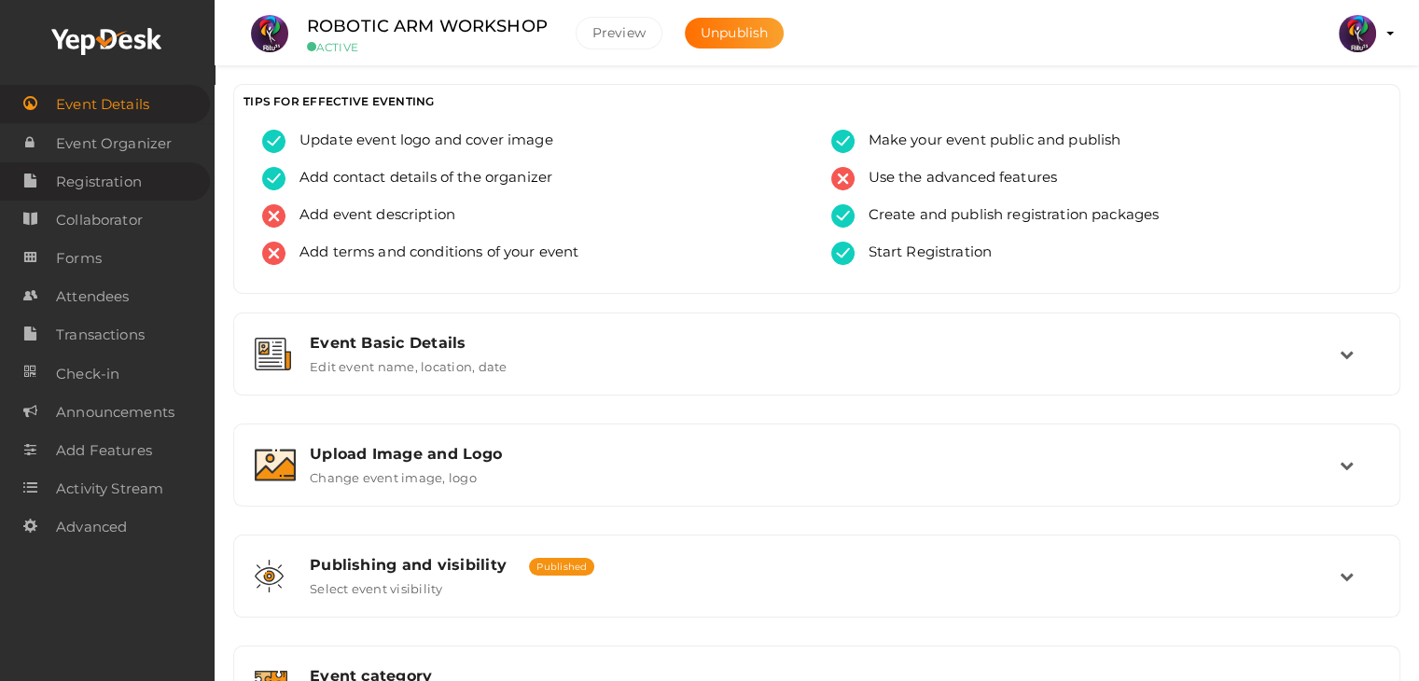
click at [115, 184] on span "Registration" at bounding box center [99, 181] width 86 height 37
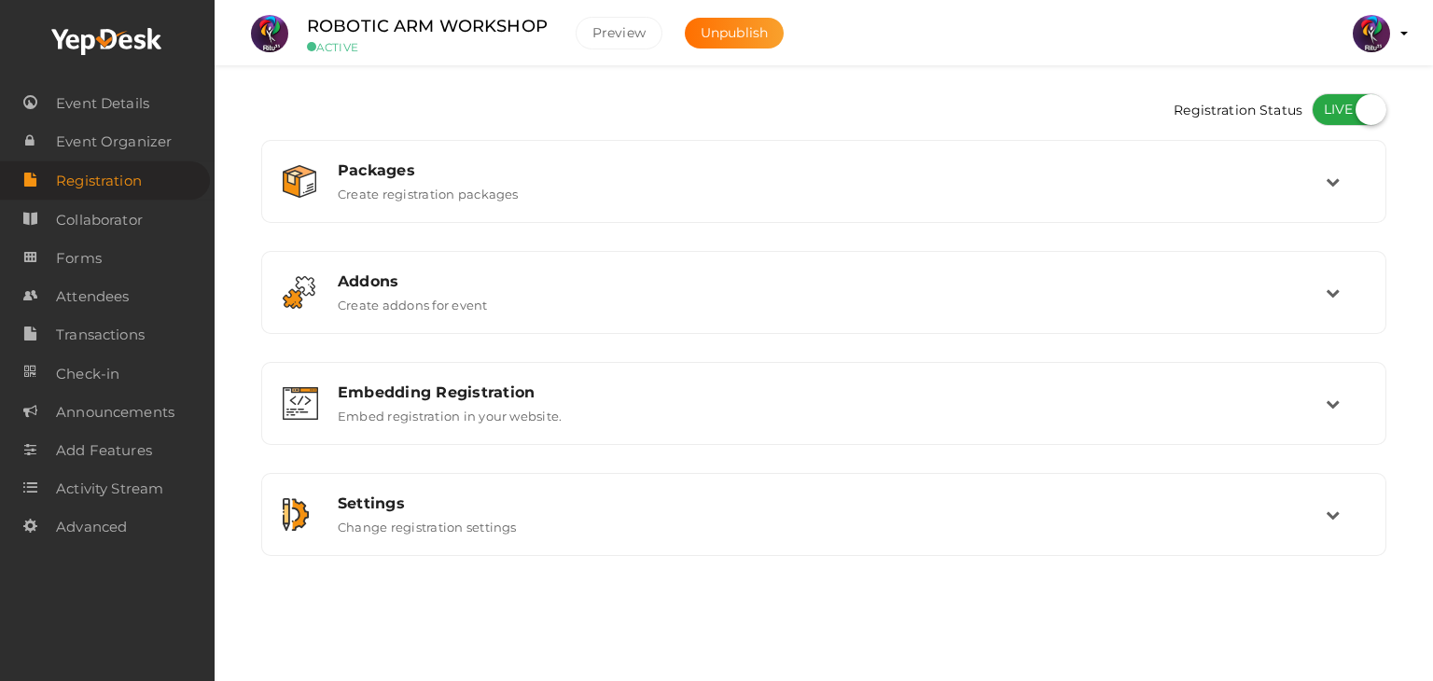
click at [1345, 120] on label at bounding box center [1348, 109] width 75 height 33
click at [1323, 109] on input "checkbox" at bounding box center [1317, 103] width 12 height 12
checkbox input "false"
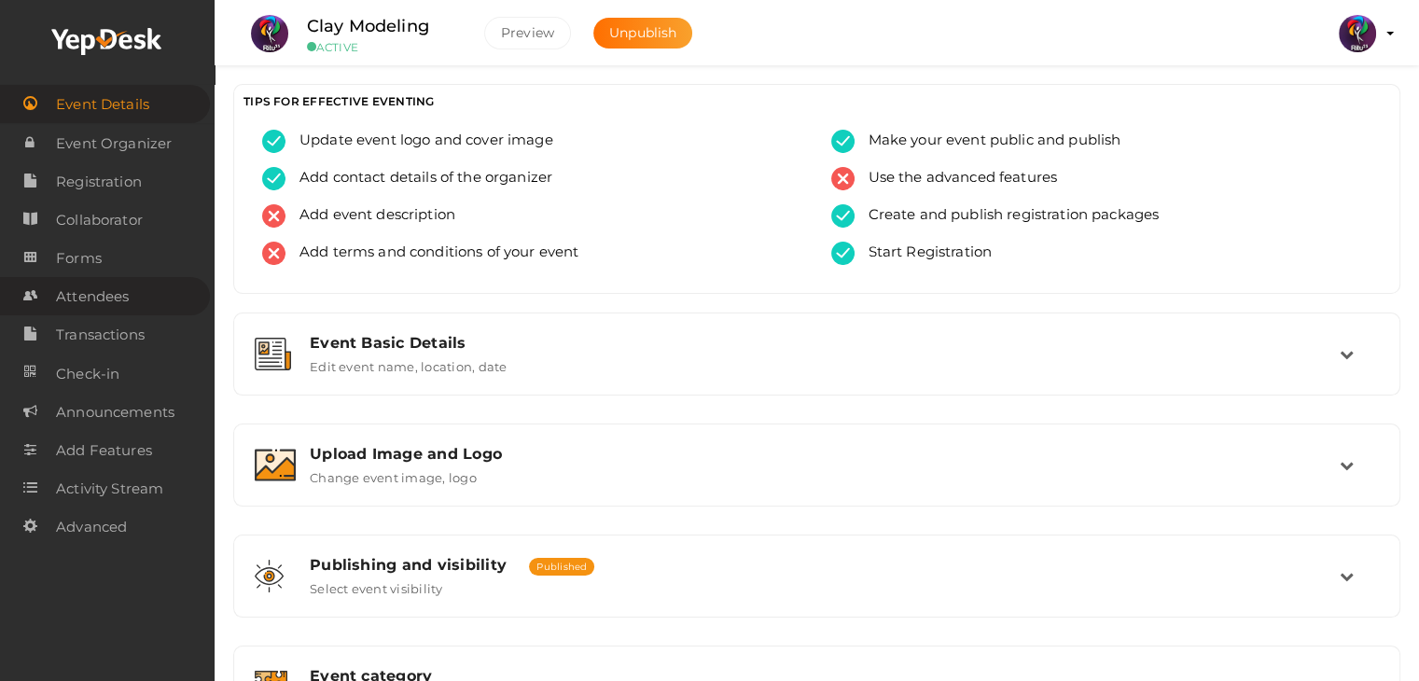
click at [82, 300] on span "Attendees" at bounding box center [92, 296] width 73 height 37
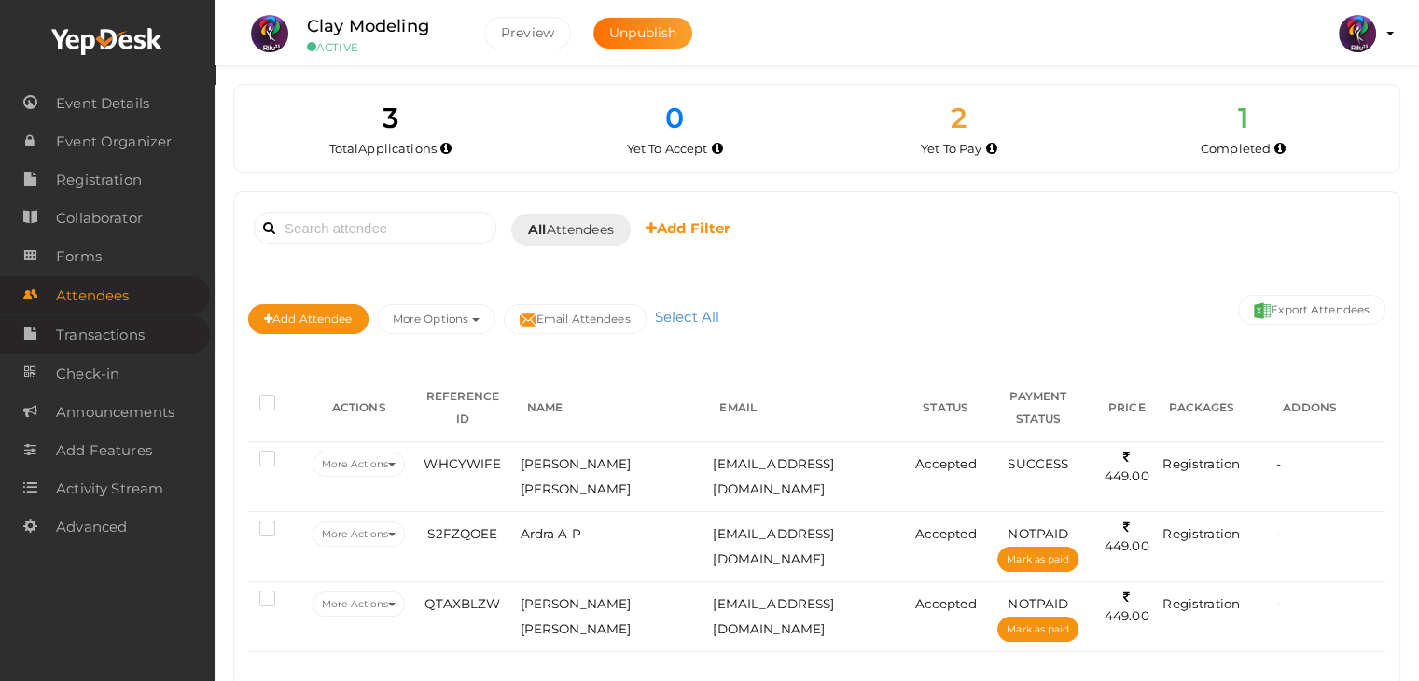
click at [90, 329] on span "Transactions" at bounding box center [100, 334] width 89 height 37
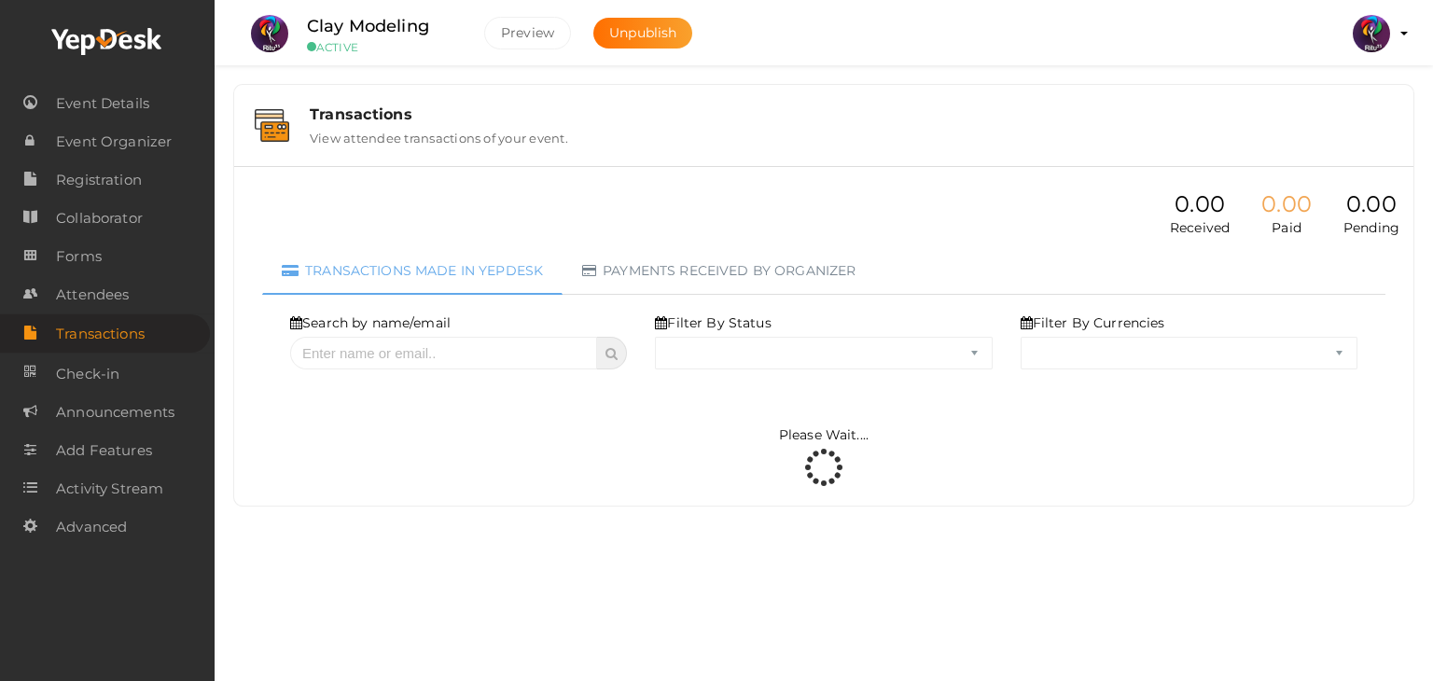
select select "ALL"
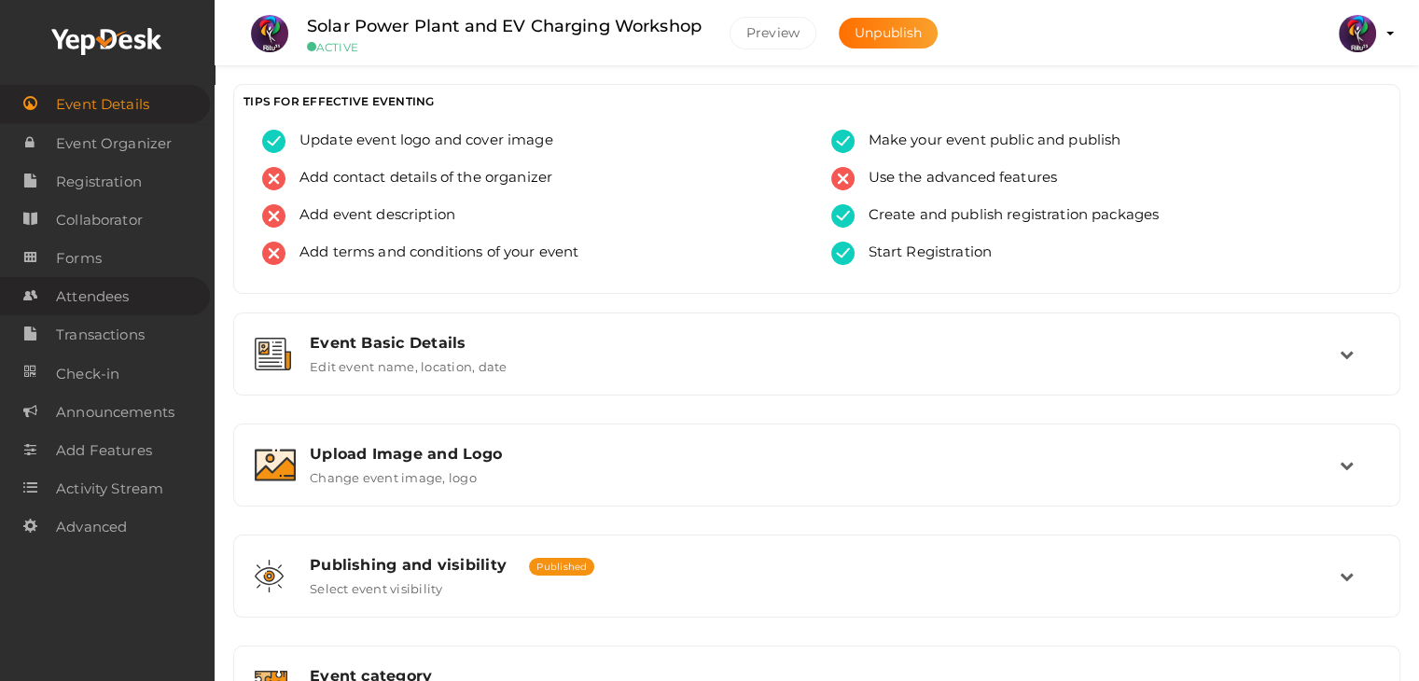
click at [85, 292] on span "Attendees" at bounding box center [92, 296] width 73 height 37
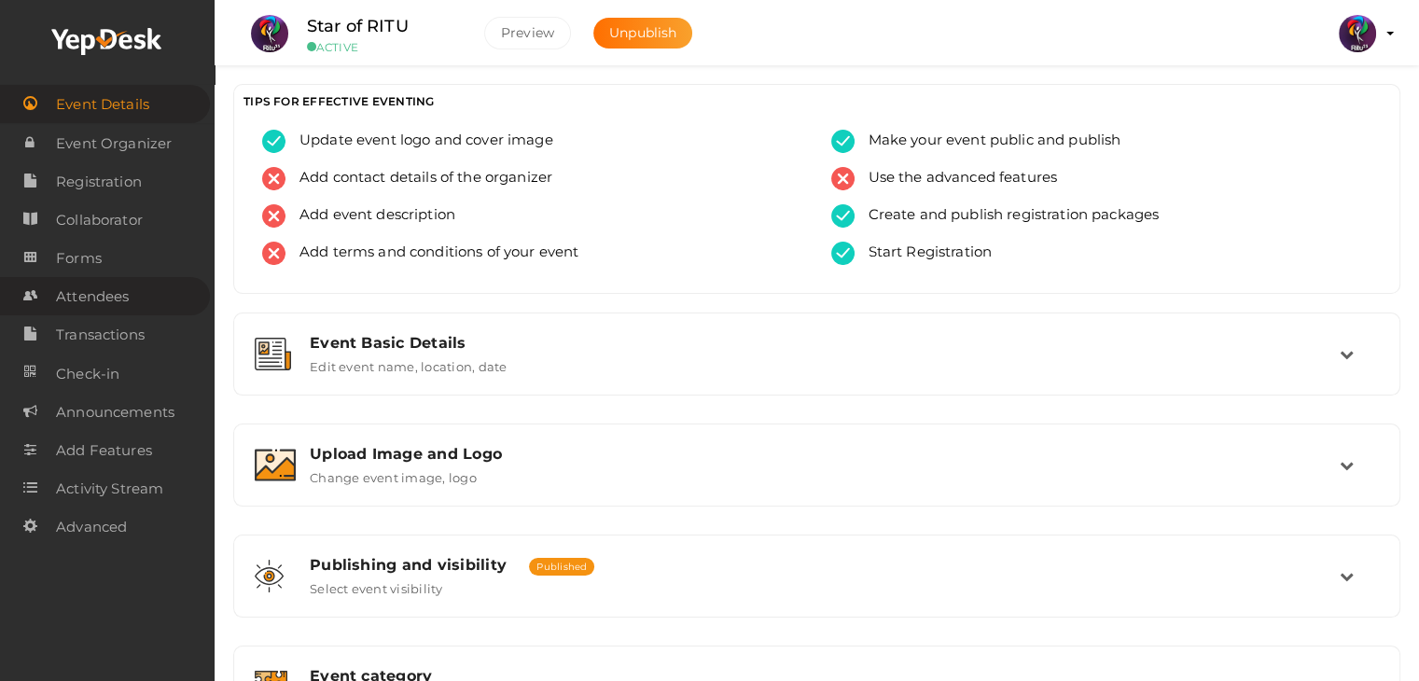
click at [90, 295] on span "Attendees" at bounding box center [92, 296] width 73 height 37
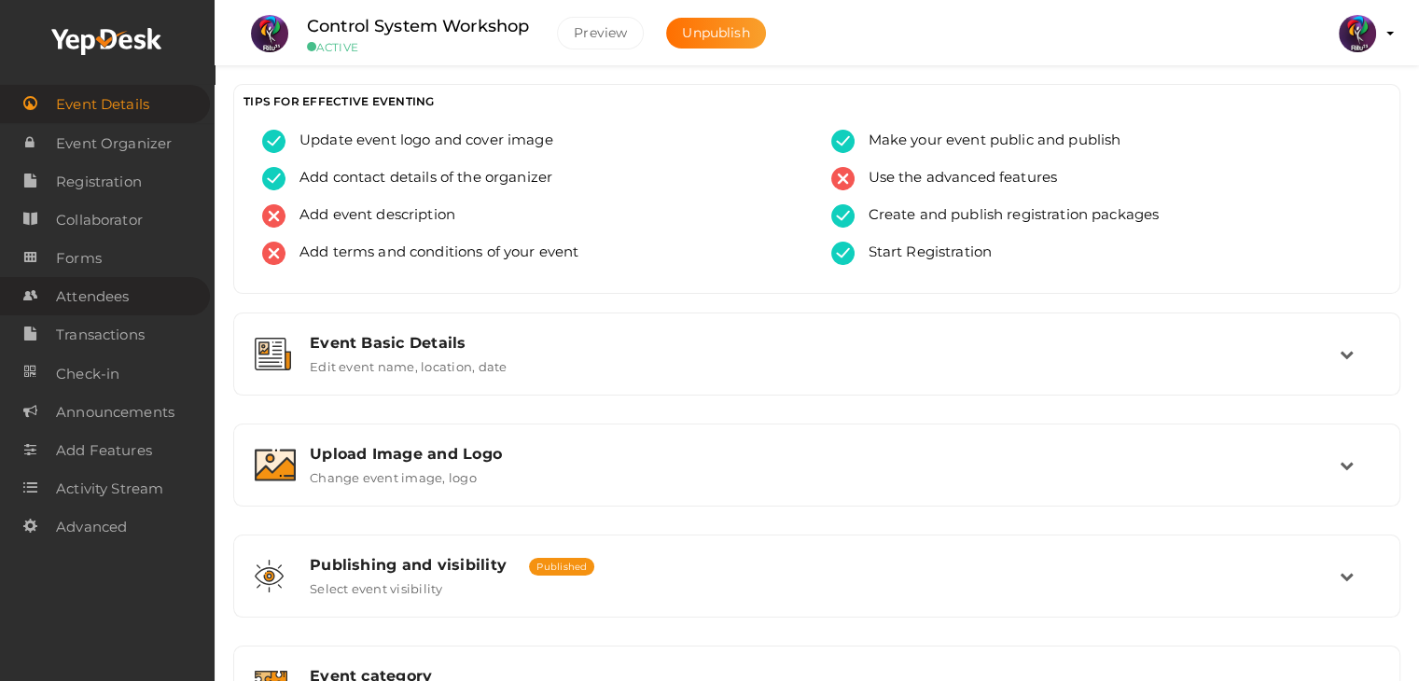
click at [95, 292] on span "Attendees" at bounding box center [92, 296] width 73 height 37
click at [90, 302] on span "Attendees" at bounding box center [92, 296] width 73 height 37
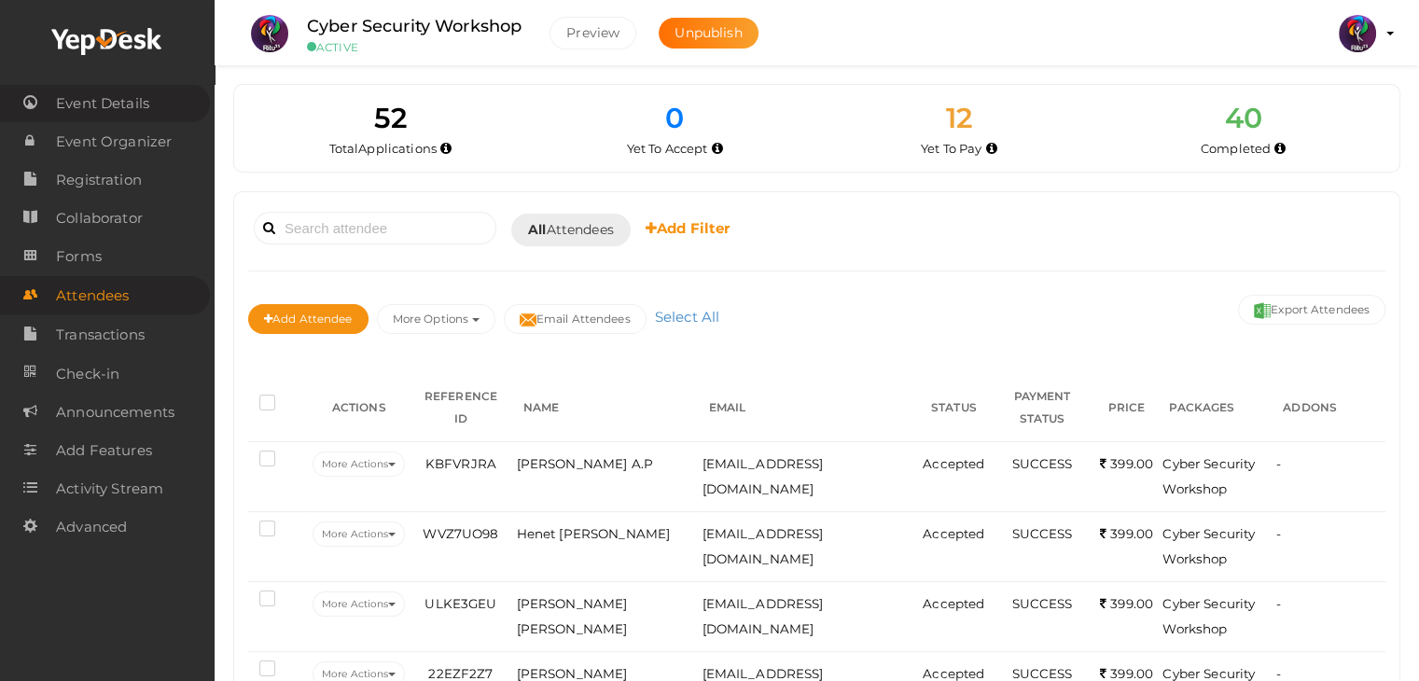
click at [97, 94] on span "Event Details" at bounding box center [102, 103] width 93 height 37
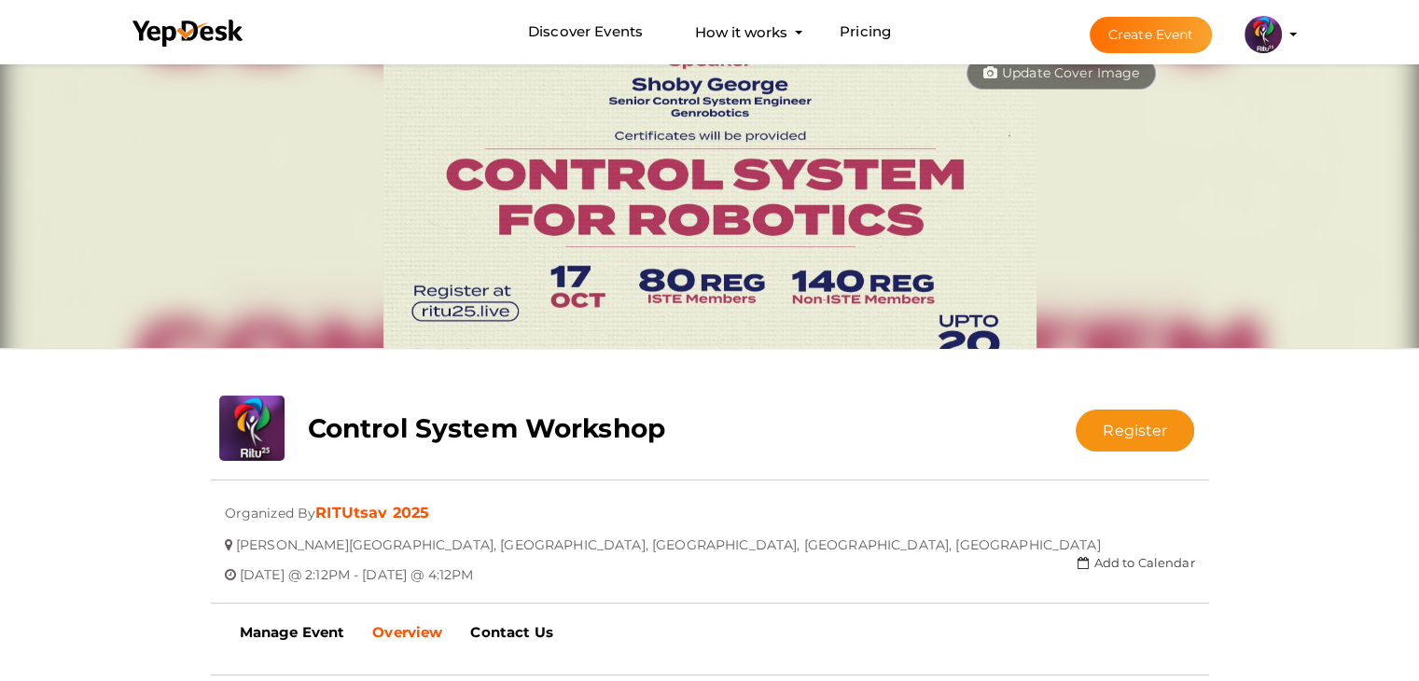
scroll to position [36, 0]
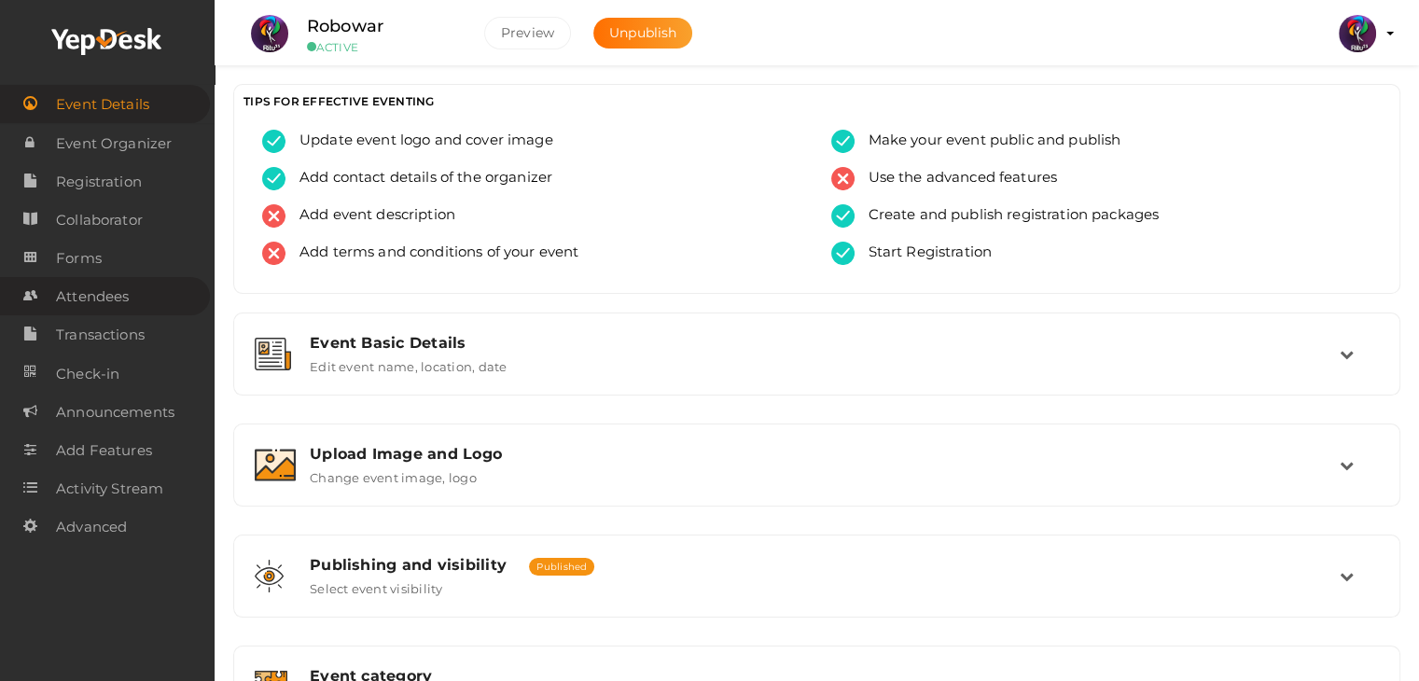
click at [116, 295] on span "Attendees" at bounding box center [92, 296] width 73 height 37
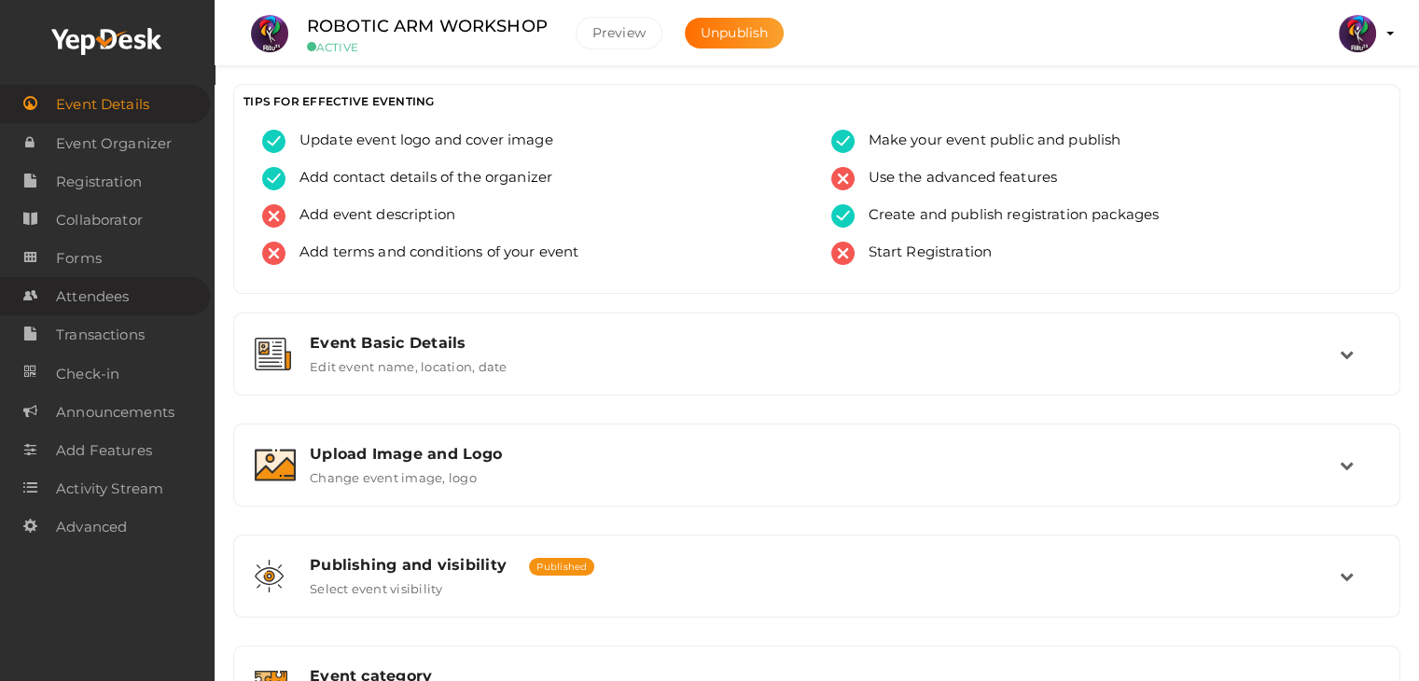
click at [65, 283] on span "Attendees" at bounding box center [92, 296] width 73 height 37
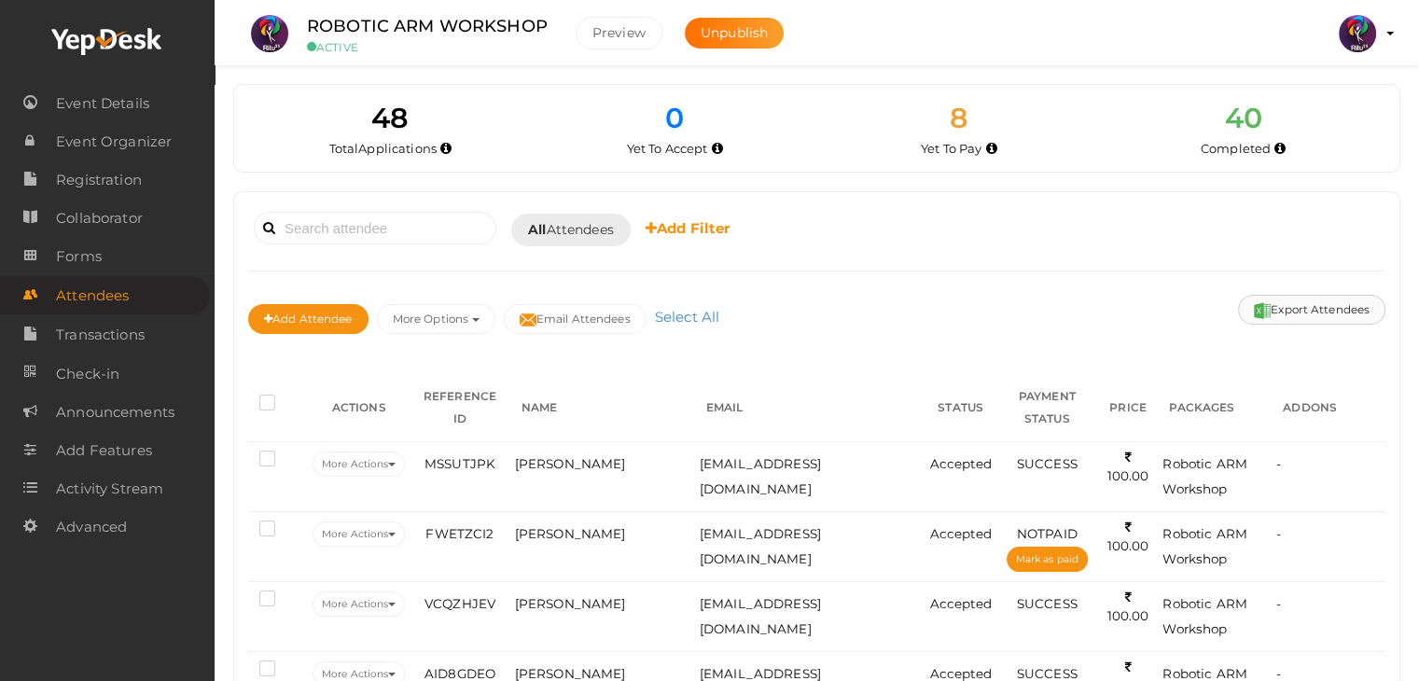
click at [1313, 297] on button "Export Attendees" at bounding box center [1311, 310] width 147 height 30
click at [1278, 298] on button "Export Attendees" at bounding box center [1311, 310] width 147 height 30
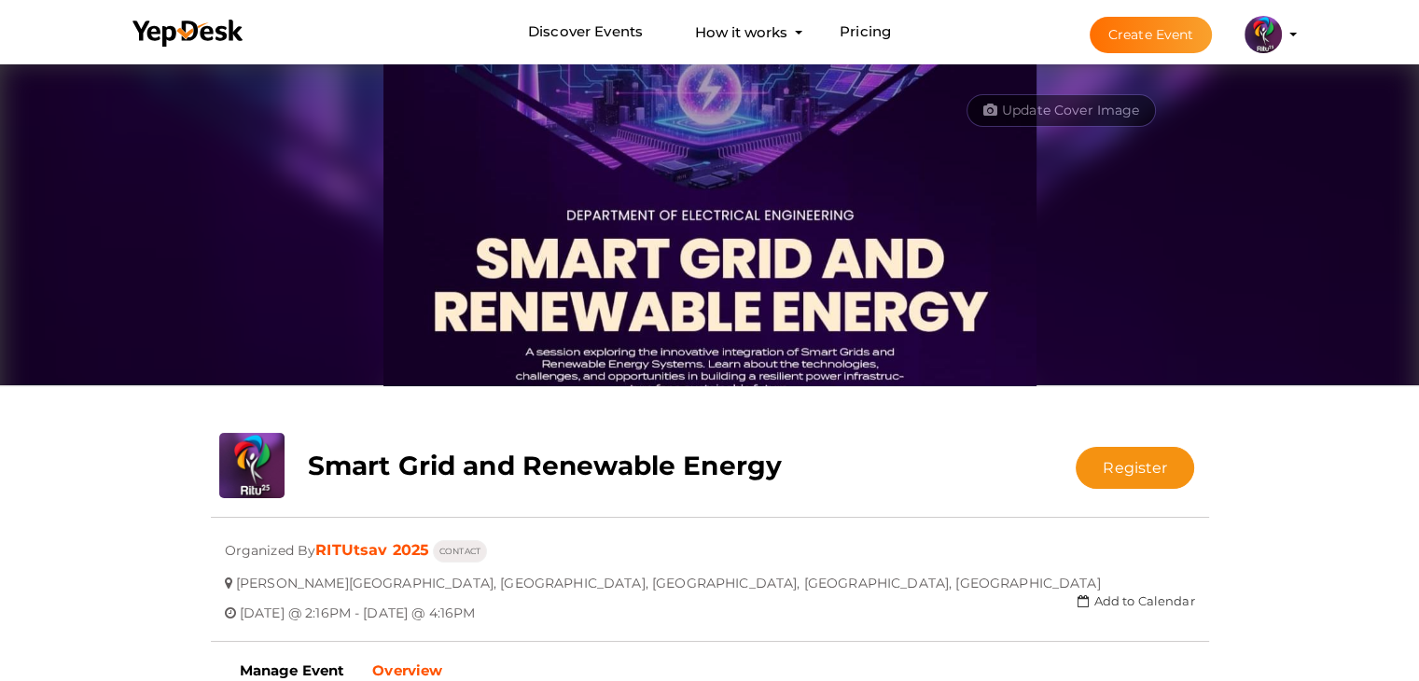
click at [904, 143] on img at bounding box center [709, 223] width 653 height 326
click at [850, 114] on img at bounding box center [709, 223] width 653 height 326
drag, startPoint x: 850, startPoint y: 114, endPoint x: 824, endPoint y: 177, distance: 68.2
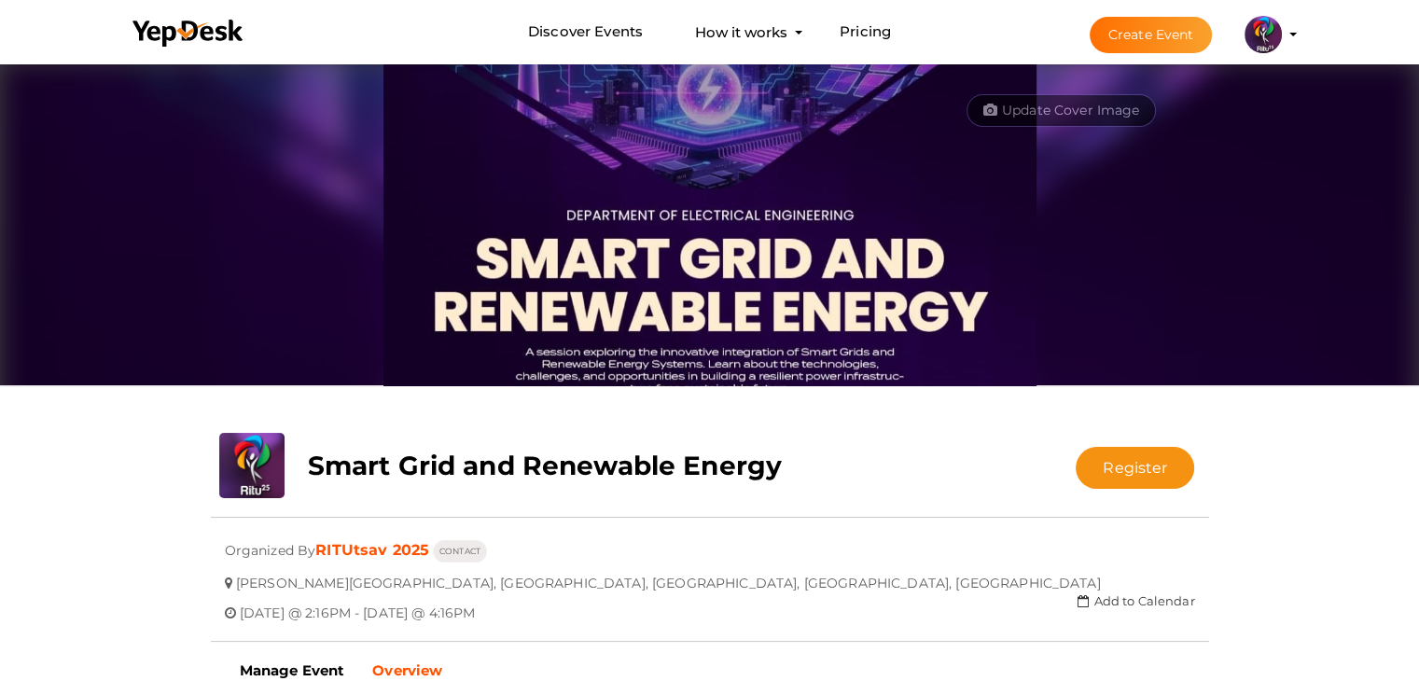
click at [824, 177] on img at bounding box center [709, 223] width 653 height 326
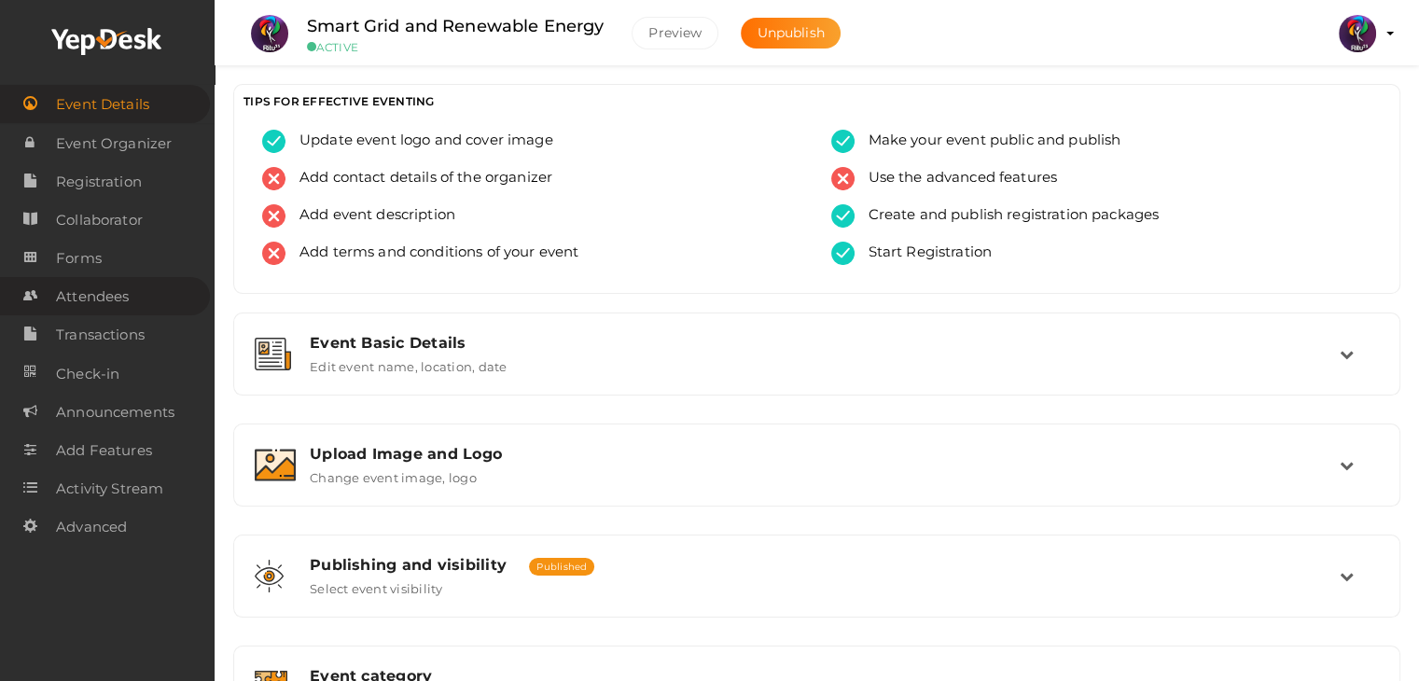
click at [128, 288] on span "Attendees" at bounding box center [92, 296] width 73 height 37
click at [119, 299] on span "Attendees" at bounding box center [92, 296] width 73 height 37
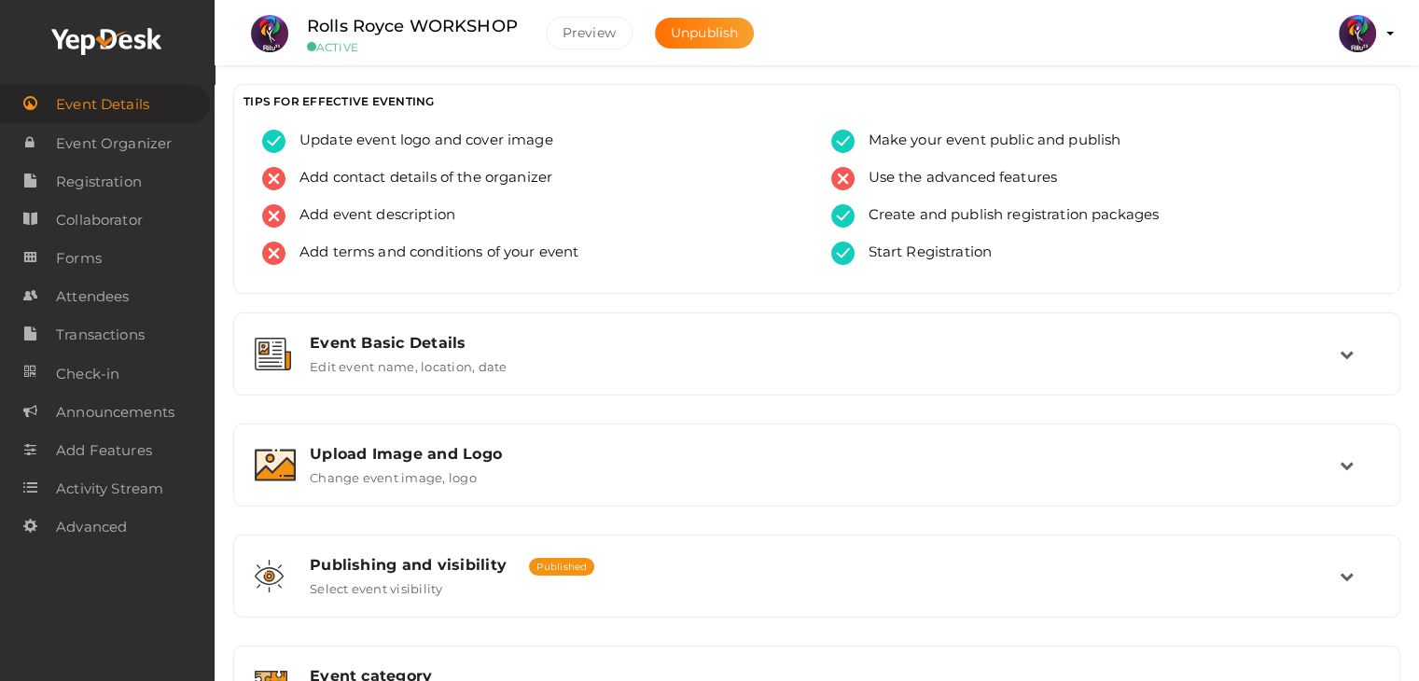
click at [675, 404] on div "Event Basic Details Edit event name, location, date Event Name Rolls Royce WORK…" at bounding box center [816, 631] width 1167 height 638
click at [145, 283] on link "Attendees" at bounding box center [105, 296] width 210 height 38
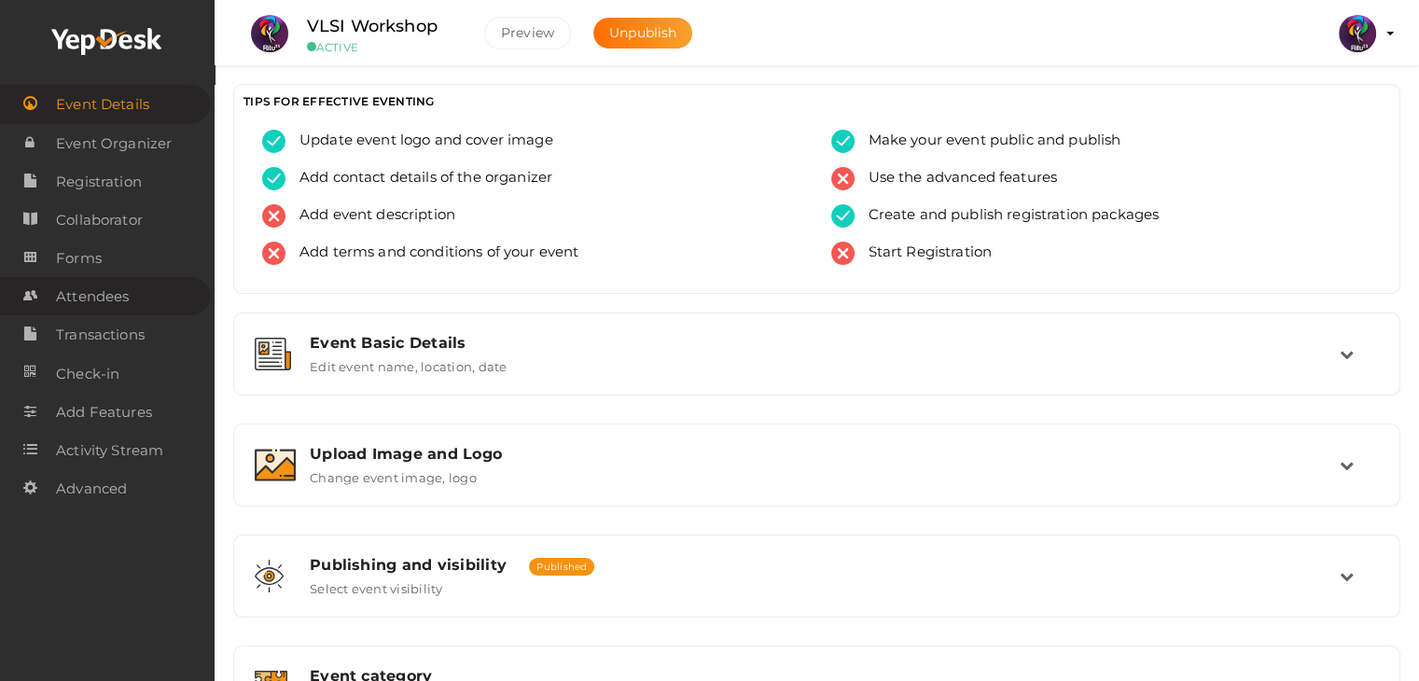
click at [104, 304] on span "Attendees" at bounding box center [92, 296] width 73 height 37
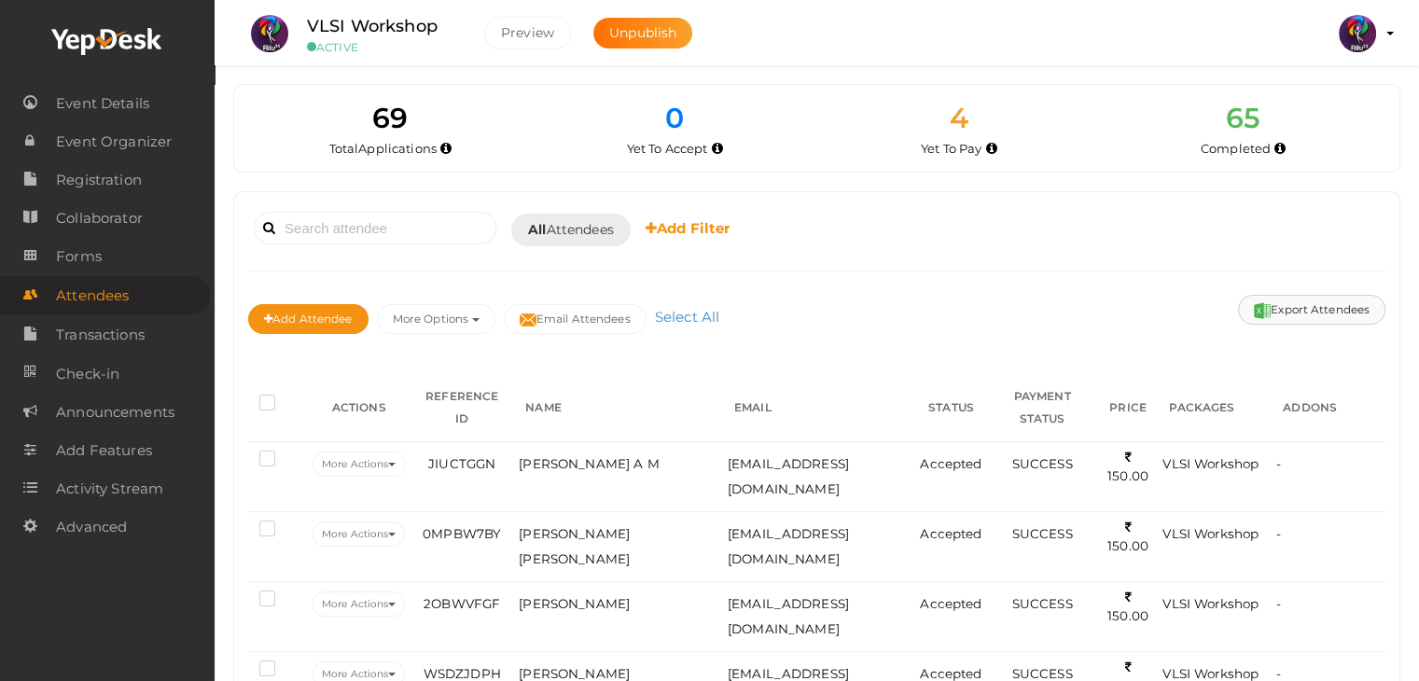
click at [1350, 314] on button "Export Attendees" at bounding box center [1311, 310] width 147 height 30
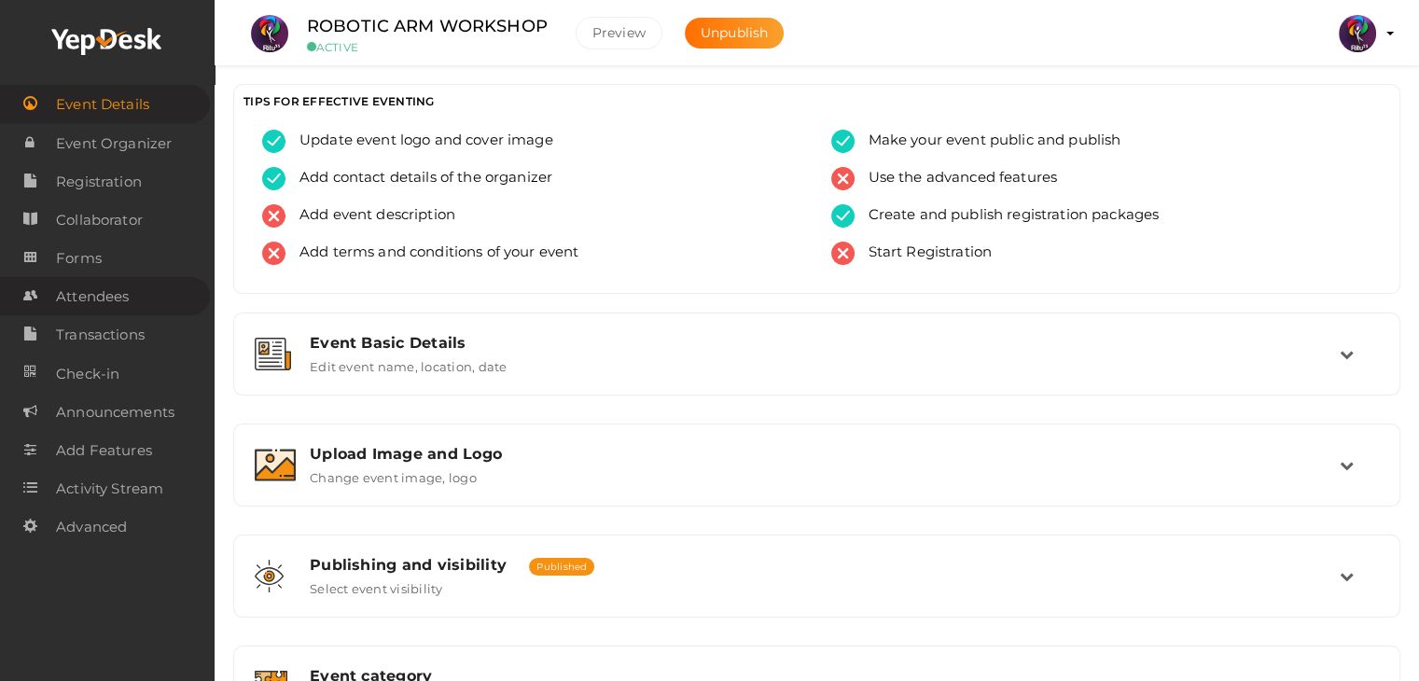
click at [105, 295] on span "Attendees" at bounding box center [92, 296] width 73 height 37
click at [115, 303] on span "Attendees" at bounding box center [92, 296] width 73 height 37
click at [154, 311] on link "Attendees" at bounding box center [105, 296] width 210 height 38
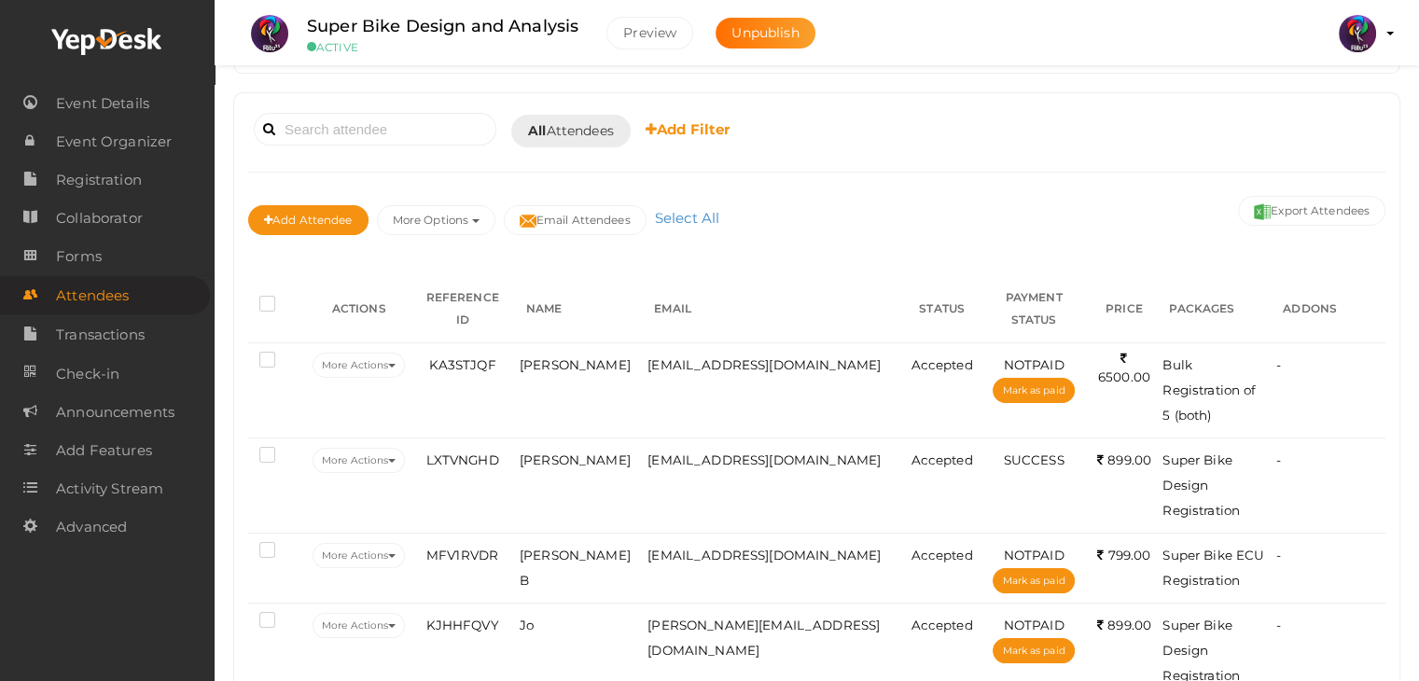
scroll to position [121, 0]
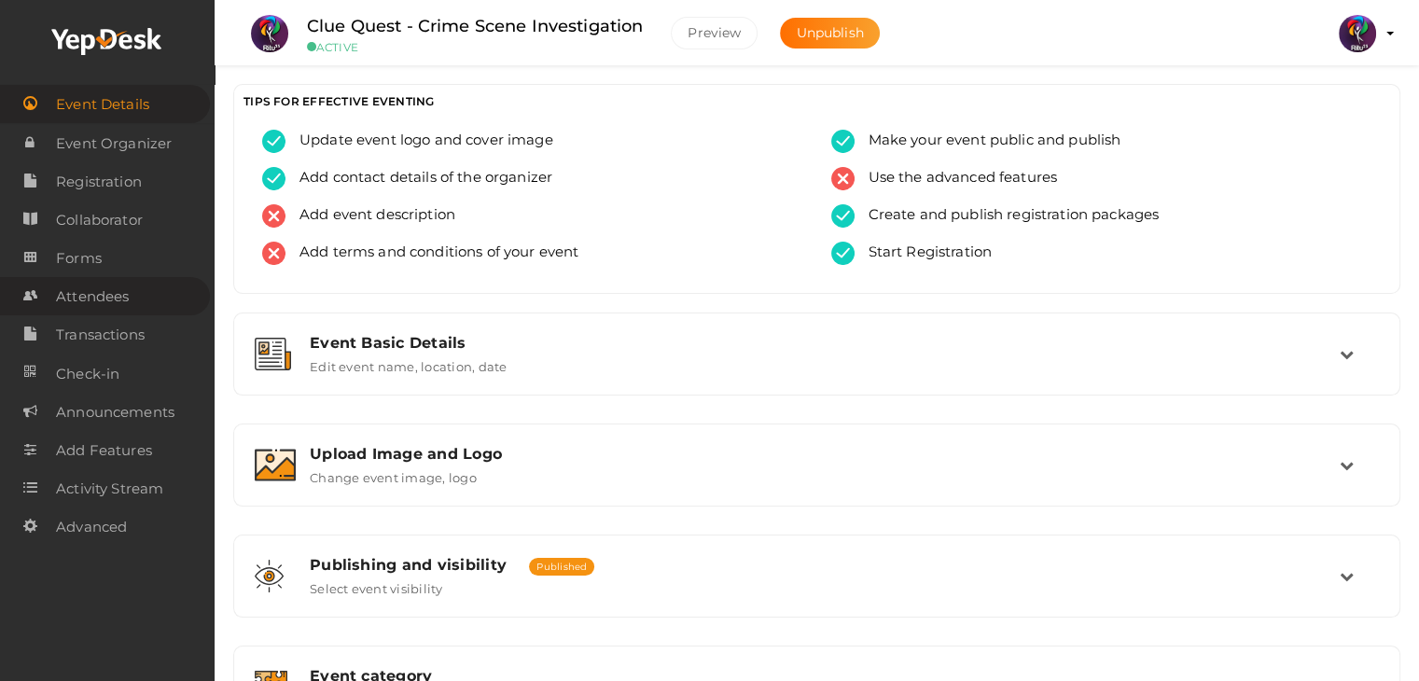
click at [115, 311] on span "Attendees" at bounding box center [92, 296] width 73 height 37
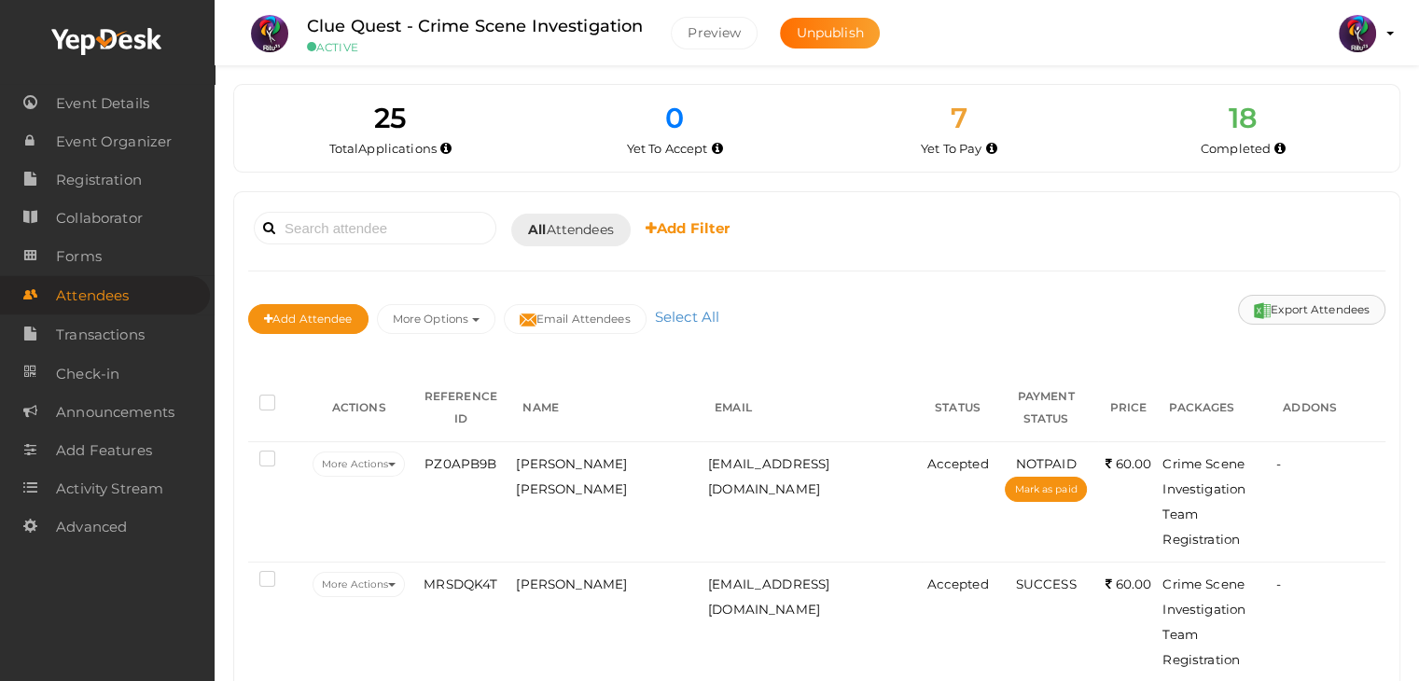
click at [1288, 306] on button "Export Attendees" at bounding box center [1311, 310] width 147 height 30
click at [120, 172] on span "Registration" at bounding box center [99, 179] width 86 height 37
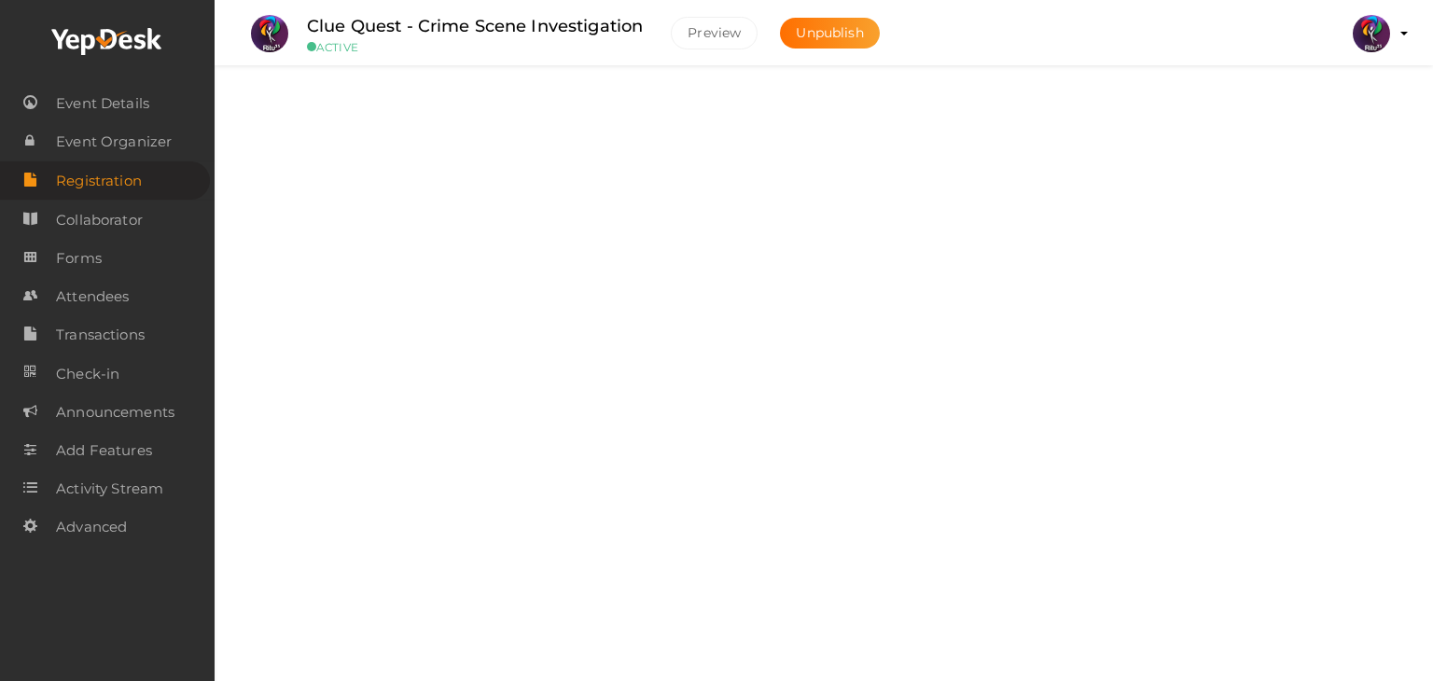
click at [1358, 106] on label at bounding box center [1348, 109] width 75 height 33
click at [1323, 106] on input "checkbox" at bounding box center [1317, 103] width 12 height 12
checkbox input "false"
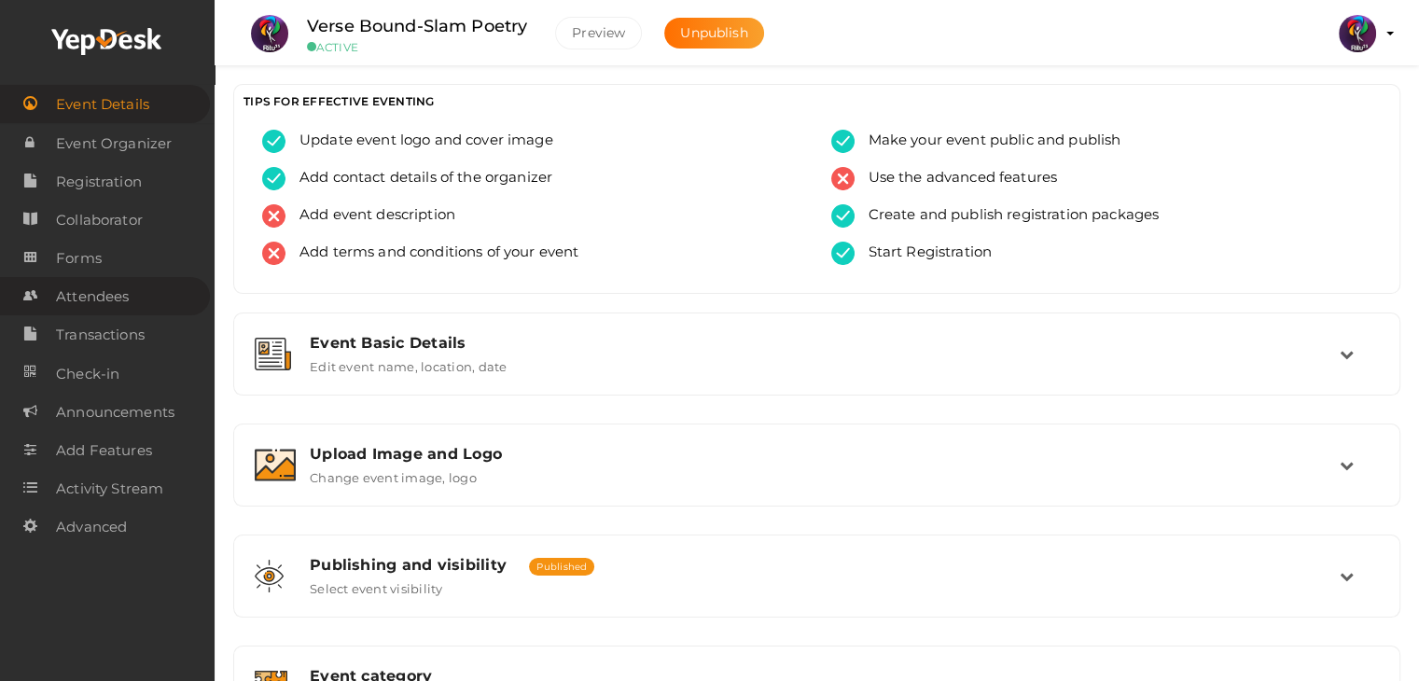
click at [105, 300] on span "Attendees" at bounding box center [92, 296] width 73 height 37
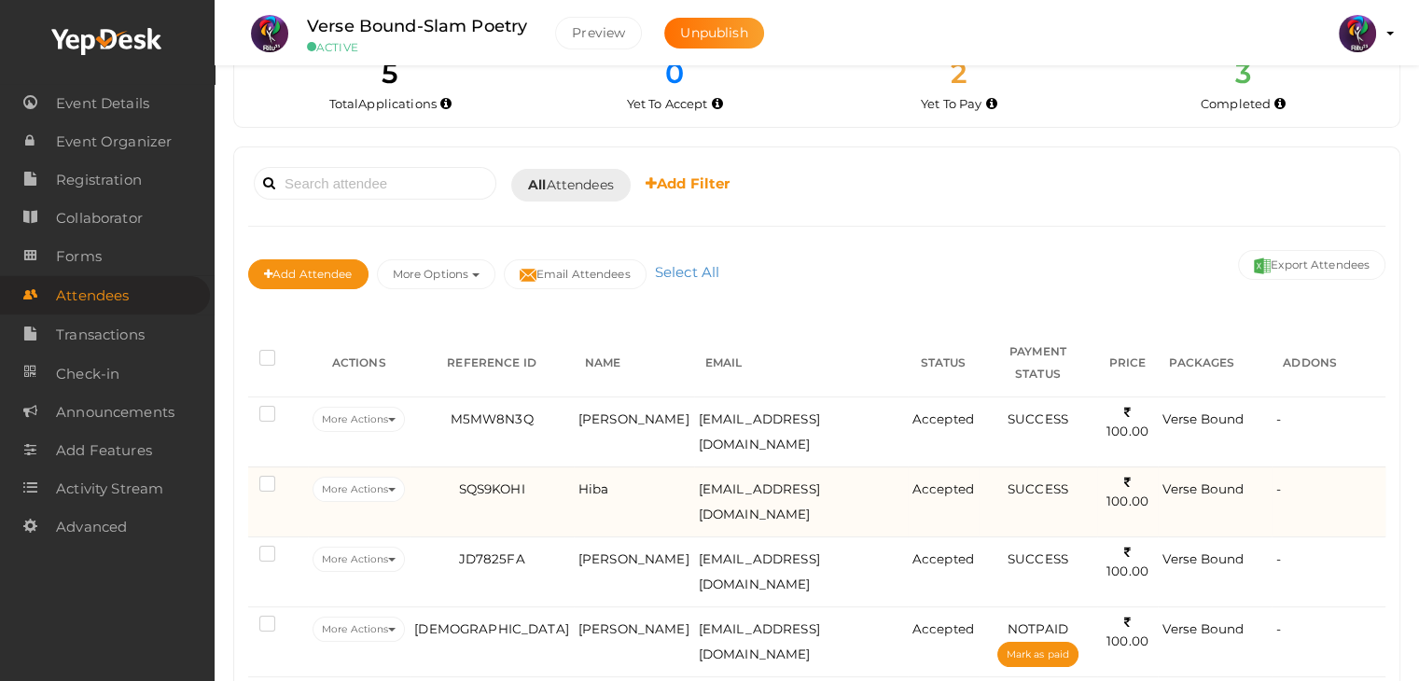
scroll to position [37, 0]
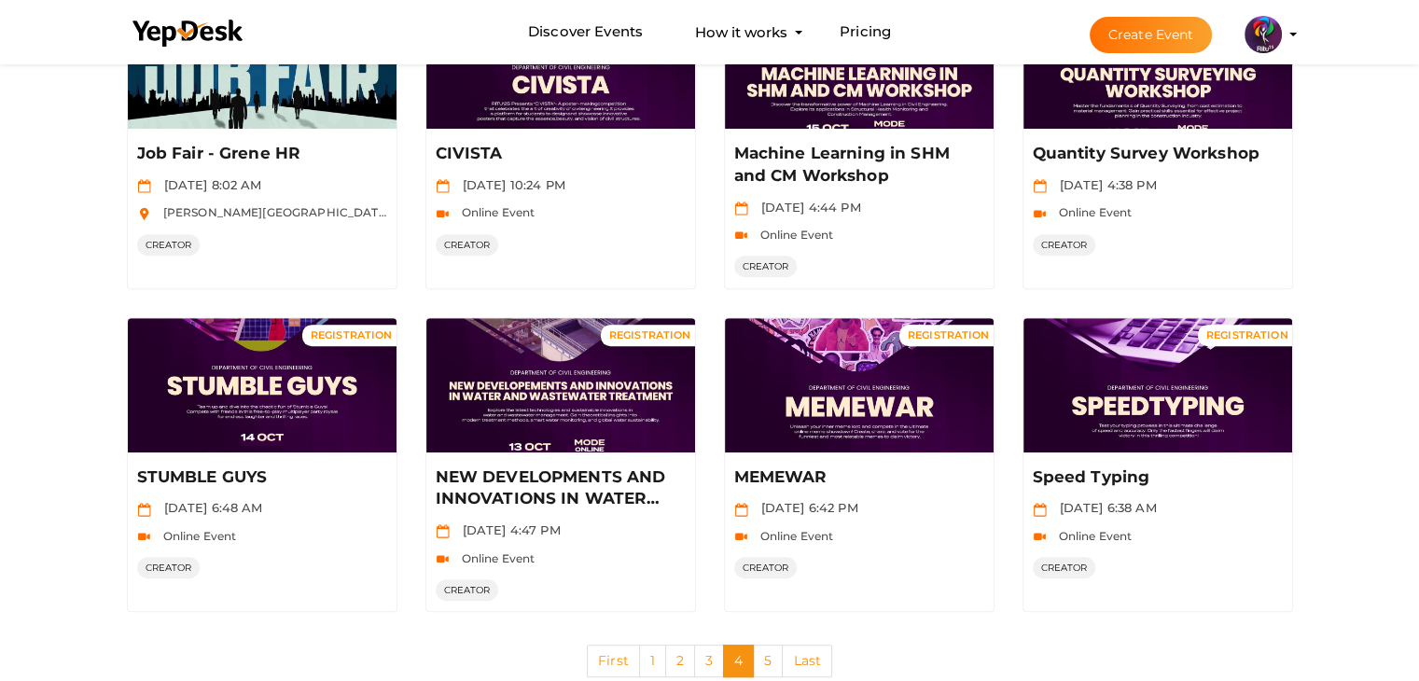
scroll to position [907, 0]
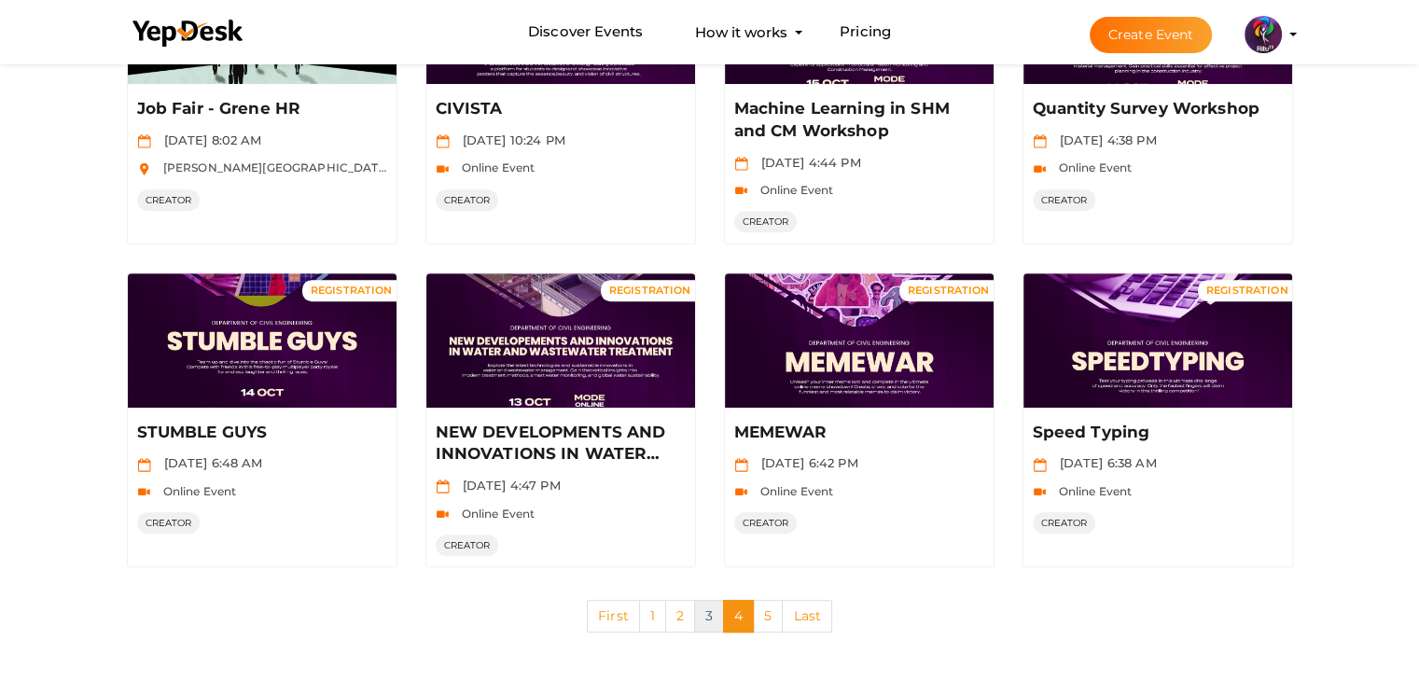
click at [699, 612] on link "3" at bounding box center [709, 616] width 30 height 33
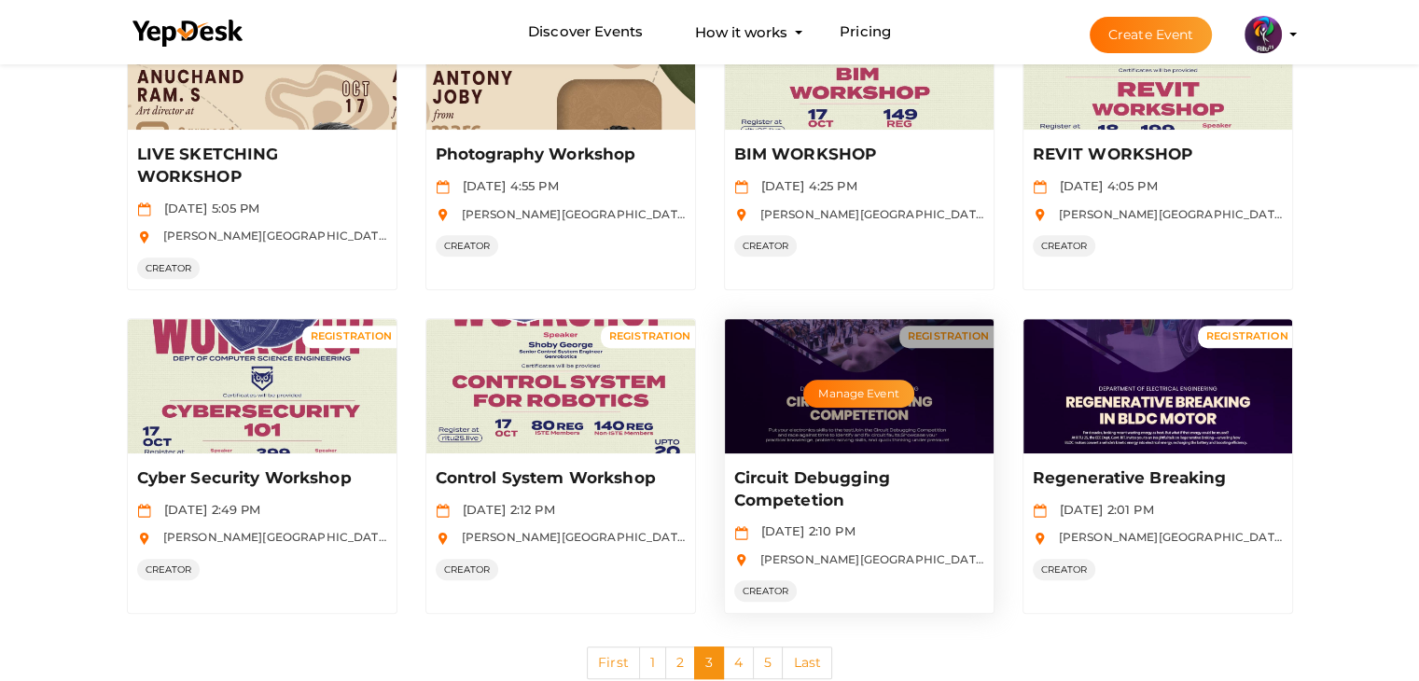
scroll to position [884, 0]
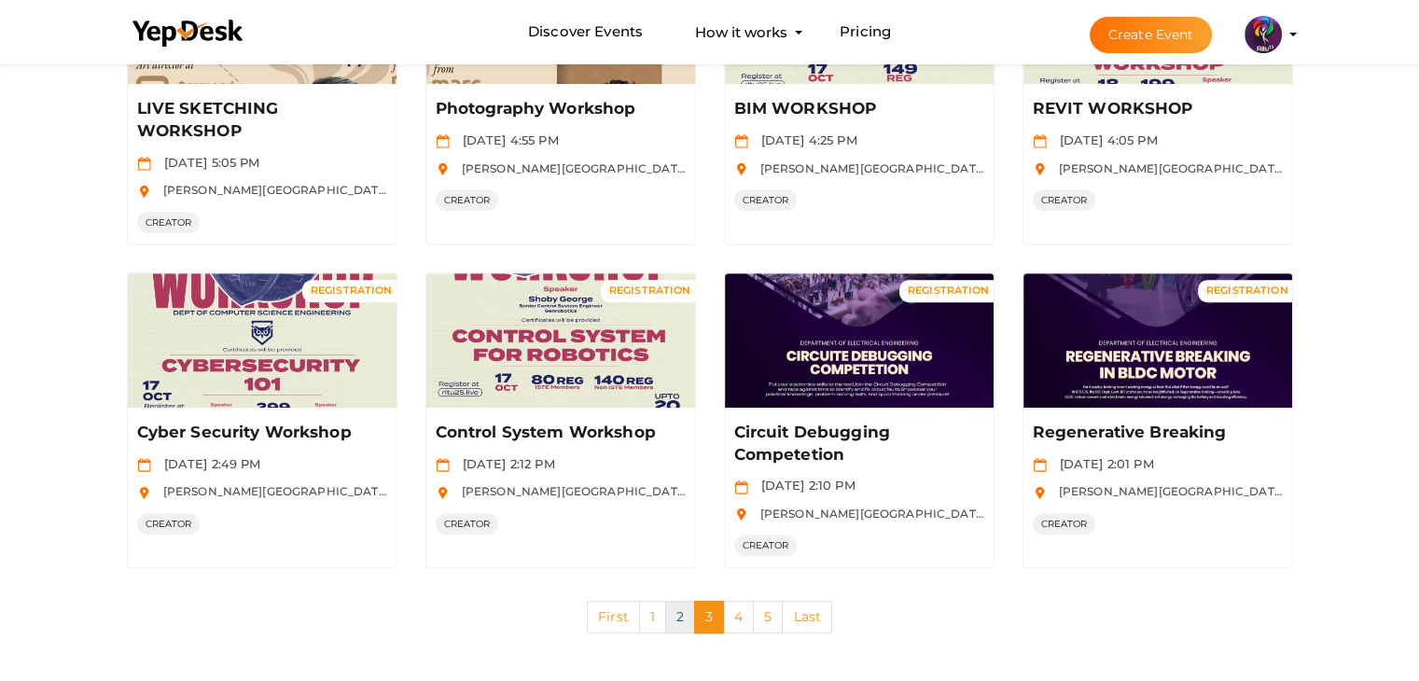
click at [678, 618] on link "2" at bounding box center [680, 617] width 30 height 33
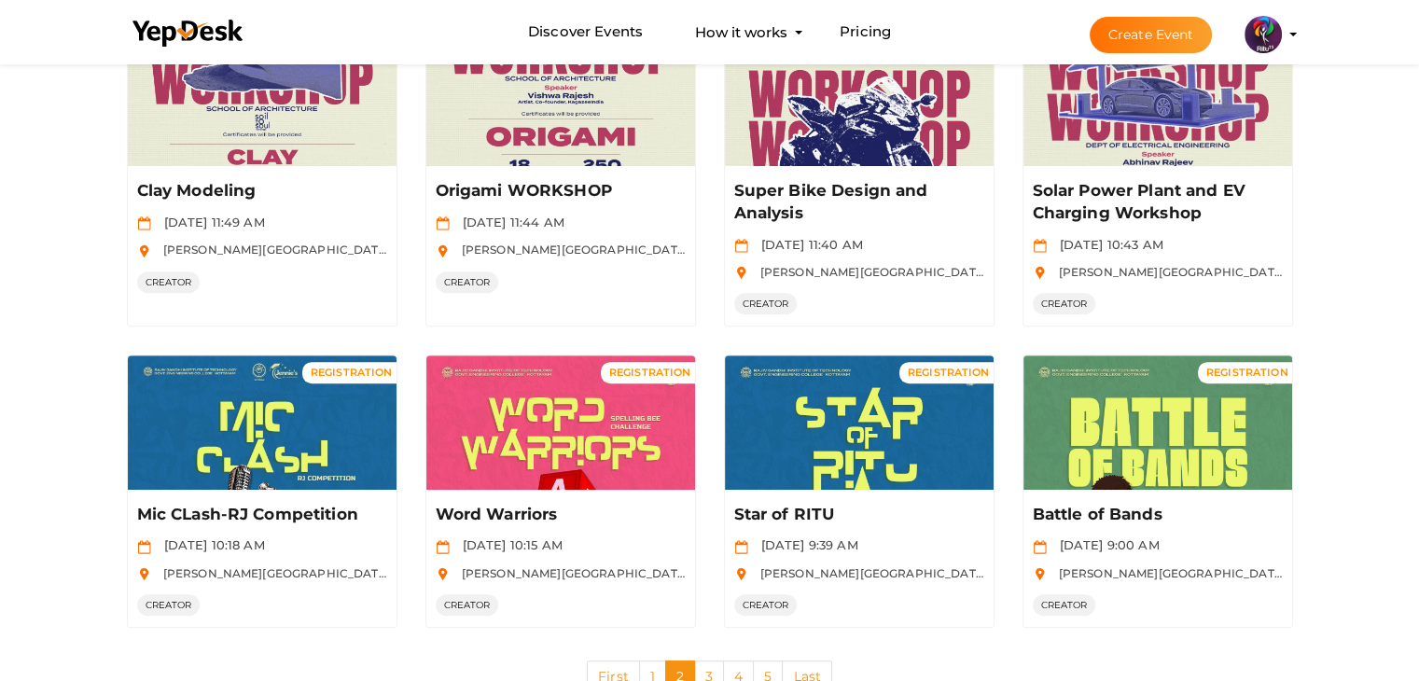
scroll to position [828, 0]
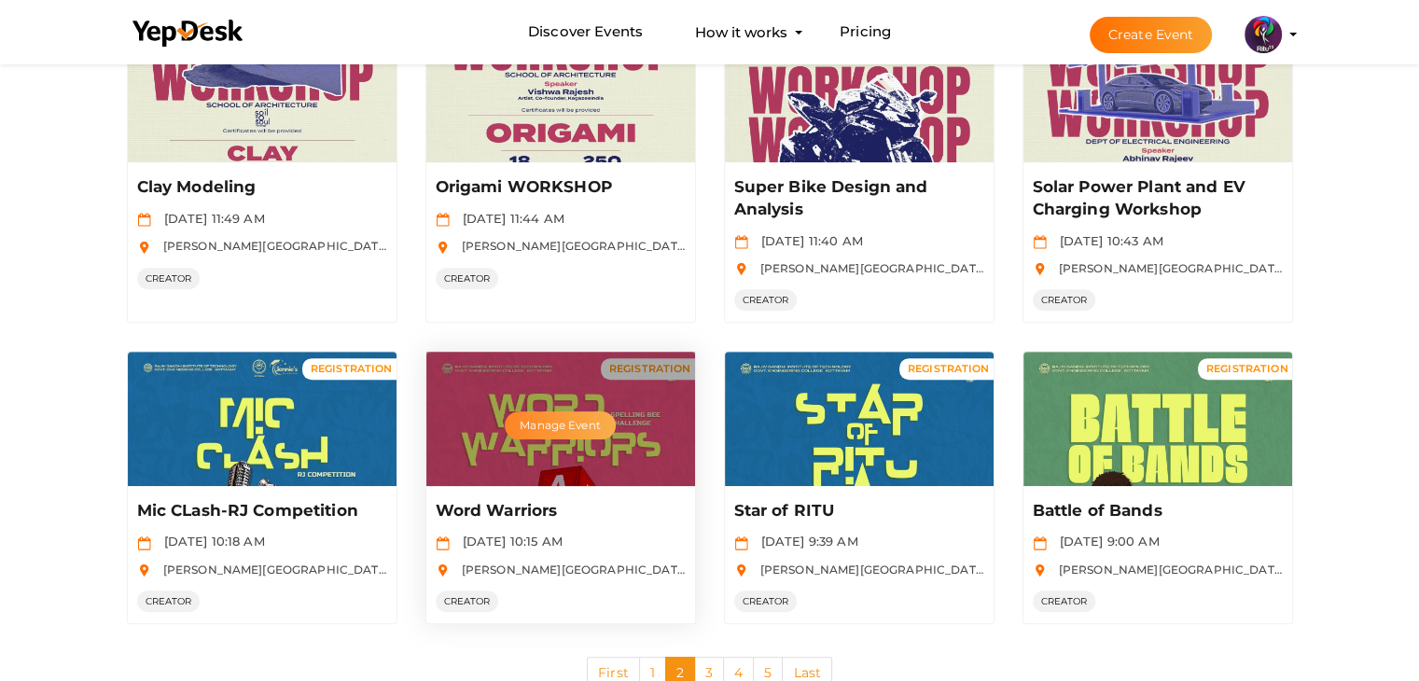
click at [567, 419] on button "Manage Event" at bounding box center [560, 425] width 110 height 28
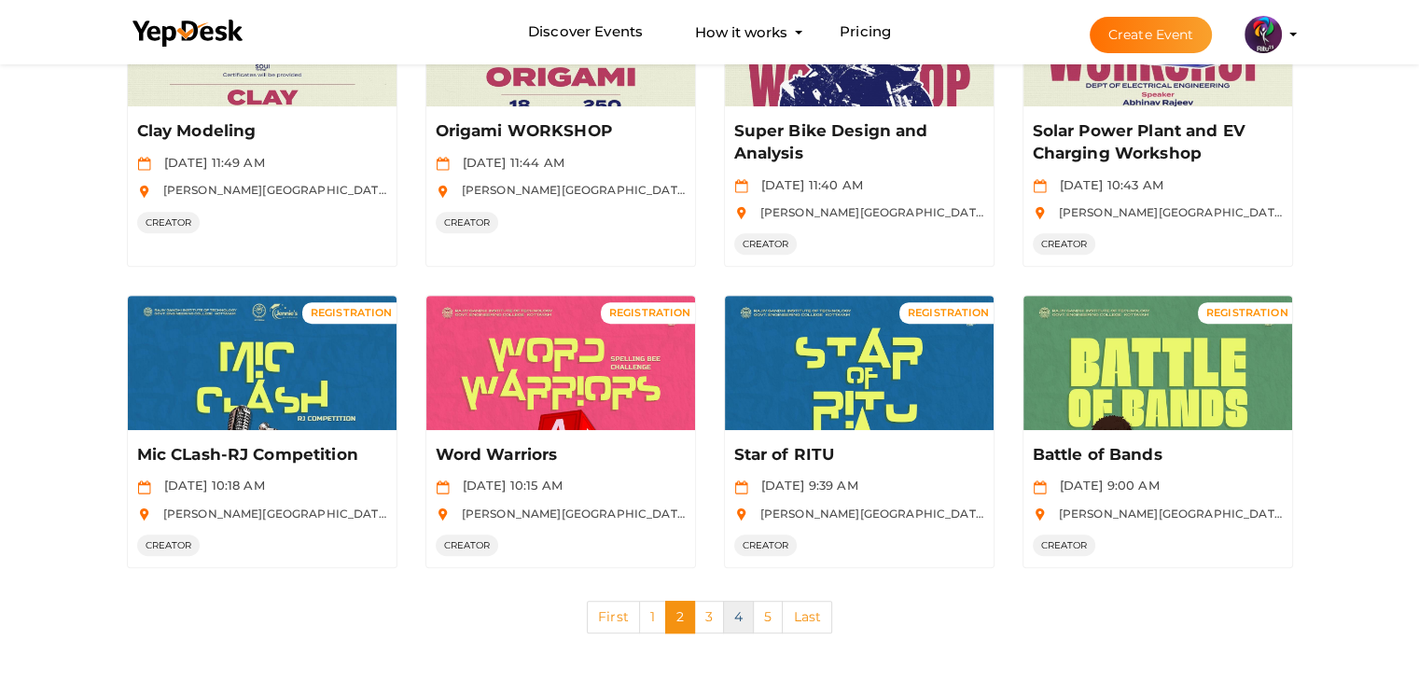
click at [739, 604] on link "4" at bounding box center [738, 617] width 31 height 33
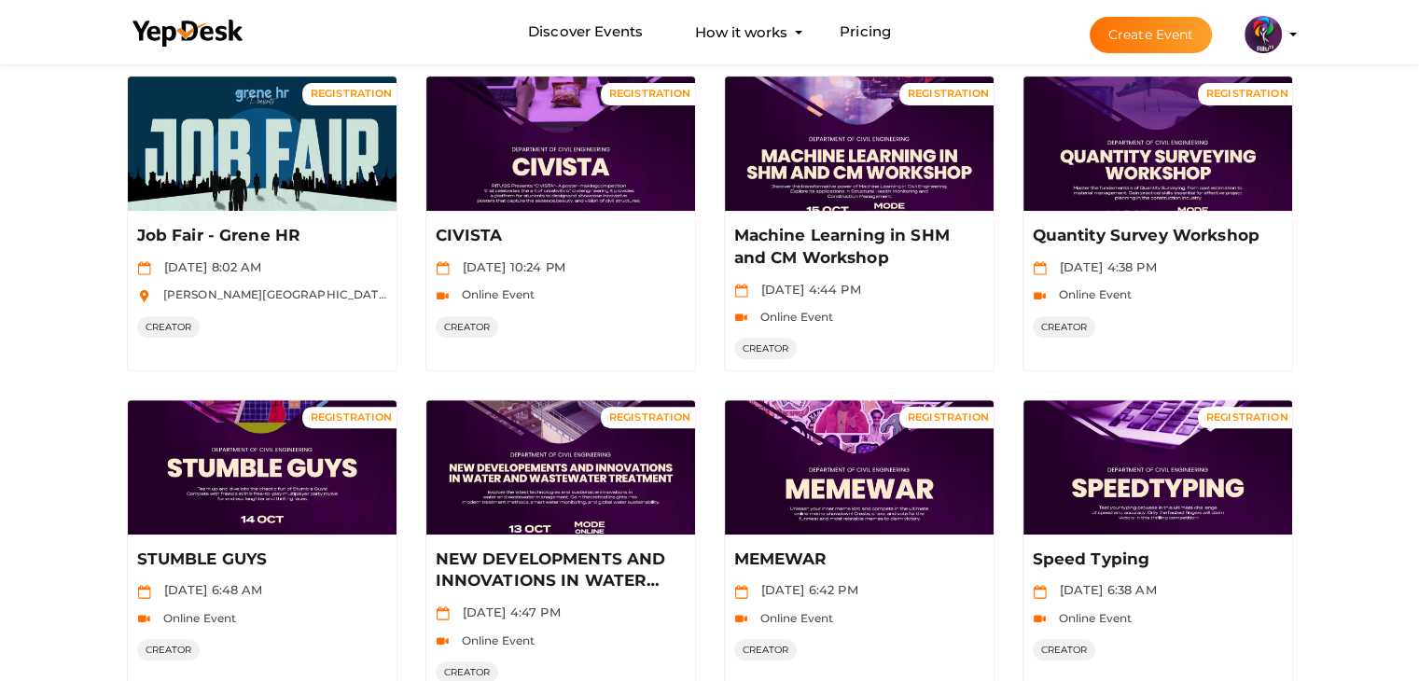
scroll to position [783, 0]
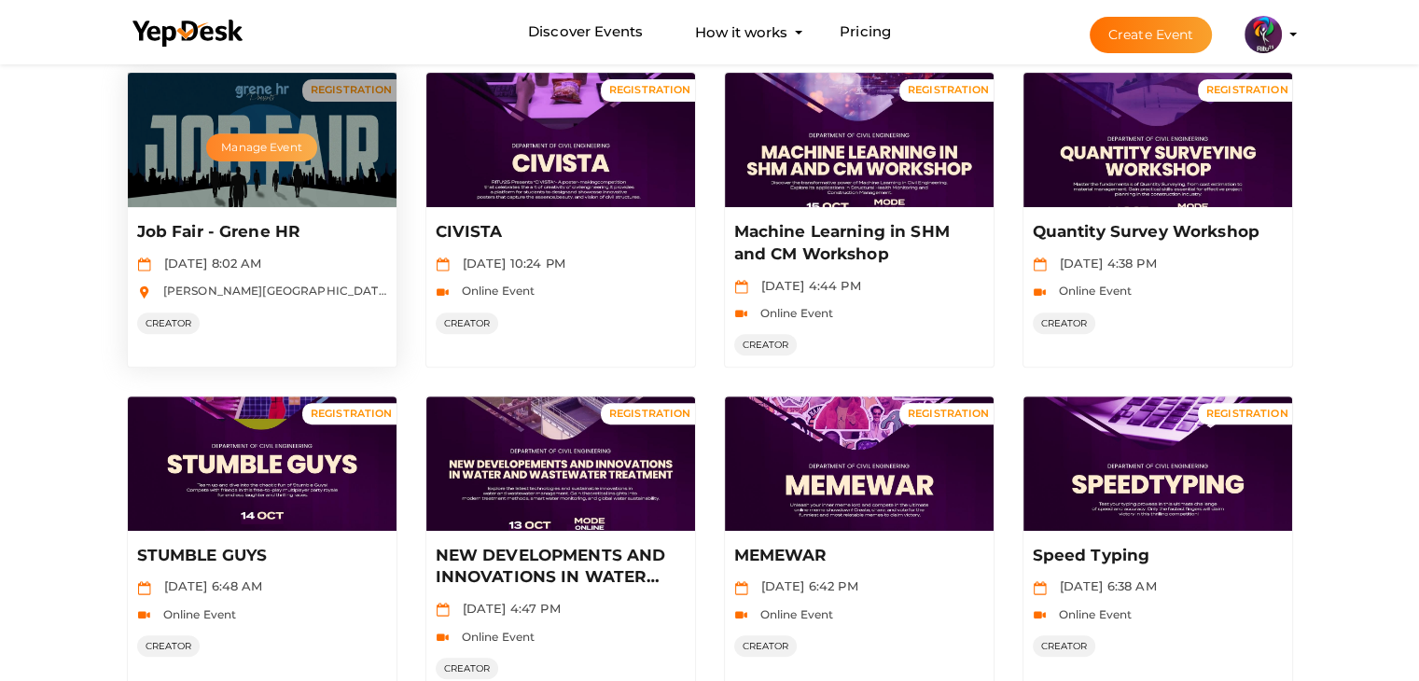
click at [242, 146] on button "Manage Event" at bounding box center [261, 147] width 110 height 28
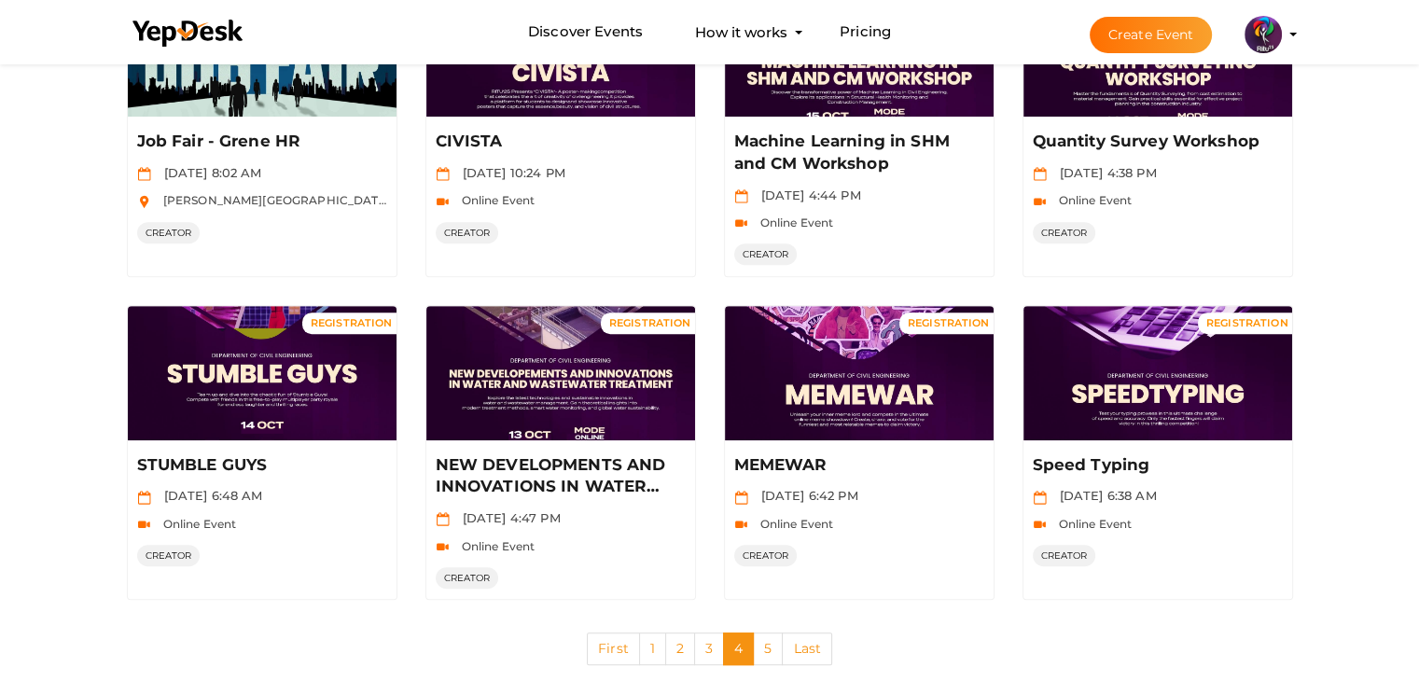
scroll to position [907, 0]
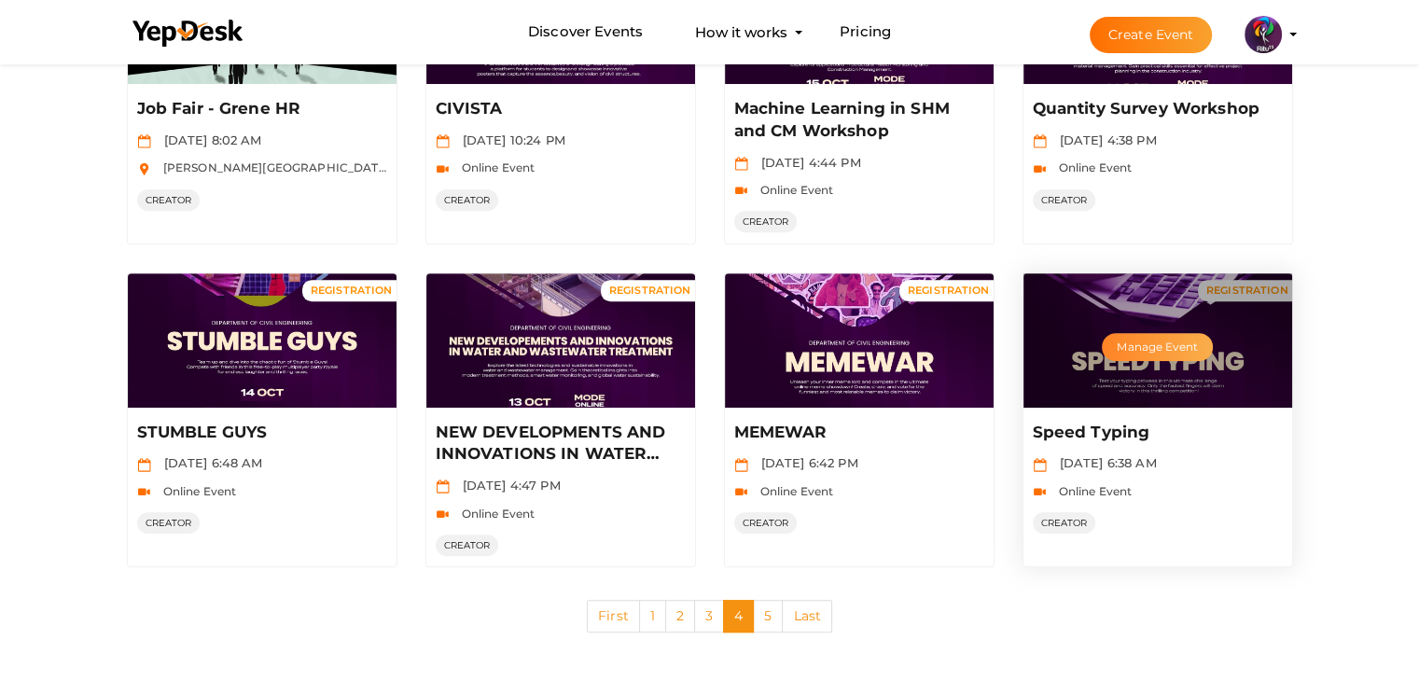
click at [1126, 350] on button "Manage Event" at bounding box center [1156, 347] width 110 height 28
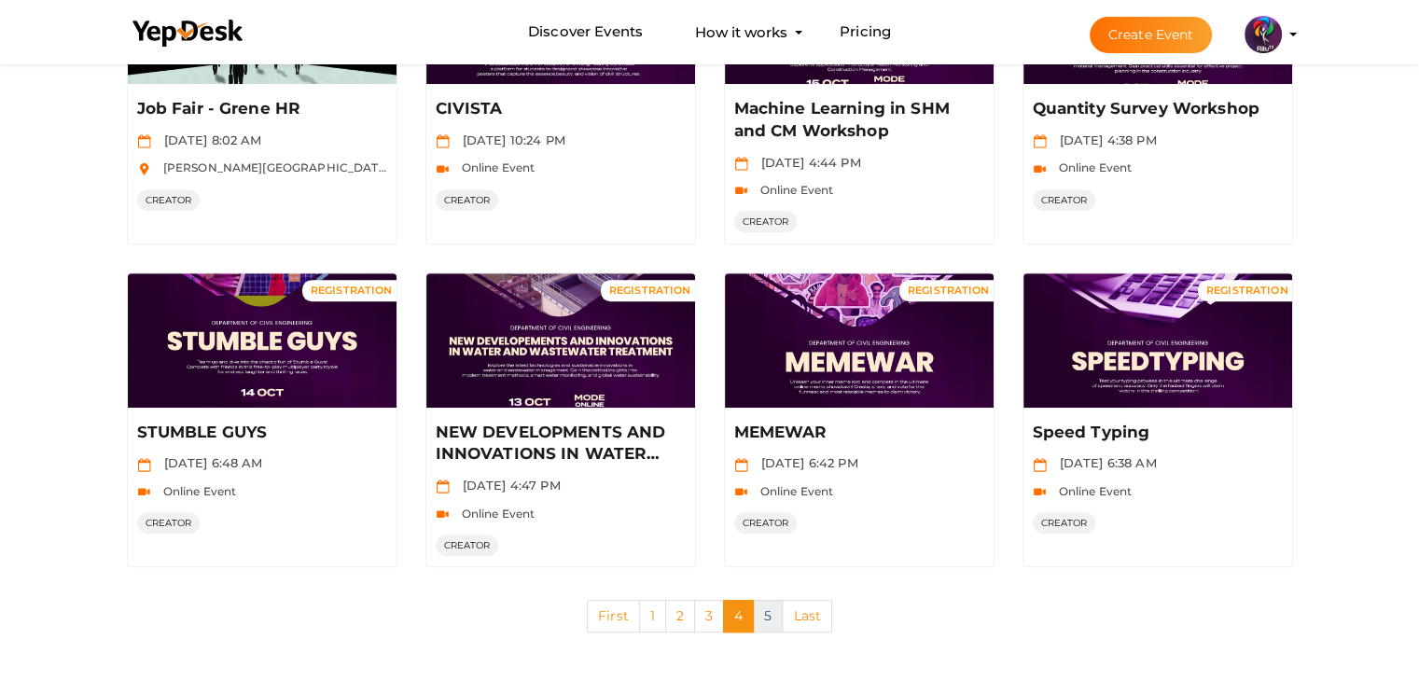
click at [765, 608] on link "5" at bounding box center [768, 616] width 30 height 33
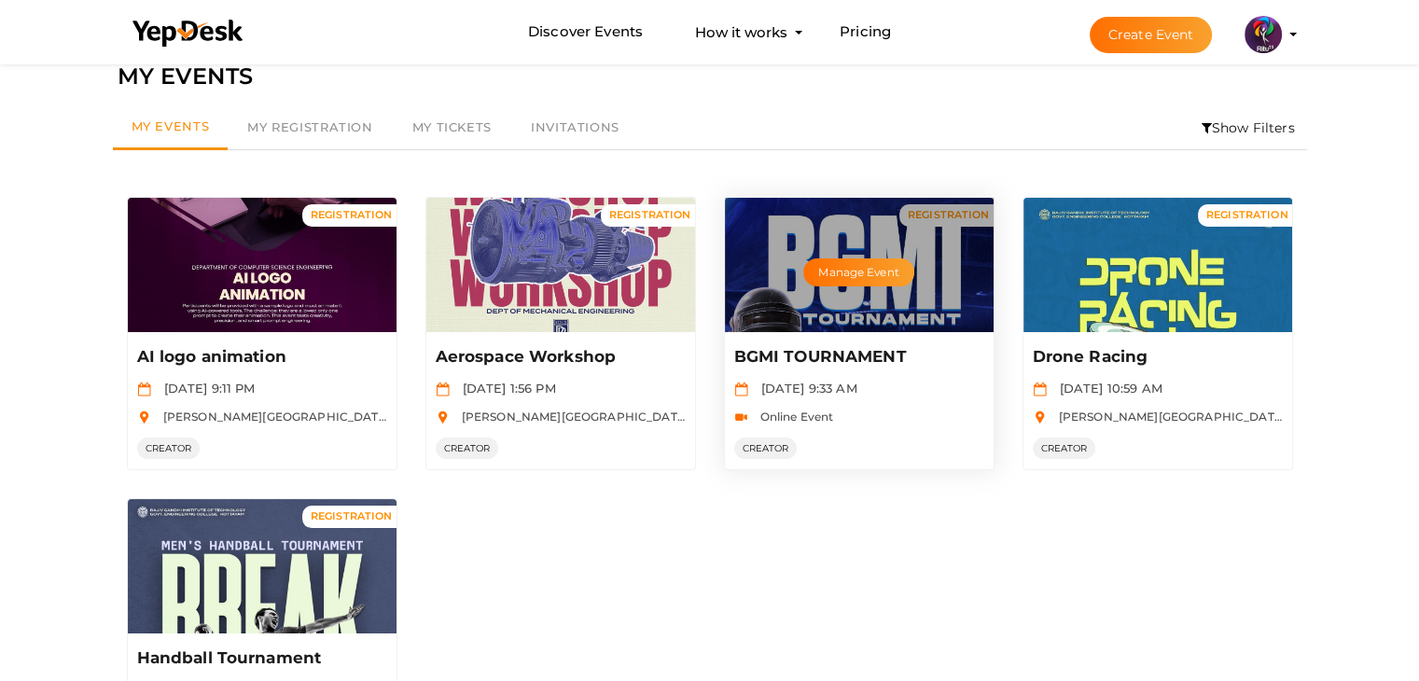
scroll to position [30, 0]
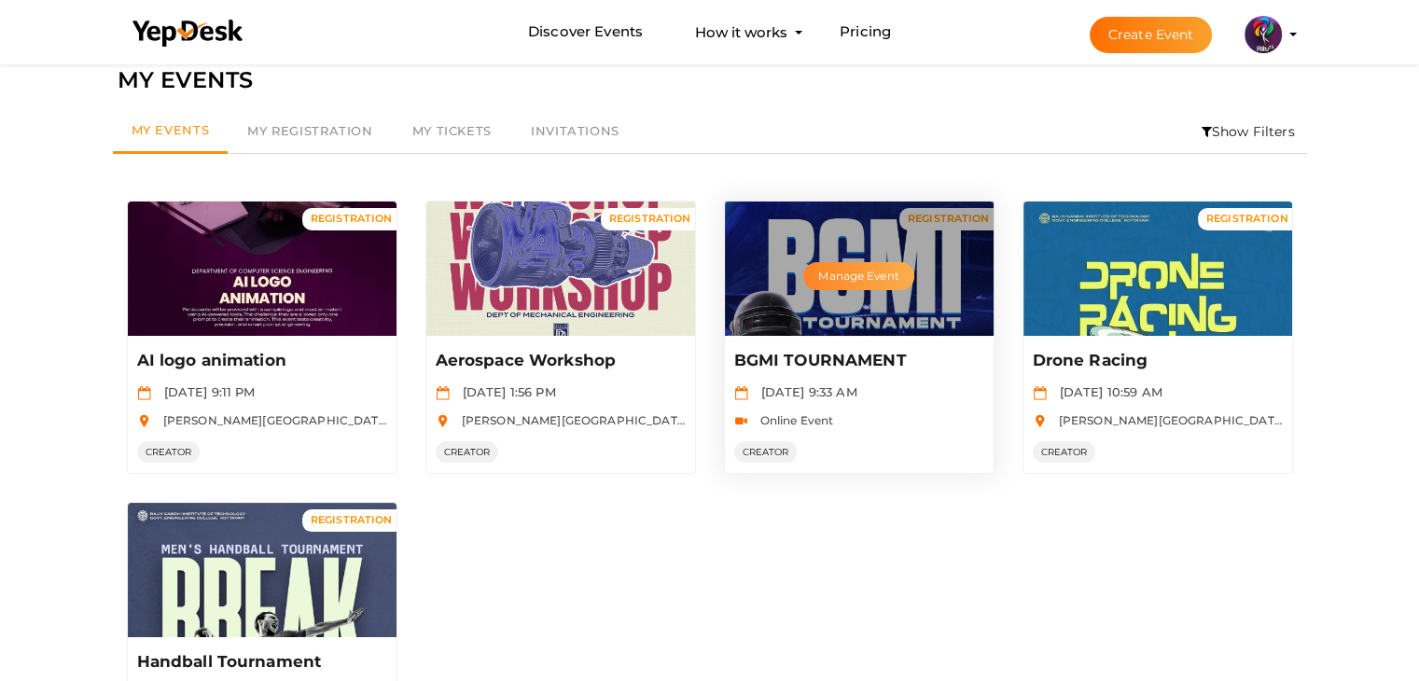
click at [877, 270] on button "Manage Event" at bounding box center [858, 276] width 110 height 28
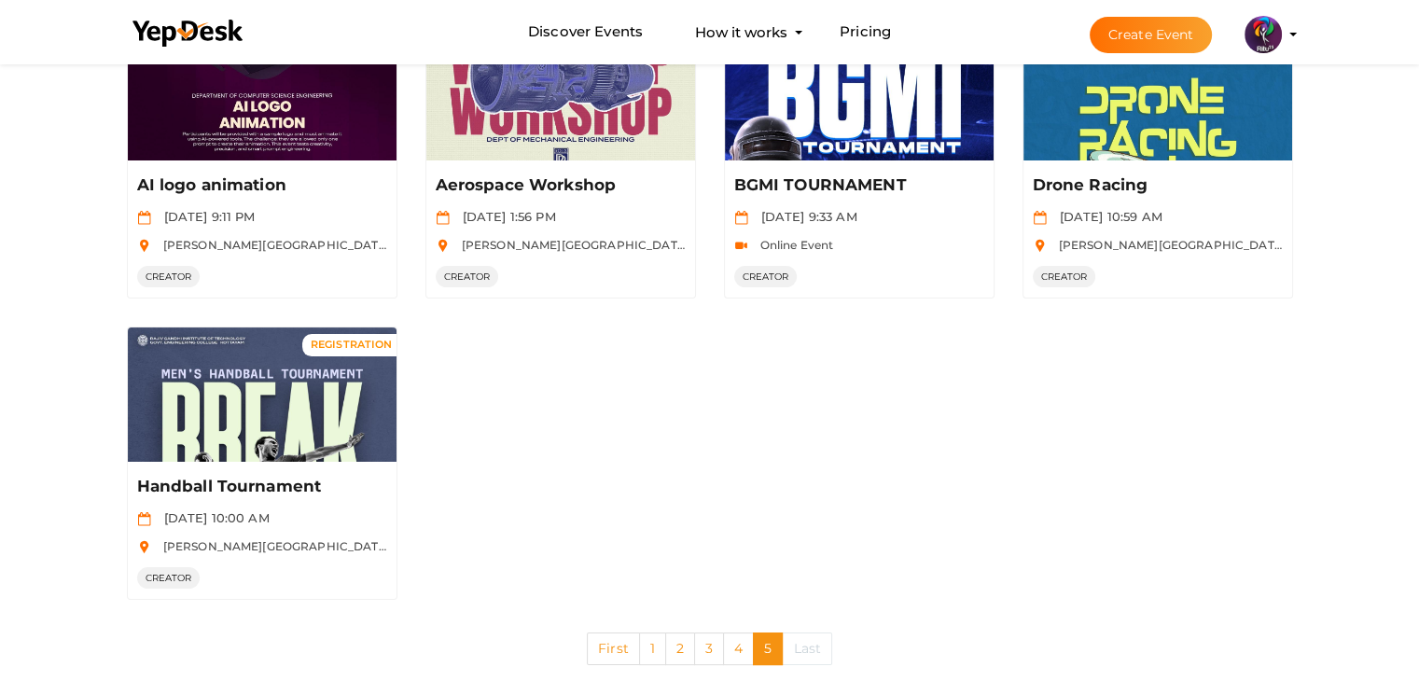
scroll to position [239, 0]
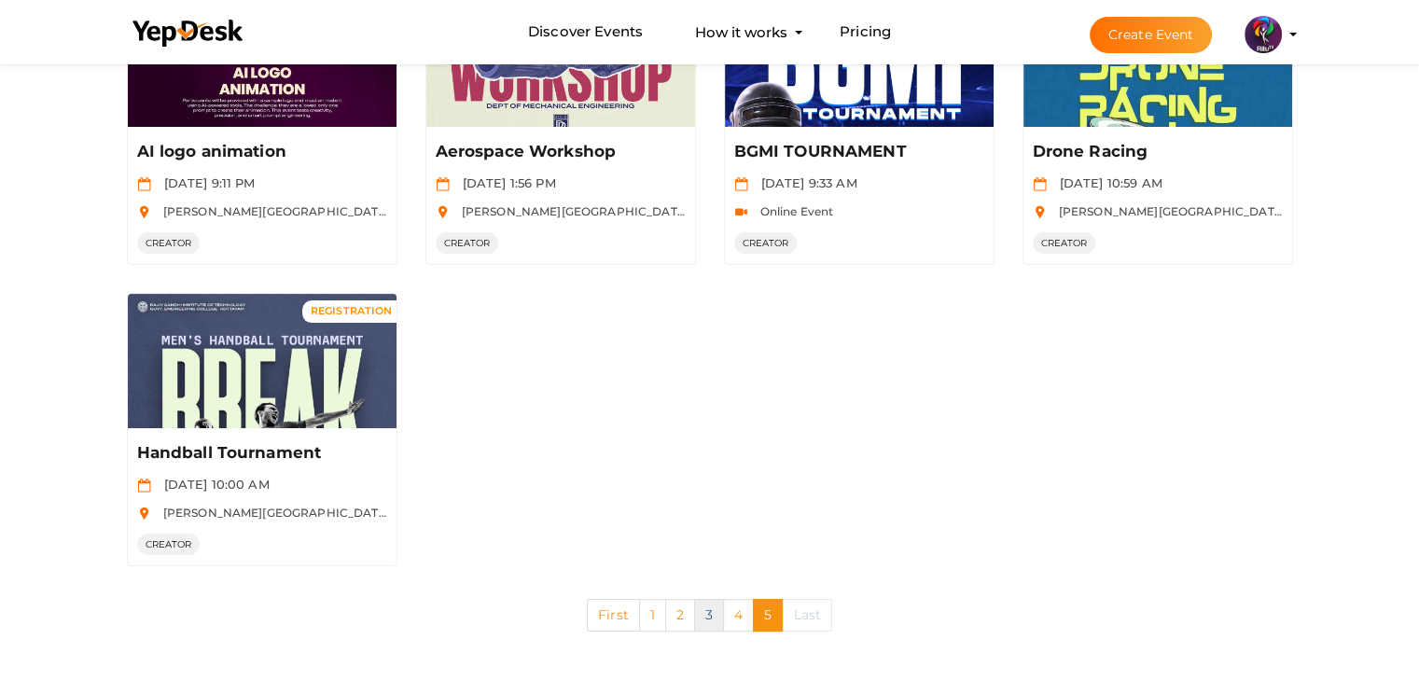
click at [703, 616] on link "3" at bounding box center [709, 615] width 30 height 33
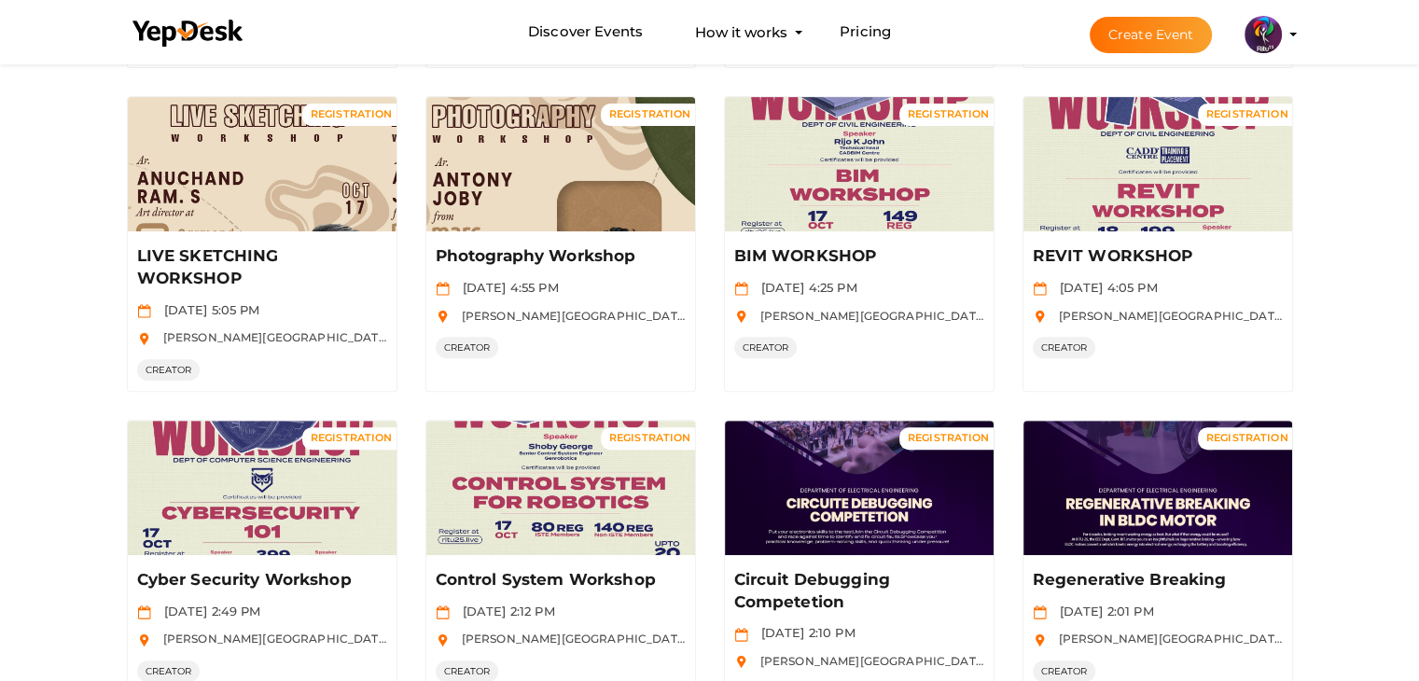
scroll to position [884, 0]
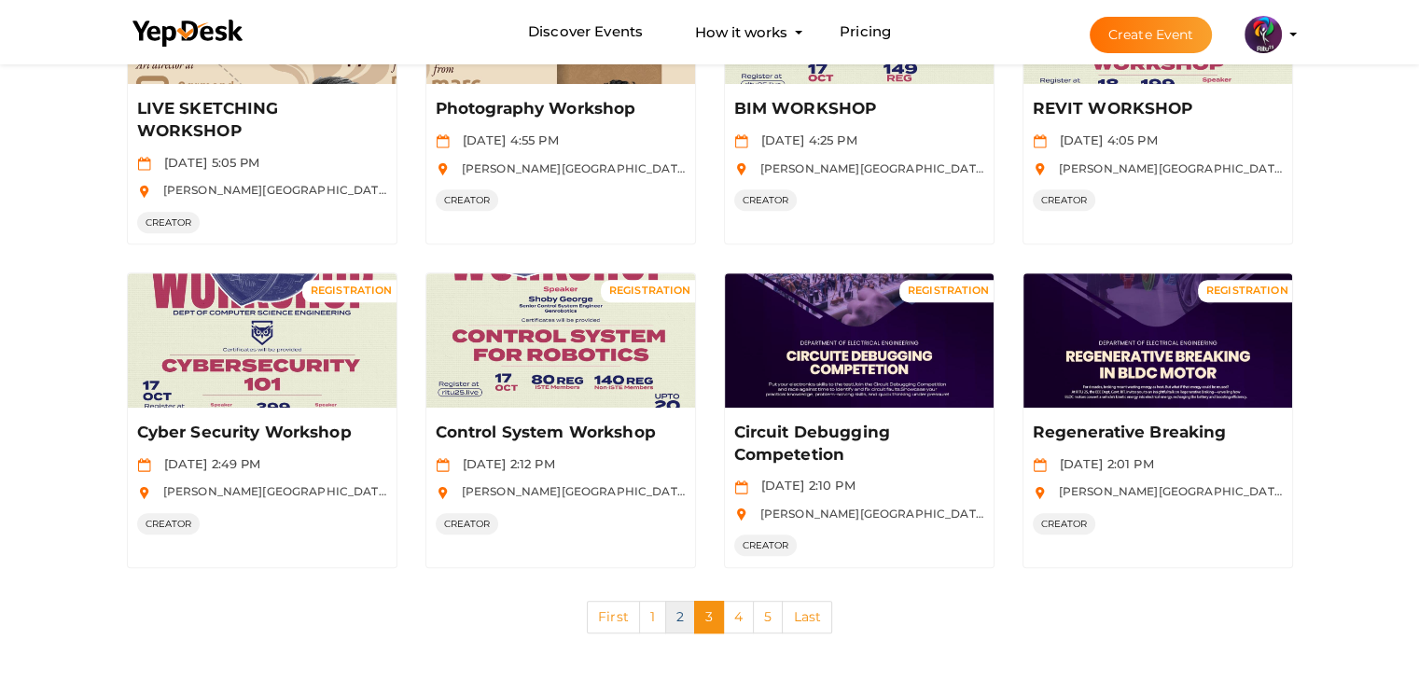
click at [678, 617] on link "2" at bounding box center [680, 617] width 30 height 33
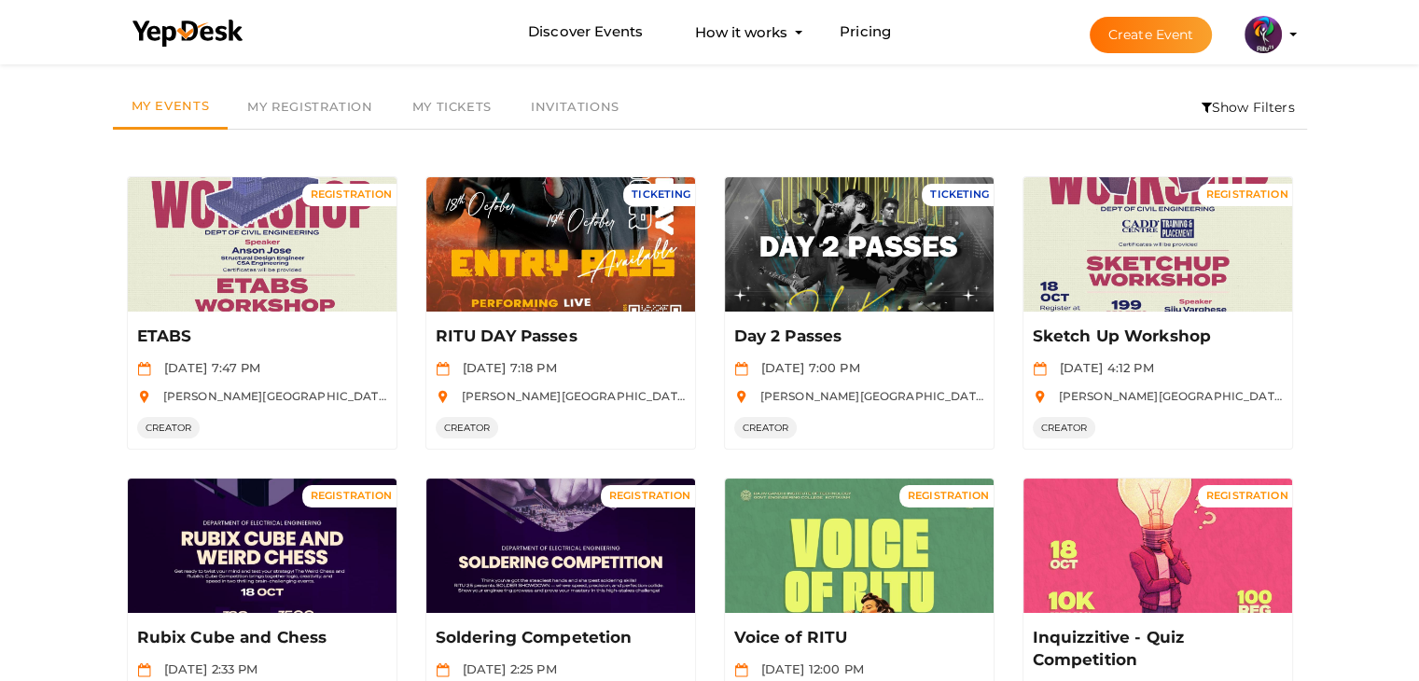
scroll to position [52, 0]
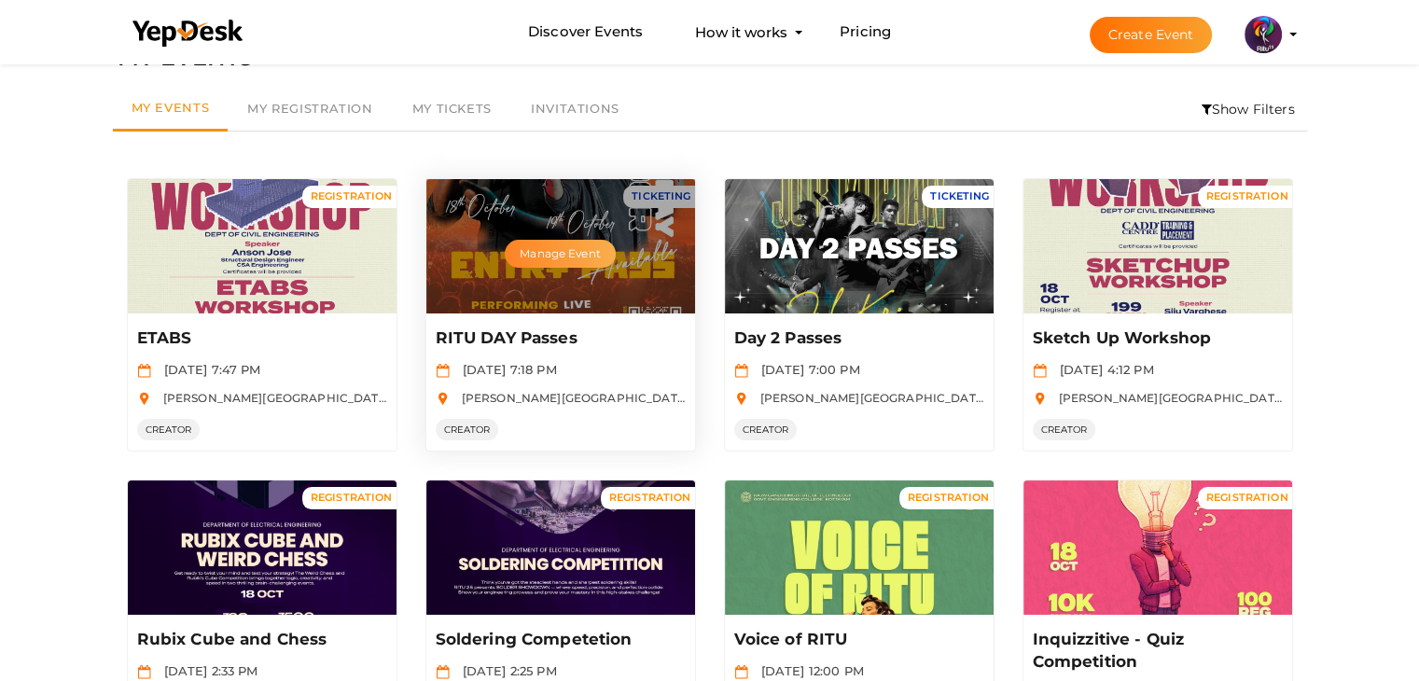
click at [549, 246] on button "Manage Event" at bounding box center [560, 254] width 110 height 28
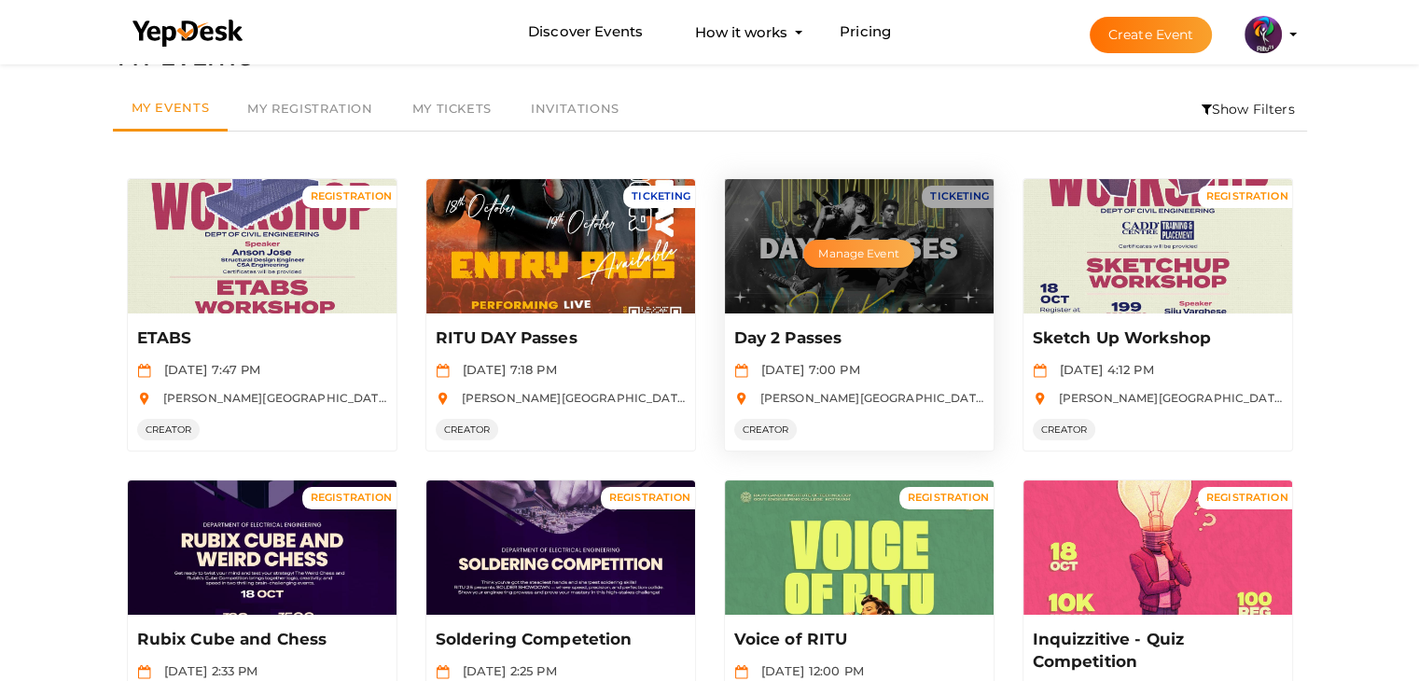
click at [866, 244] on button "Manage Event" at bounding box center [858, 254] width 110 height 28
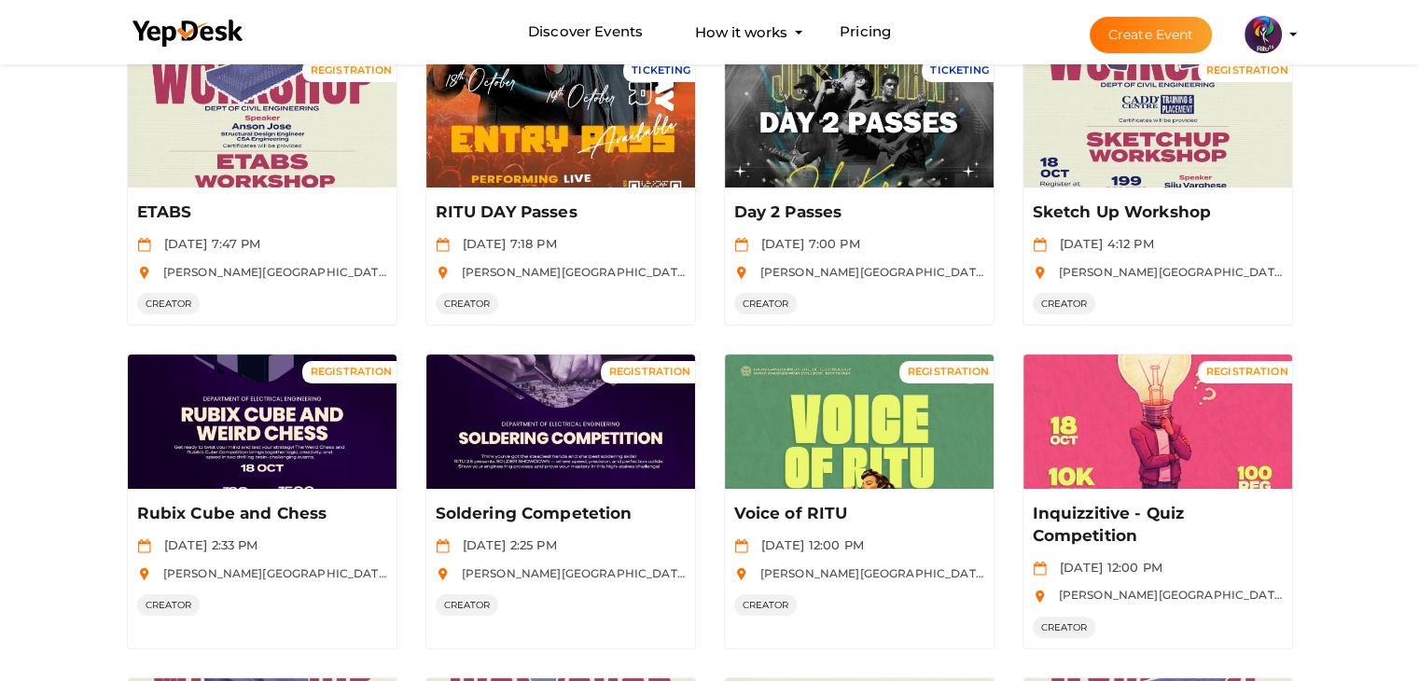
scroll to position [189, 0]
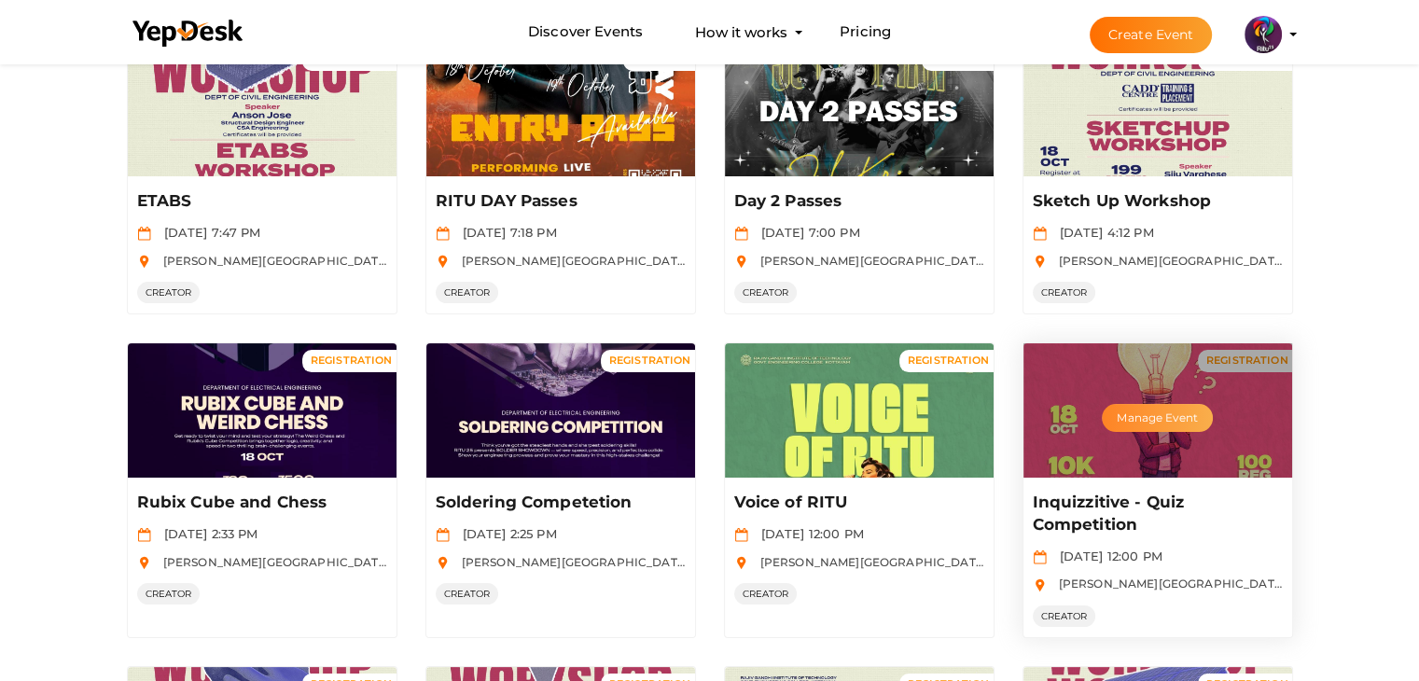
click at [1166, 409] on button "Manage Event" at bounding box center [1156, 418] width 110 height 28
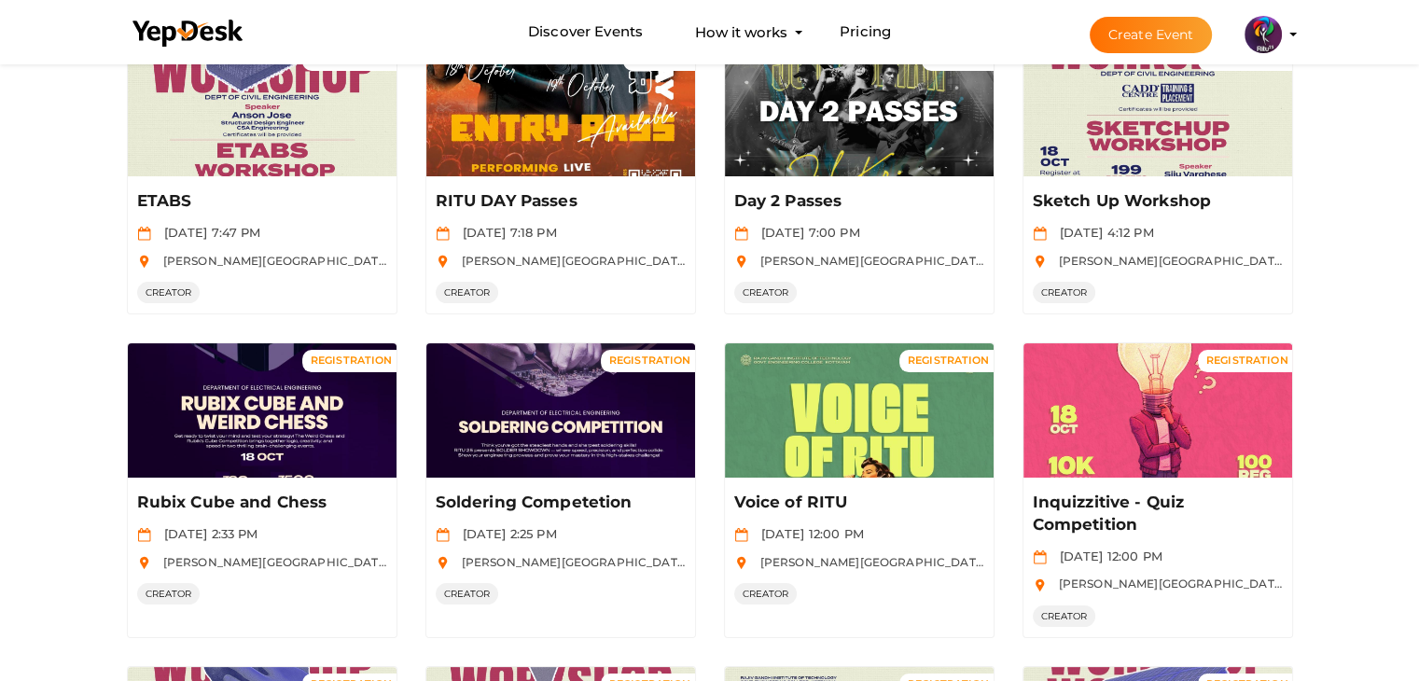
scroll to position [884, 0]
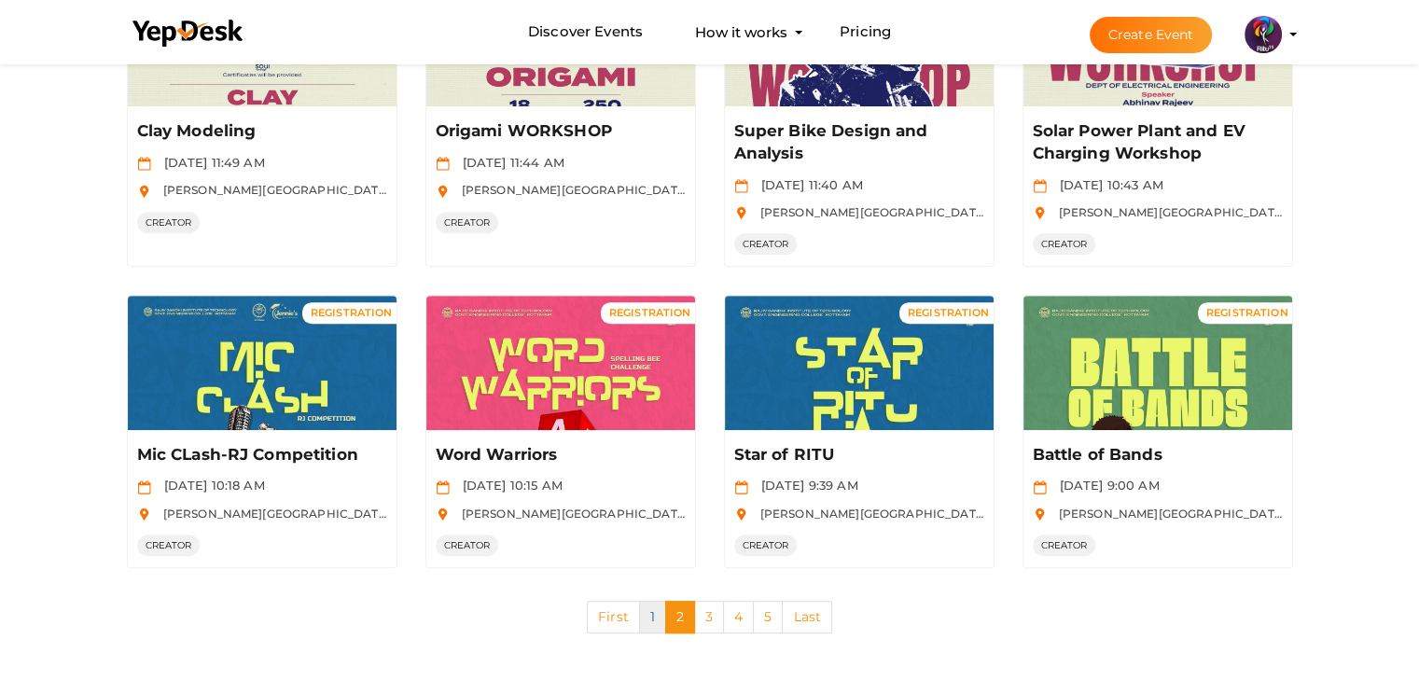
click at [660, 609] on link "1" at bounding box center [652, 617] width 27 height 33
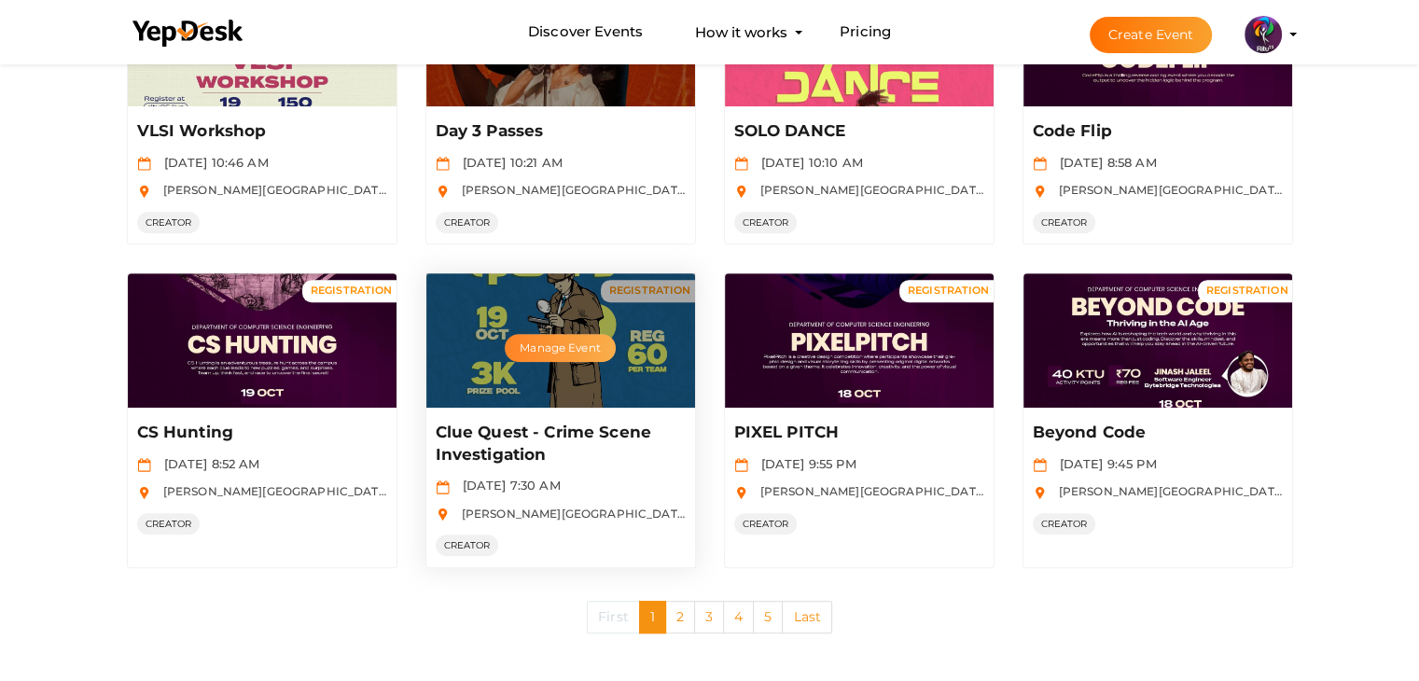
click at [558, 347] on button "Manage Event" at bounding box center [560, 348] width 110 height 28
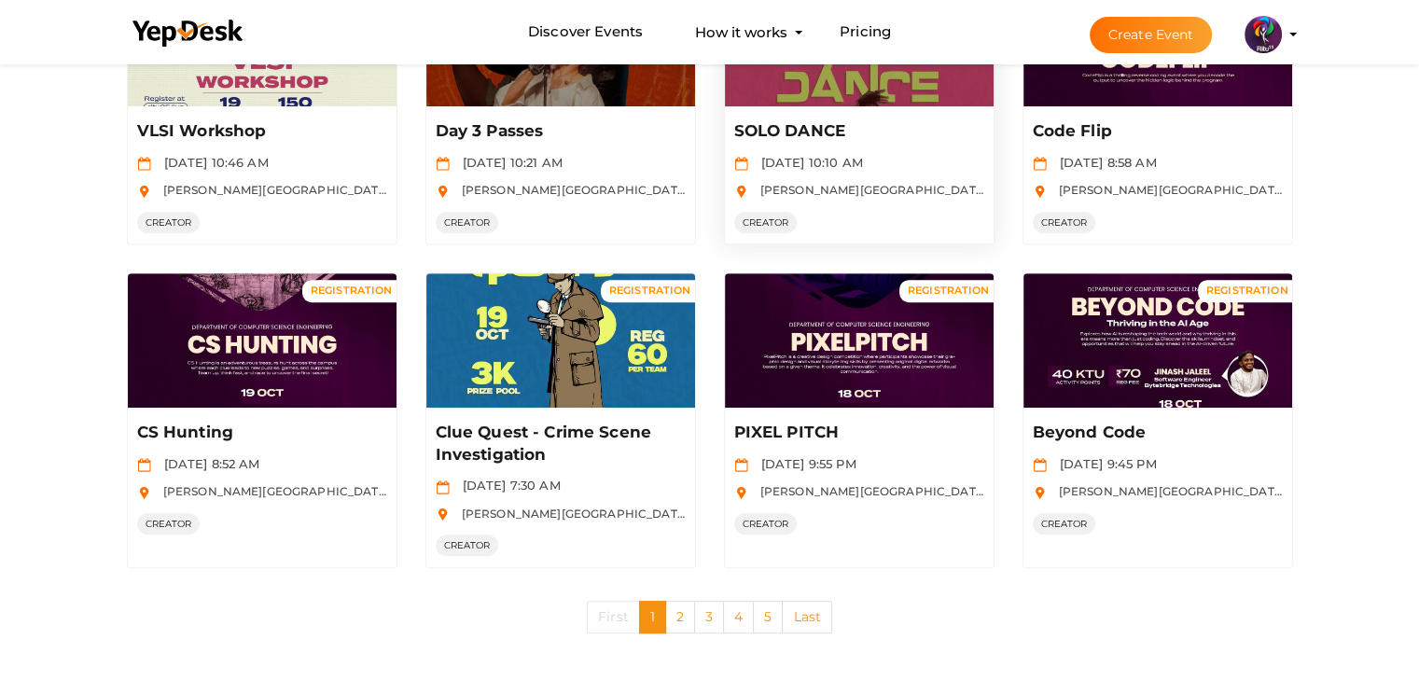
click at [847, 90] on div "Manage Event" at bounding box center [859, 39] width 269 height 134
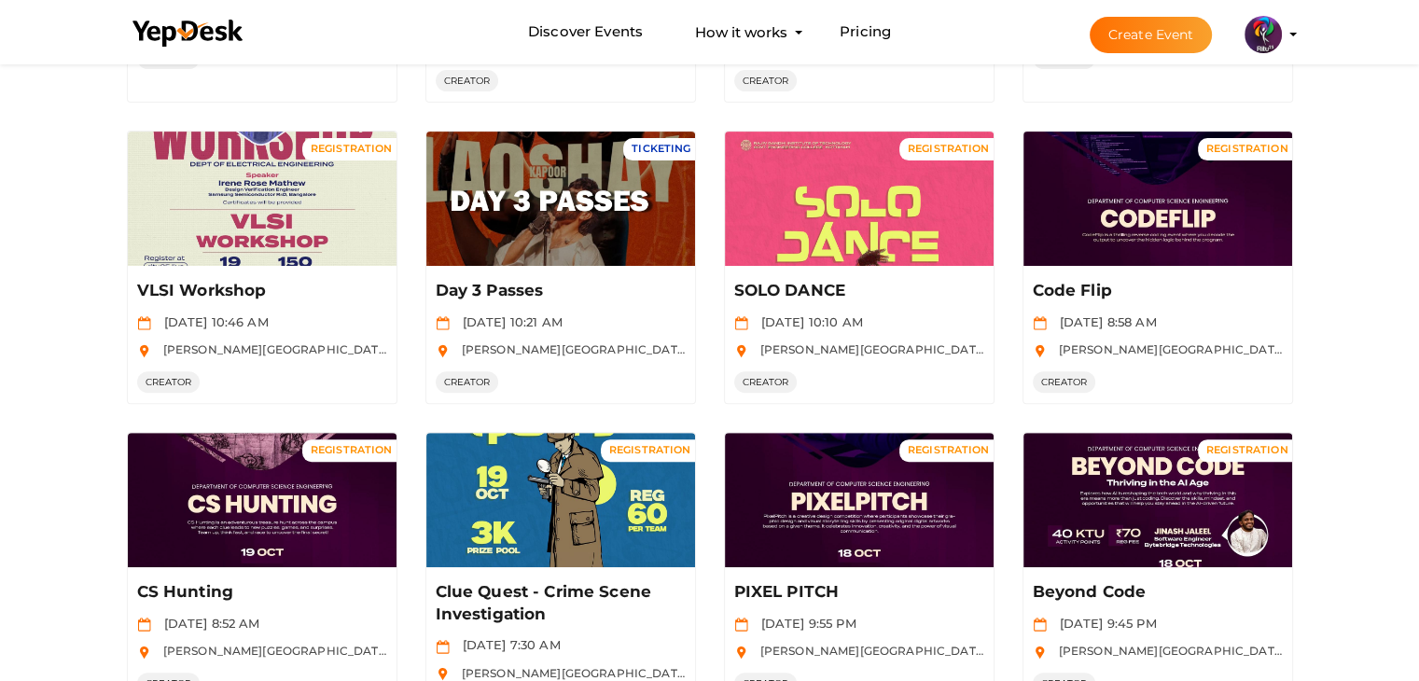
scroll to position [724, 0]
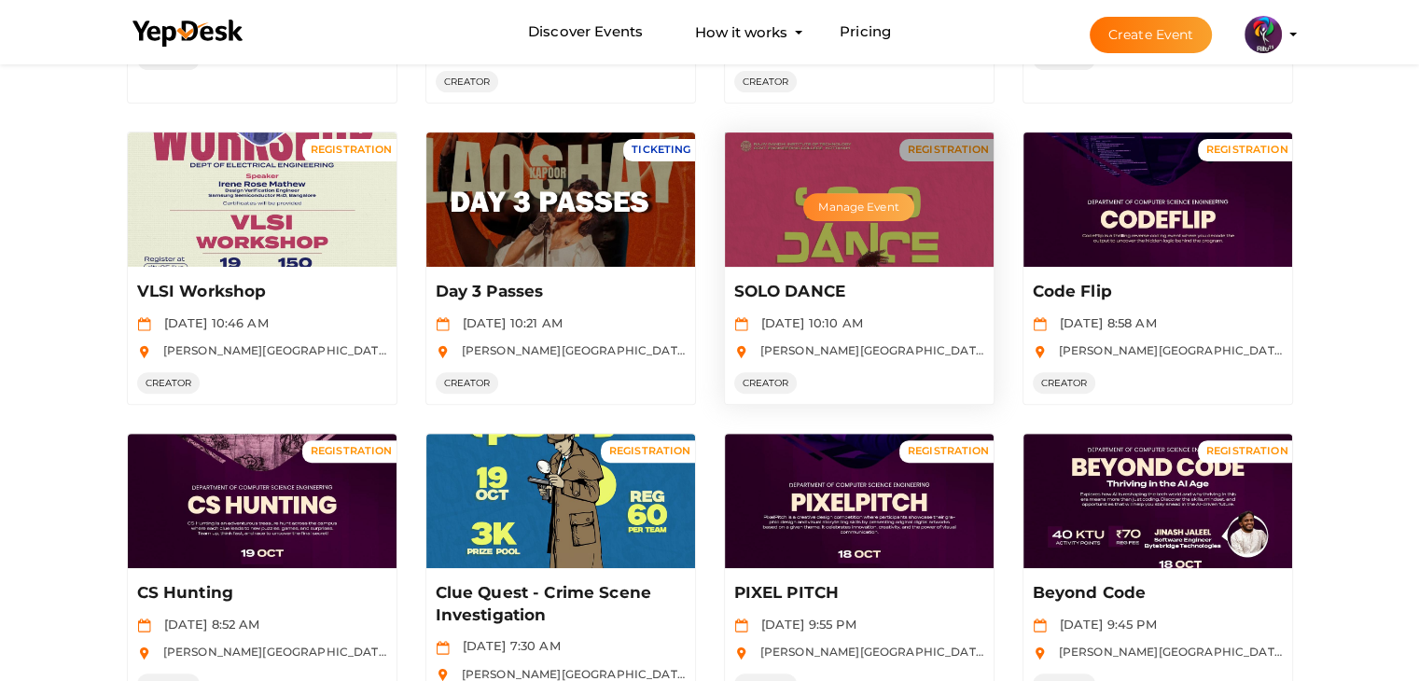
click at [842, 210] on button "Manage Event" at bounding box center [858, 207] width 110 height 28
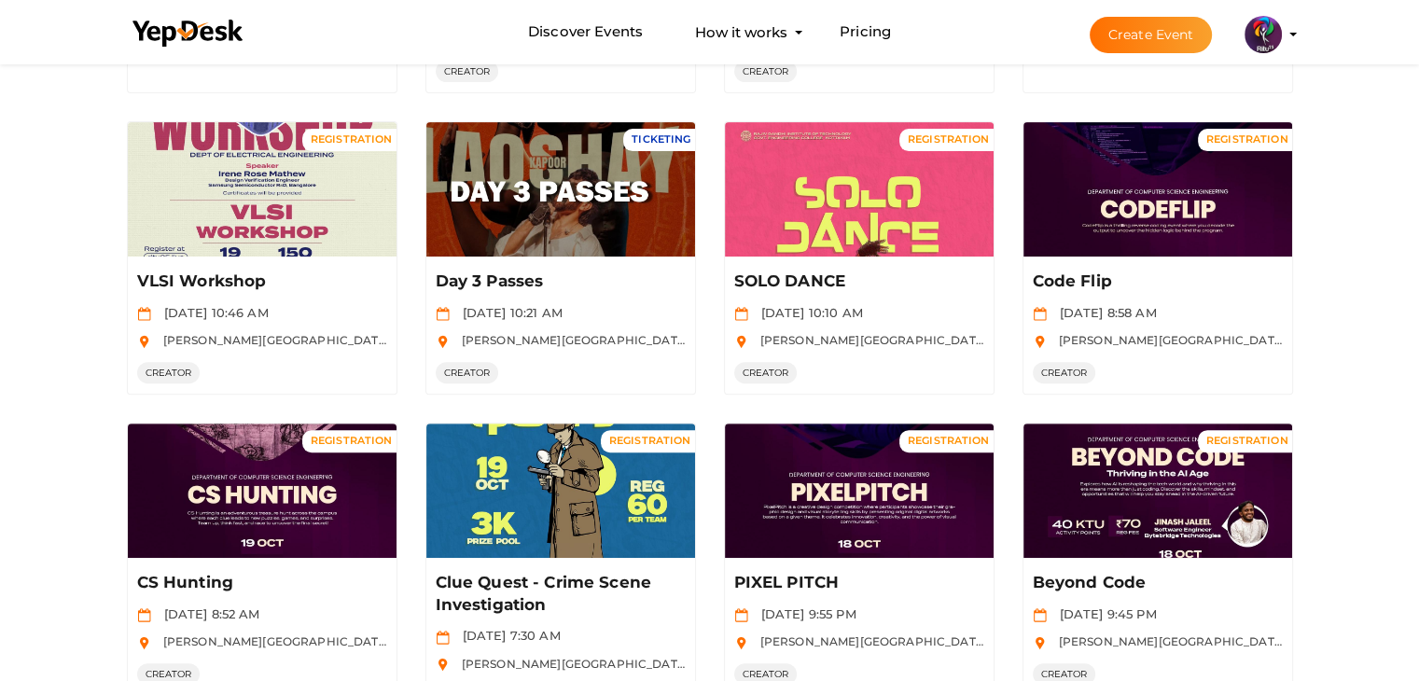
scroll to position [884, 0]
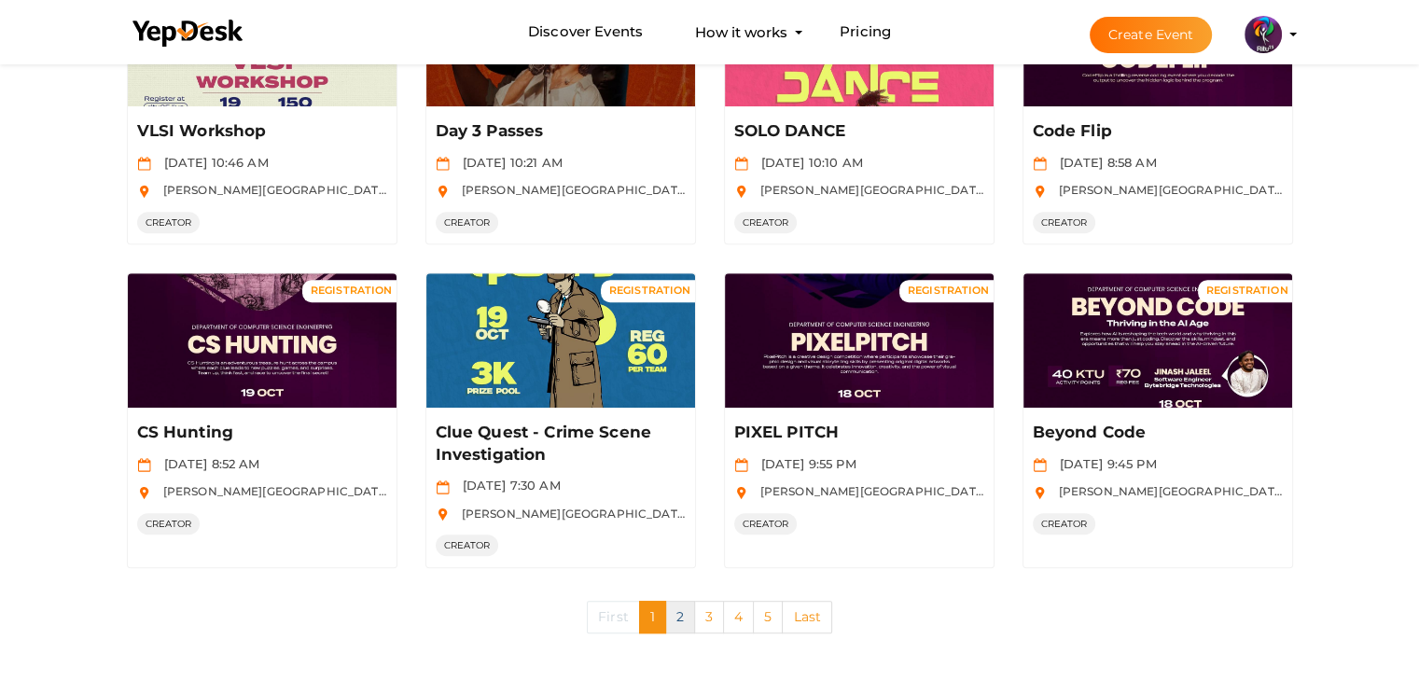
click at [681, 601] on link "2" at bounding box center [680, 617] width 30 height 33
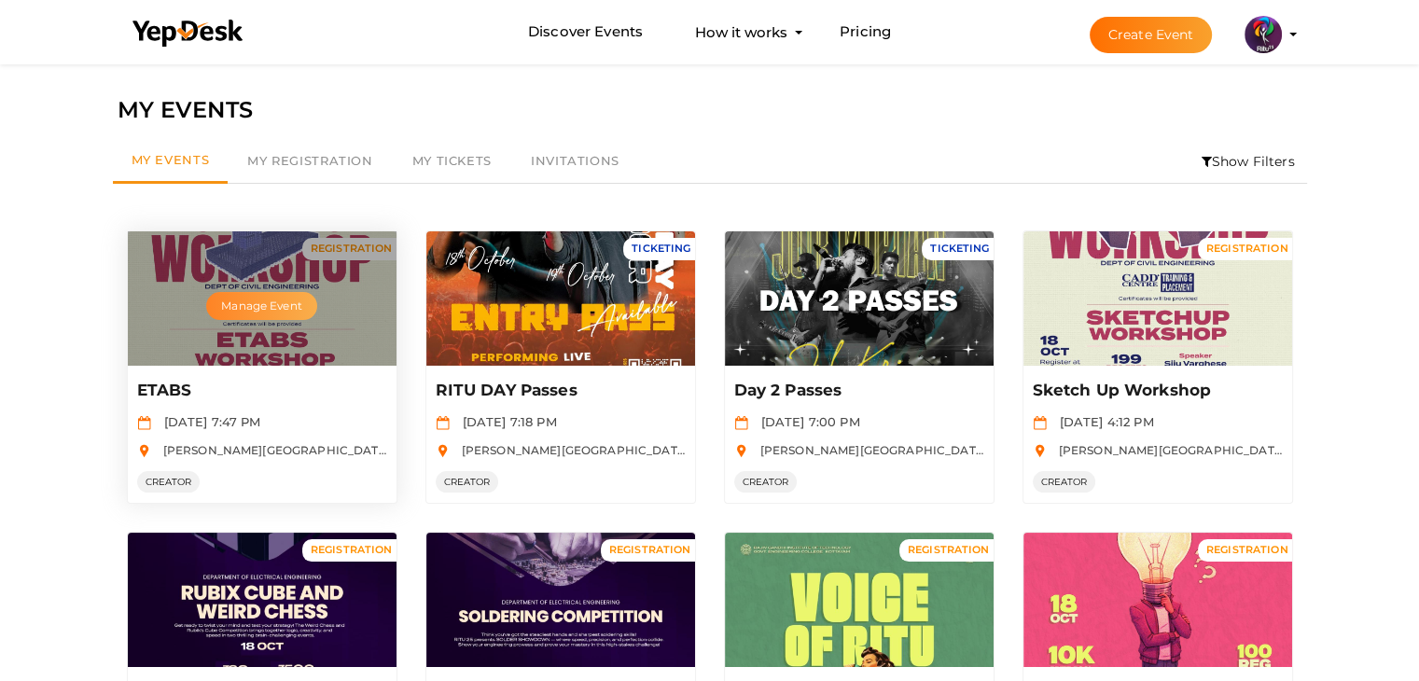
click at [295, 296] on button "Manage Event" at bounding box center [261, 306] width 110 height 28
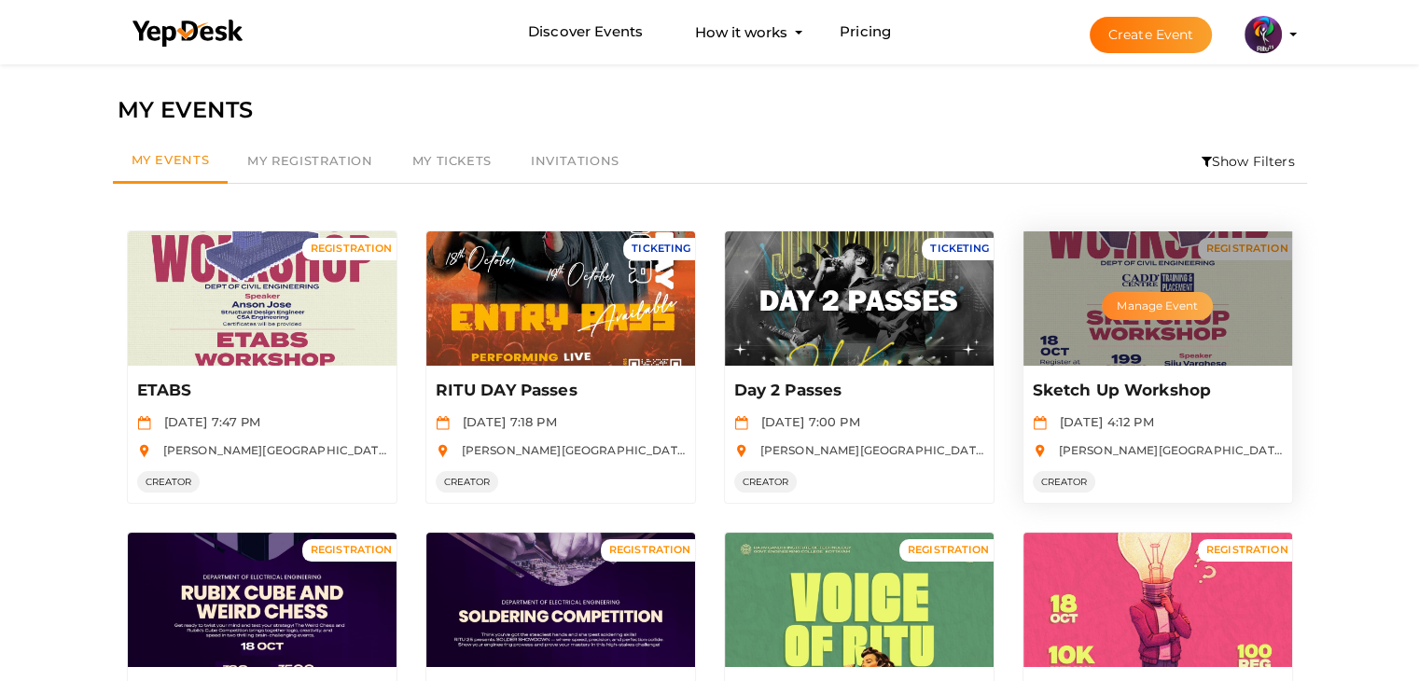
click at [1130, 299] on button "Manage Event" at bounding box center [1156, 306] width 110 height 28
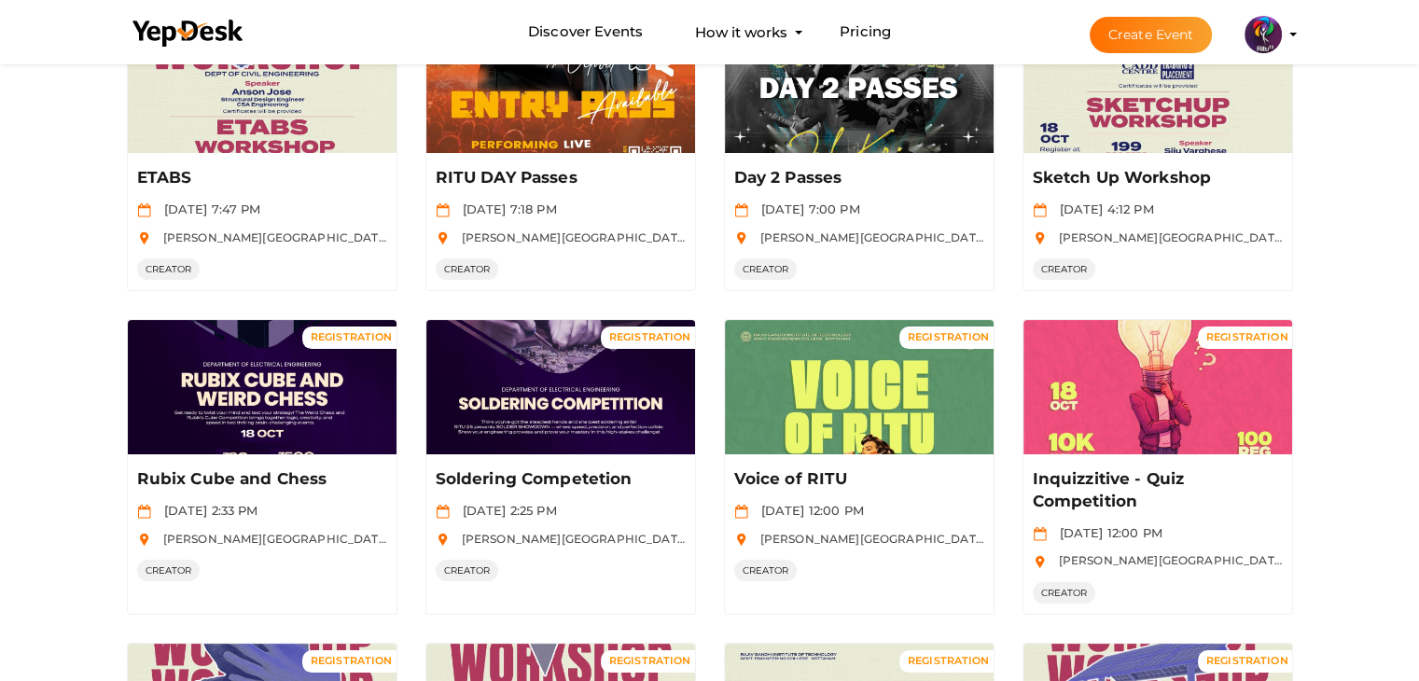
scroll to position [228, 0]
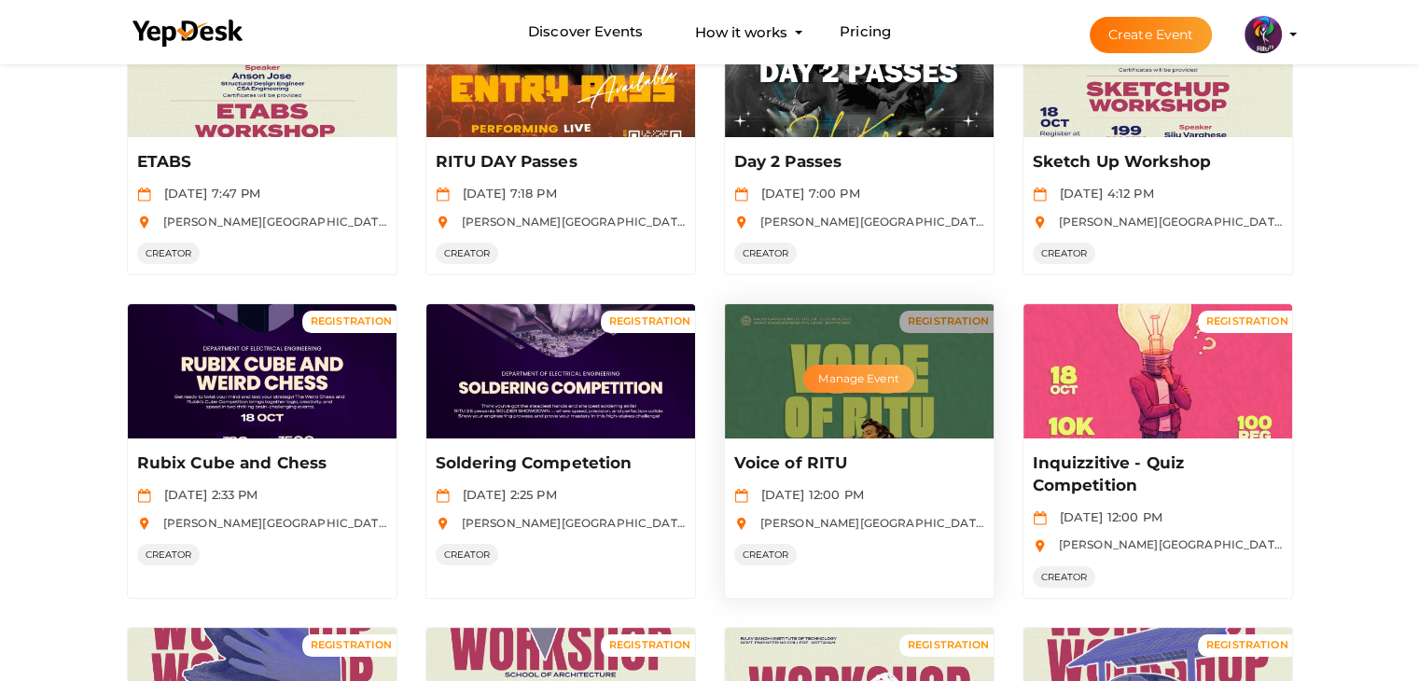
click at [878, 370] on button "Manage Event" at bounding box center [858, 379] width 110 height 28
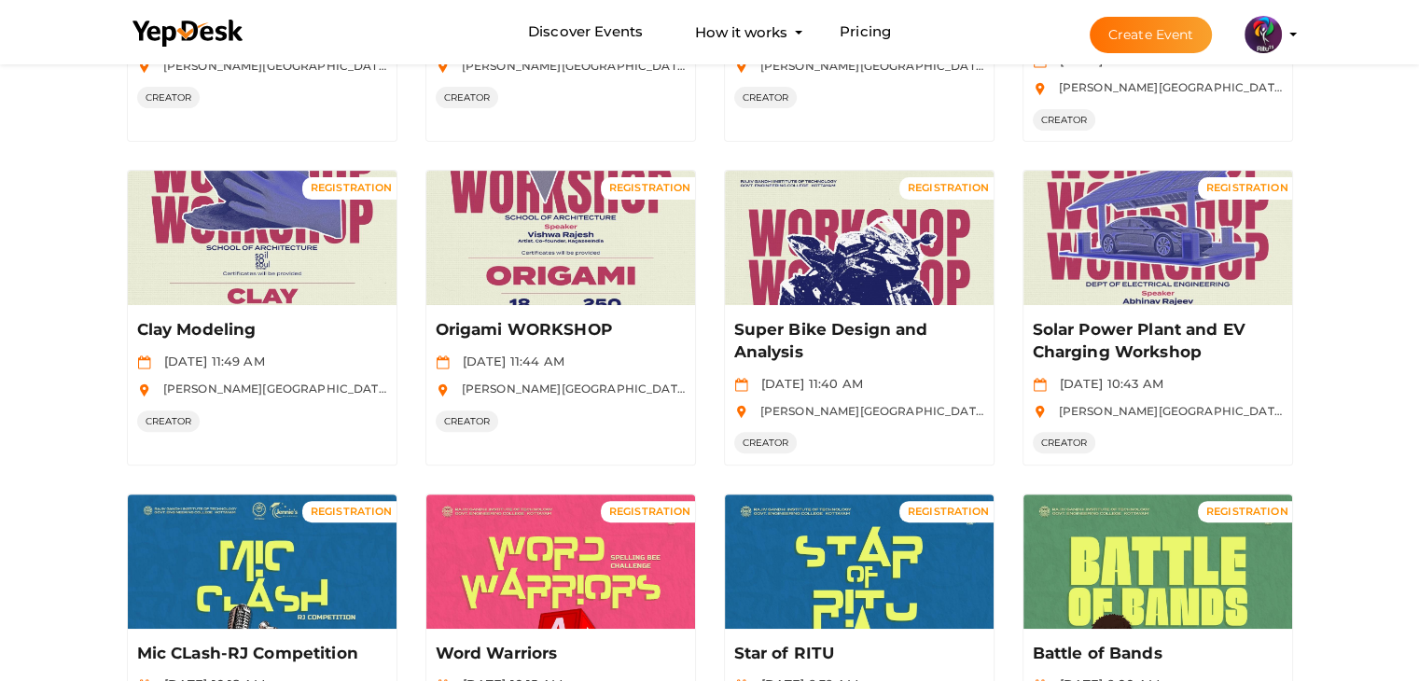
scroll to position [755, 0]
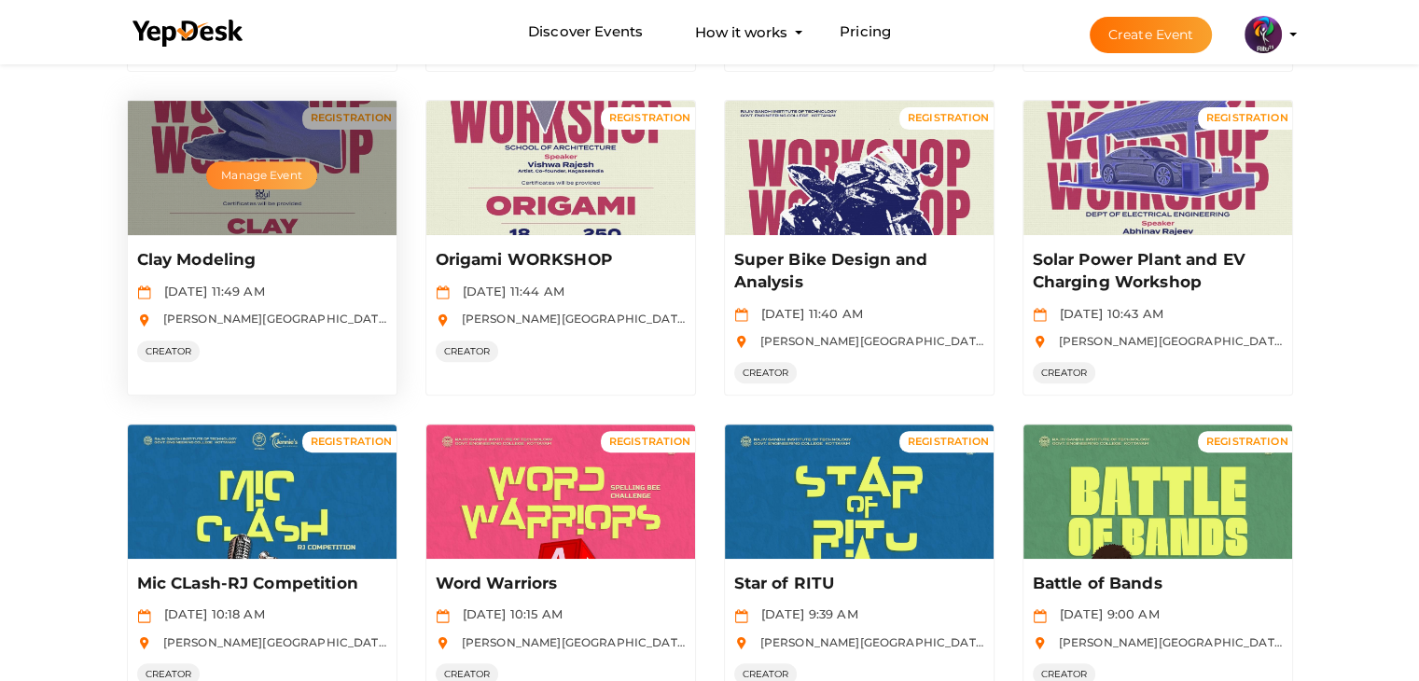
click at [284, 170] on button "Manage Event" at bounding box center [261, 175] width 110 height 28
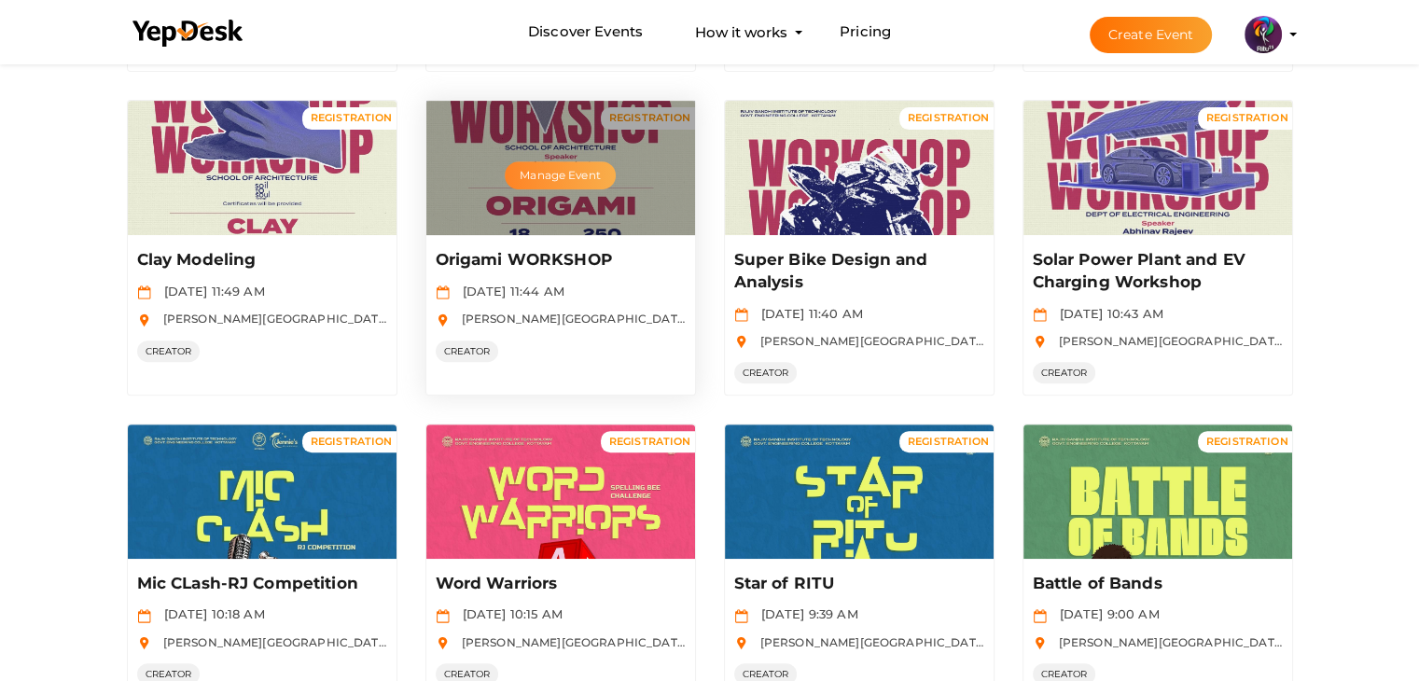
click at [571, 172] on button "Manage Event" at bounding box center [560, 175] width 110 height 28
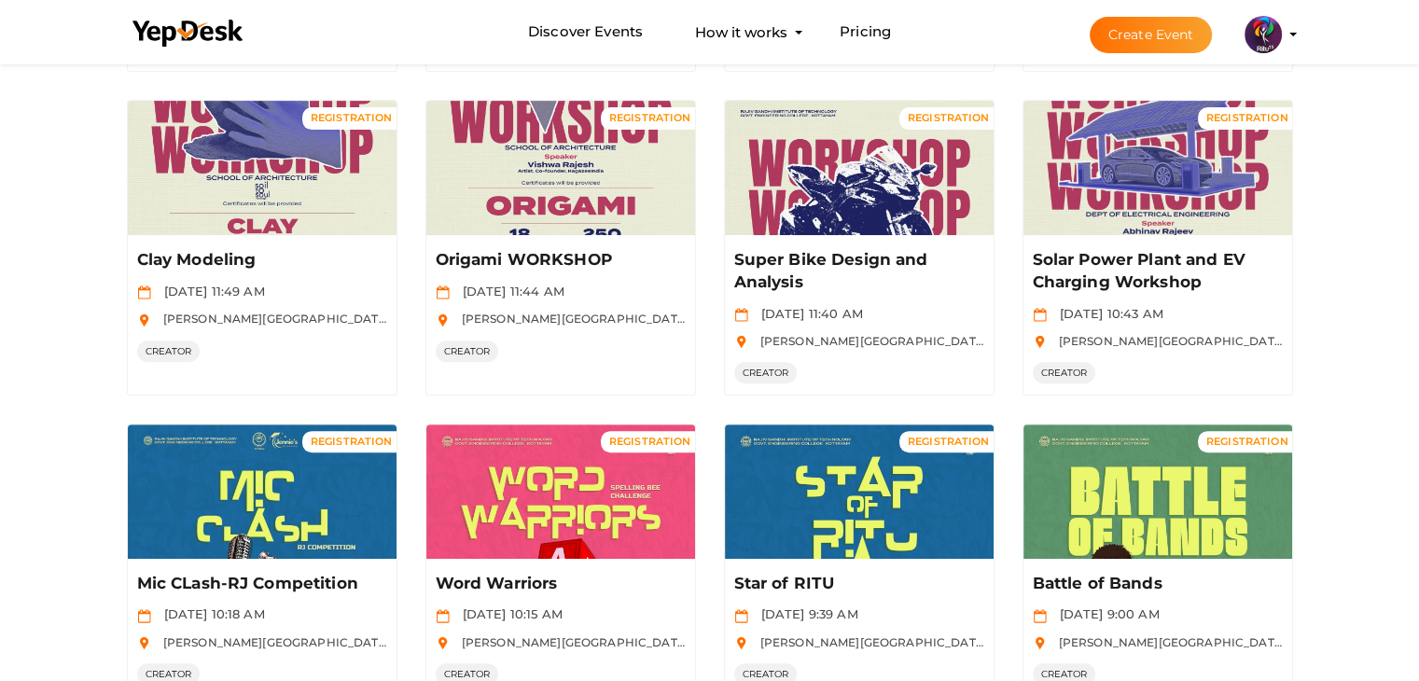
scroll to position [884, 0]
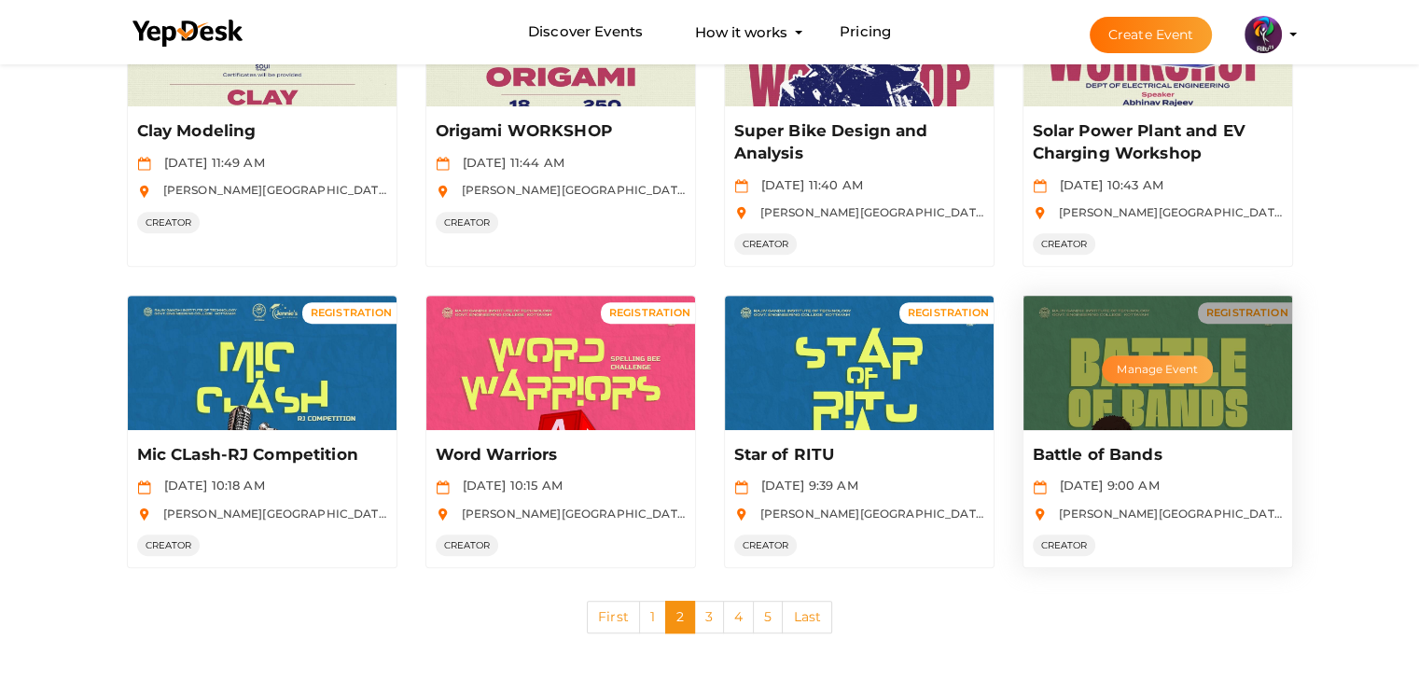
click at [1147, 359] on button "Manage Event" at bounding box center [1156, 369] width 110 height 28
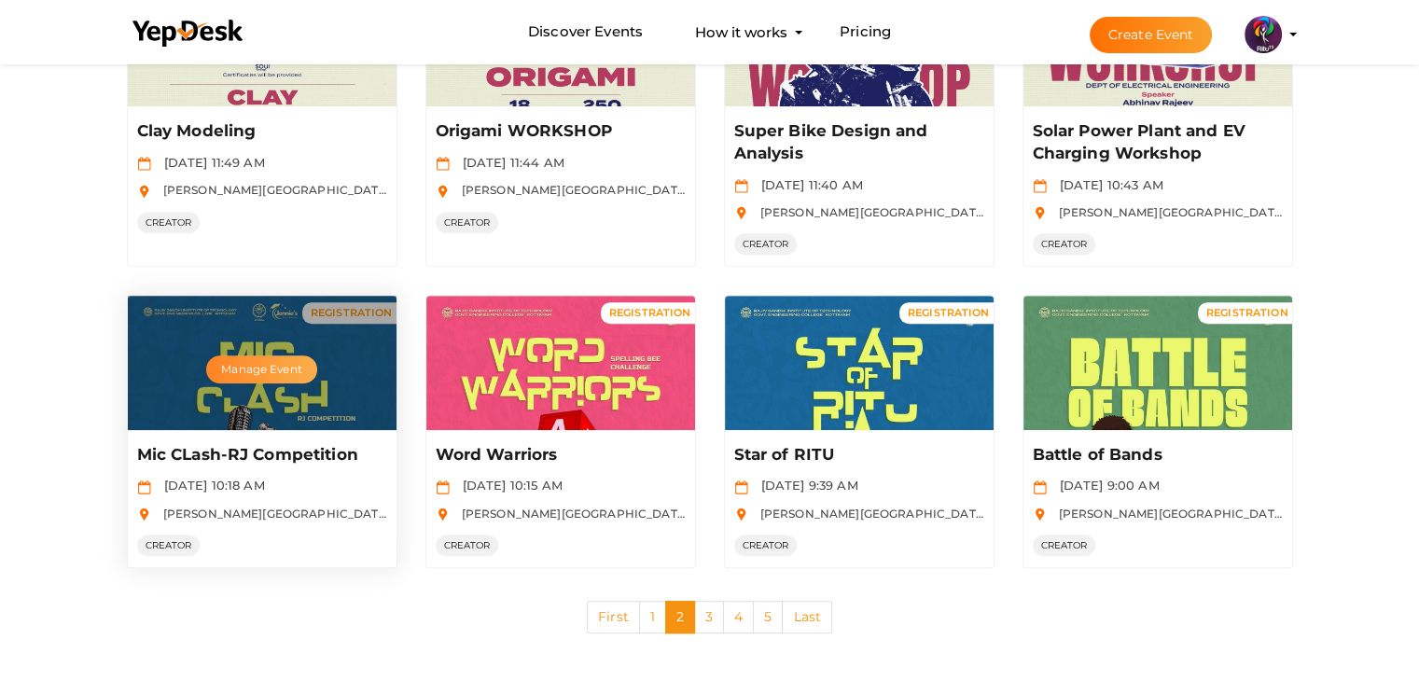
click at [264, 377] on button "Manage Event" at bounding box center [261, 369] width 110 height 28
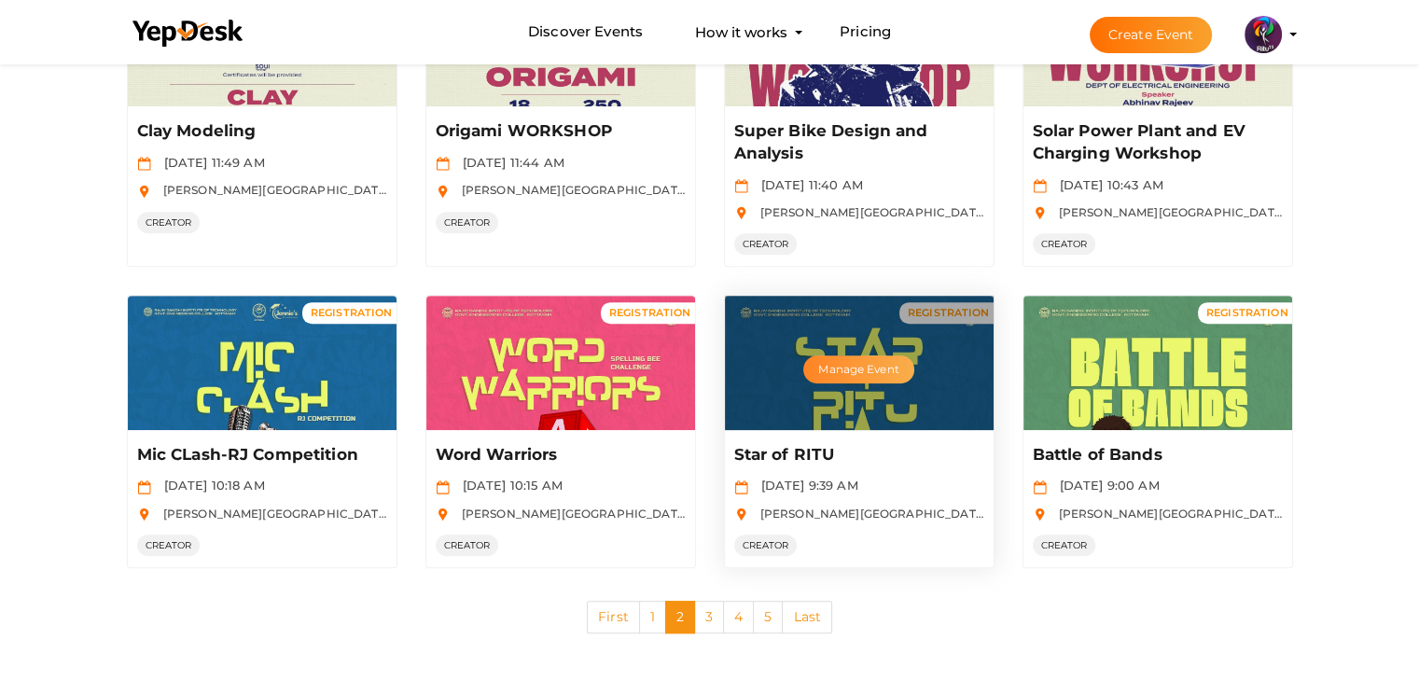
click at [840, 378] on button "Manage Event" at bounding box center [858, 369] width 110 height 28
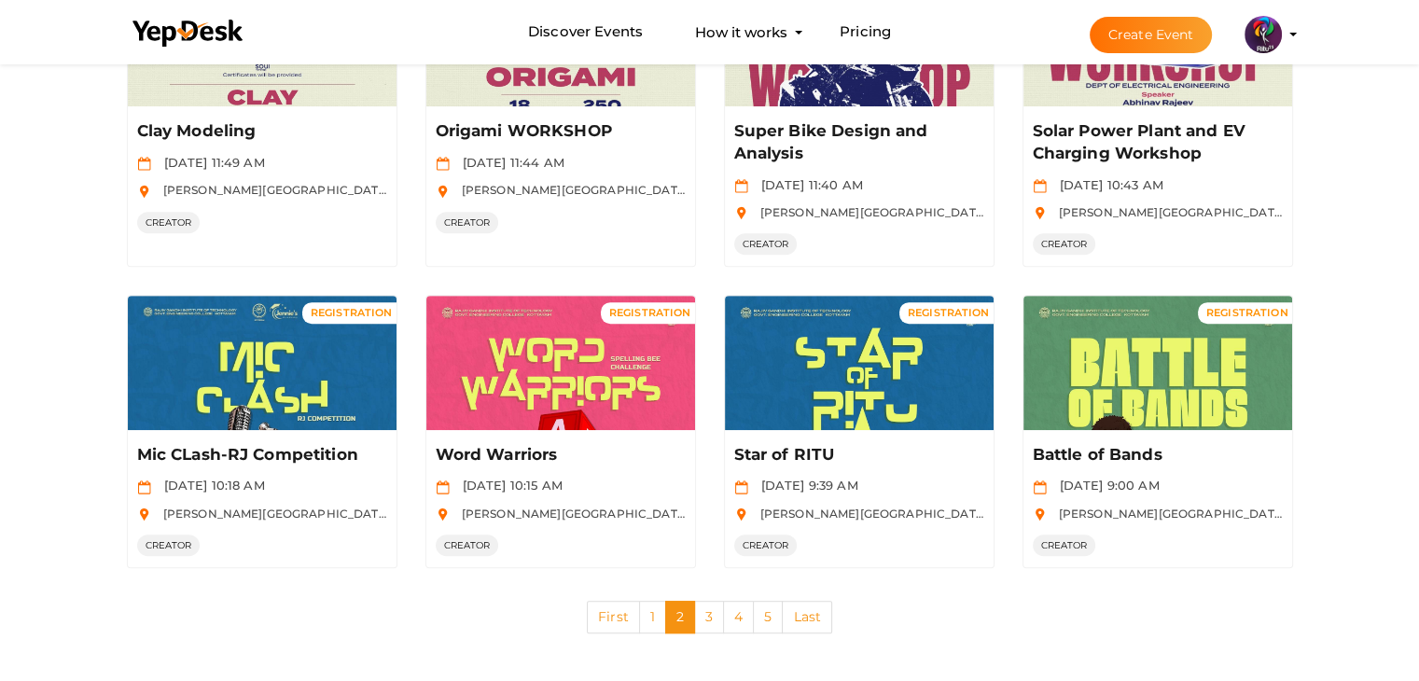
click at [1009, 614] on div "First 1 2 3 4 5 Last" at bounding box center [710, 617] width 1222 height 70
click at [1220, 594] on div "First 1 2 3 4 5 Last" at bounding box center [710, 617] width 1222 height 70
click at [715, 609] on link "3" at bounding box center [709, 617] width 30 height 33
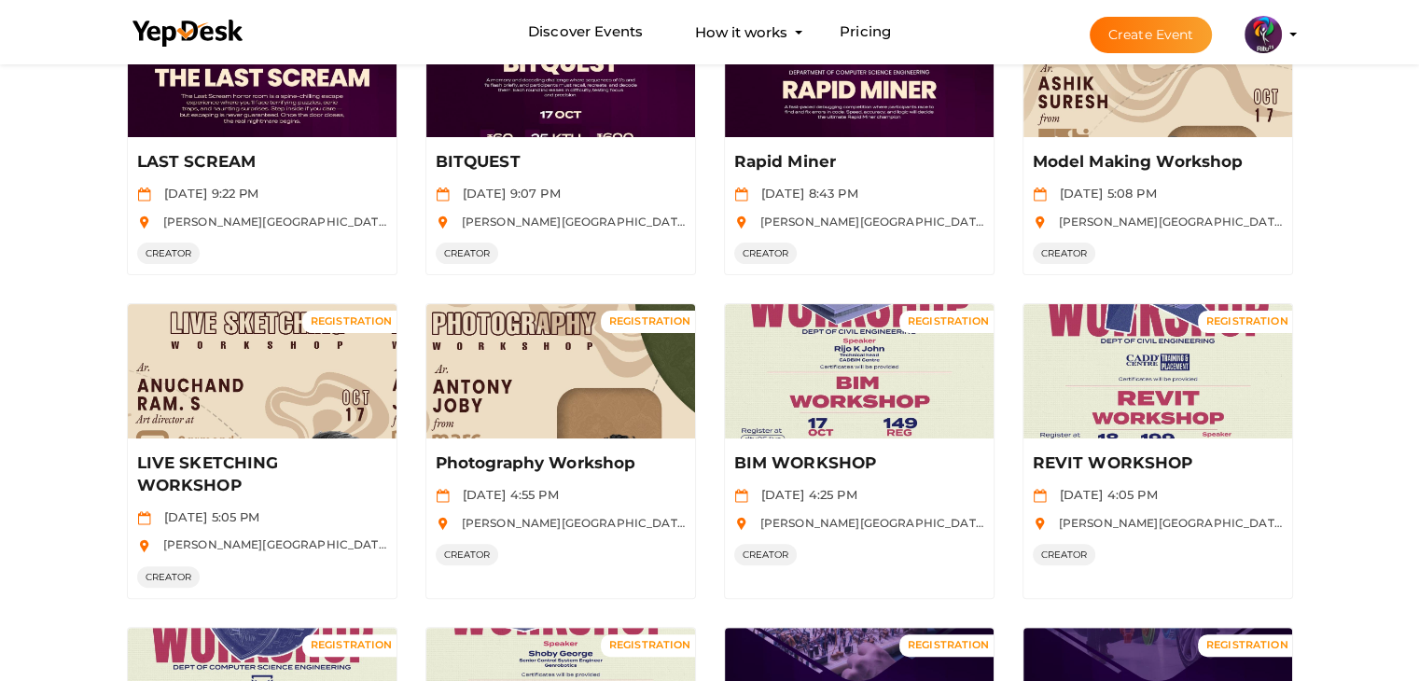
scroll to position [541, 0]
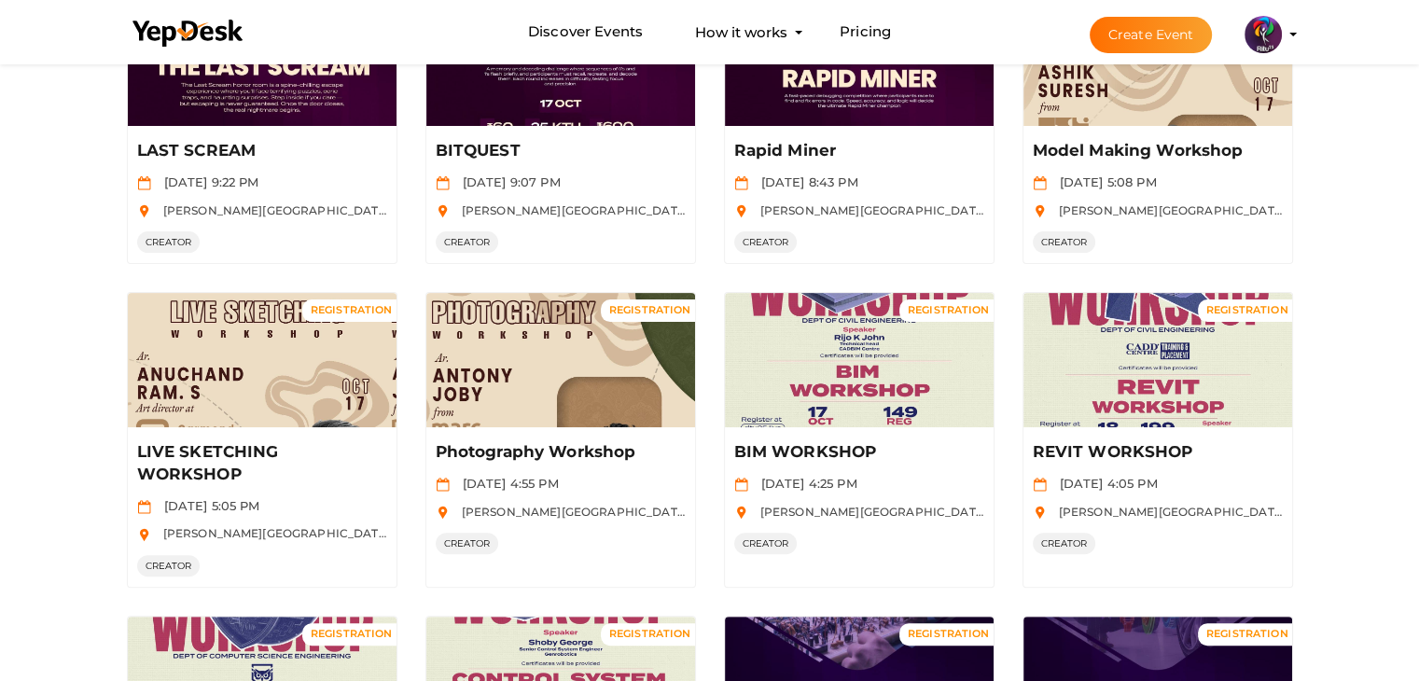
drag, startPoint x: 1396, startPoint y: 335, endPoint x: 1418, endPoint y: 508, distance: 174.8
click at [1418, 508] on div "Filter MY EVENTS My Events My Registration My Tickets Invitations Show Filters …" at bounding box center [709, 273] width 1419 height 1509
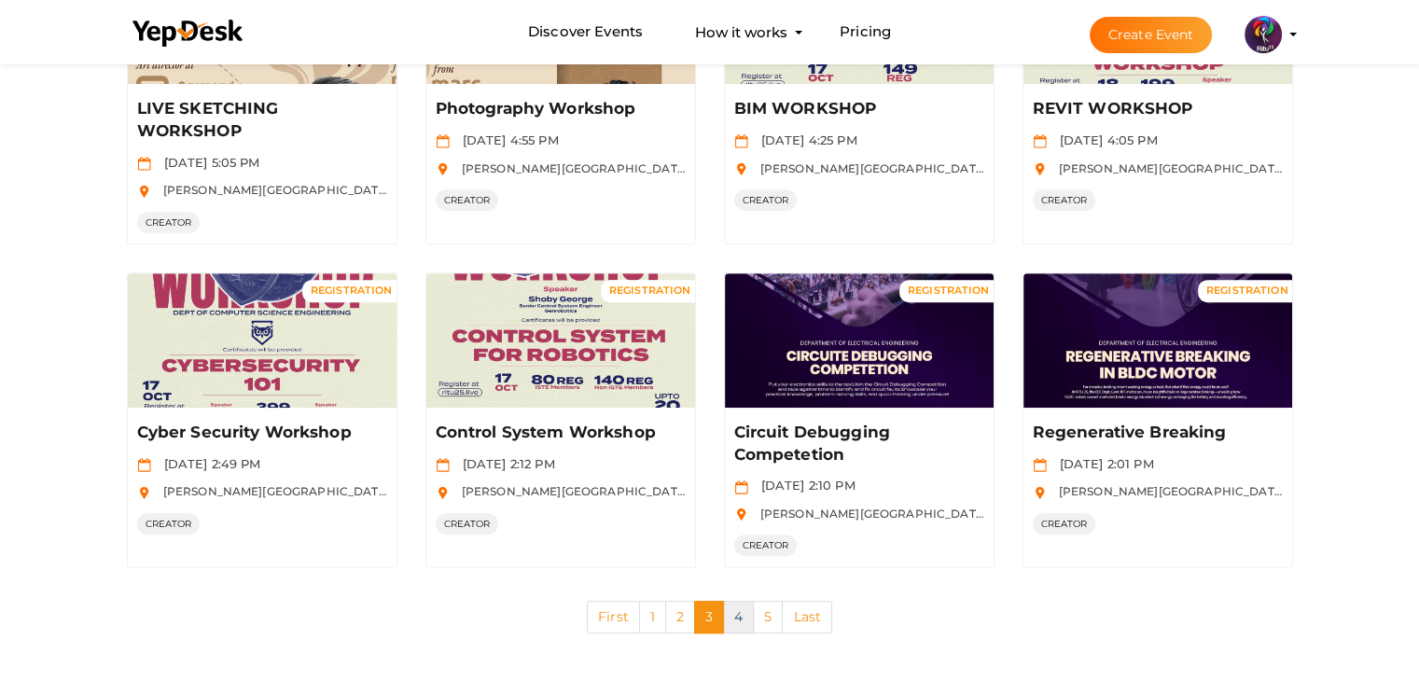
click at [748, 616] on link "4" at bounding box center [738, 617] width 31 height 33
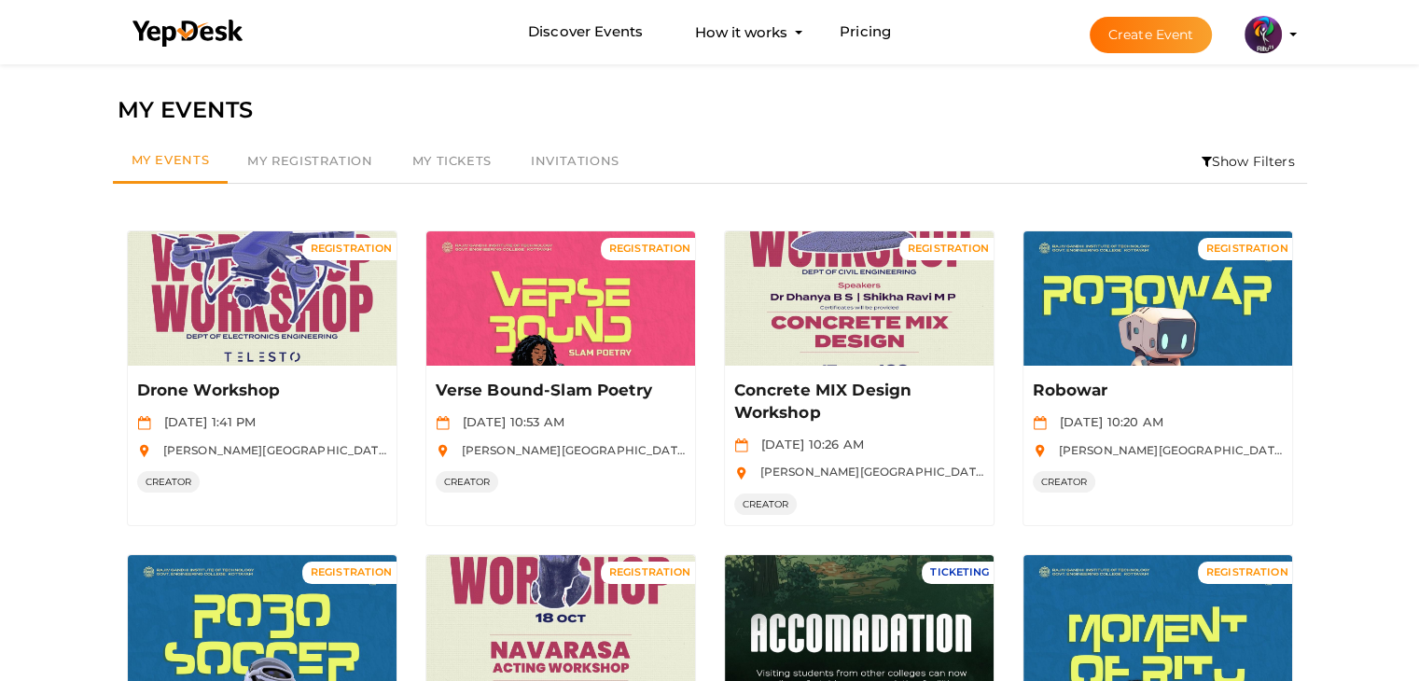
scroll to position [680, 0]
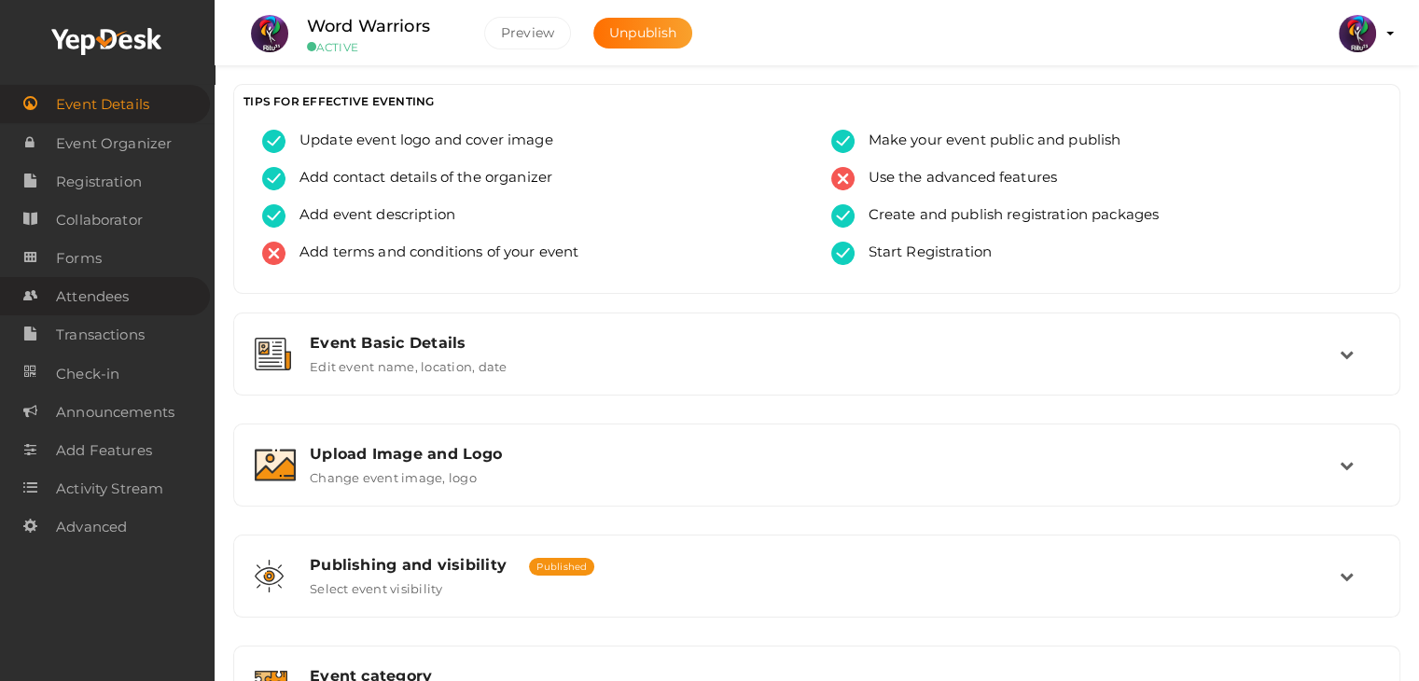
click at [128, 292] on span "Attendees" at bounding box center [92, 296] width 73 height 37
click at [108, 296] on span "Attendees" at bounding box center [92, 296] width 73 height 37
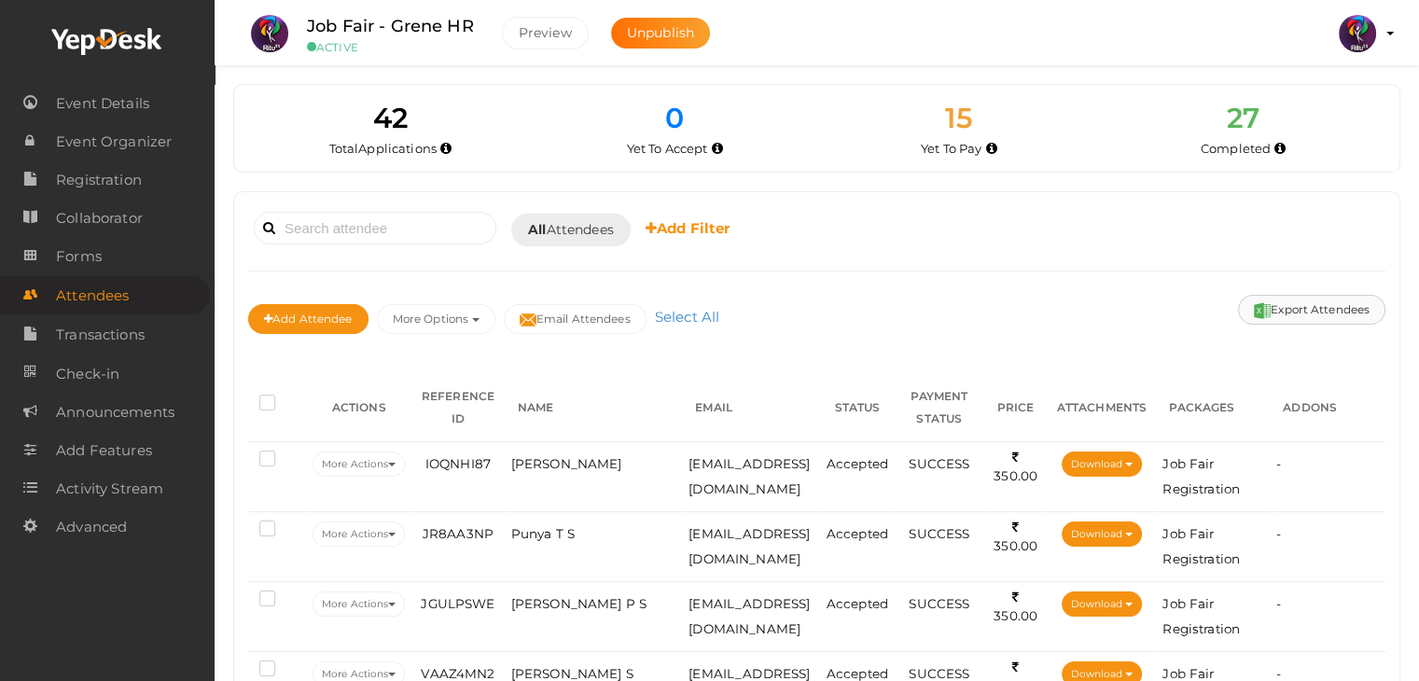
click at [1317, 307] on button "Export Attendees" at bounding box center [1311, 310] width 147 height 30
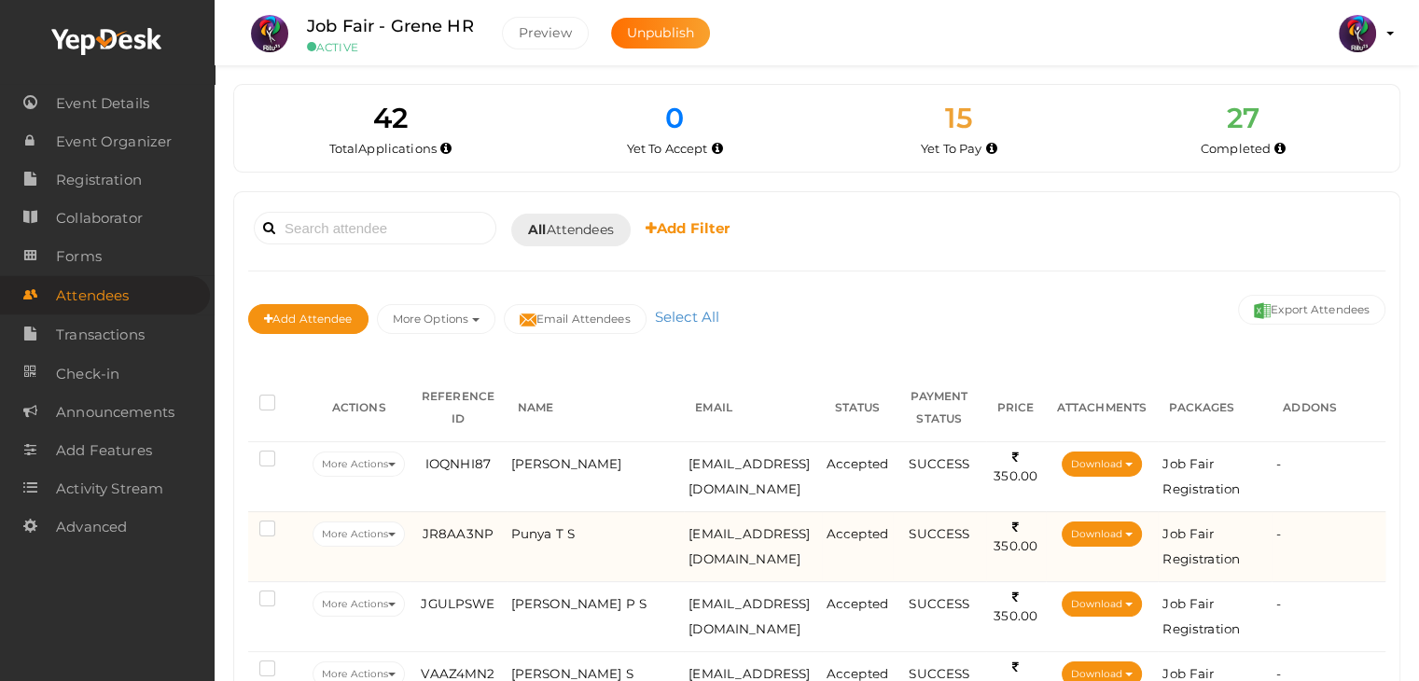
click at [986, 575] on td "SUCCESS" at bounding box center [939, 546] width 93 height 70
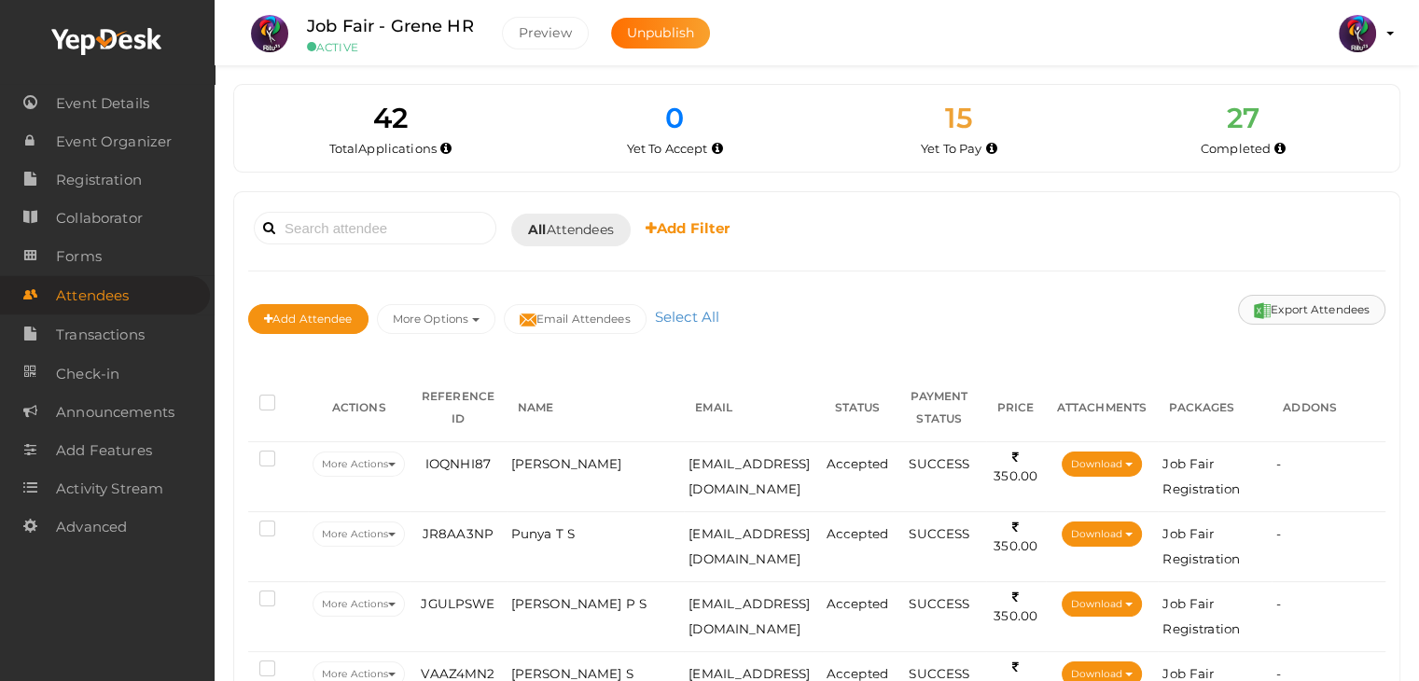
click at [1280, 299] on button "Export Attendees" at bounding box center [1311, 310] width 147 height 30
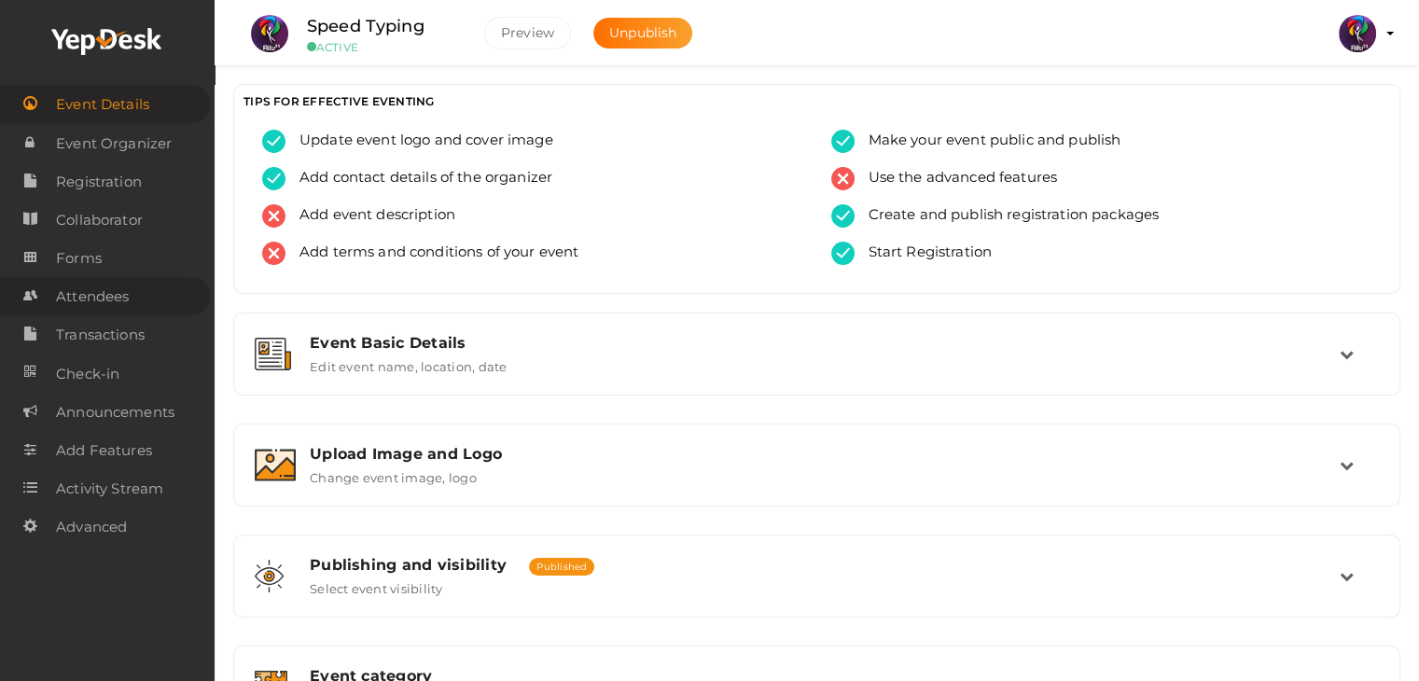
click at [93, 298] on span "Attendees" at bounding box center [92, 296] width 73 height 37
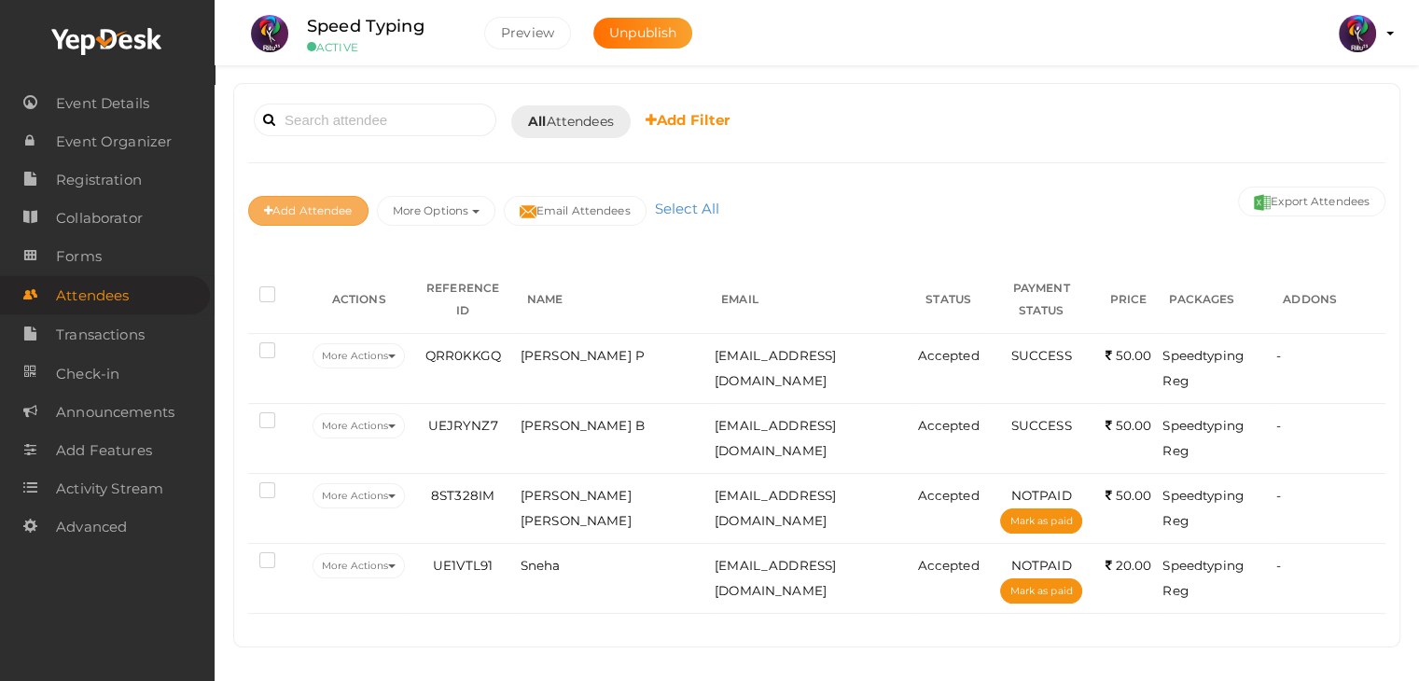
scroll to position [107, 0]
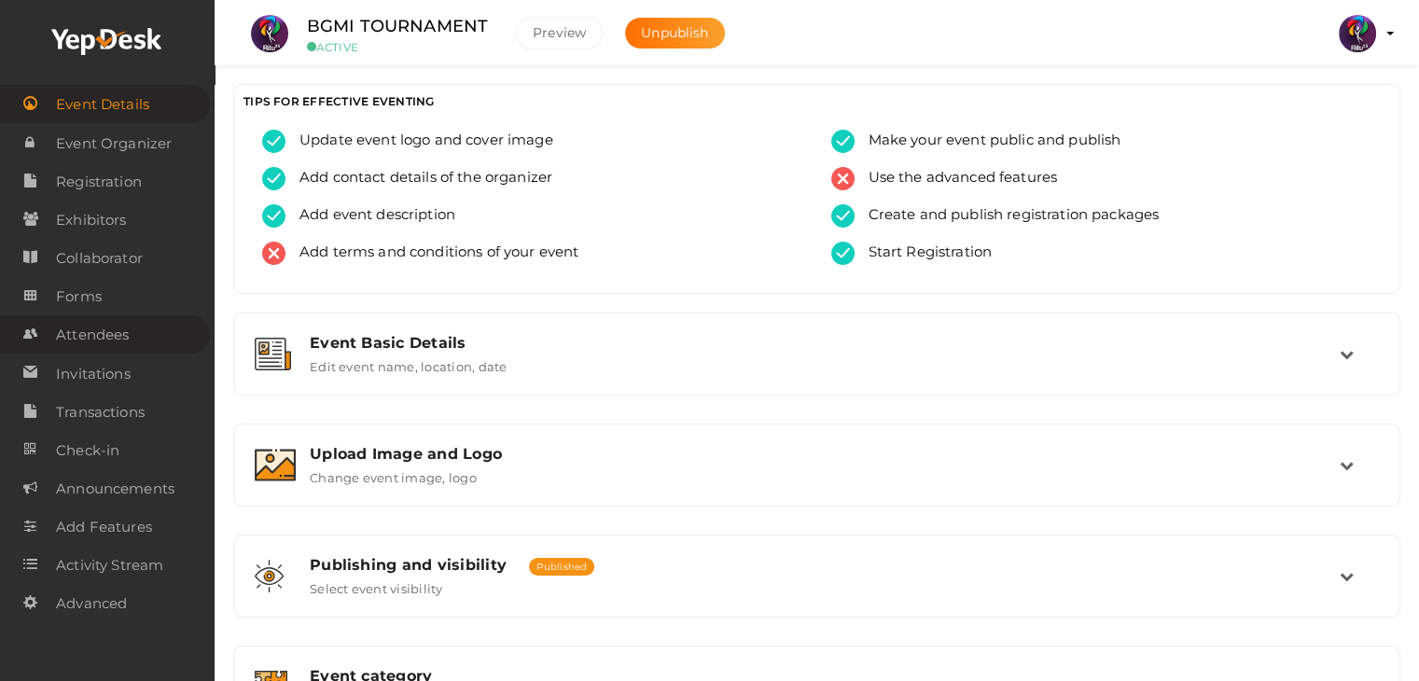
click at [129, 331] on span "Attendees" at bounding box center [92, 334] width 73 height 37
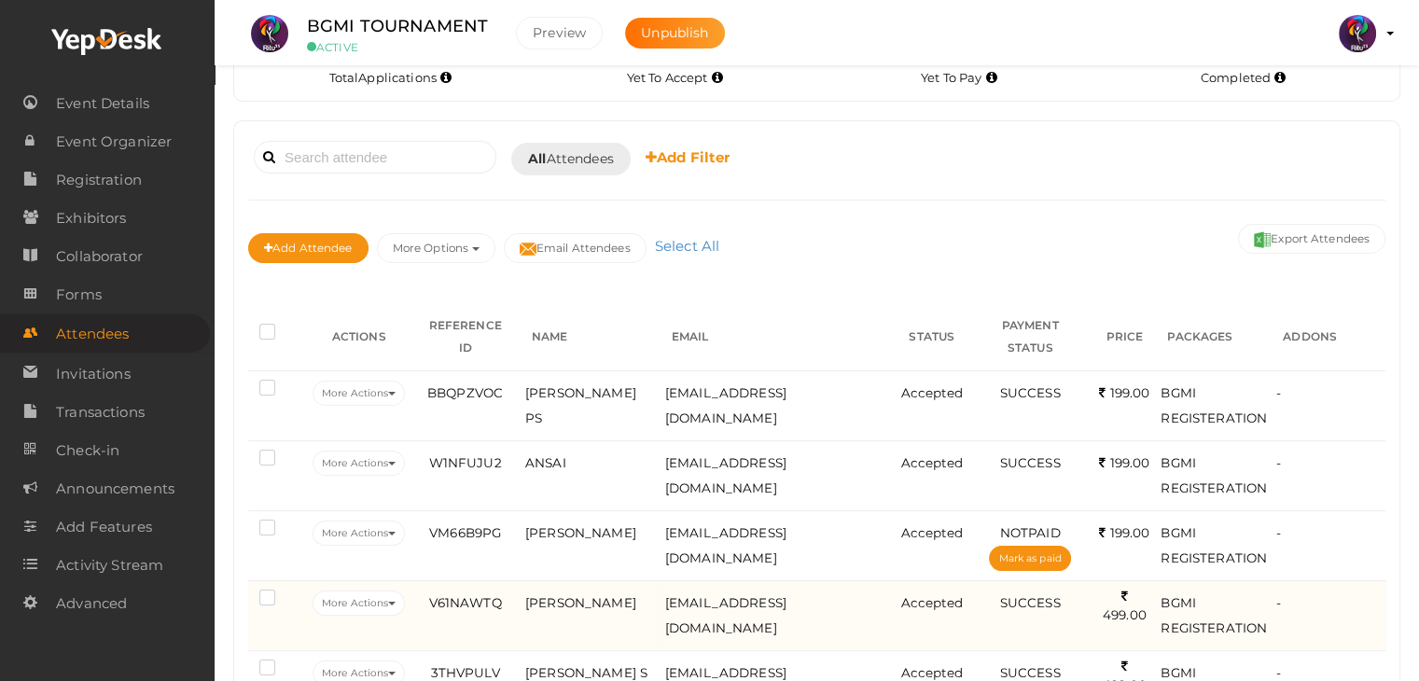
scroll to position [70, 0]
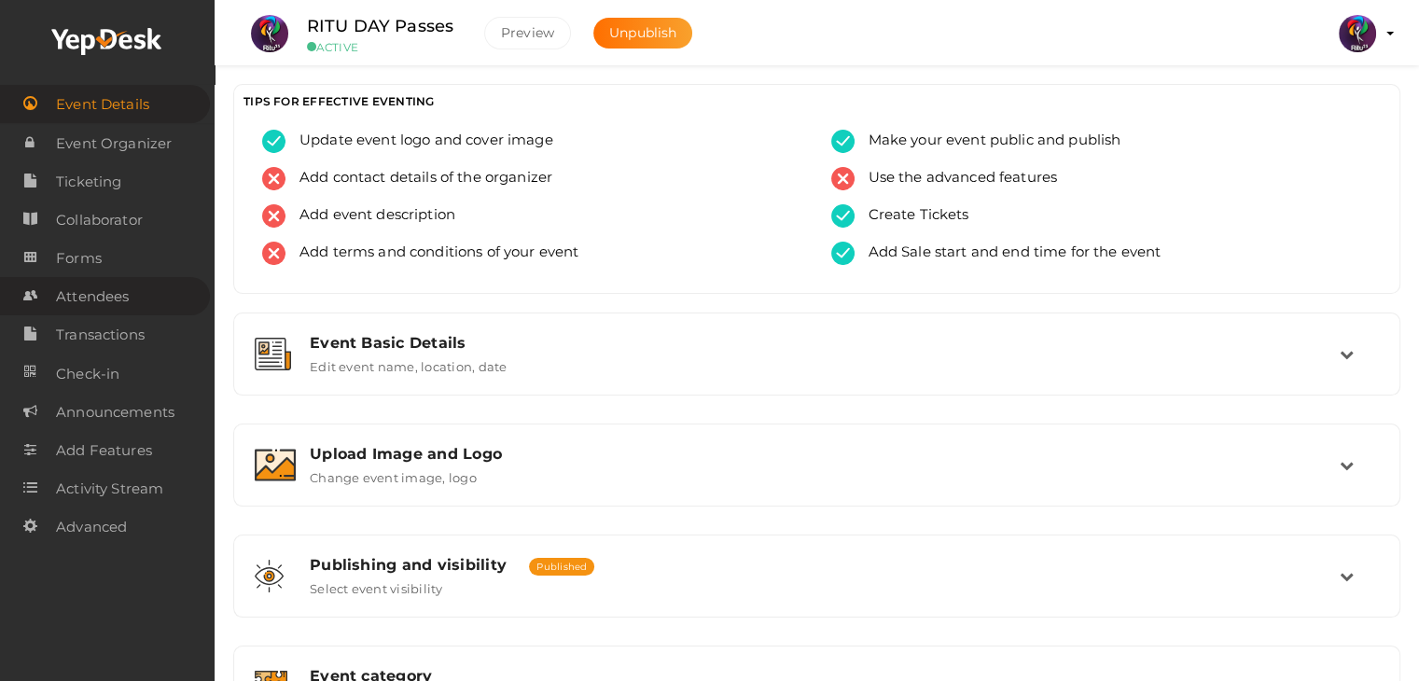
click at [107, 289] on span "Attendees" at bounding box center [92, 296] width 73 height 37
click at [122, 305] on span "Attendees" at bounding box center [92, 296] width 73 height 37
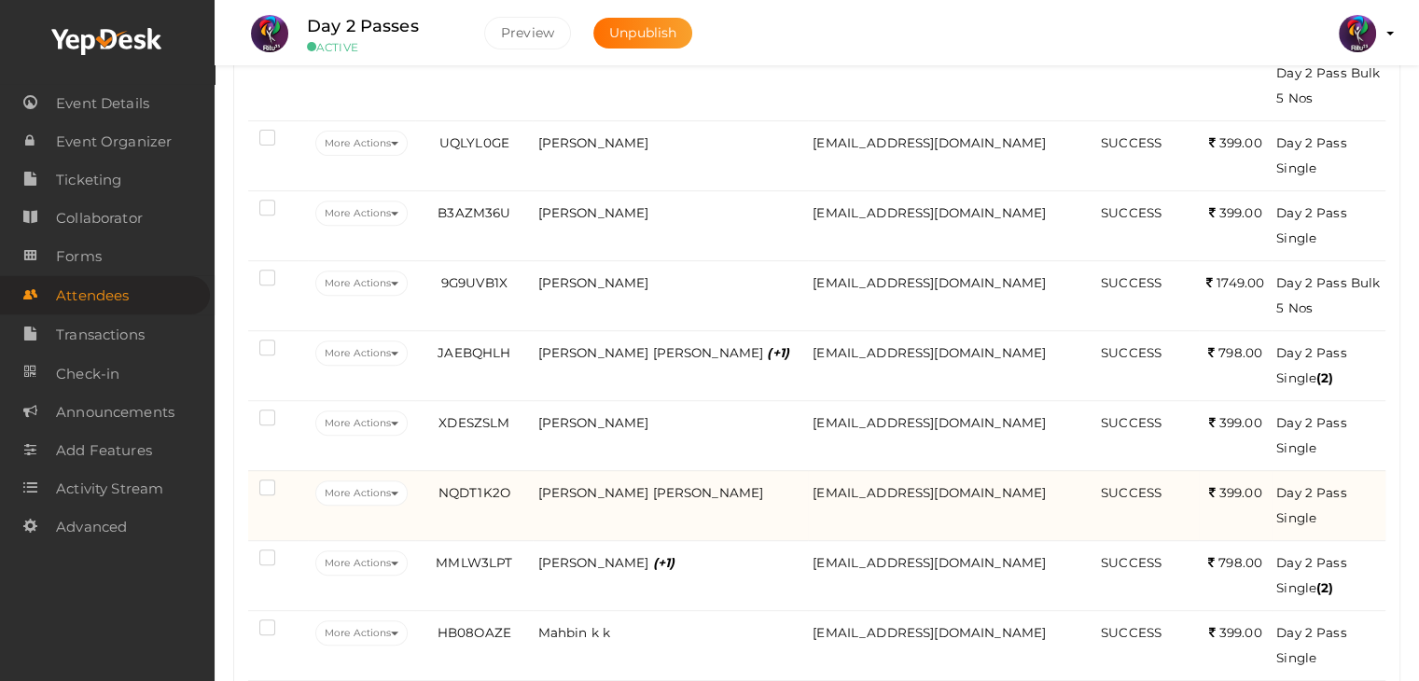
scroll to position [765, 0]
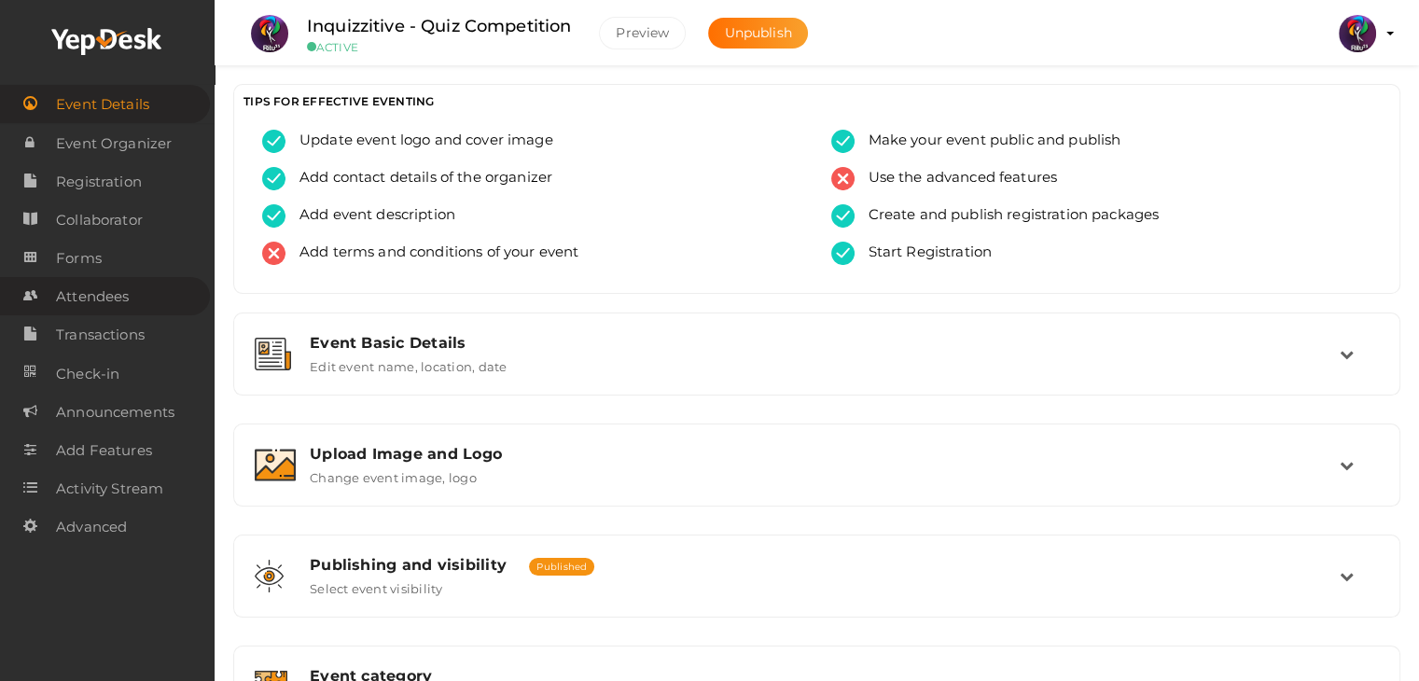
click at [116, 292] on span "Attendees" at bounding box center [92, 296] width 73 height 37
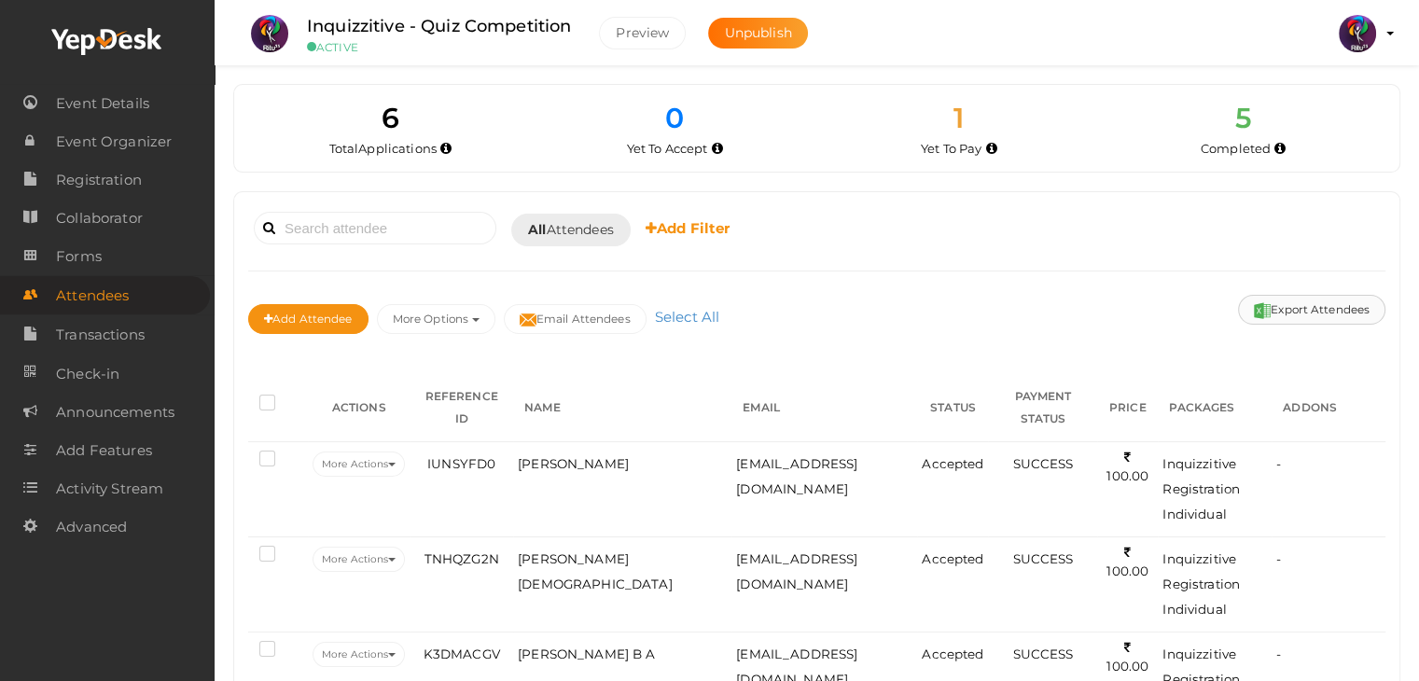
click at [1262, 304] on img at bounding box center [1261, 310] width 17 height 17
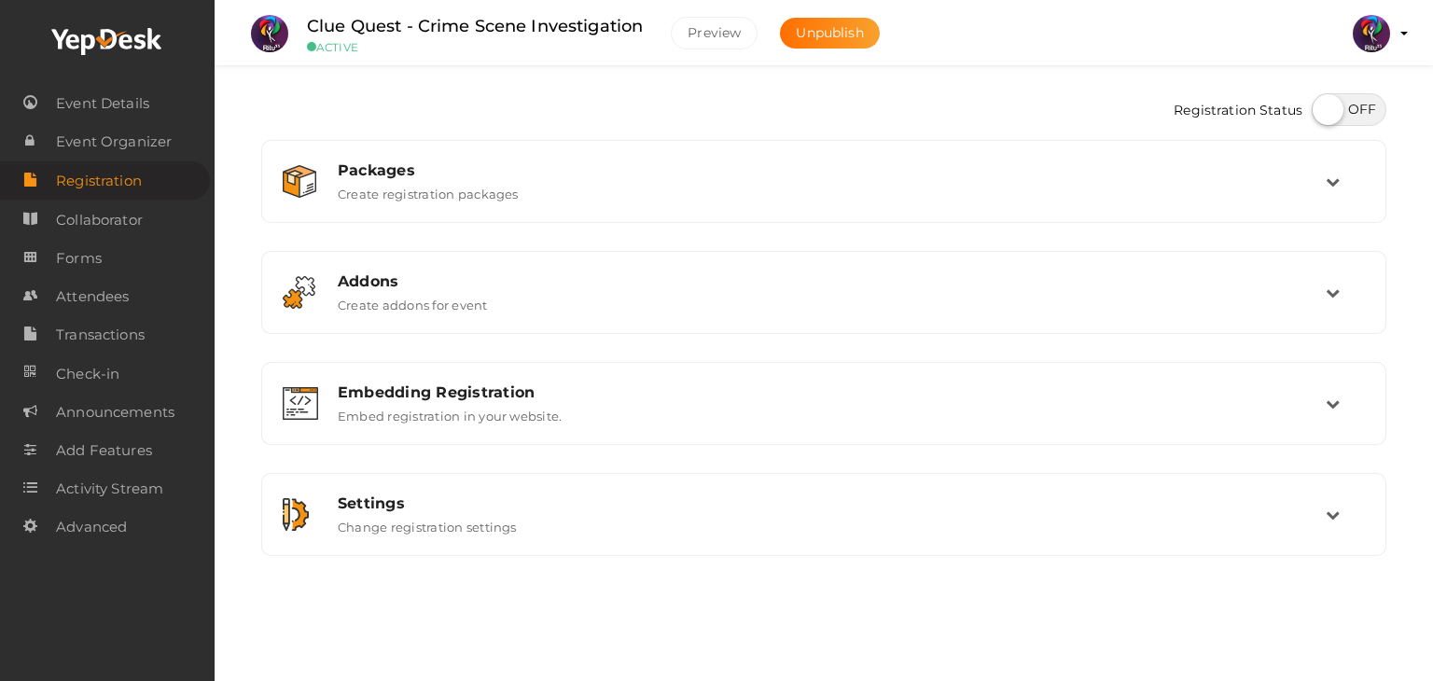
click at [1346, 119] on label at bounding box center [1348, 109] width 75 height 33
click at [1323, 109] on input "checkbox" at bounding box center [1317, 103] width 12 height 12
checkbox input "true"
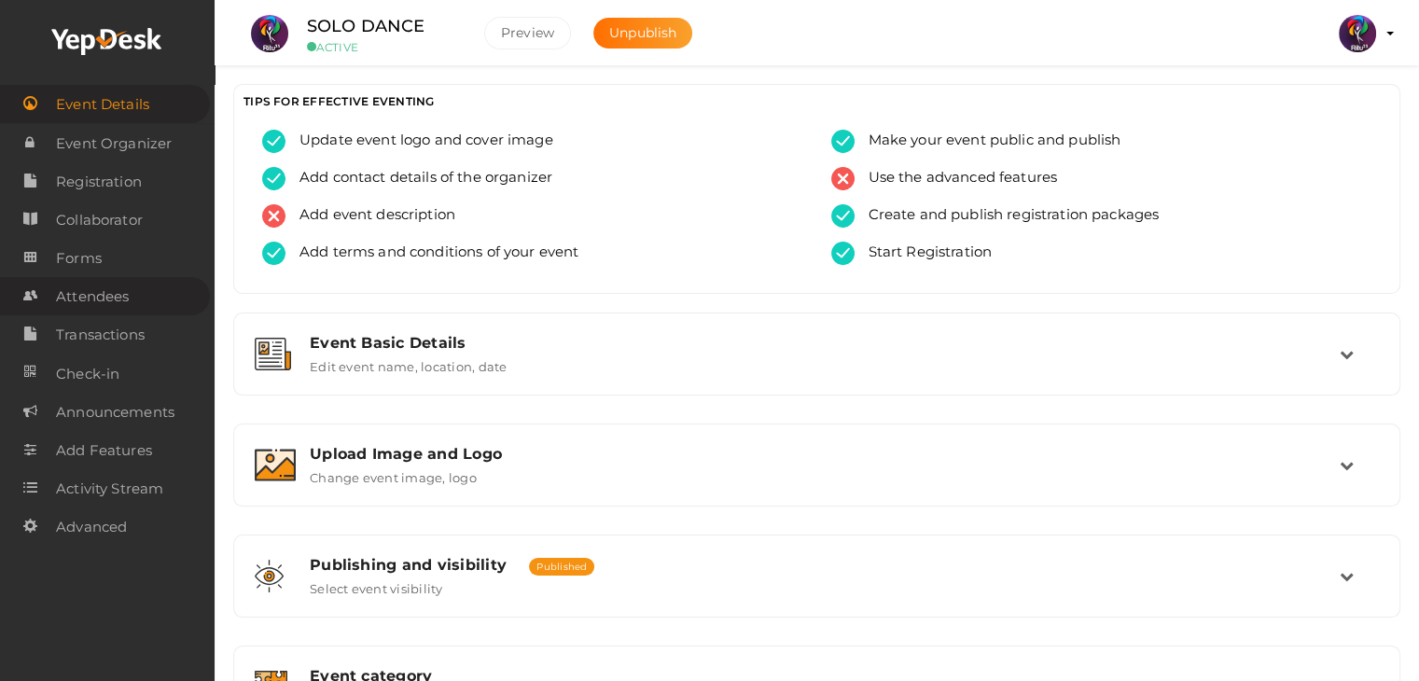
click at [78, 287] on span "Attendees" at bounding box center [92, 296] width 73 height 37
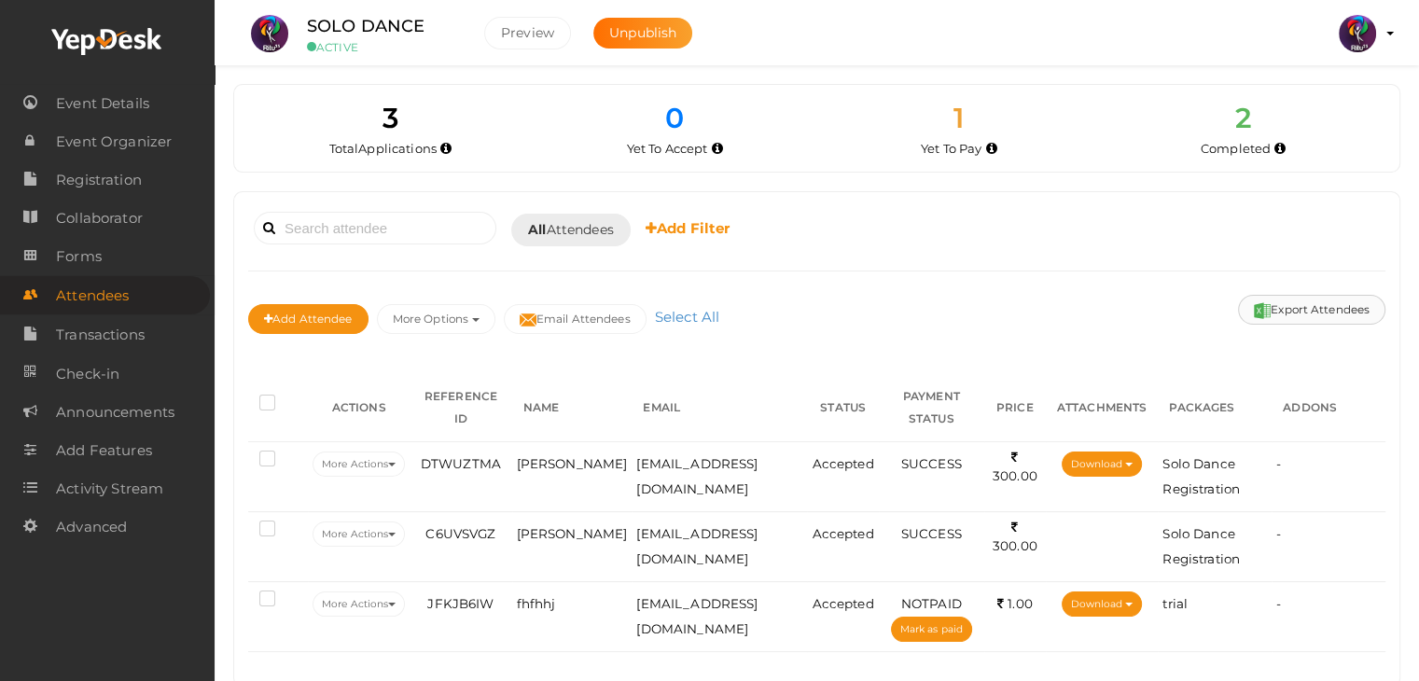
click at [1286, 311] on button "Export Attendees" at bounding box center [1311, 310] width 147 height 30
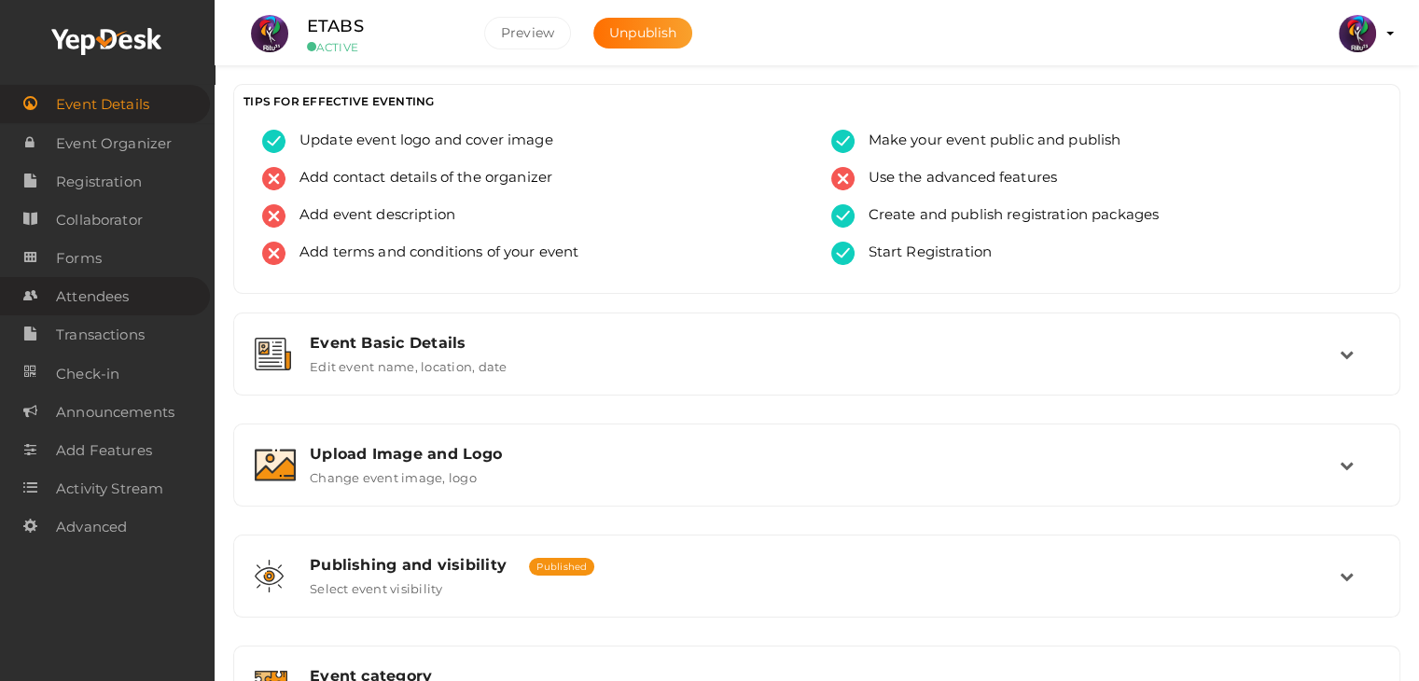
click at [141, 284] on link "Attendees" at bounding box center [105, 296] width 210 height 38
click at [59, 297] on span "Attendees" at bounding box center [92, 296] width 73 height 37
click at [145, 287] on link "Attendees" at bounding box center [105, 296] width 210 height 38
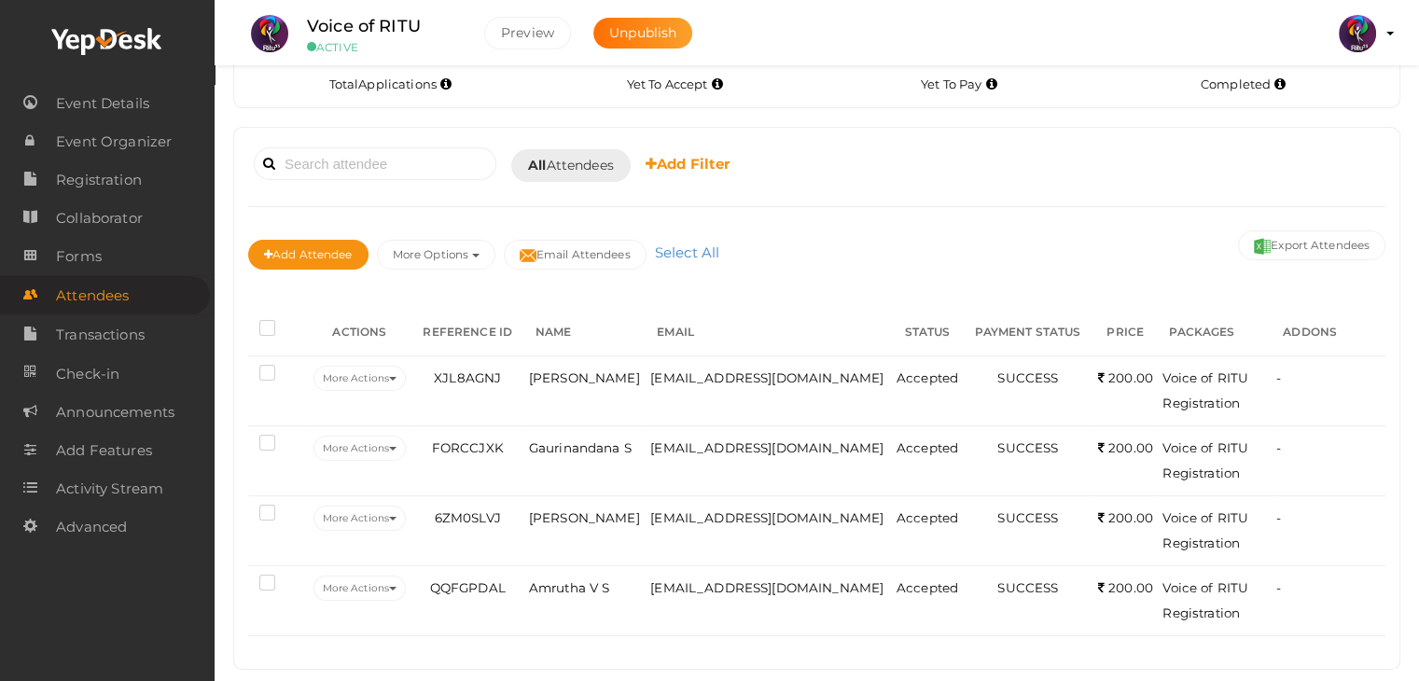
scroll to position [86, 0]
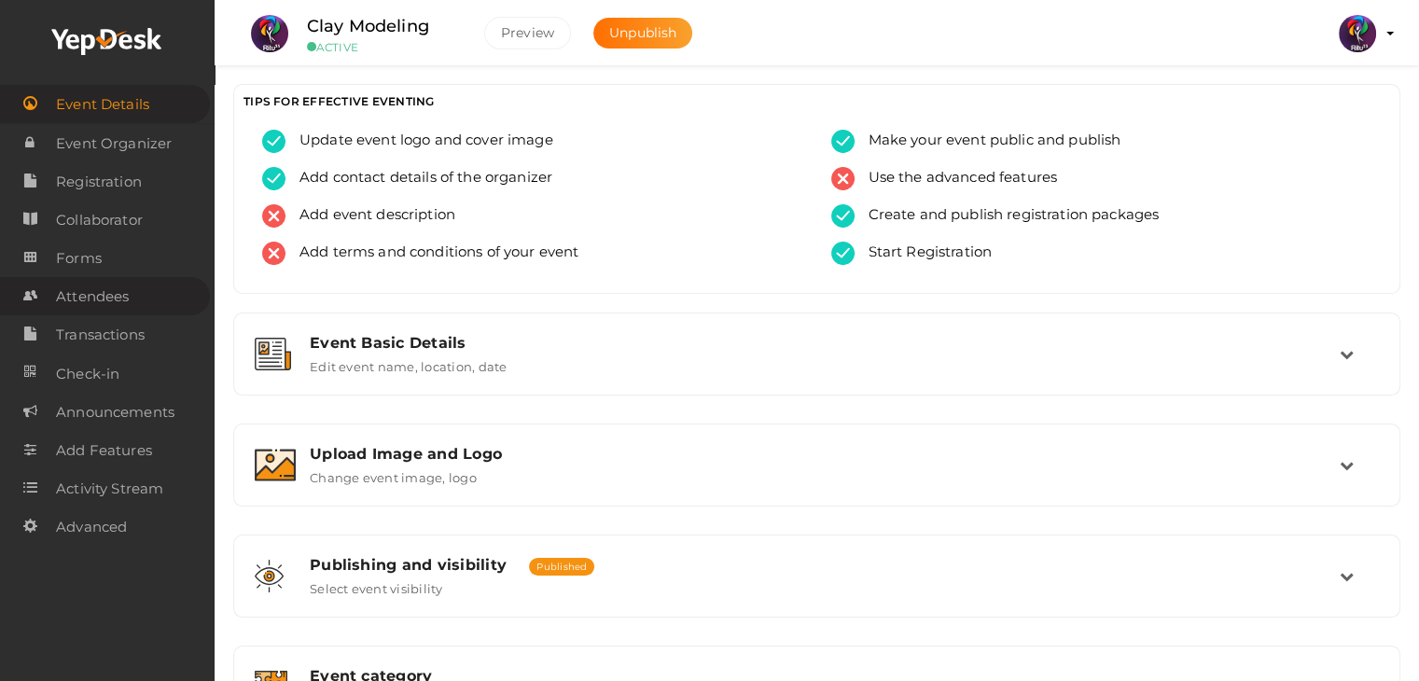
click at [122, 286] on span "Attendees" at bounding box center [92, 296] width 73 height 37
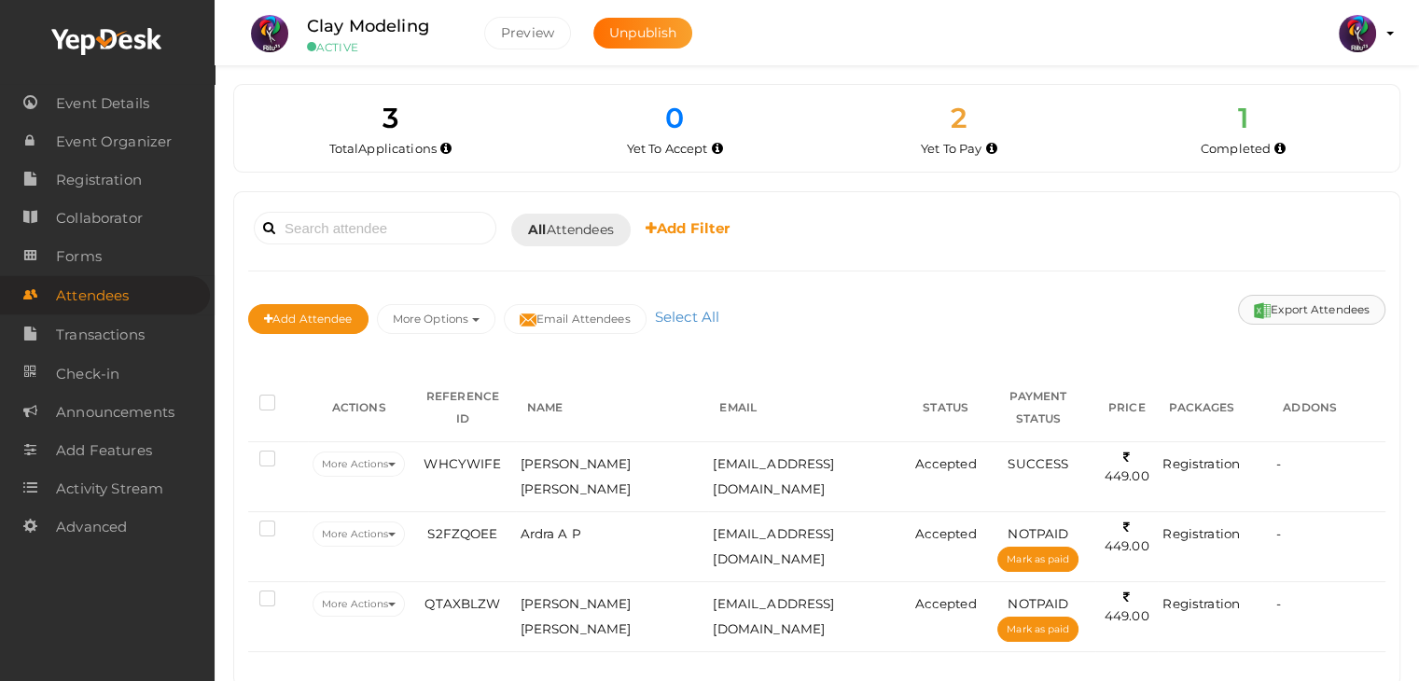
click at [1273, 311] on button "Export Attendees" at bounding box center [1311, 310] width 147 height 30
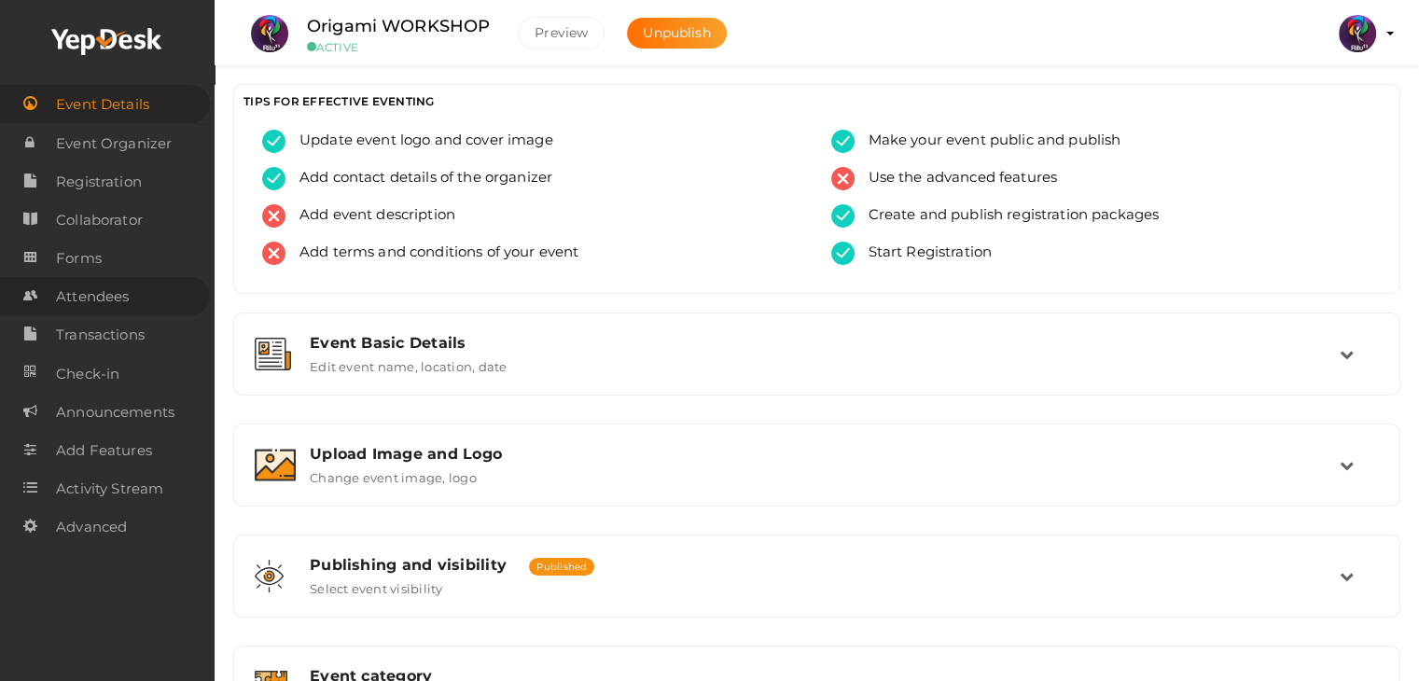
click at [98, 299] on span "Attendees" at bounding box center [92, 296] width 73 height 37
click at [104, 296] on span "Attendees" at bounding box center [92, 296] width 73 height 37
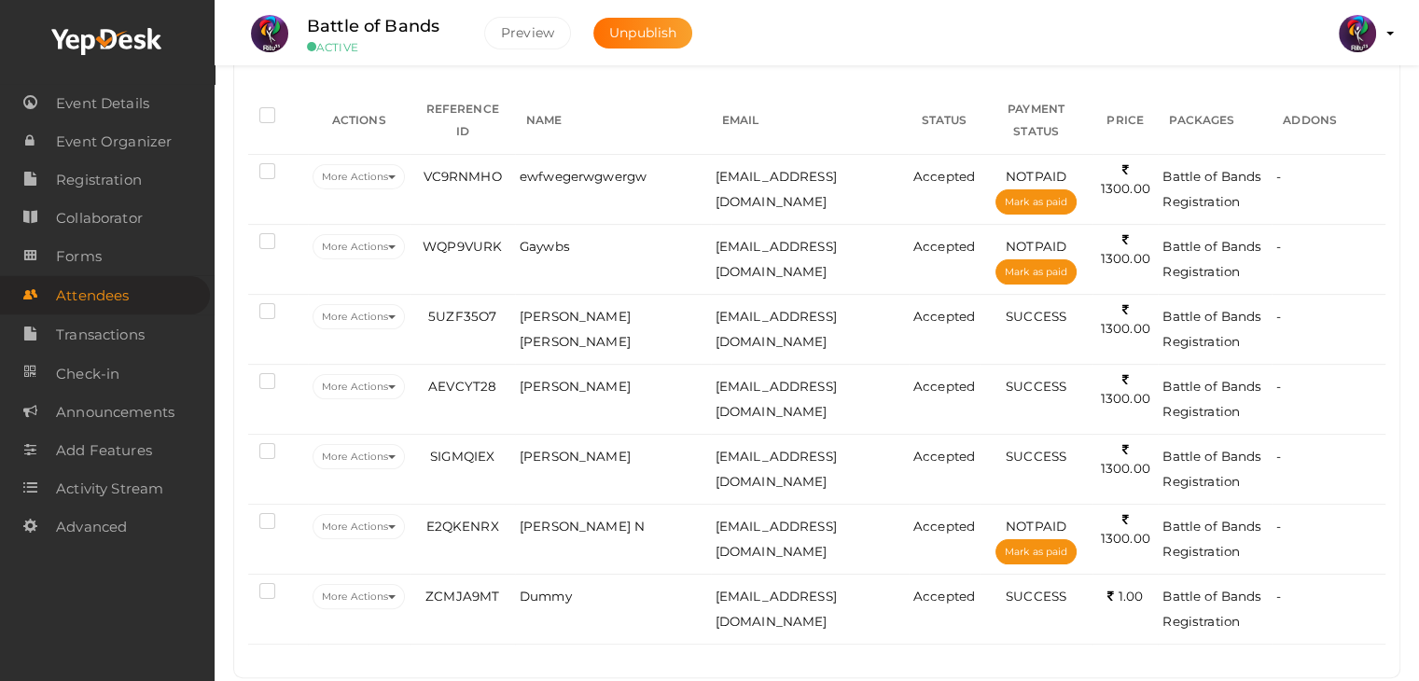
scroll to position [295, 0]
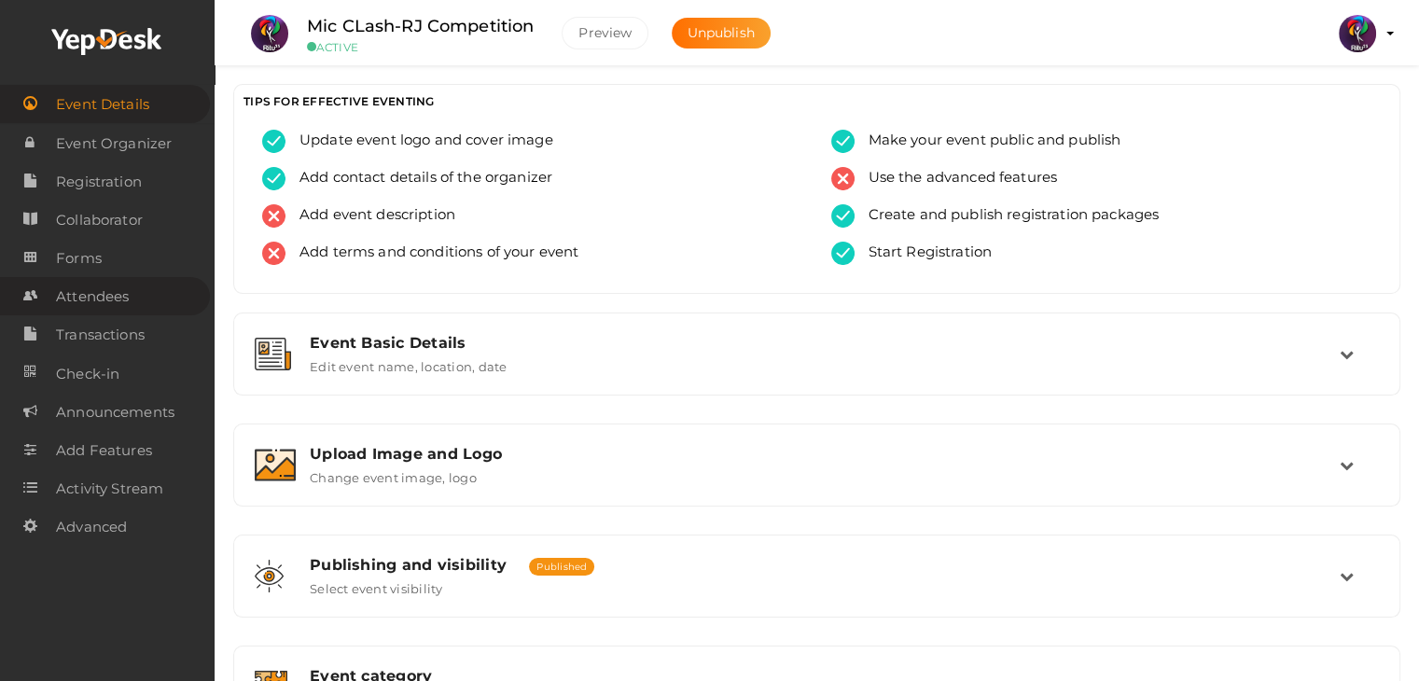
click at [131, 292] on link "Attendees" at bounding box center [105, 296] width 210 height 38
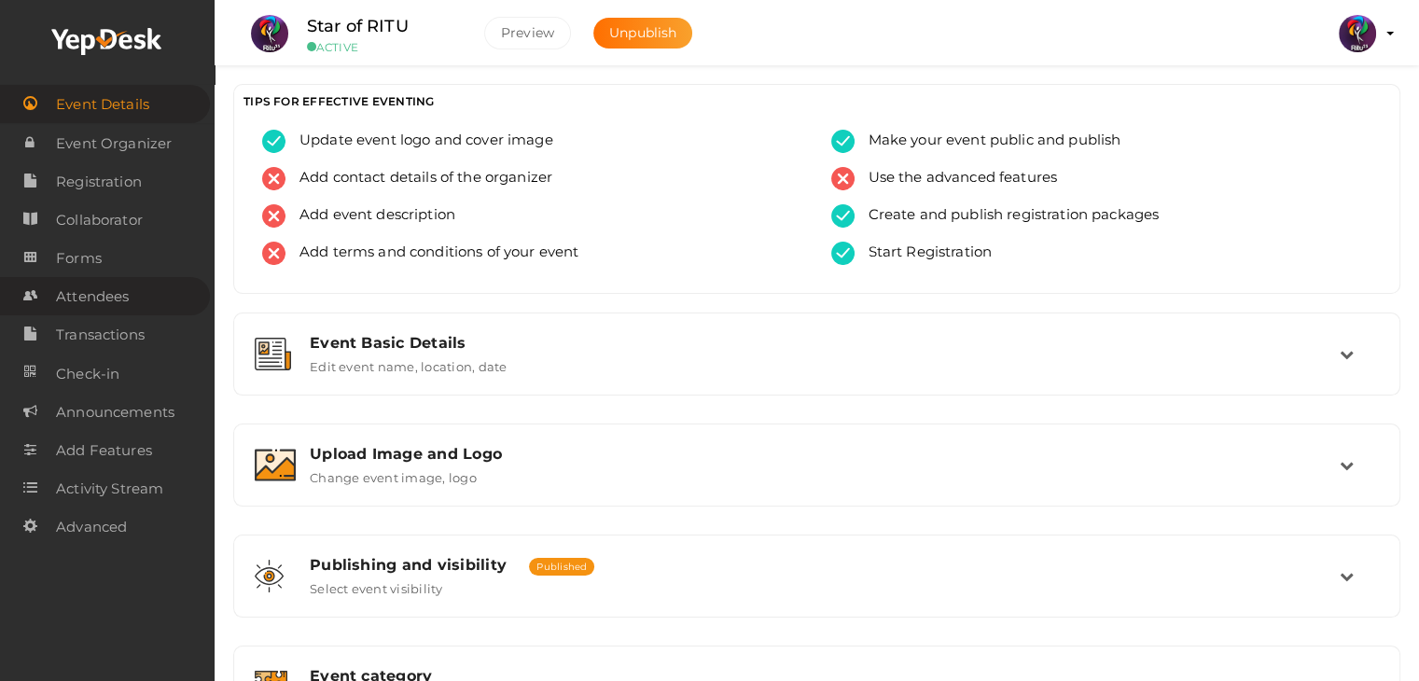
click at [85, 302] on span "Attendees" at bounding box center [92, 296] width 73 height 37
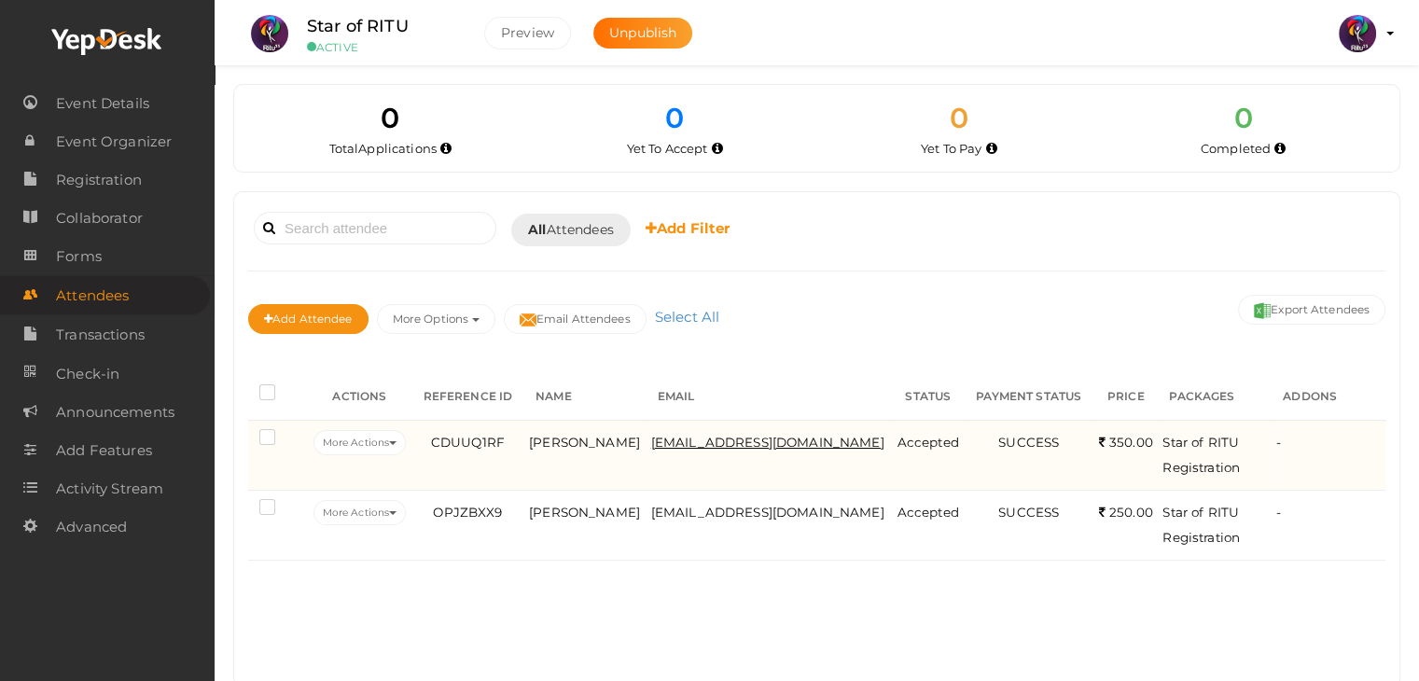
click at [776, 441] on span "[EMAIL_ADDRESS][DOMAIN_NAME]" at bounding box center [767, 442] width 233 height 15
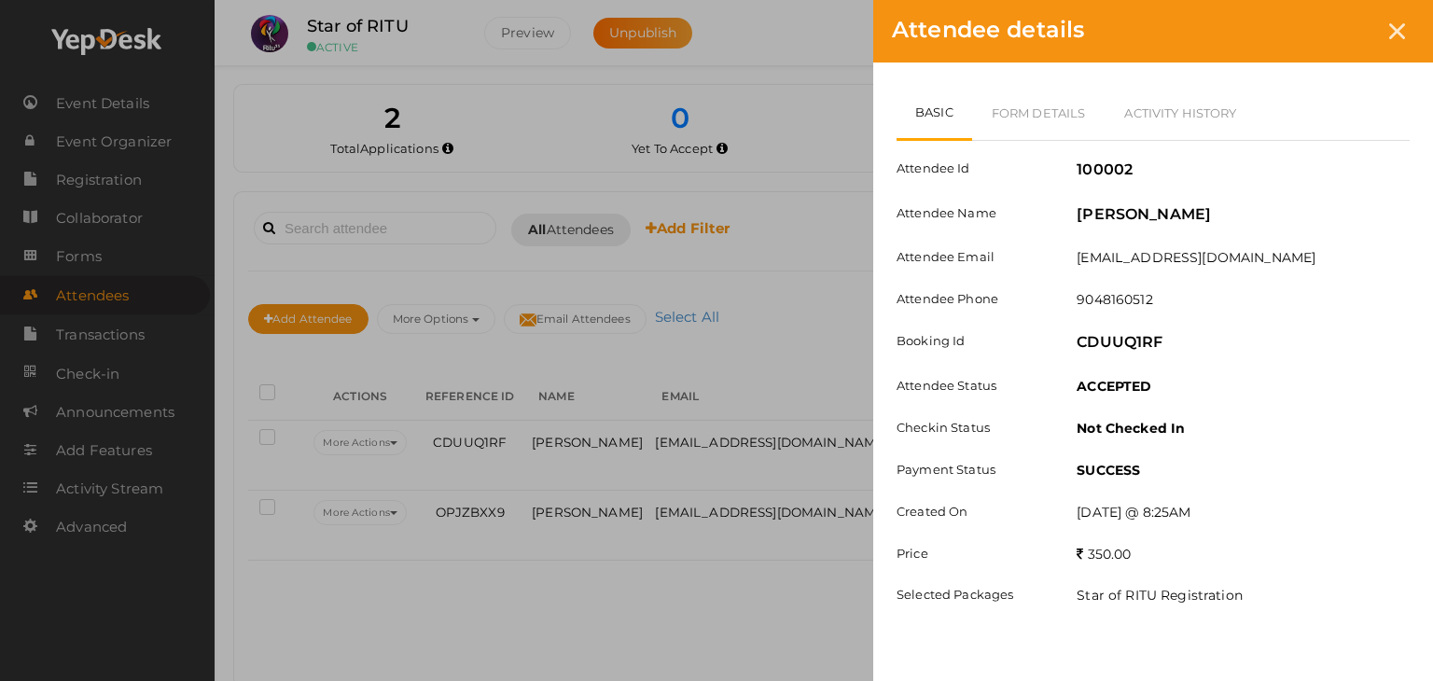
click at [782, 556] on div "Attendee details Basic Form Details Activity History Attendee Id 100002 Attende…" at bounding box center [716, 340] width 1433 height 681
click at [1384, 38] on div at bounding box center [1396, 31] width 35 height 35
